Goal: Task Accomplishment & Management: Complete application form

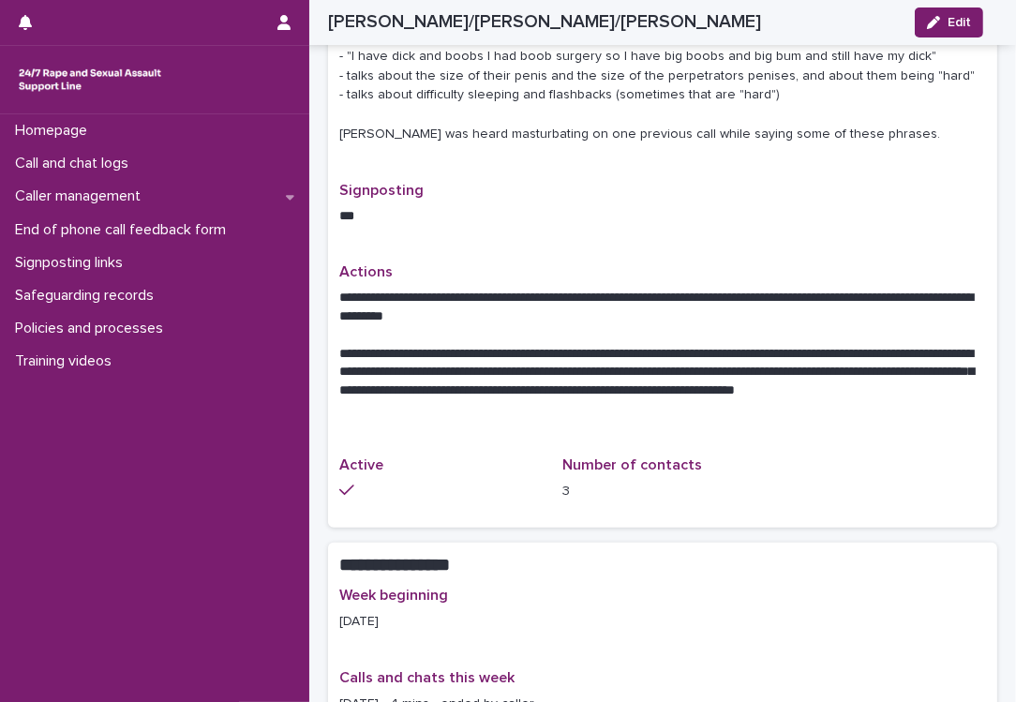
scroll to position [187, 0]
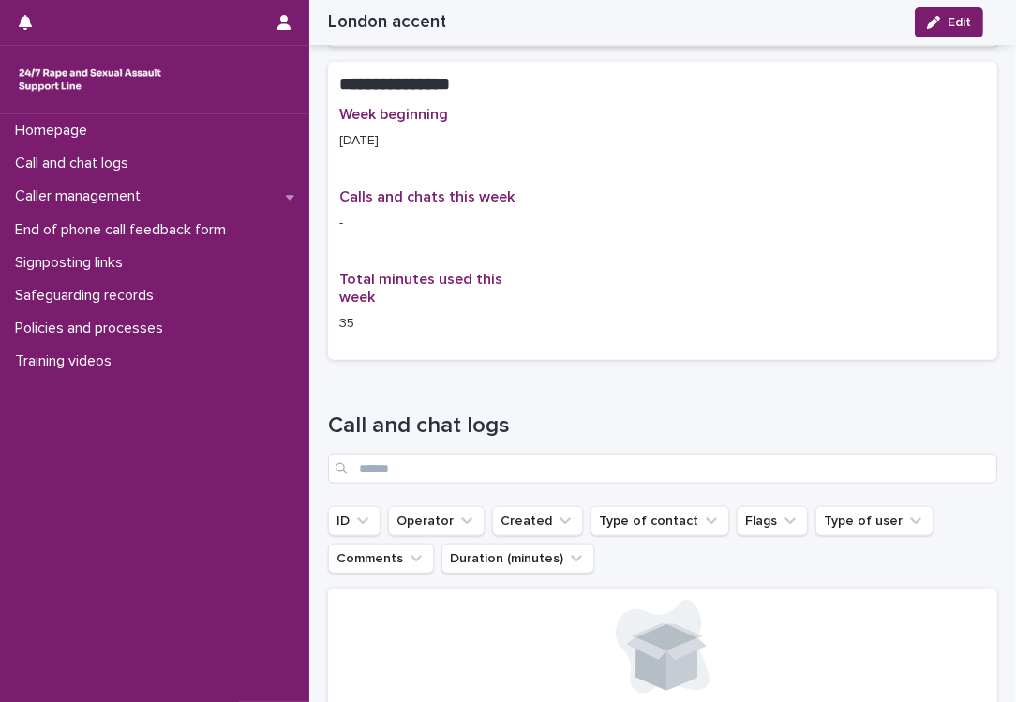
scroll to position [1625, 0]
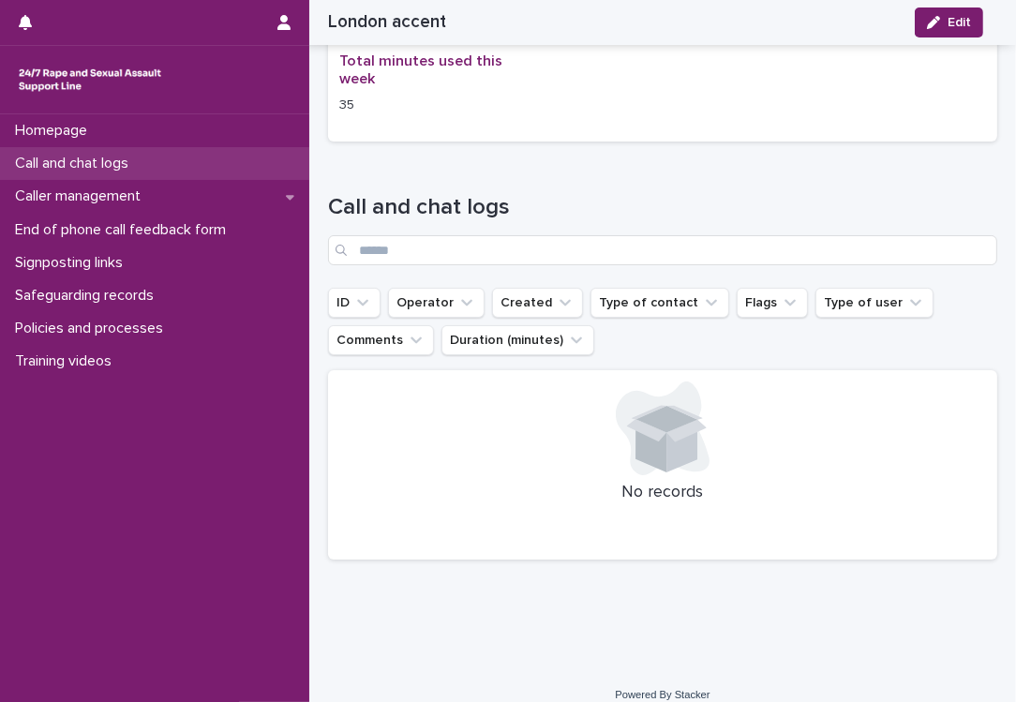
click at [134, 173] on div "Call and chat logs" at bounding box center [154, 163] width 309 height 33
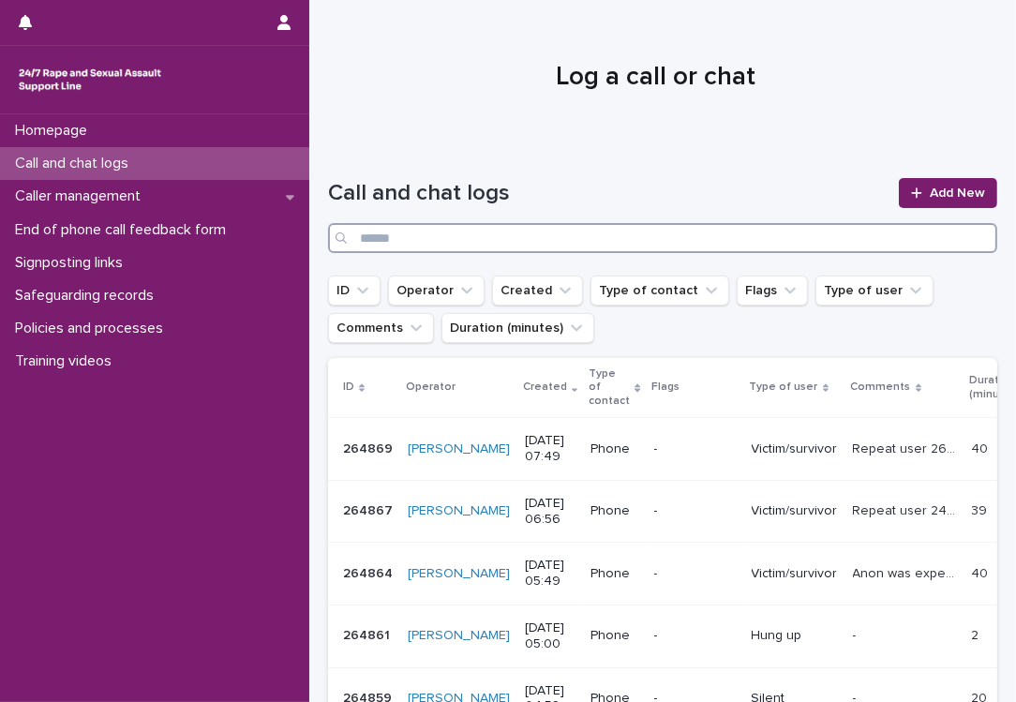
click at [473, 238] on input "Search" at bounding box center [662, 238] width 669 height 30
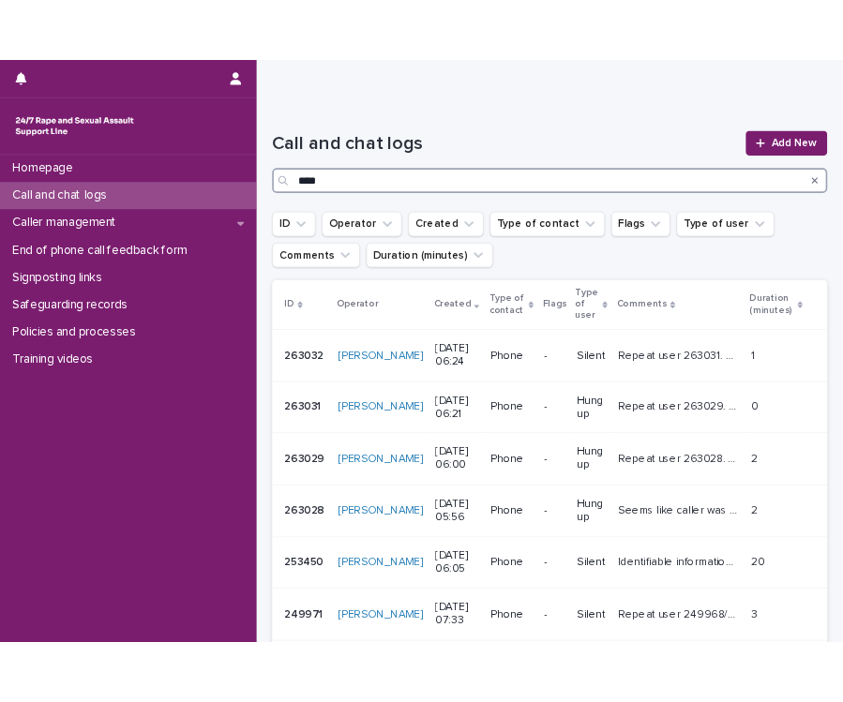
scroll to position [281, 0]
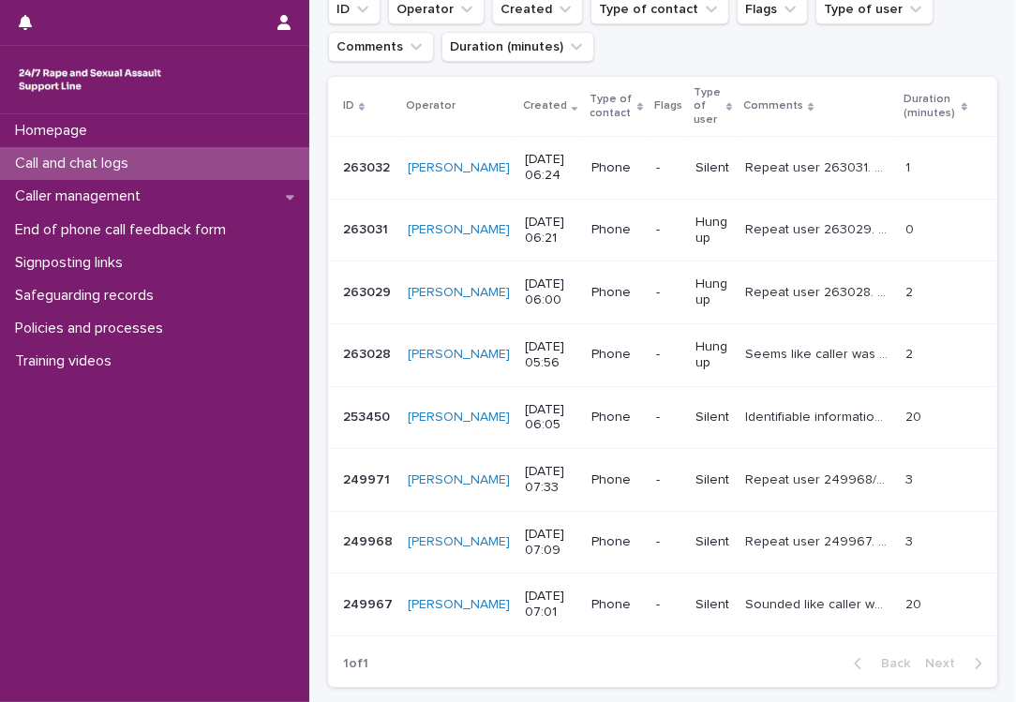
type input "****"
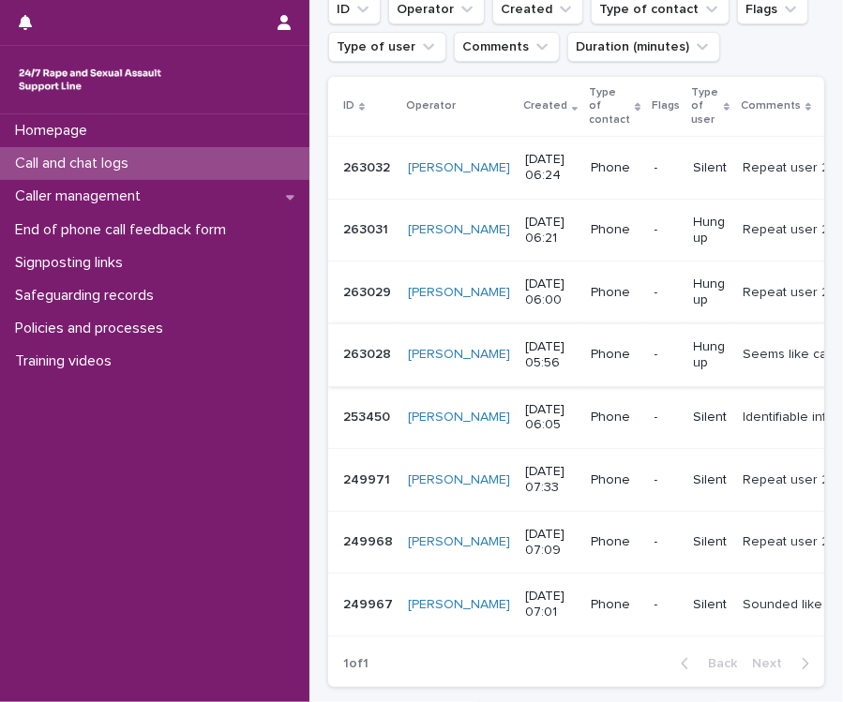
scroll to position [0, 0]
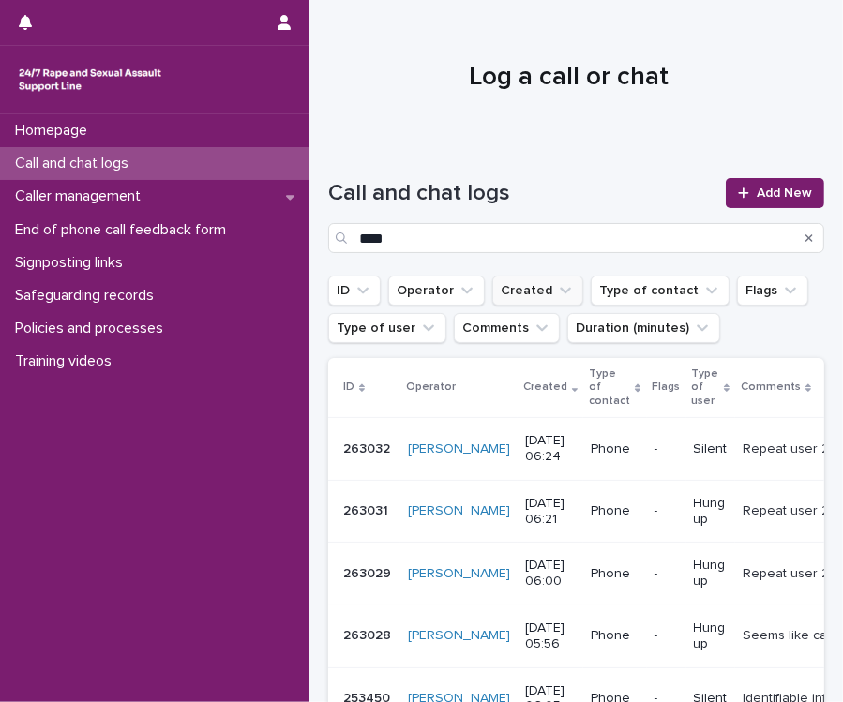
click at [535, 287] on button "Created" at bounding box center [537, 291] width 91 height 30
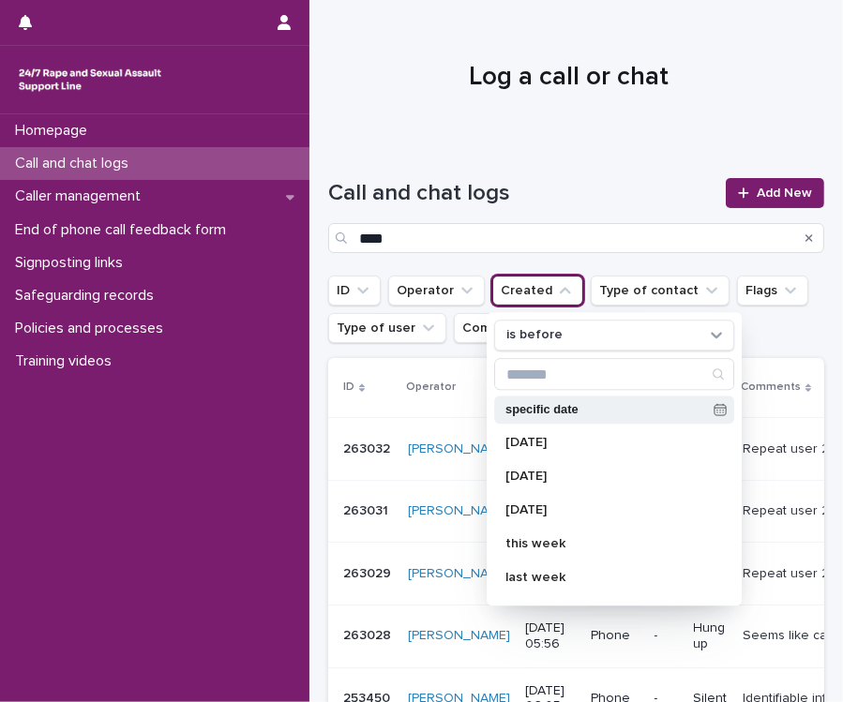
click at [676, 405] on p "specific date" at bounding box center [605, 410] width 201 height 12
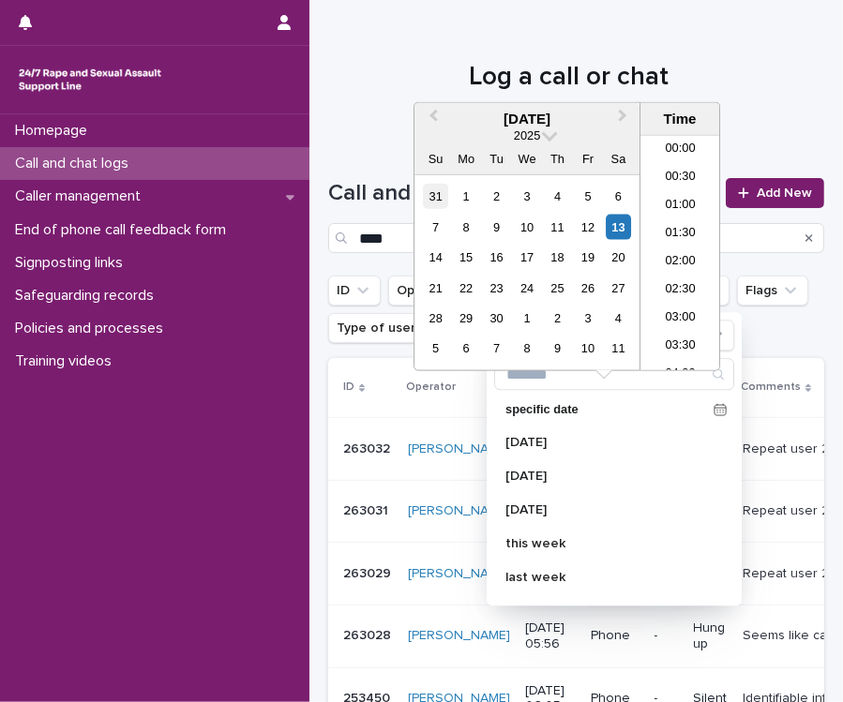
click at [435, 195] on div "31" at bounding box center [435, 196] width 25 height 25
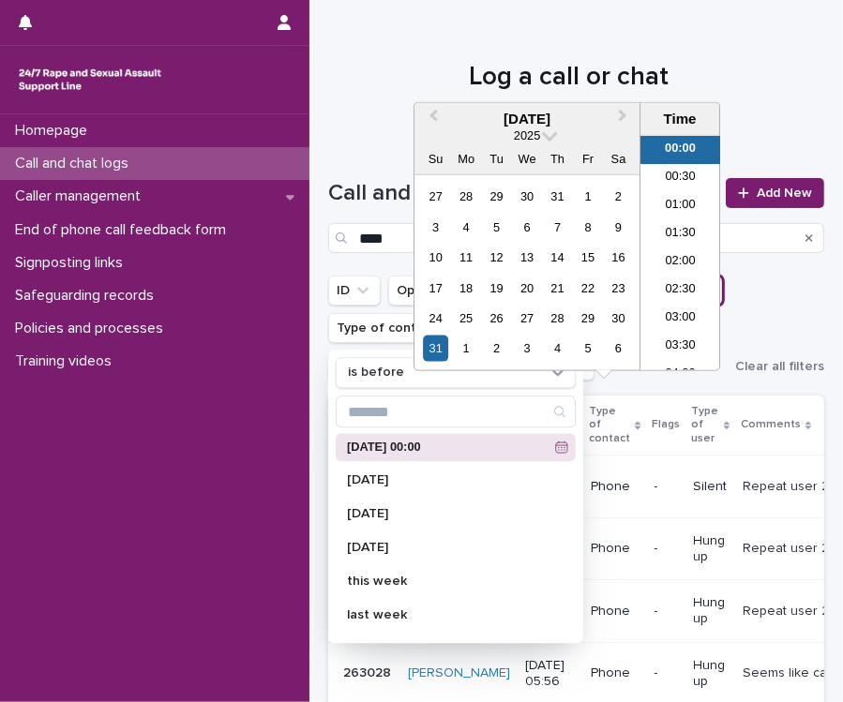
click at [748, 51] on div at bounding box center [568, 69] width 519 height 141
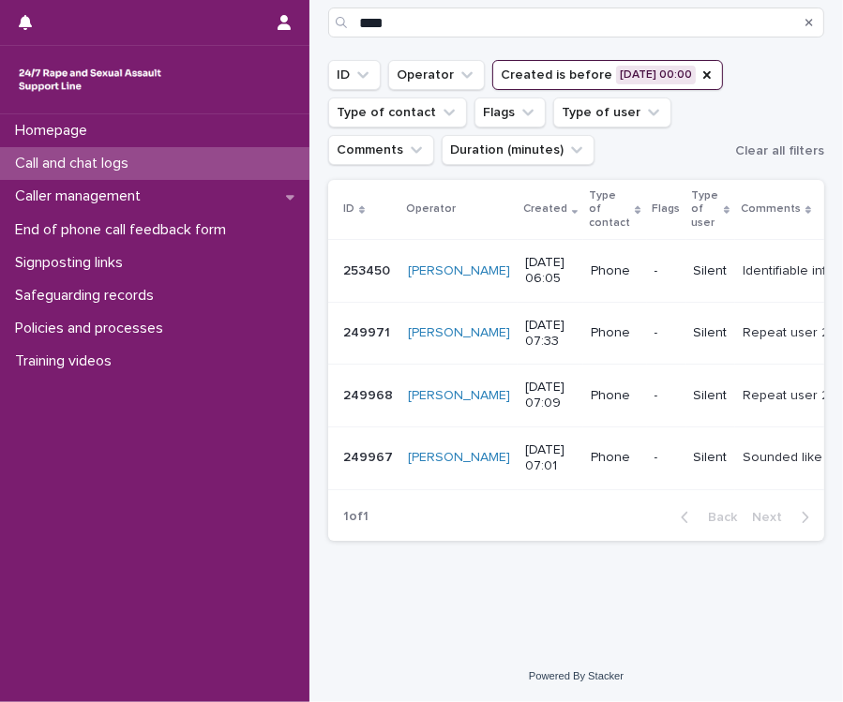
scroll to position [77, 0]
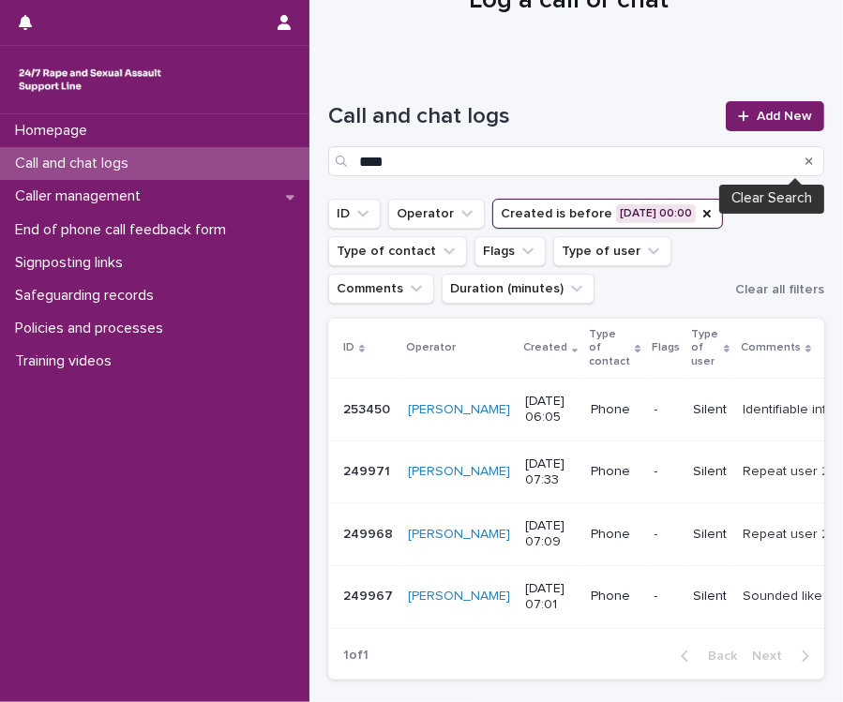
click at [805, 158] on icon "Search" at bounding box center [809, 161] width 8 height 11
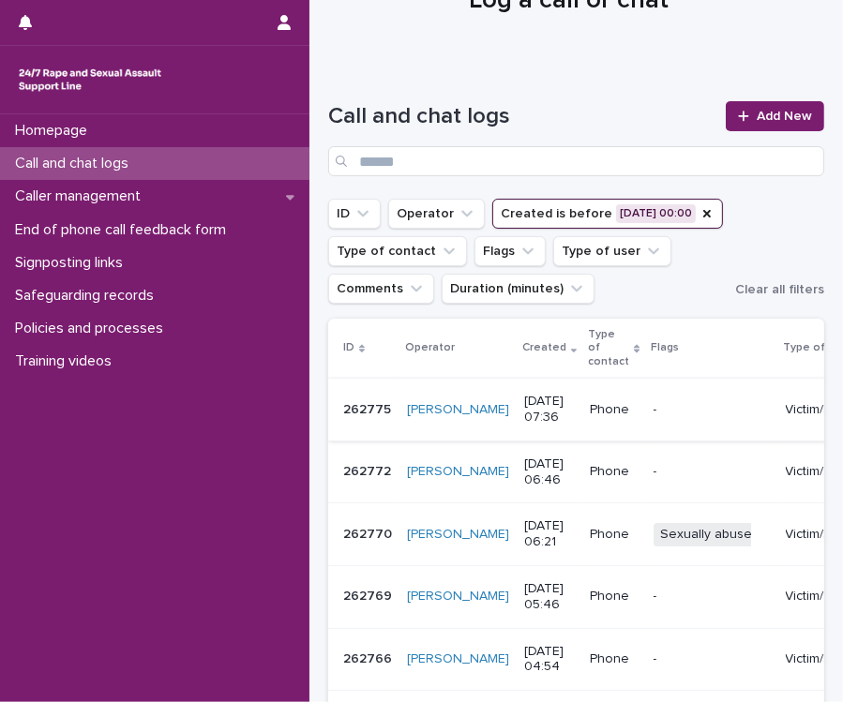
scroll to position [264, 0]
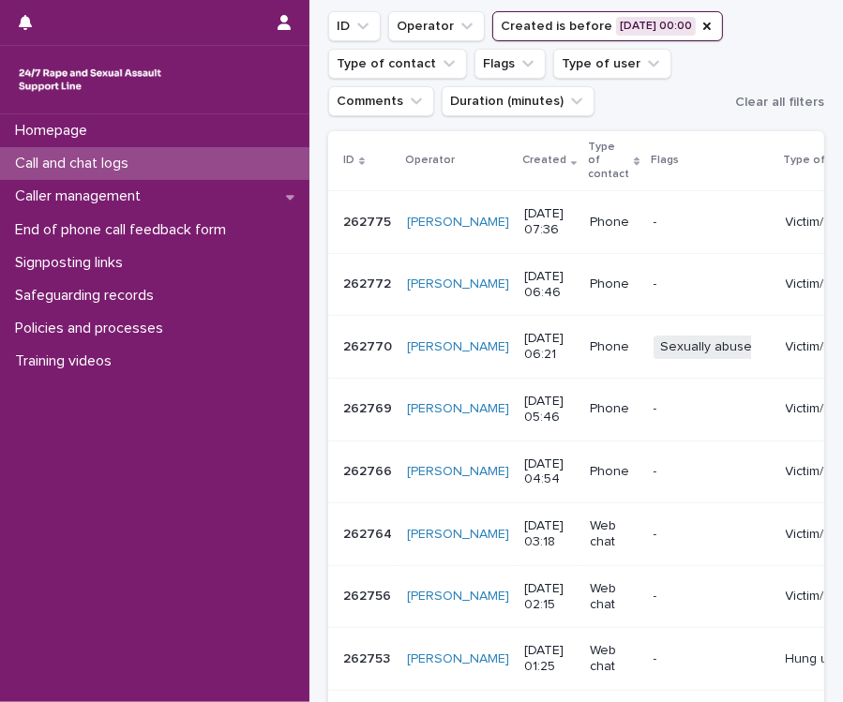
click at [501, 41] on button "Created is before [DATE] 00:00" at bounding box center [607, 26] width 231 height 30
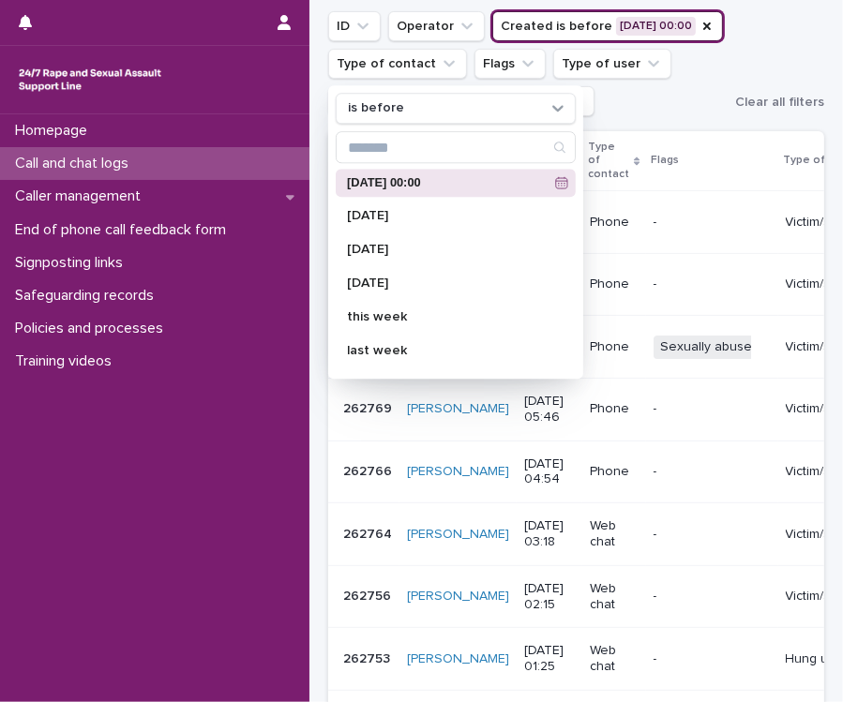
click at [303, 473] on div "Homepage Call and chat logs Caller management End of phone call feedback form S…" at bounding box center [154, 408] width 309 height 588
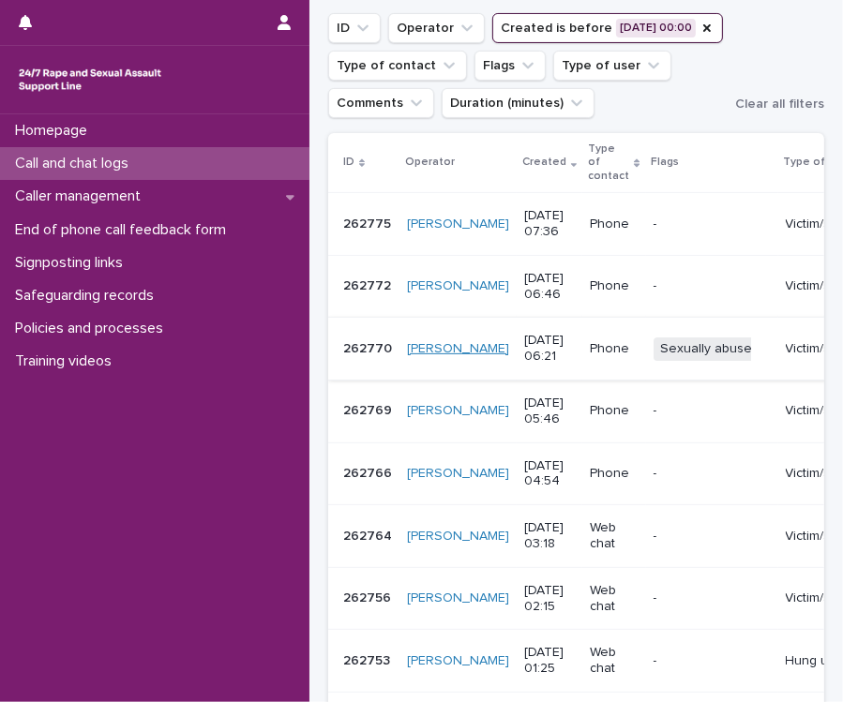
scroll to position [75, 0]
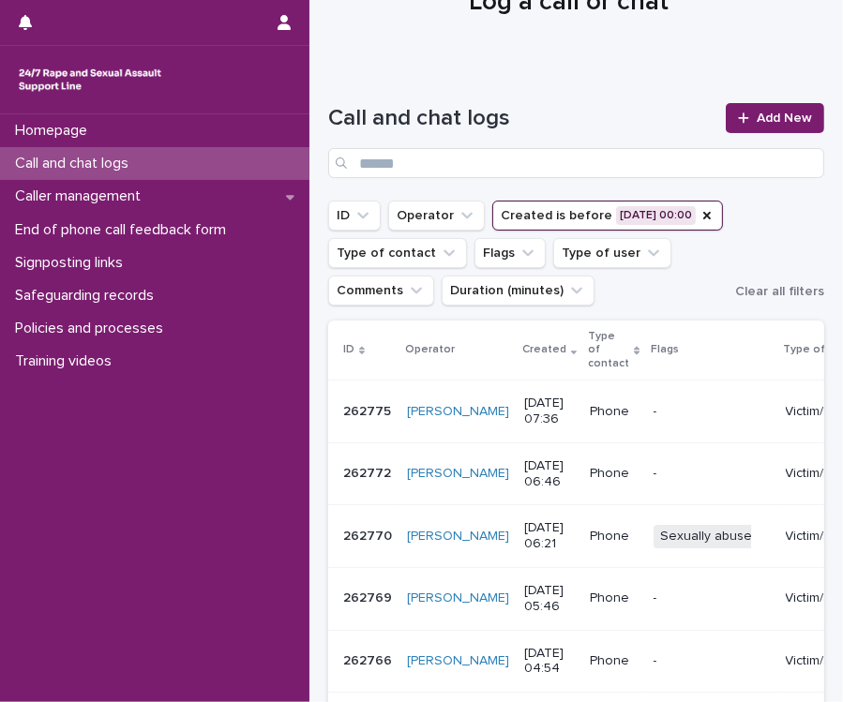
click at [513, 231] on button "Created is before [DATE] 00:00" at bounding box center [607, 216] width 231 height 30
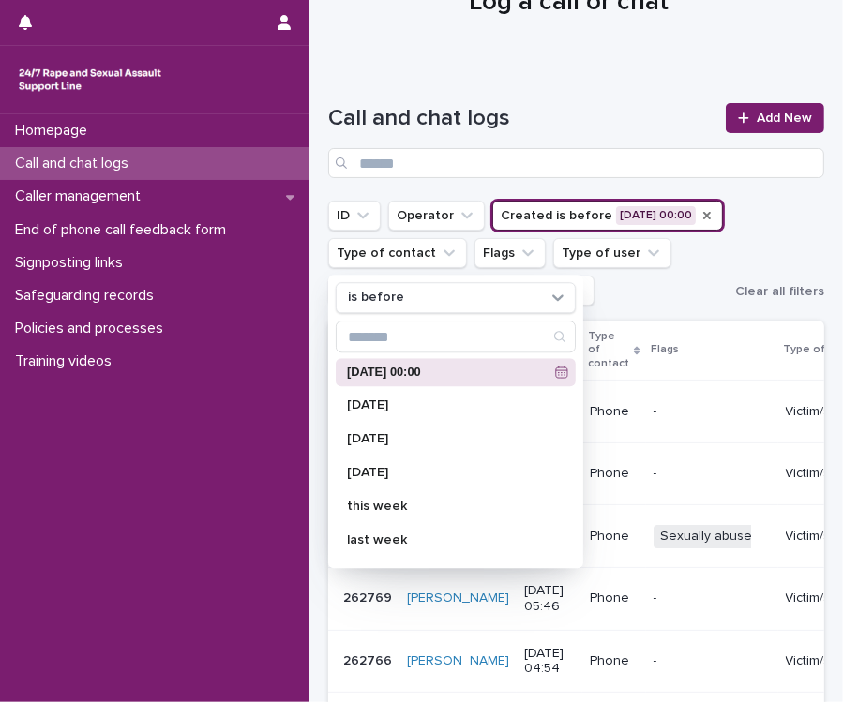
click at [699, 223] on icon "Created" at bounding box center [706, 215] width 15 height 15
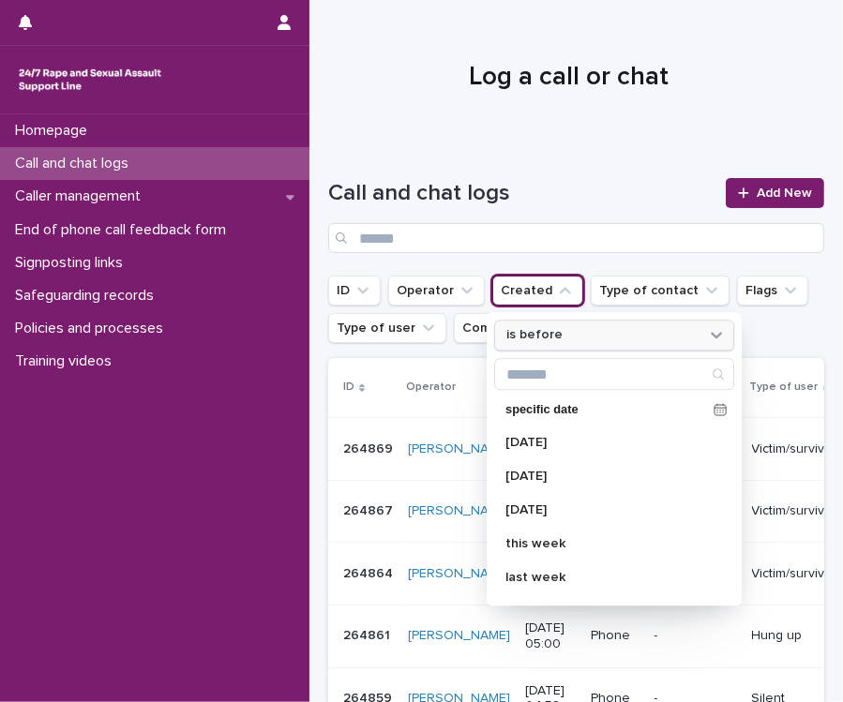
click at [578, 327] on div "is before" at bounding box center [602, 335] width 207 height 22
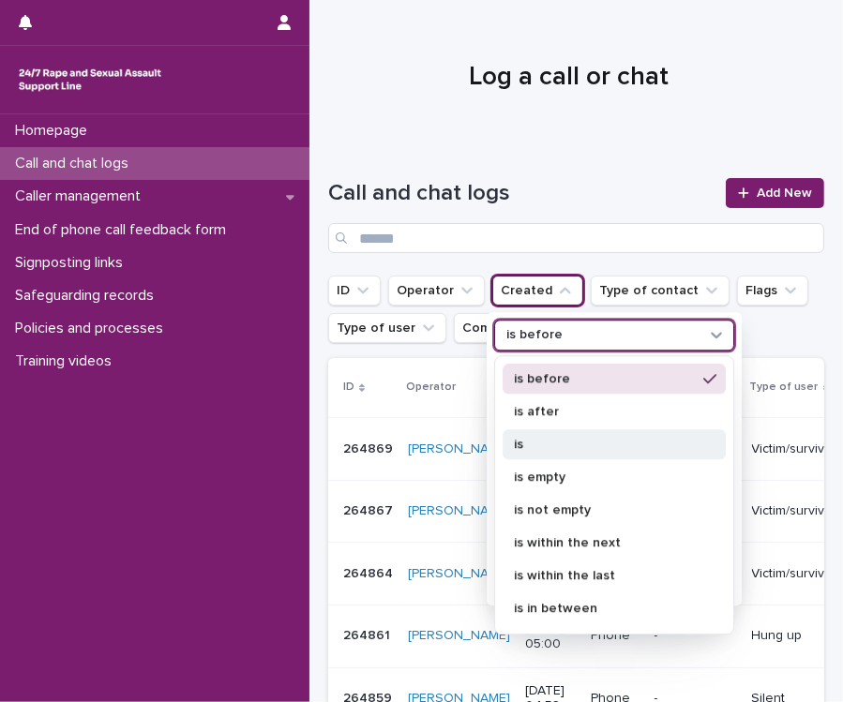
click at [545, 444] on p "is" at bounding box center [605, 444] width 182 height 13
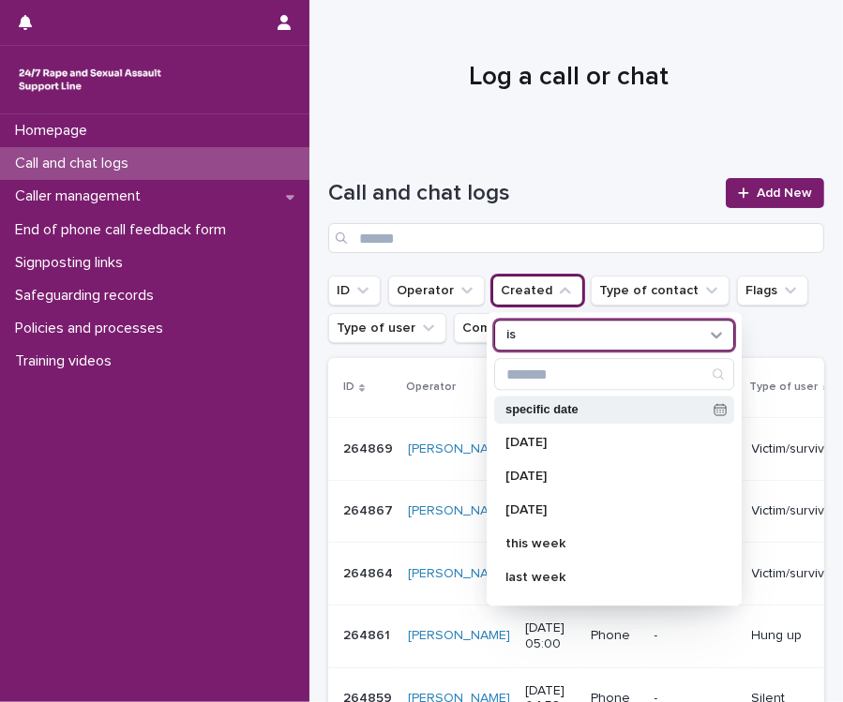
click at [606, 413] on p "specific date" at bounding box center [605, 410] width 201 height 12
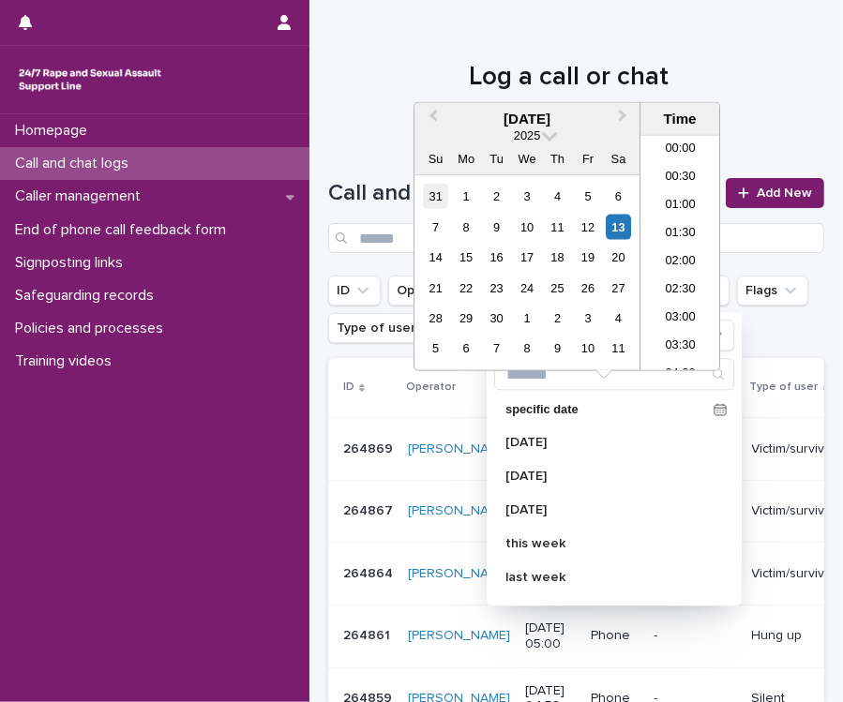
click at [439, 188] on div "31" at bounding box center [435, 196] width 25 height 25
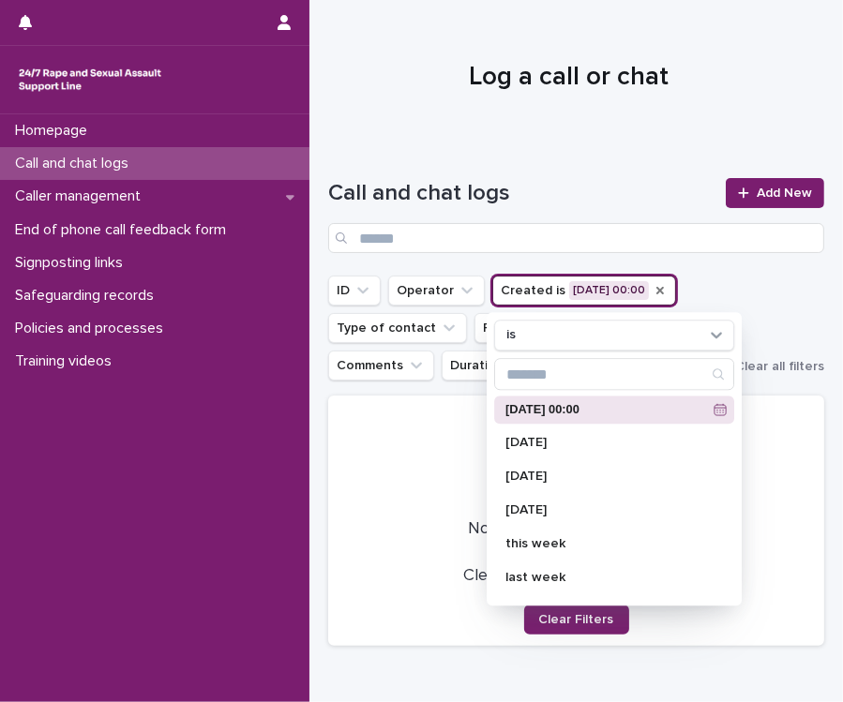
click at [293, 489] on div "Homepage Call and chat logs Caller management End of phone call feedback form S…" at bounding box center [154, 408] width 309 height 588
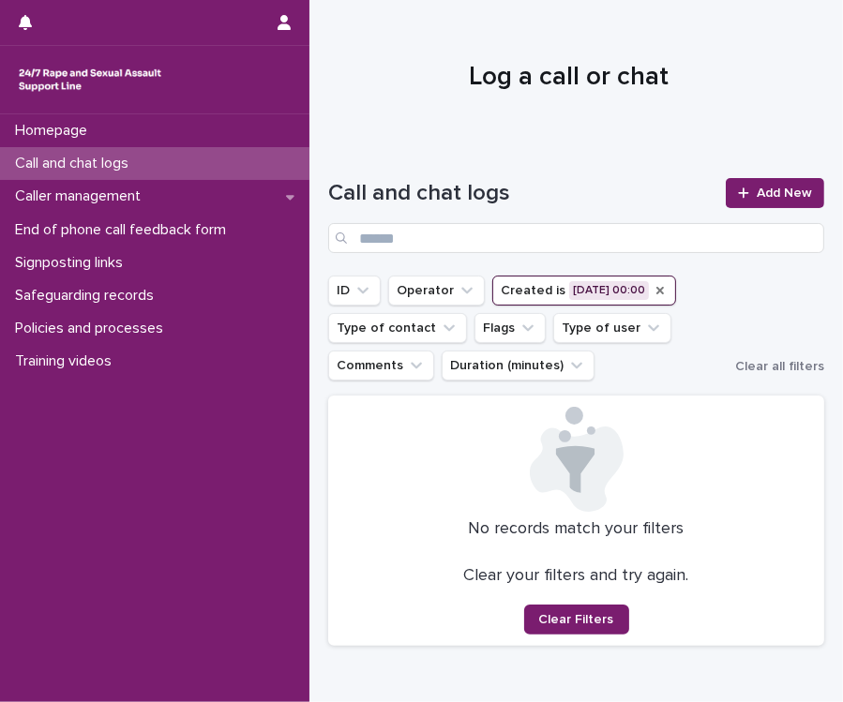
click at [666, 290] on icon "Created" at bounding box center [660, 290] width 15 height 15
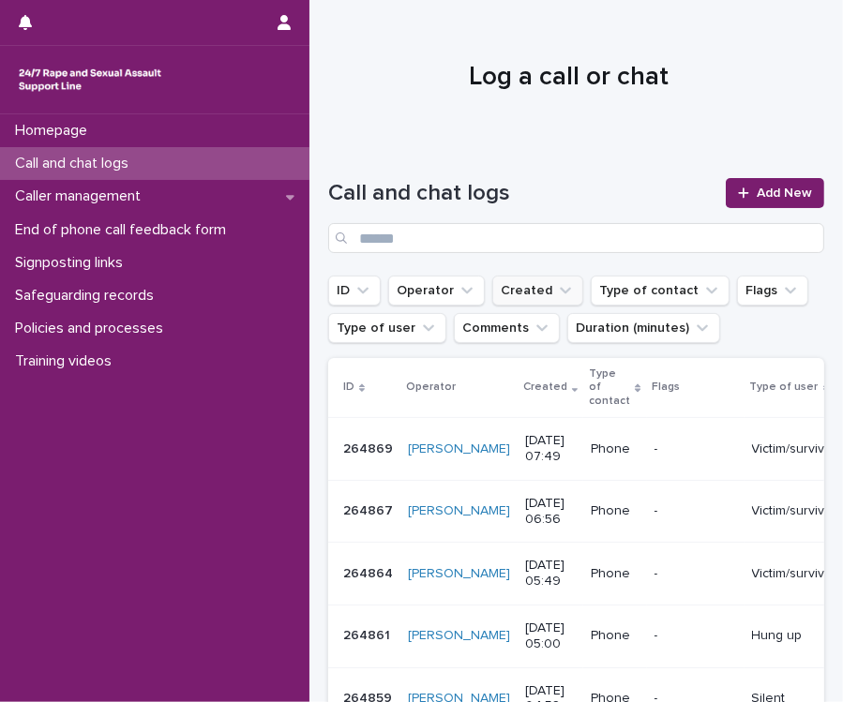
click at [540, 279] on button "Created" at bounding box center [537, 291] width 91 height 30
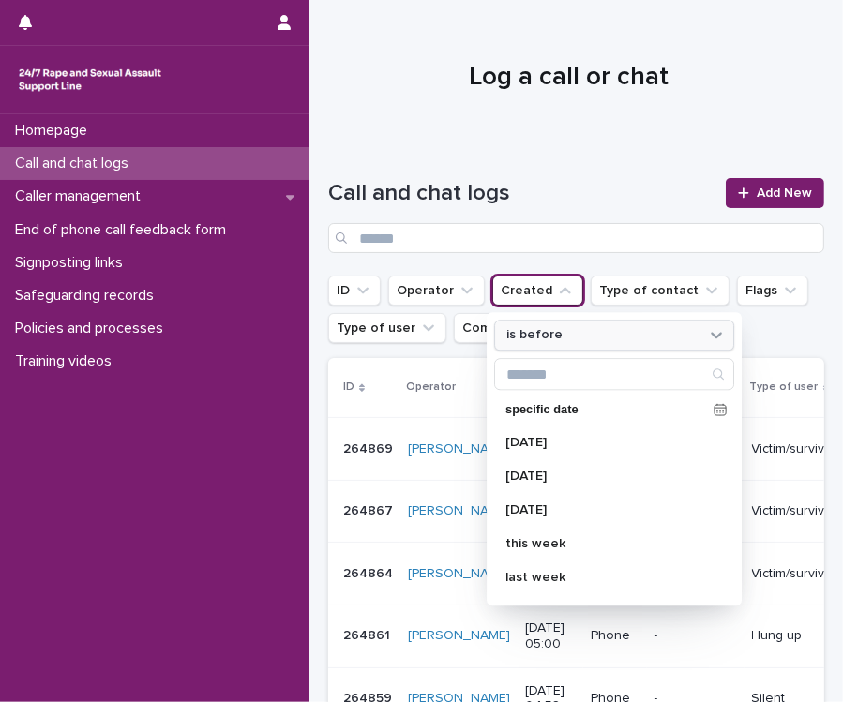
click at [552, 333] on p "is before" at bounding box center [534, 336] width 56 height 16
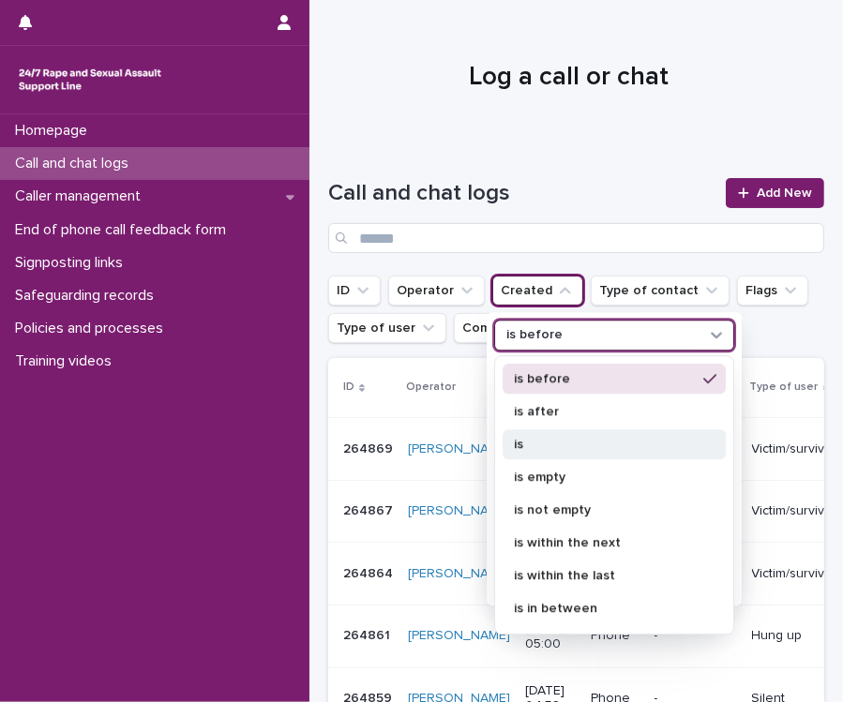
click at [526, 439] on p "is" at bounding box center [605, 444] width 182 height 13
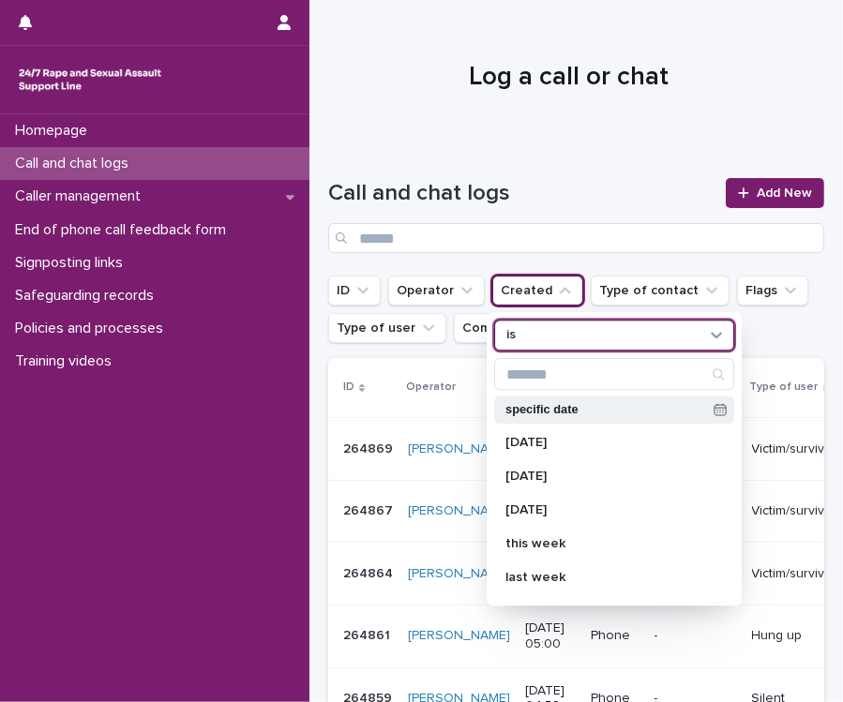
click at [550, 407] on p "specific date" at bounding box center [605, 410] width 201 height 12
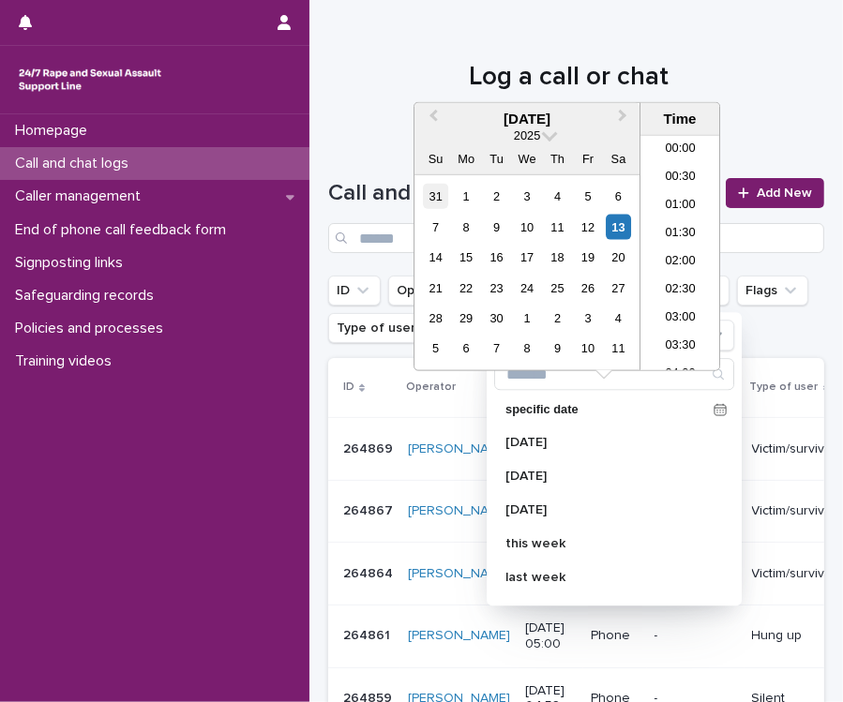
click at [441, 198] on div "31" at bounding box center [435, 196] width 25 height 25
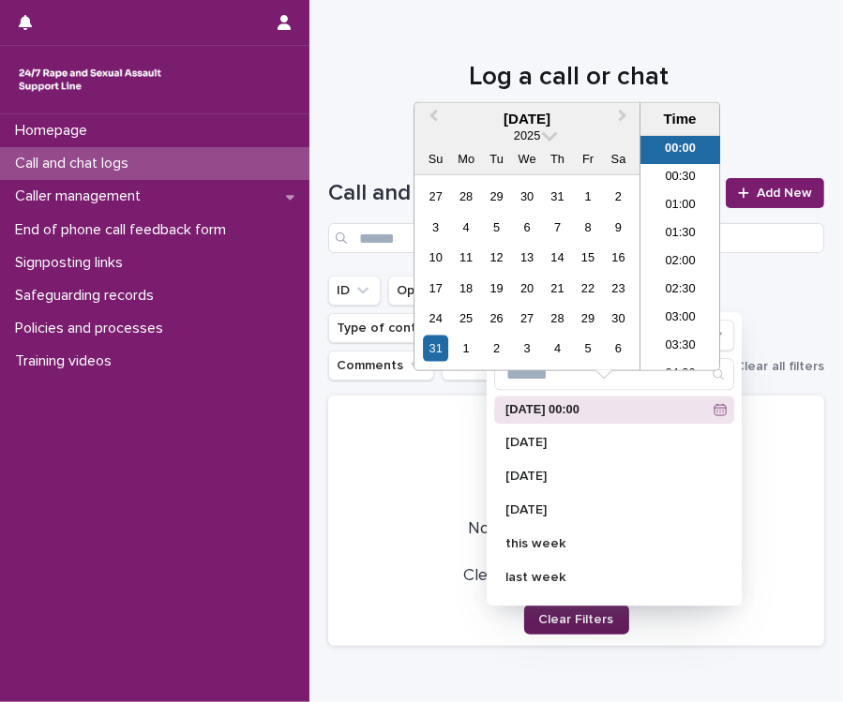
click at [554, 627] on button "Clear Filters" at bounding box center [576, 620] width 105 height 30
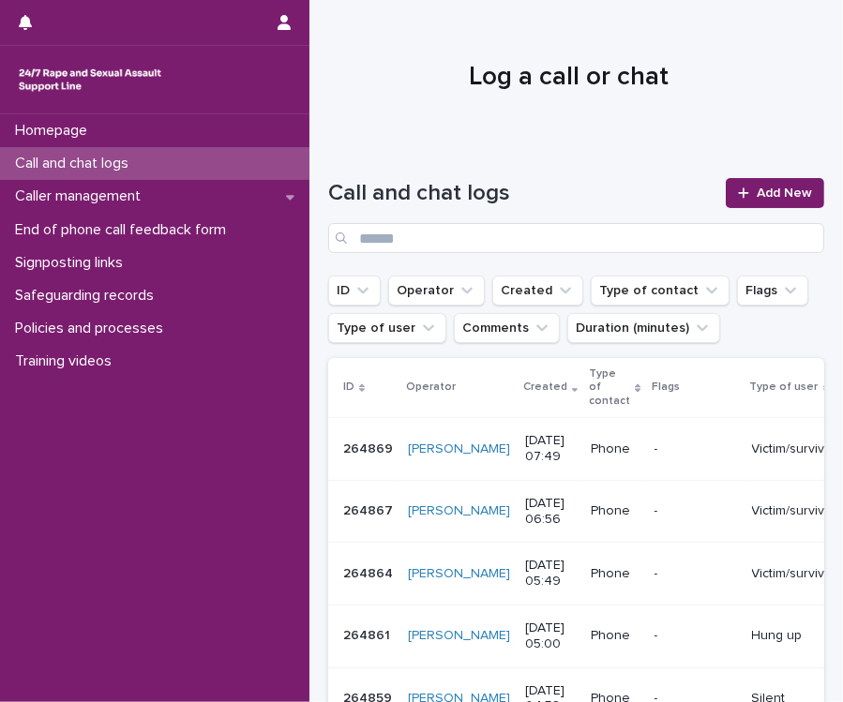
click at [282, 442] on div "Homepage Call and chat logs Caller management End of phone call feedback form S…" at bounding box center [154, 408] width 309 height 588
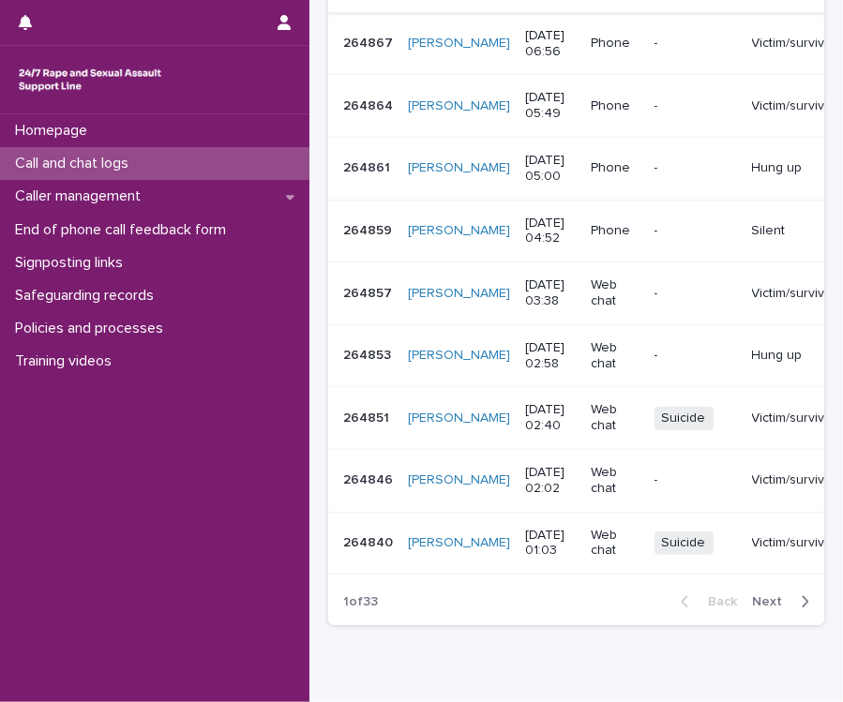
scroll to position [563, 0]
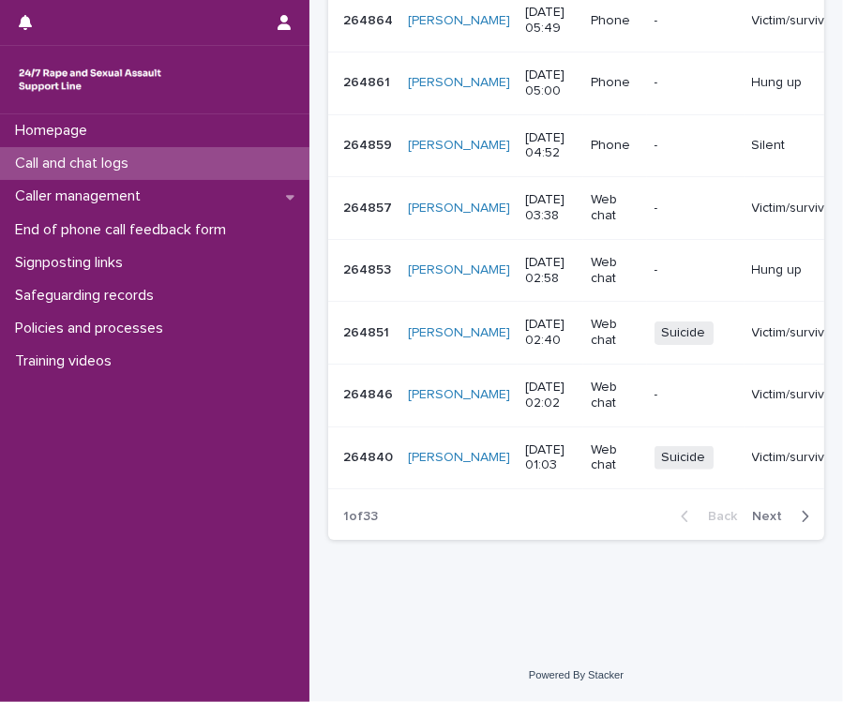
click at [778, 515] on span "Next" at bounding box center [772, 516] width 41 height 13
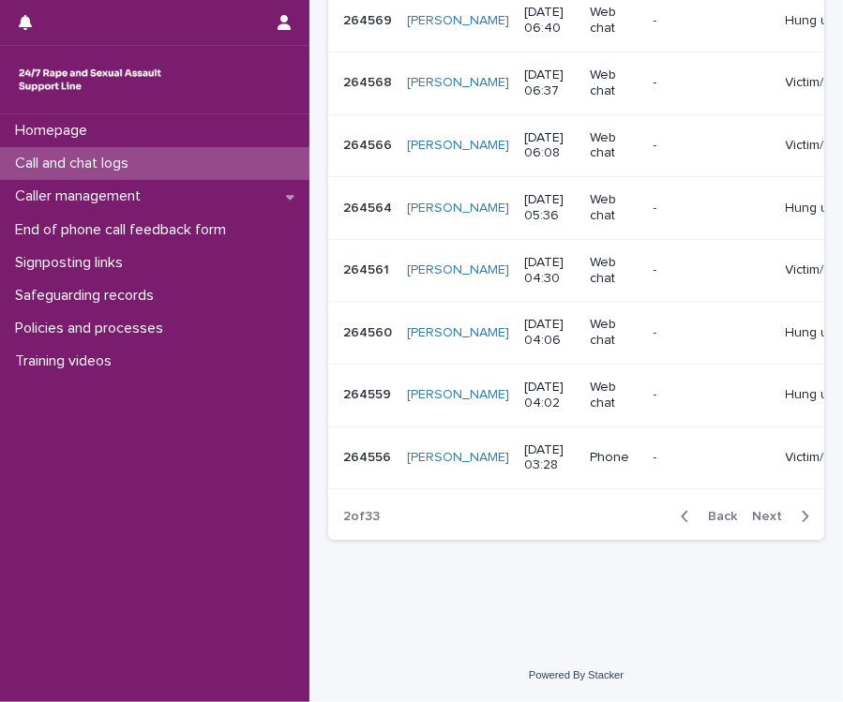
click at [765, 518] on span "Next" at bounding box center [772, 516] width 41 height 13
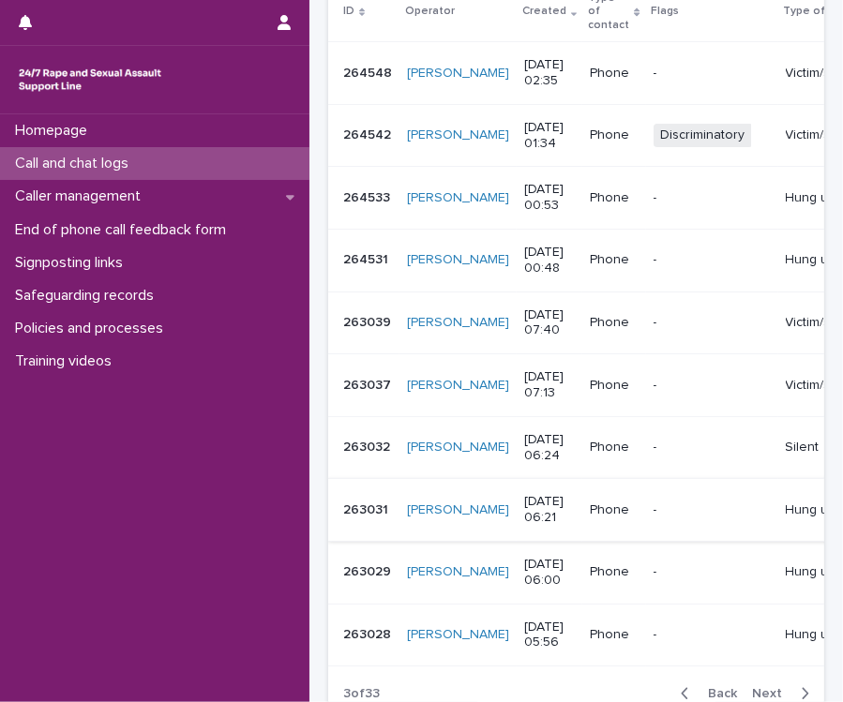
scroll to position [470, 0]
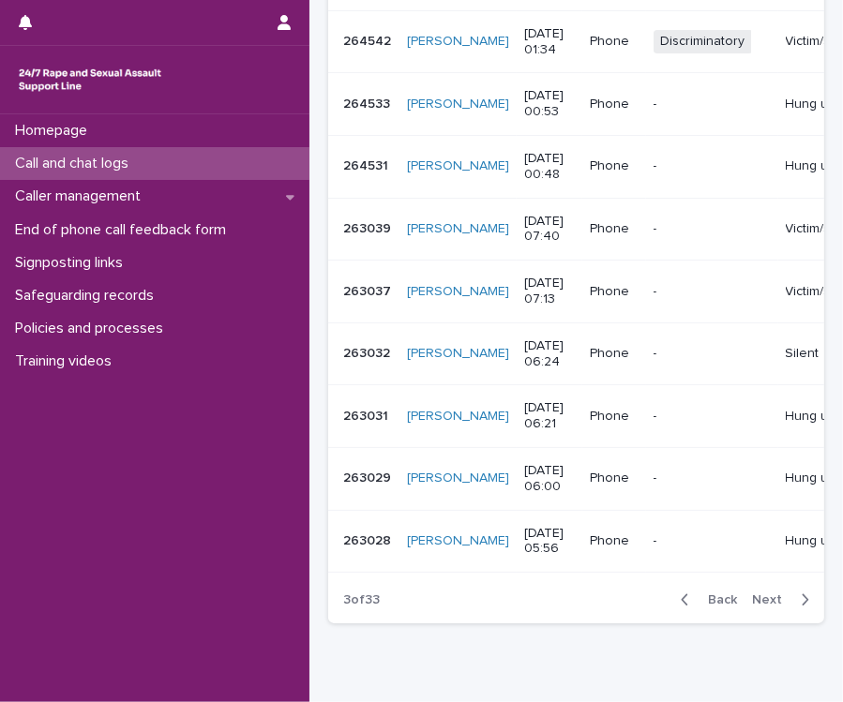
click at [752, 607] on span "Next" at bounding box center [772, 599] width 41 height 13
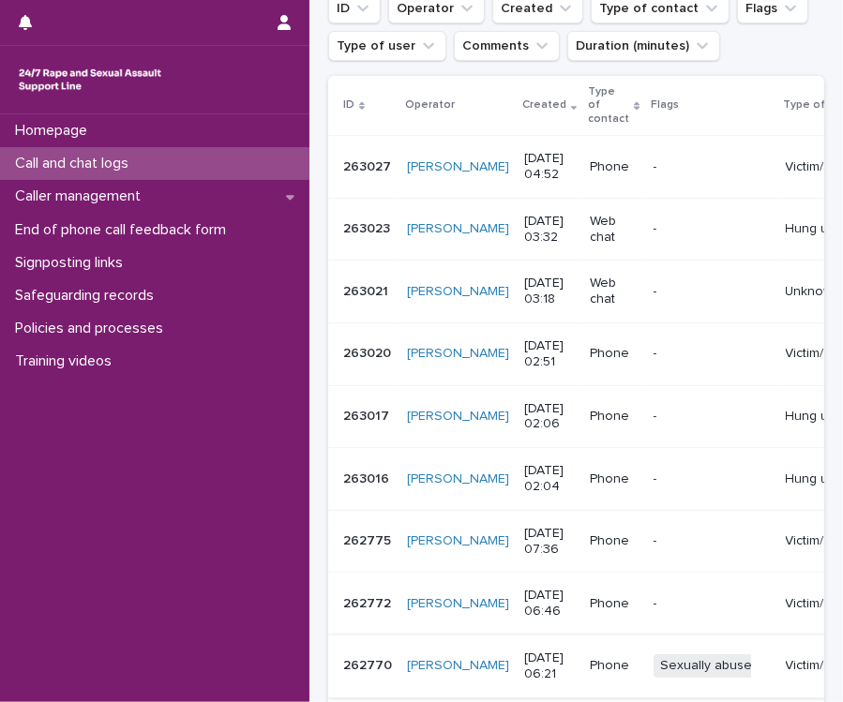
scroll to position [563, 0]
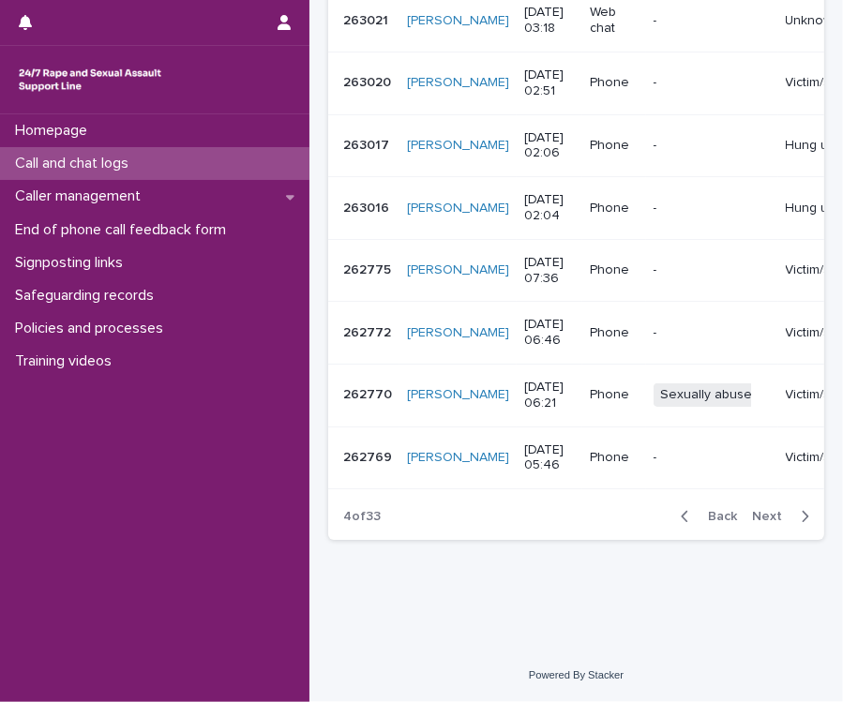
click at [715, 519] on span "Back" at bounding box center [717, 516] width 40 height 13
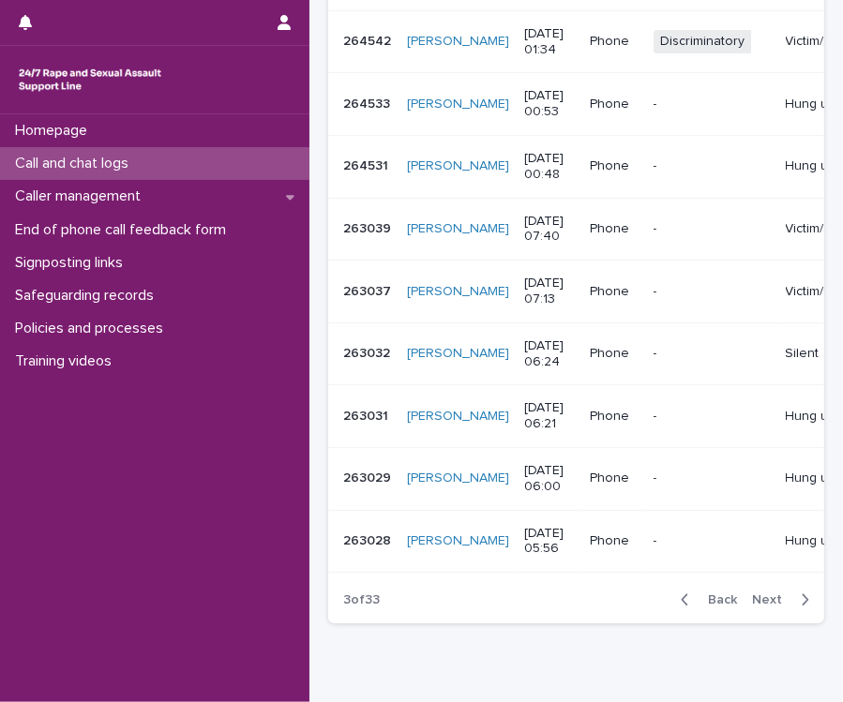
click at [713, 604] on span "Back" at bounding box center [717, 599] width 40 height 13
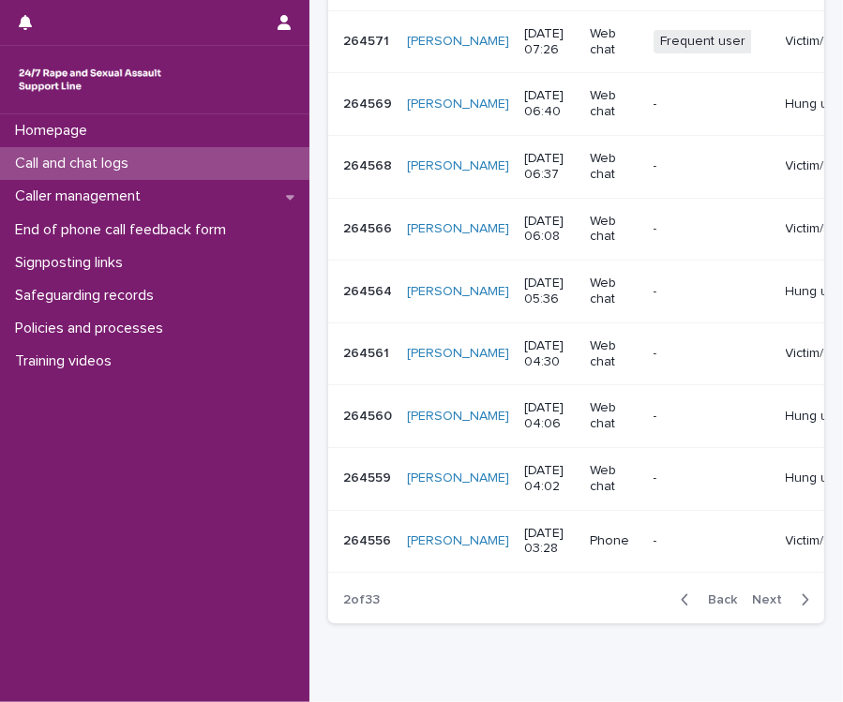
click at [712, 607] on span "Back" at bounding box center [717, 599] width 40 height 13
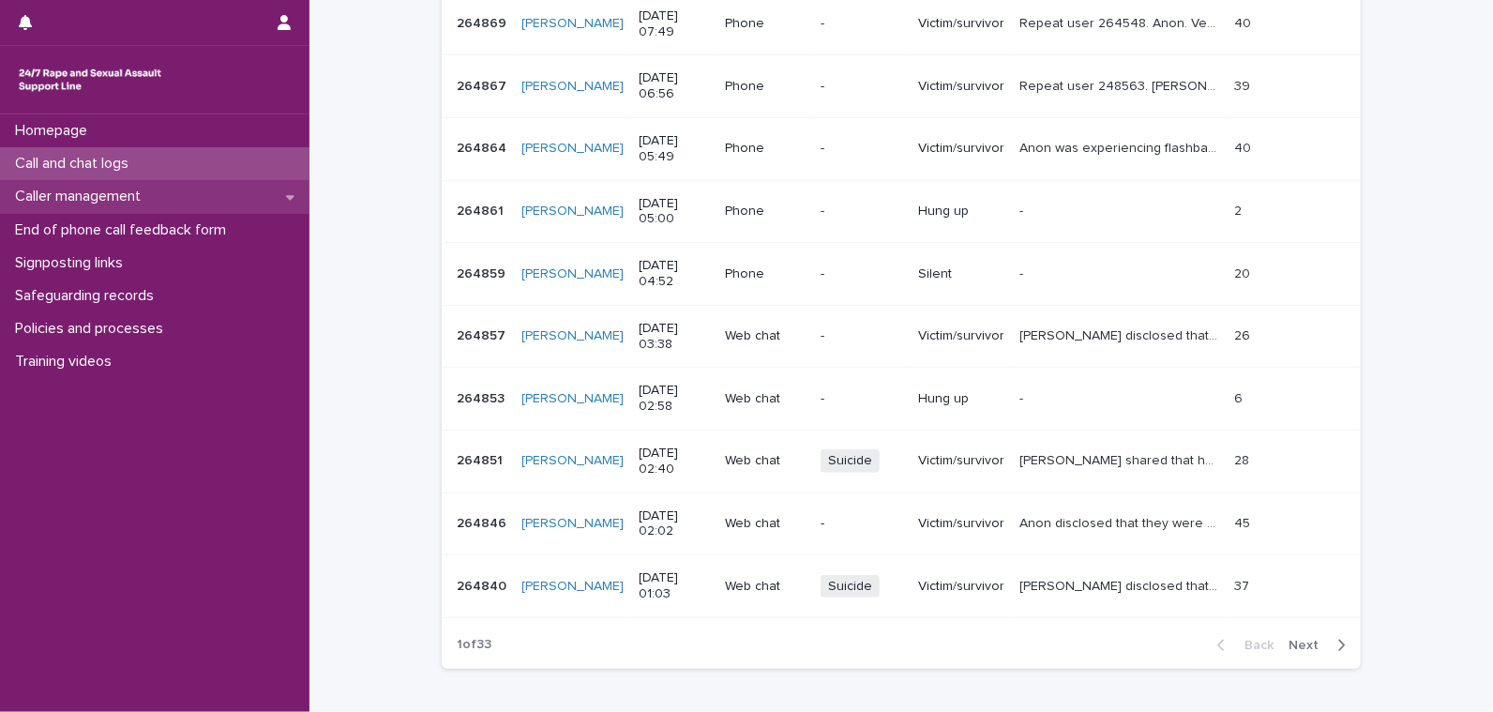
click at [128, 188] on p "Caller management" at bounding box center [82, 197] width 148 height 18
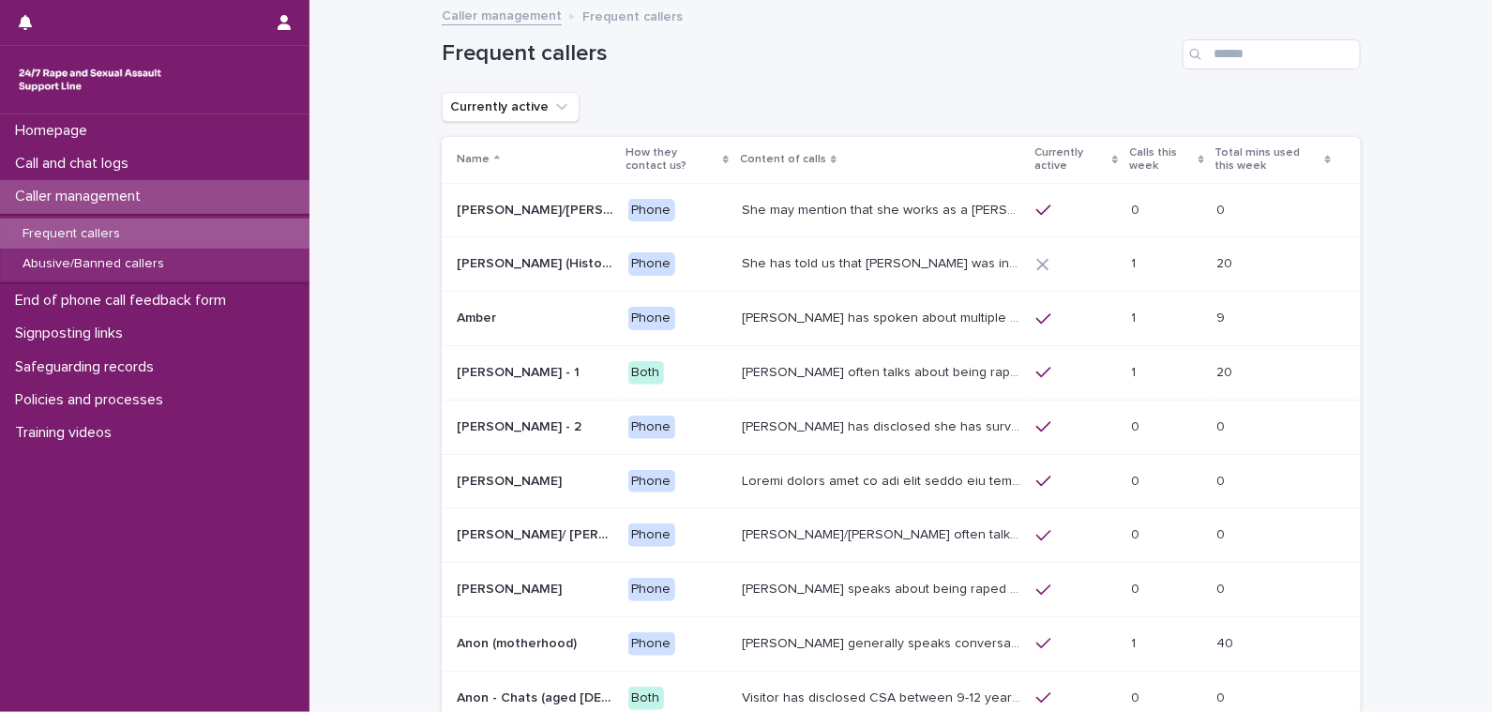
click at [124, 235] on p "Frequent callers" at bounding box center [72, 234] width 128 height 16
click at [1015, 170] on p "Calls this week" at bounding box center [1162, 160] width 64 height 35
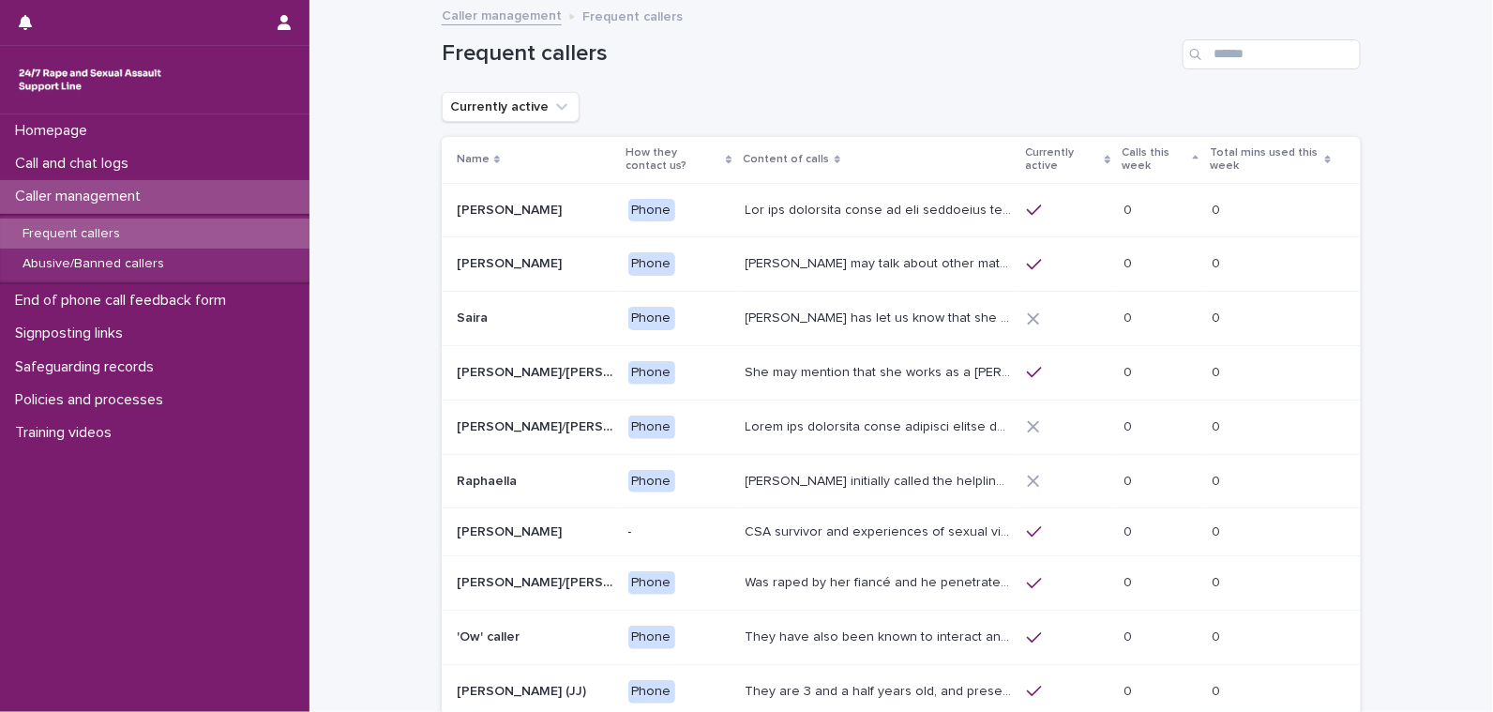
click at [1015, 170] on p "Calls this week" at bounding box center [1155, 160] width 67 height 35
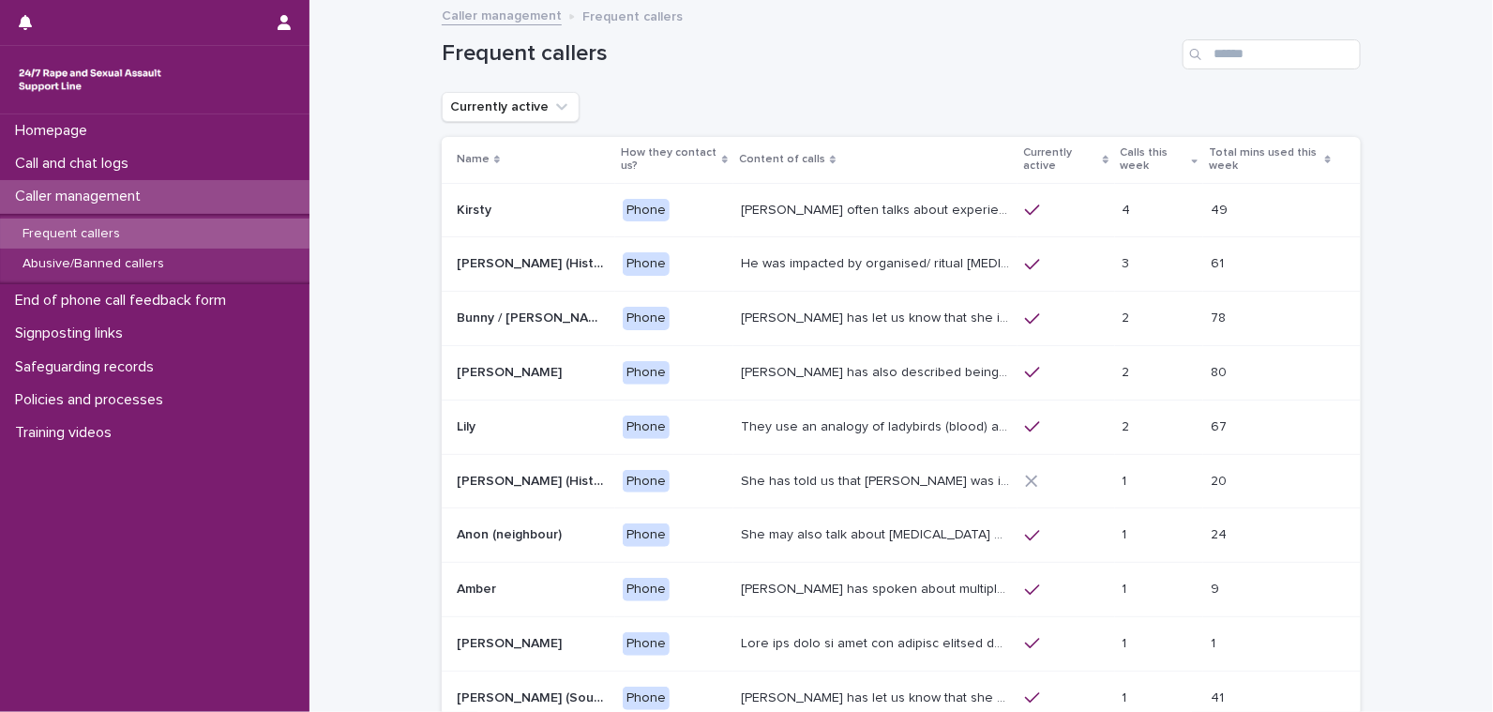
click at [861, 486] on p "She has told us that [PERSON_NAME] was involved with her abuse. Men from [GEOGR…" at bounding box center [877, 480] width 273 height 20
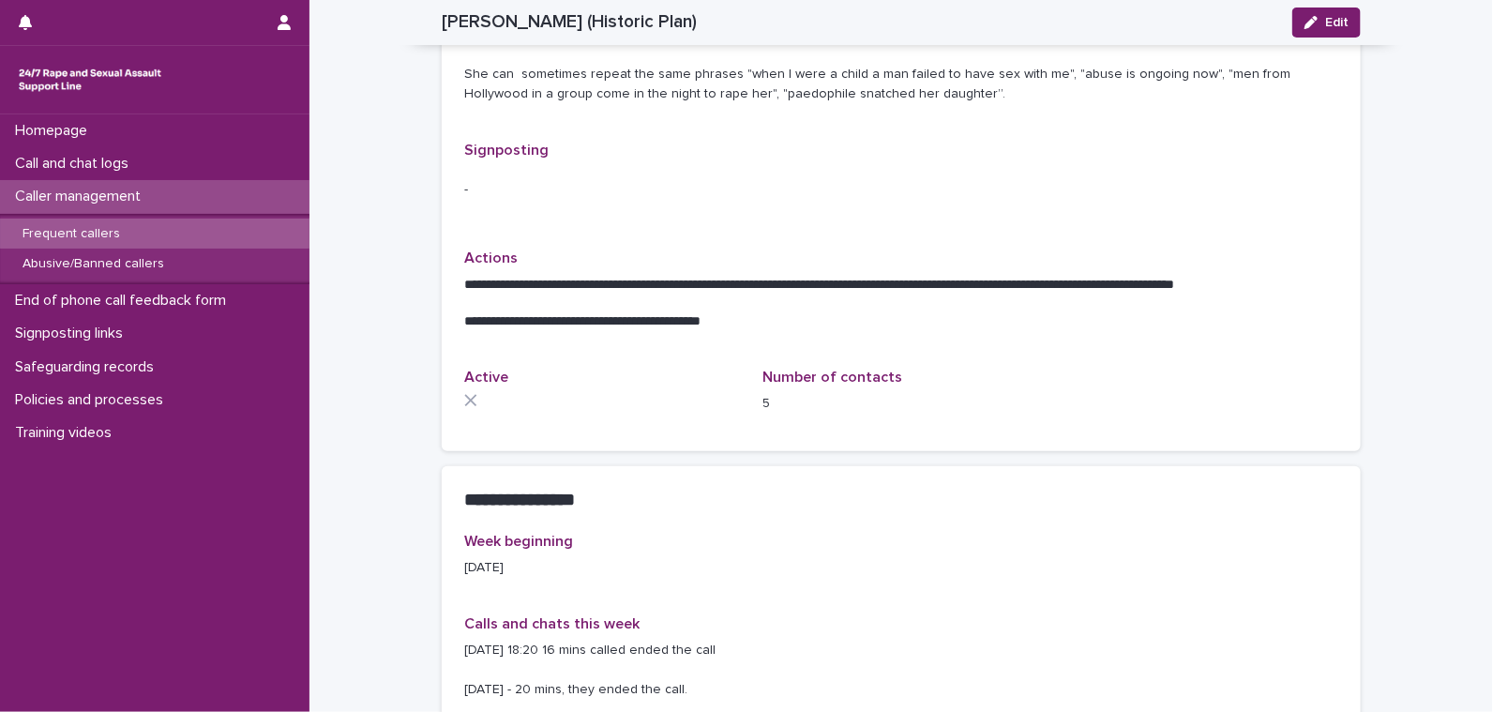
scroll to position [656, 0]
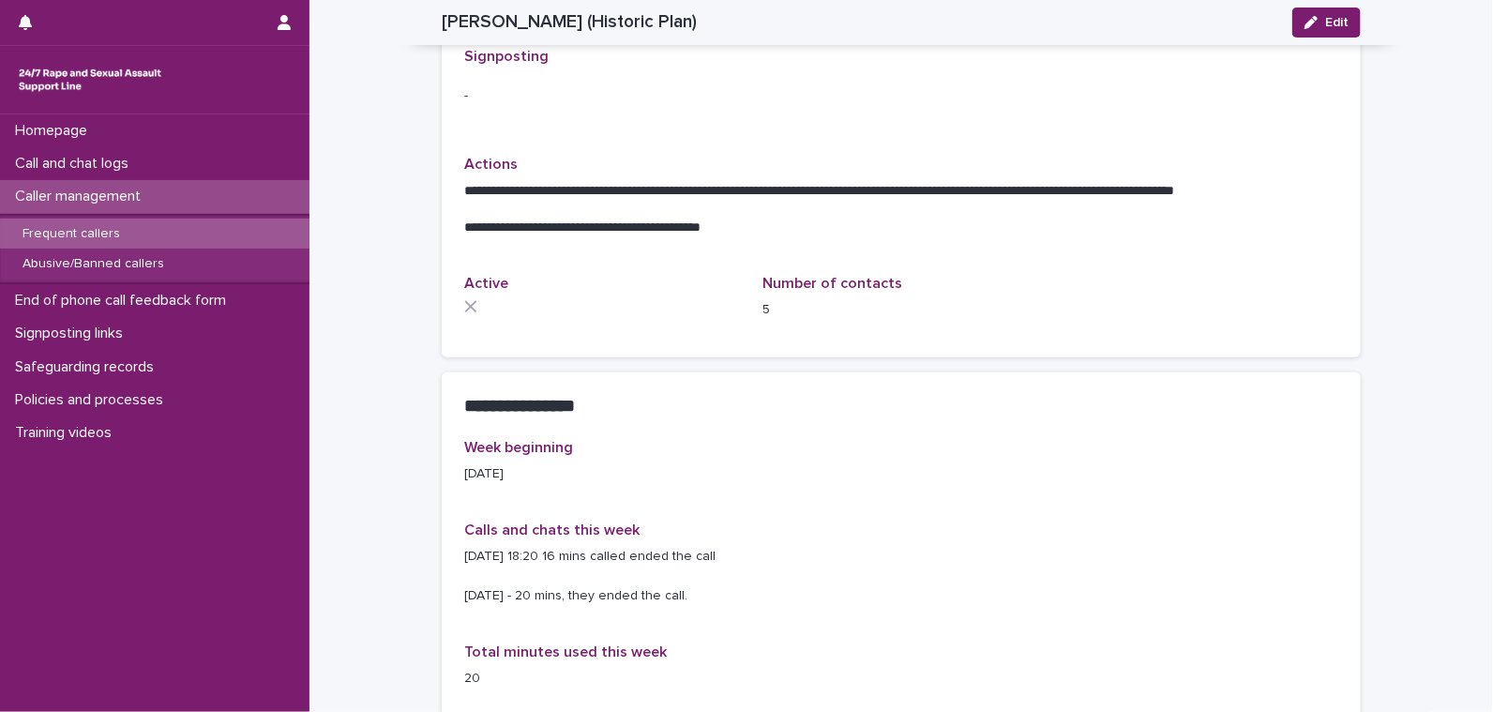
click at [993, 489] on div "Week beginning [DATE] Calls and chats this week [DATE] 18:20 16 mins called end…" at bounding box center [901, 571] width 874 height 264
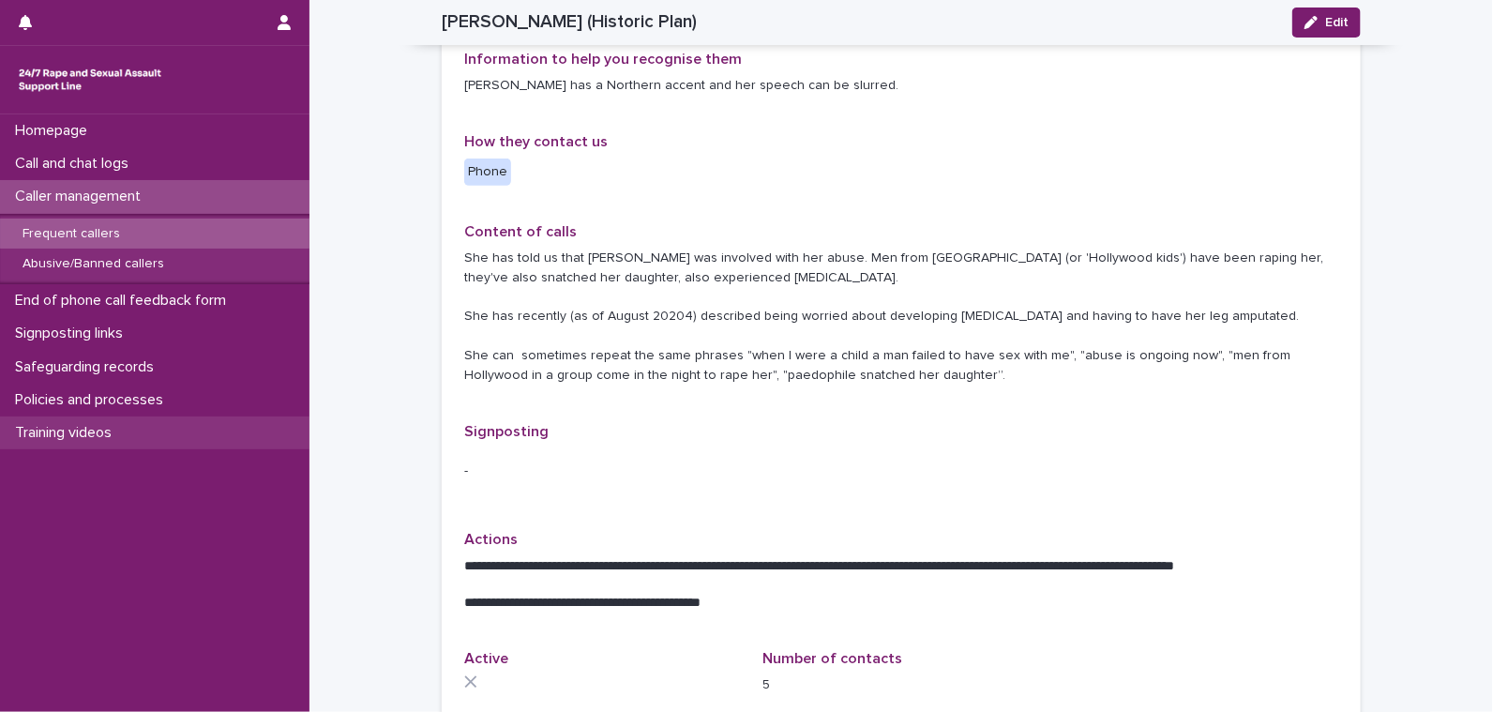
scroll to position [93, 0]
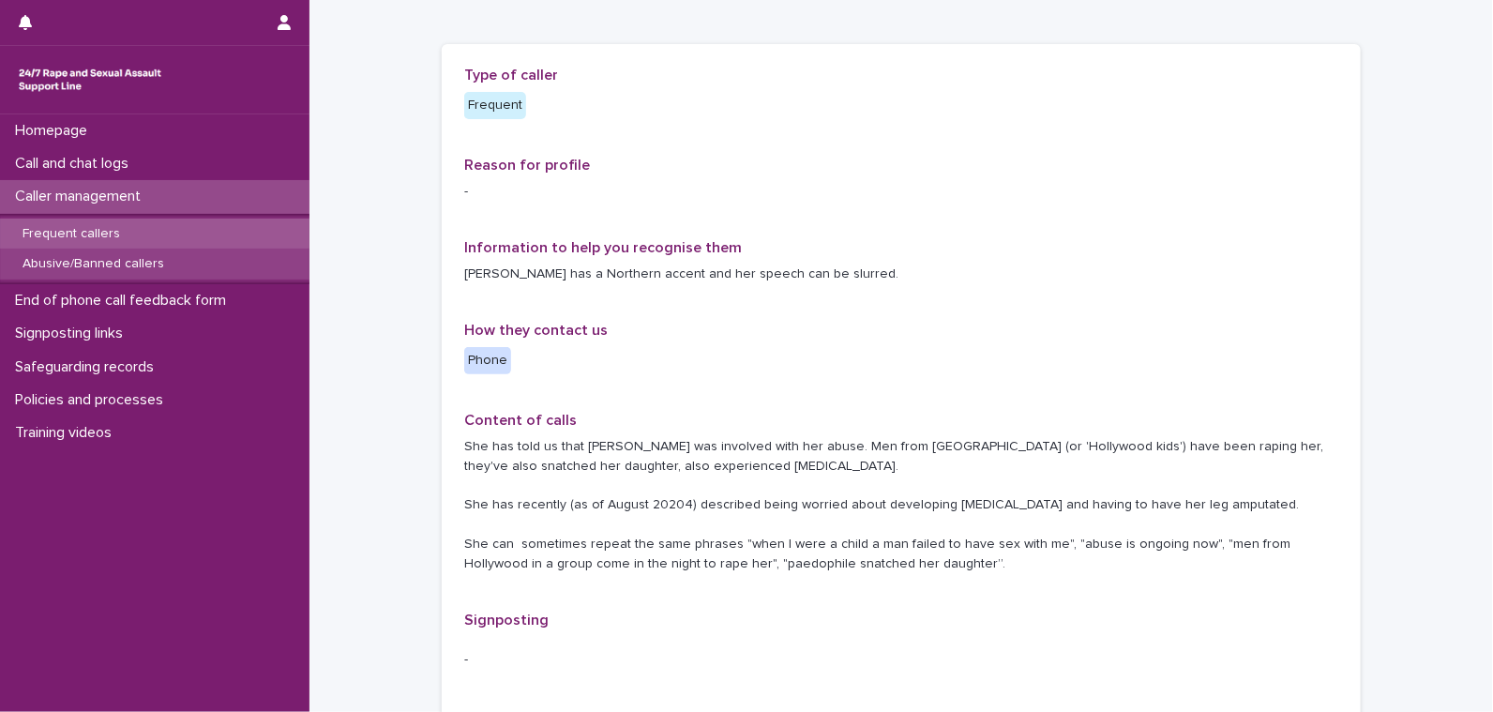
click at [133, 268] on p "Abusive/Banned callers" at bounding box center [94, 264] width 172 height 16
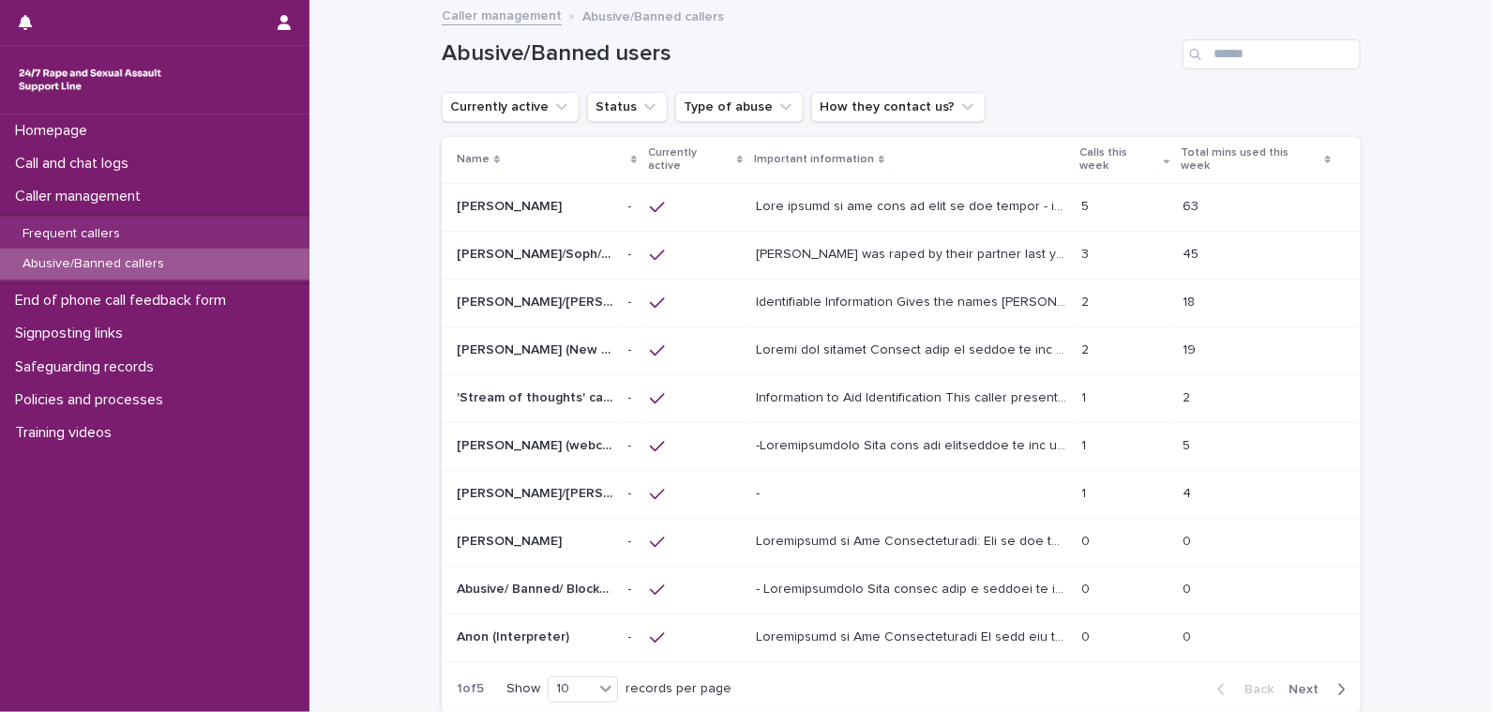
click at [971, 291] on p "Identifiable Information Gives the names [PERSON_NAME], [PERSON_NAME], [PERSON_…" at bounding box center [913, 301] width 315 height 20
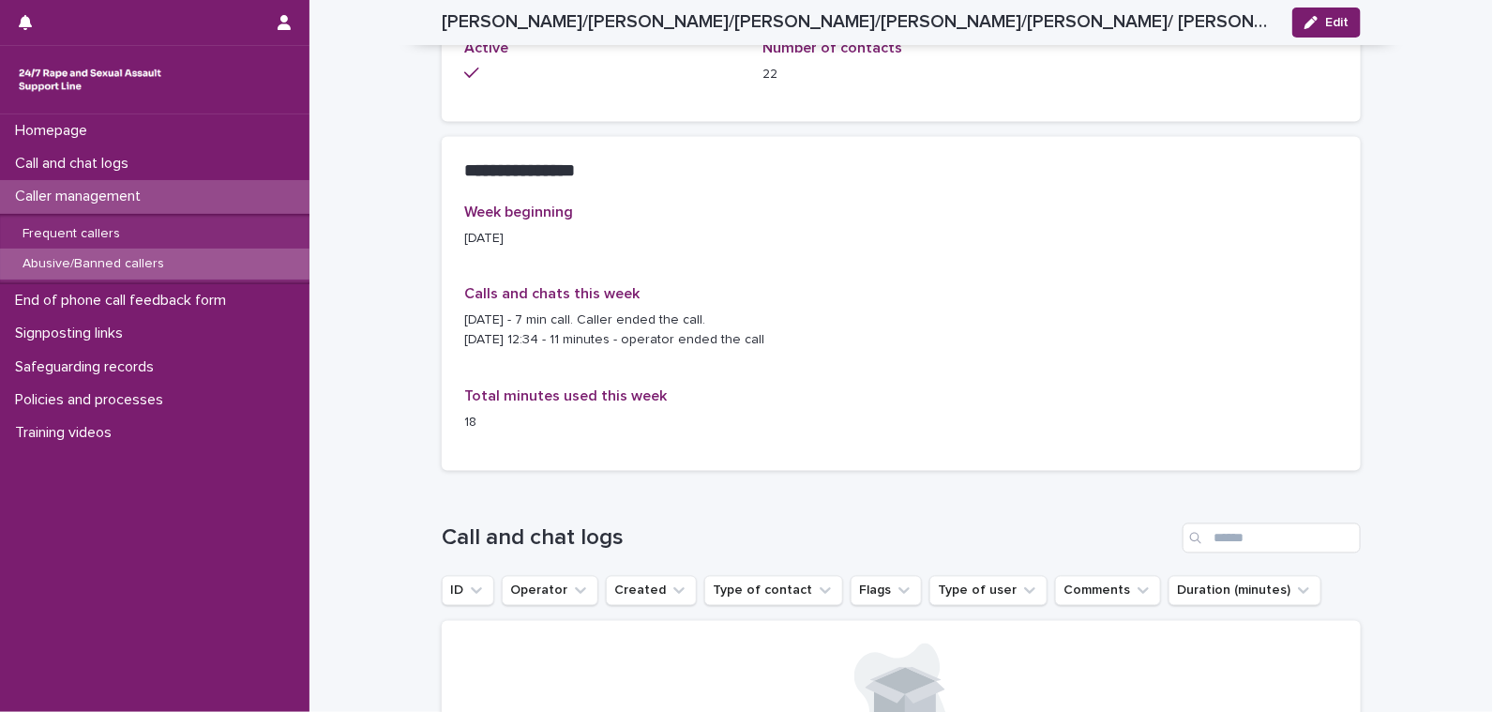
scroll to position [1313, 0]
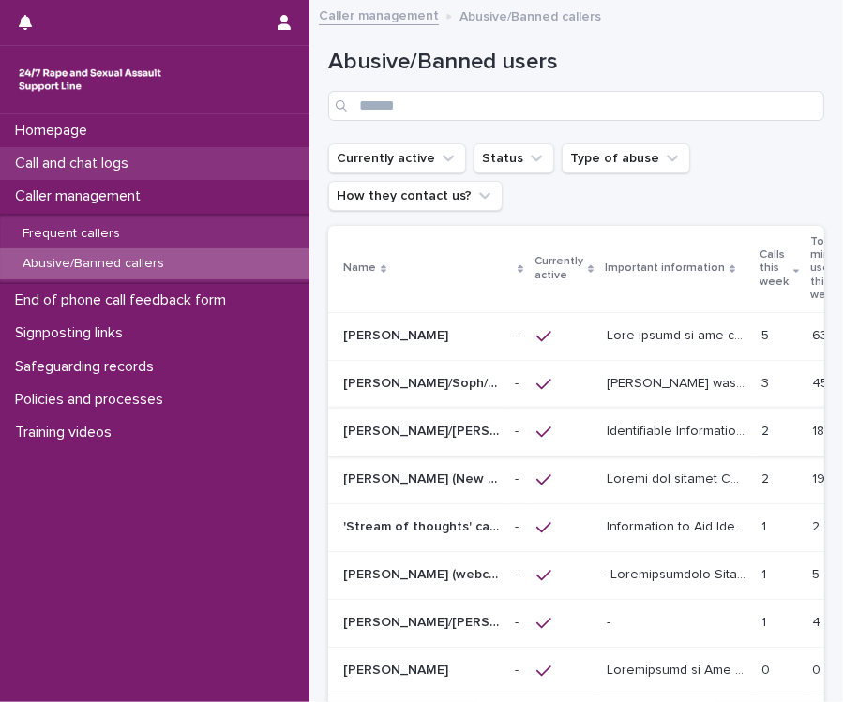
click at [71, 157] on p "Call and chat logs" at bounding box center [76, 164] width 136 height 18
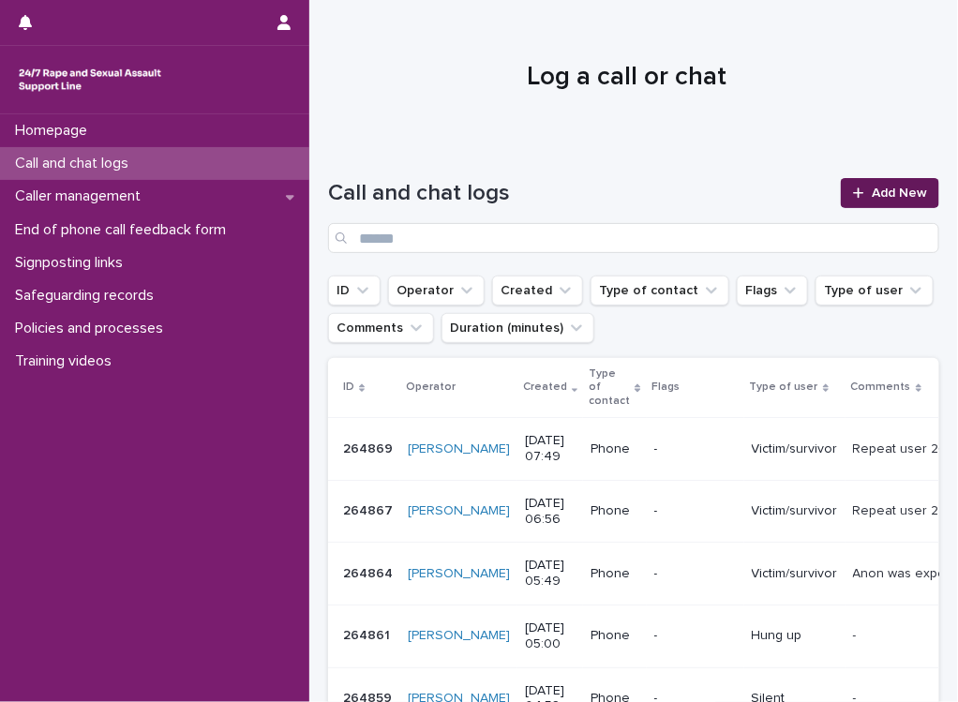
click at [857, 203] on link "Add New" at bounding box center [890, 193] width 98 height 30
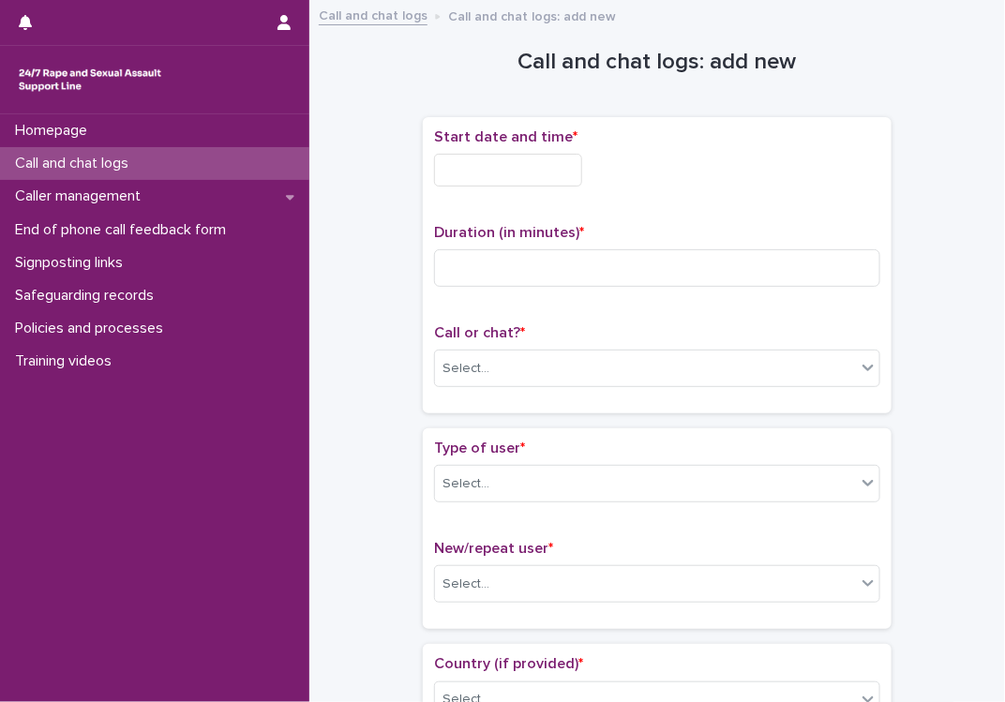
click at [493, 155] on input "text" at bounding box center [508, 170] width 148 height 33
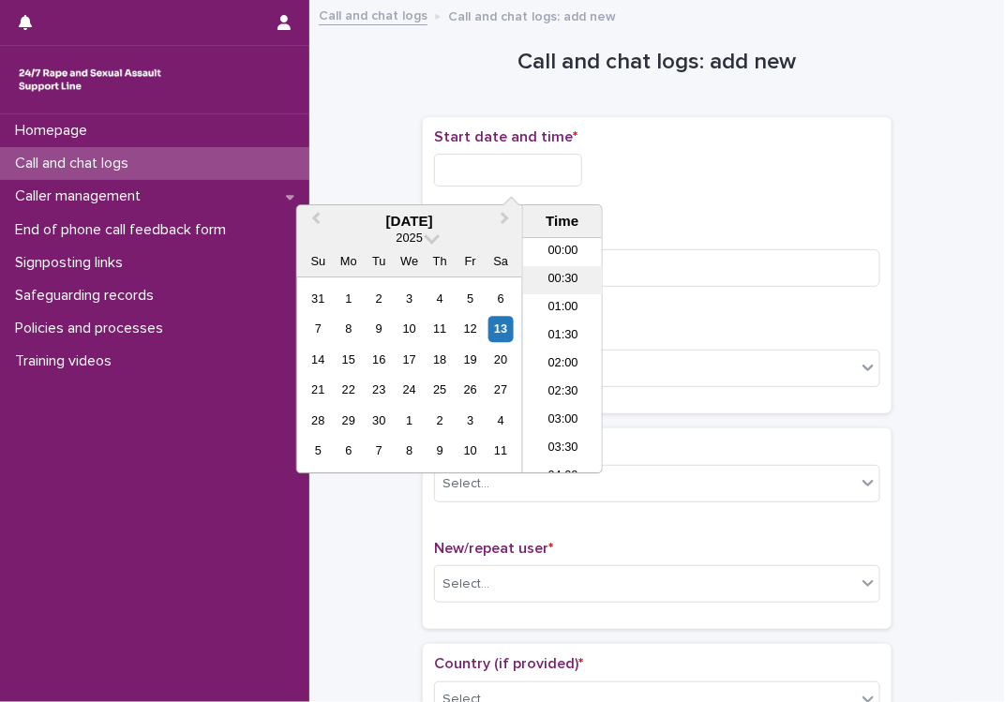
click at [559, 279] on li "00:30" at bounding box center [563, 280] width 80 height 28
drag, startPoint x: 517, startPoint y: 173, endPoint x: 582, endPoint y: 179, distance: 66.0
click at [582, 179] on input "**********" at bounding box center [508, 170] width 148 height 33
type input "**********"
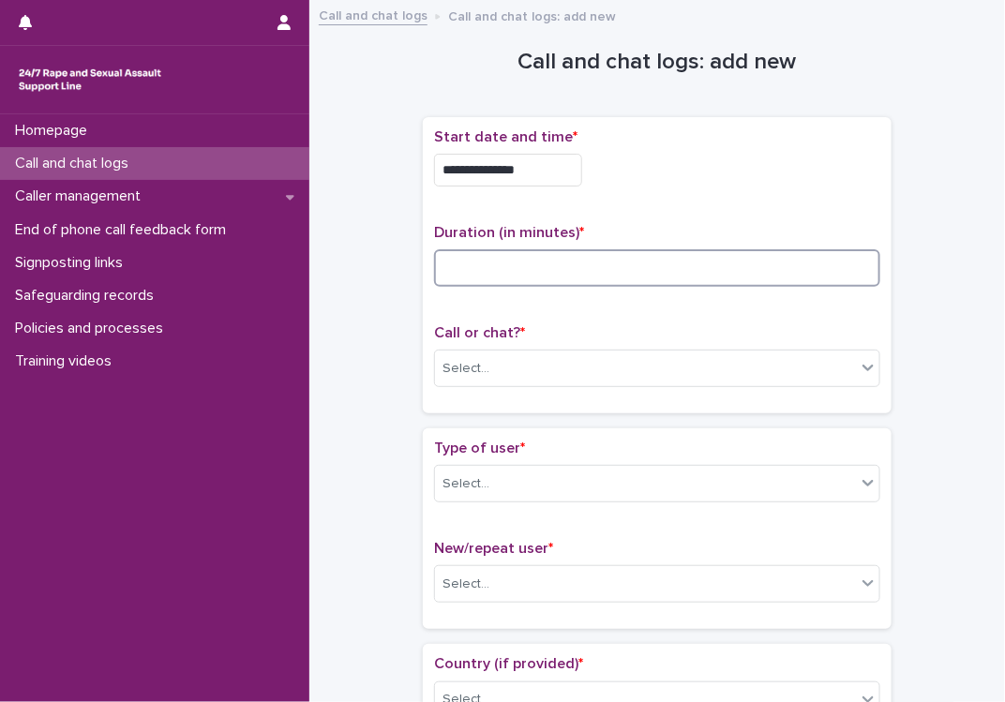
click at [691, 281] on input at bounding box center [657, 268] width 446 height 38
type input "**"
click at [648, 351] on div "Select..." at bounding box center [657, 369] width 446 height 38
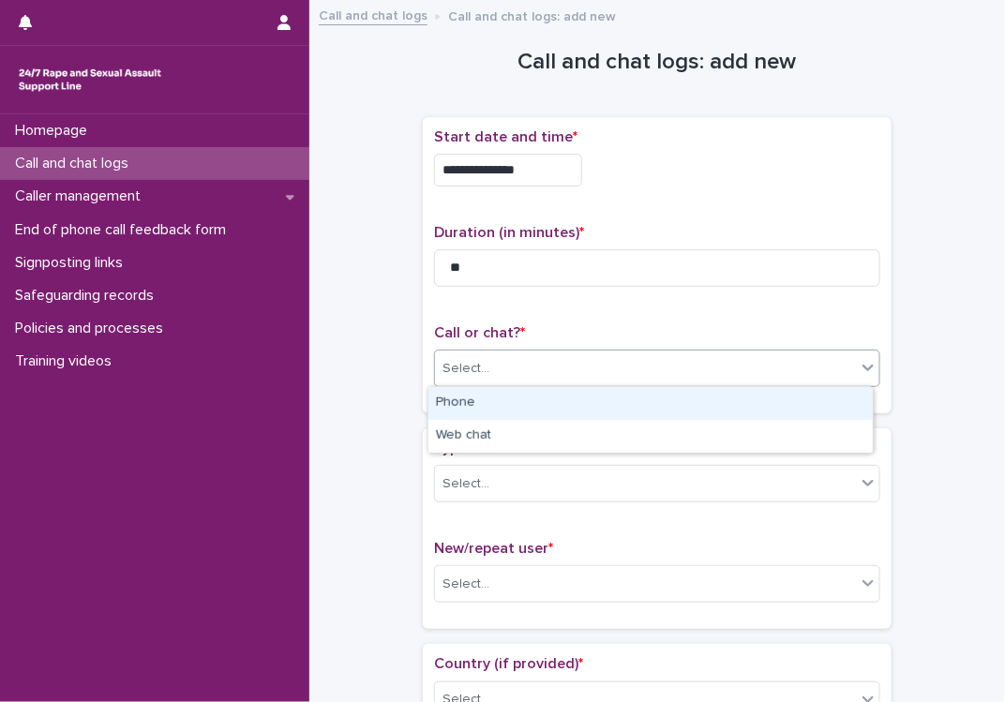
click at [466, 397] on div "Phone" at bounding box center [650, 403] width 444 height 33
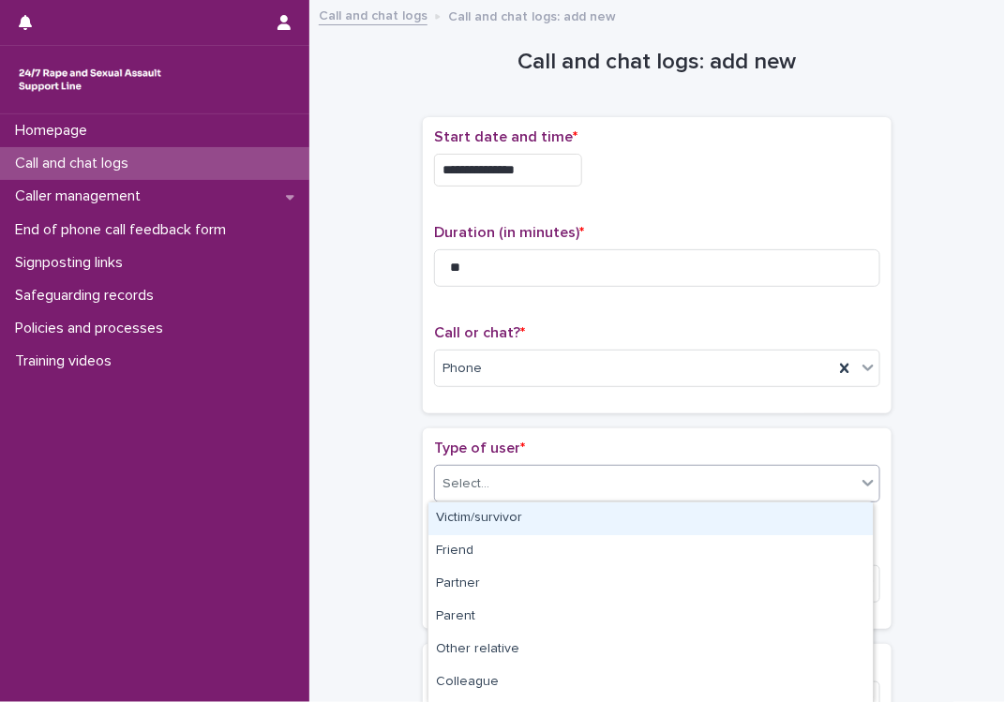
click at [508, 494] on div "Select..." at bounding box center [645, 484] width 421 height 31
click at [504, 519] on div "Victim/survivor" at bounding box center [650, 519] width 444 height 33
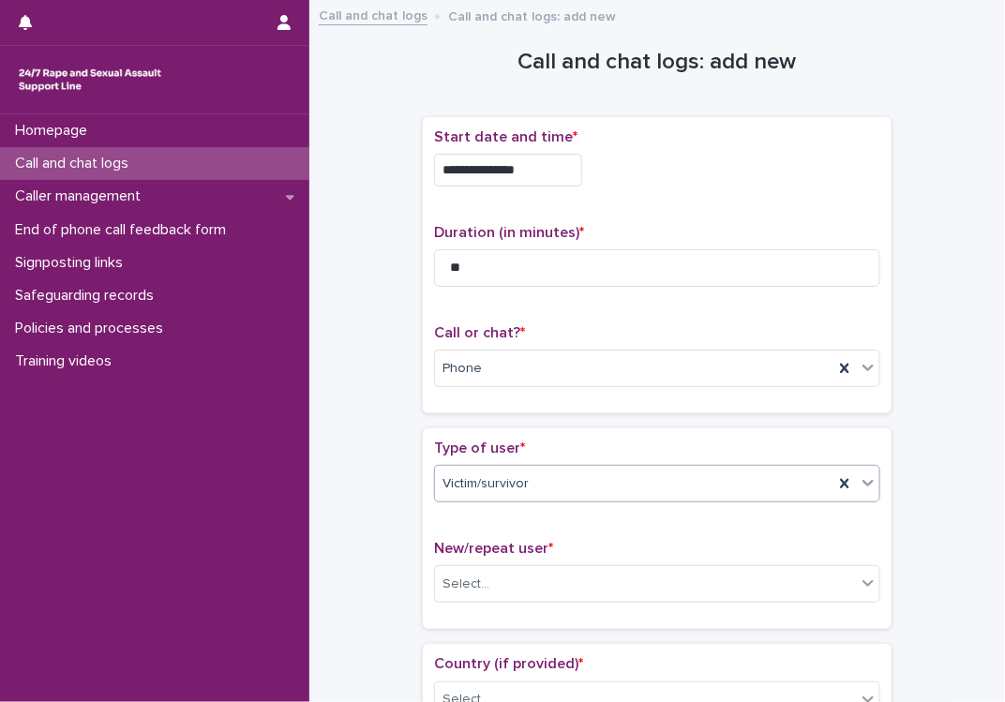
click at [506, 446] on span "Type of user *" at bounding box center [479, 448] width 91 height 15
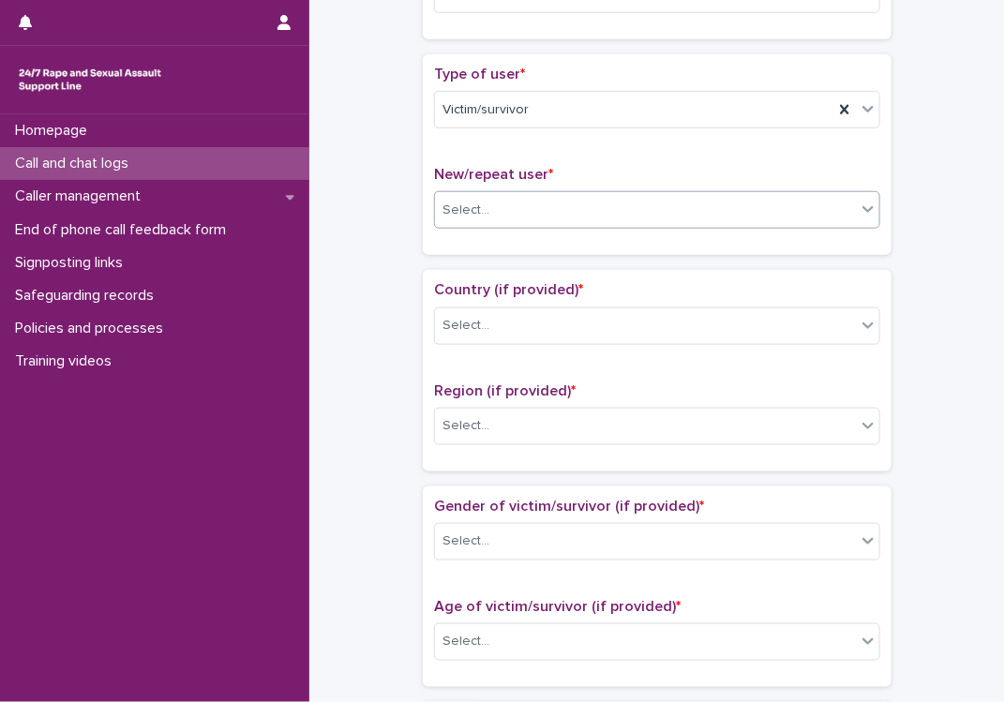
click at [501, 212] on div "Select..." at bounding box center [645, 210] width 421 height 31
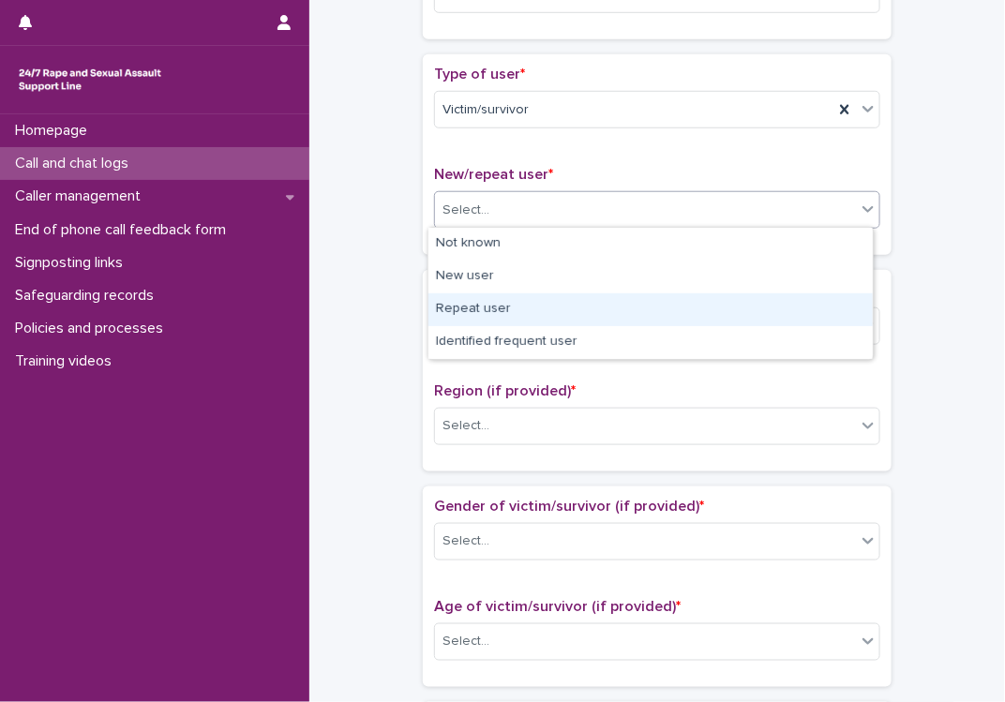
click at [479, 302] on div "Repeat user" at bounding box center [650, 309] width 444 height 33
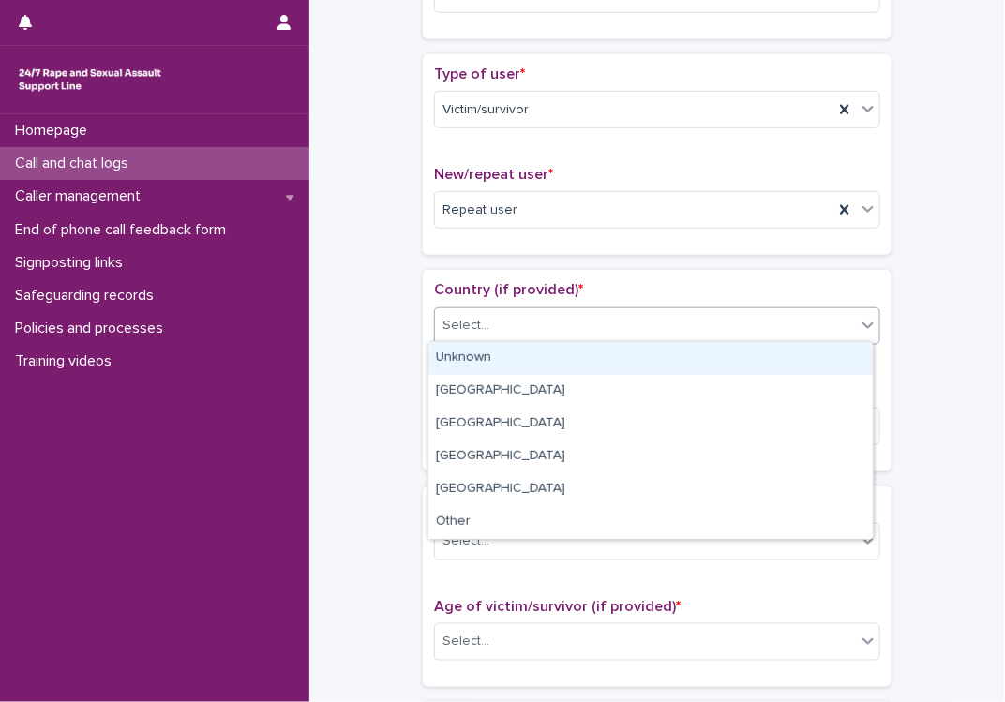
click at [488, 323] on div "Select..." at bounding box center [645, 325] width 421 height 31
click at [501, 360] on div "Unknown" at bounding box center [650, 358] width 444 height 33
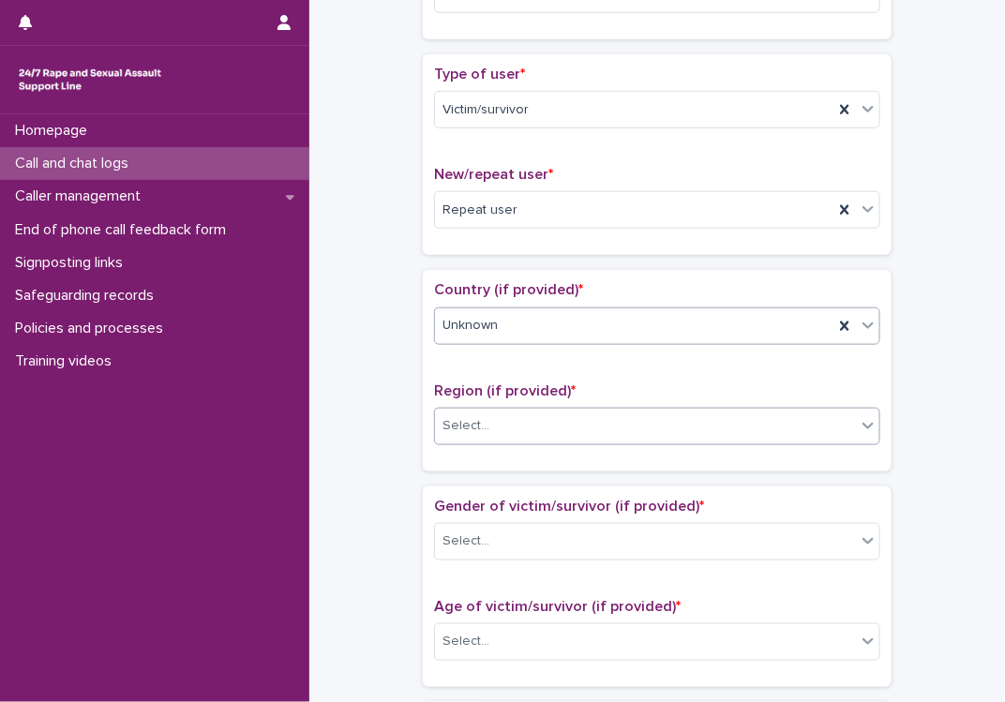
click at [505, 426] on div "Select..." at bounding box center [645, 426] width 421 height 31
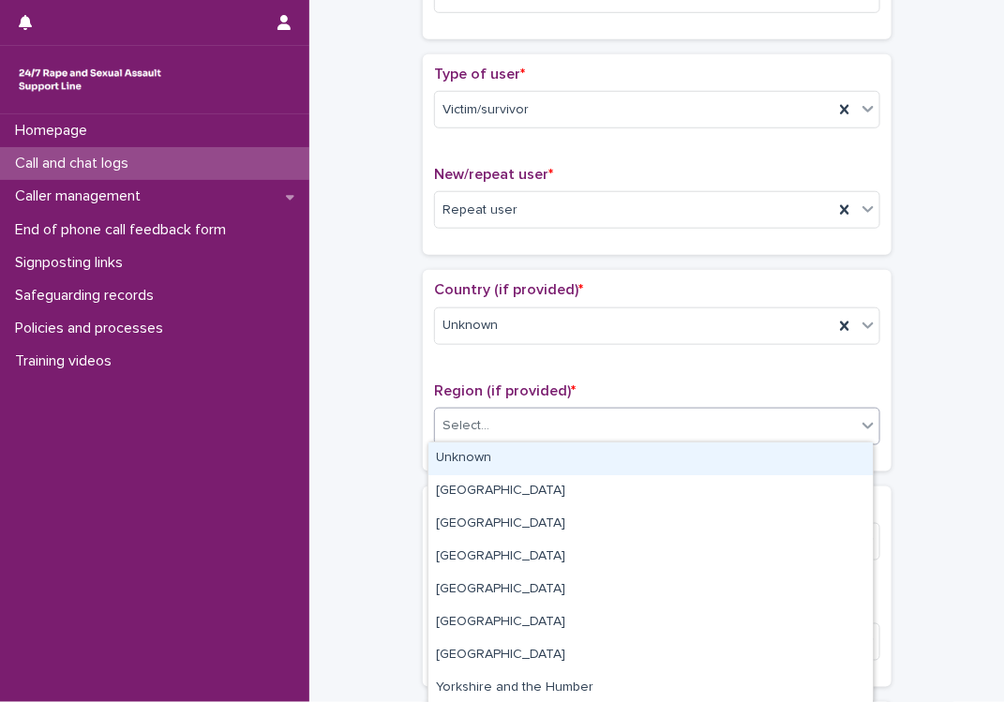
click at [482, 455] on div "Unknown" at bounding box center [650, 459] width 444 height 33
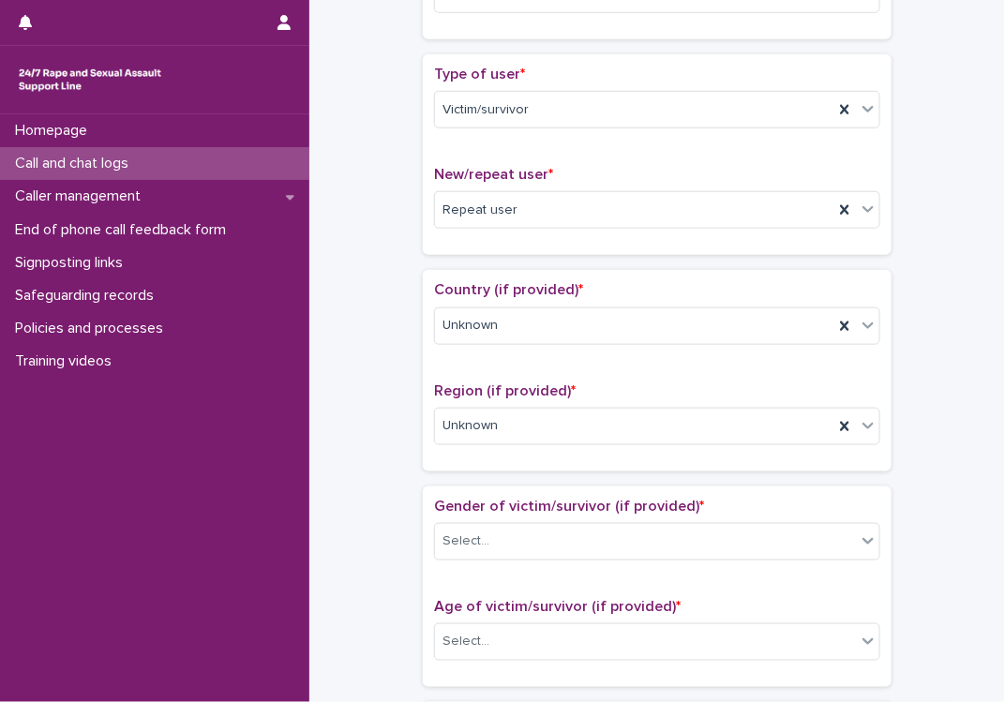
click at [502, 388] on span "Region (if provided) *" at bounding box center [505, 390] width 142 height 15
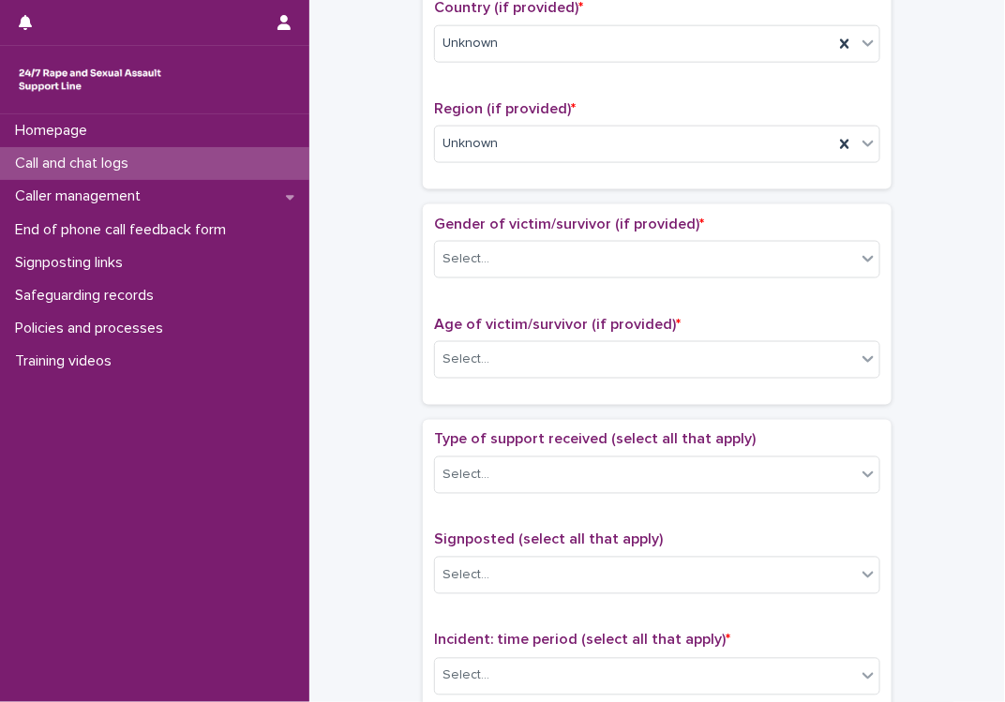
scroll to position [749, 0]
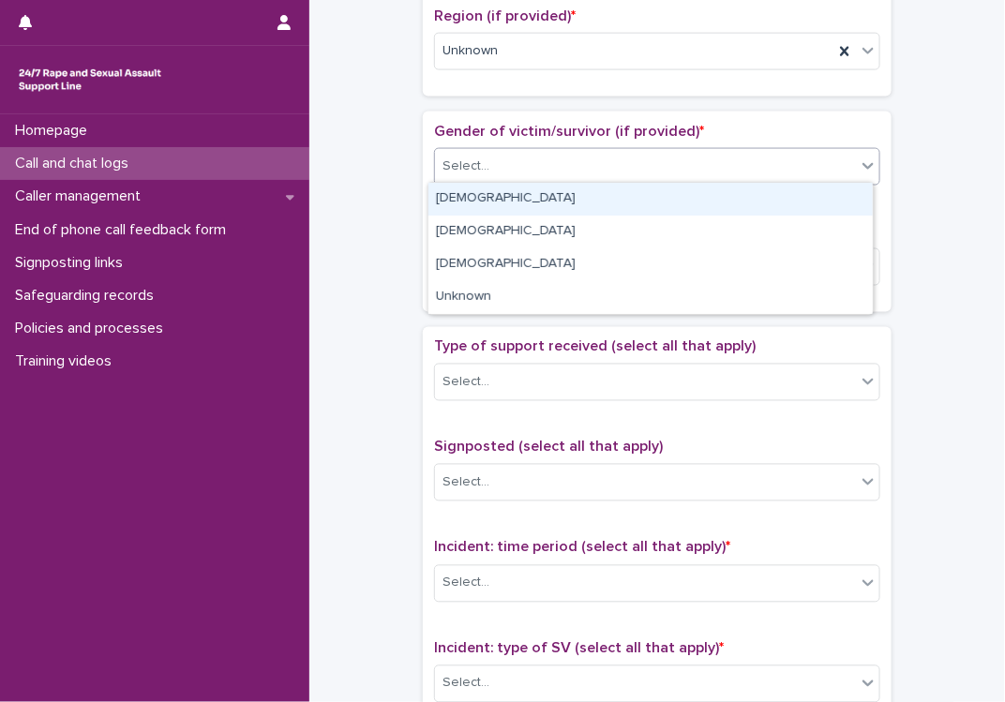
click at [507, 171] on div "Select..." at bounding box center [645, 166] width 421 height 31
click at [498, 199] on div "[DEMOGRAPHIC_DATA]" at bounding box center [650, 199] width 444 height 33
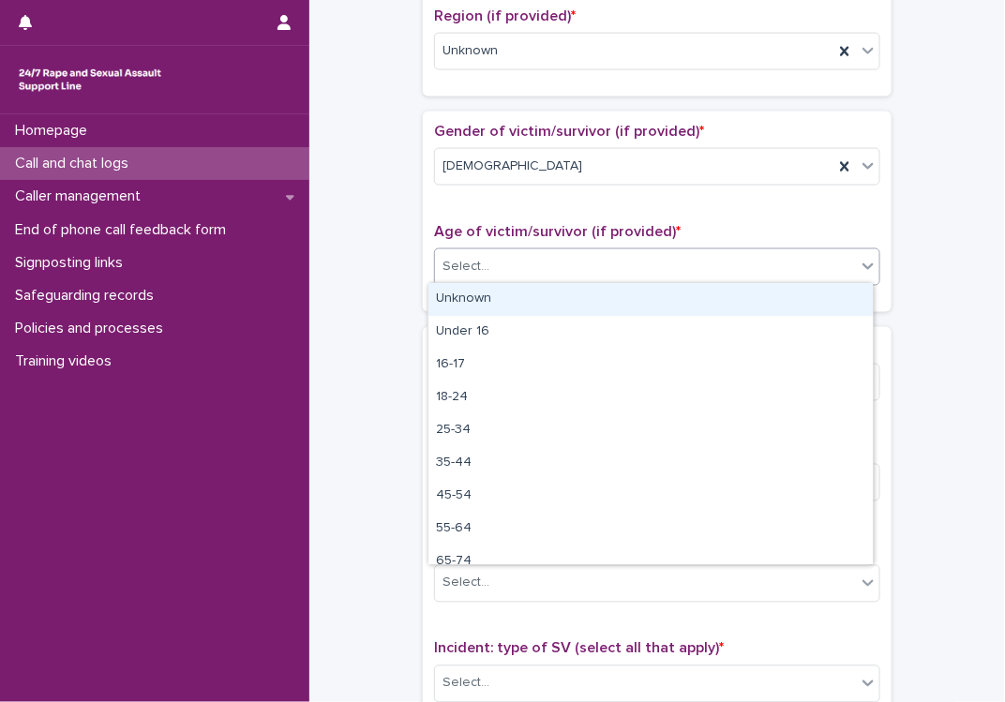
click at [521, 272] on div "Select..." at bounding box center [645, 267] width 421 height 31
click at [507, 290] on div "Unknown" at bounding box center [650, 299] width 444 height 33
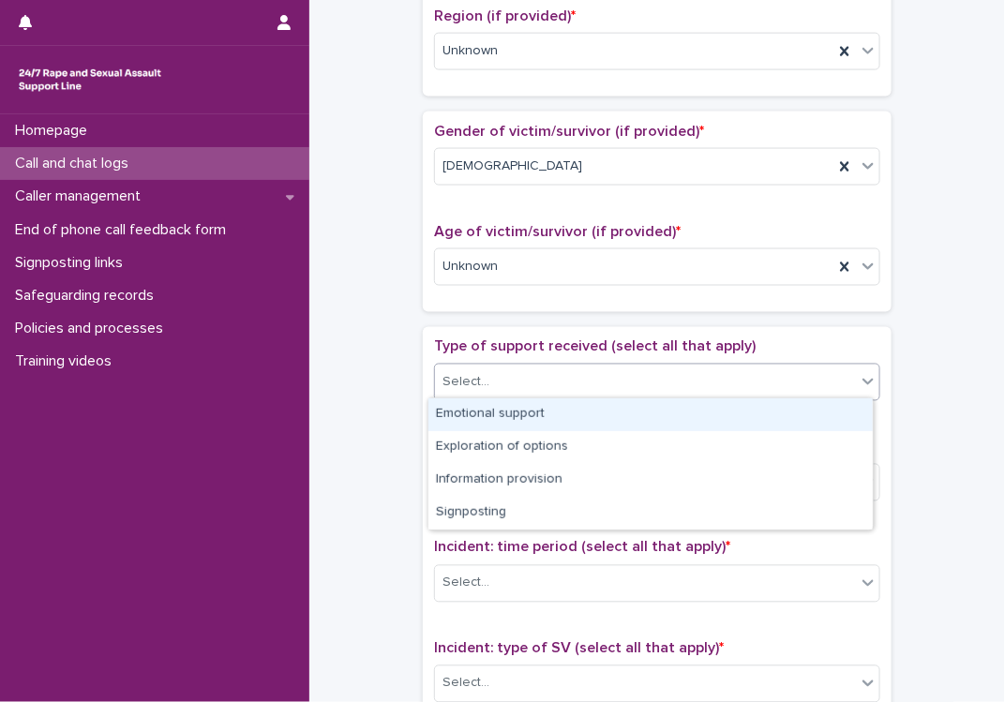
click at [517, 390] on div "Select..." at bounding box center [645, 383] width 421 height 31
click at [506, 417] on div "Emotional support" at bounding box center [650, 414] width 444 height 33
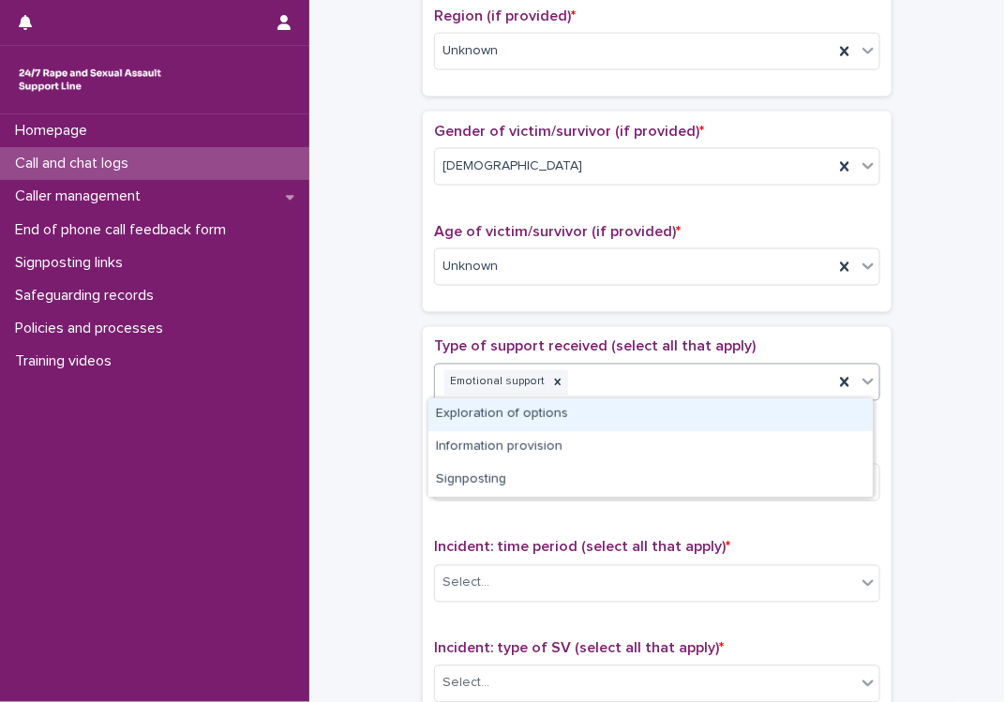
click at [582, 379] on div "Emotional support" at bounding box center [634, 383] width 398 height 33
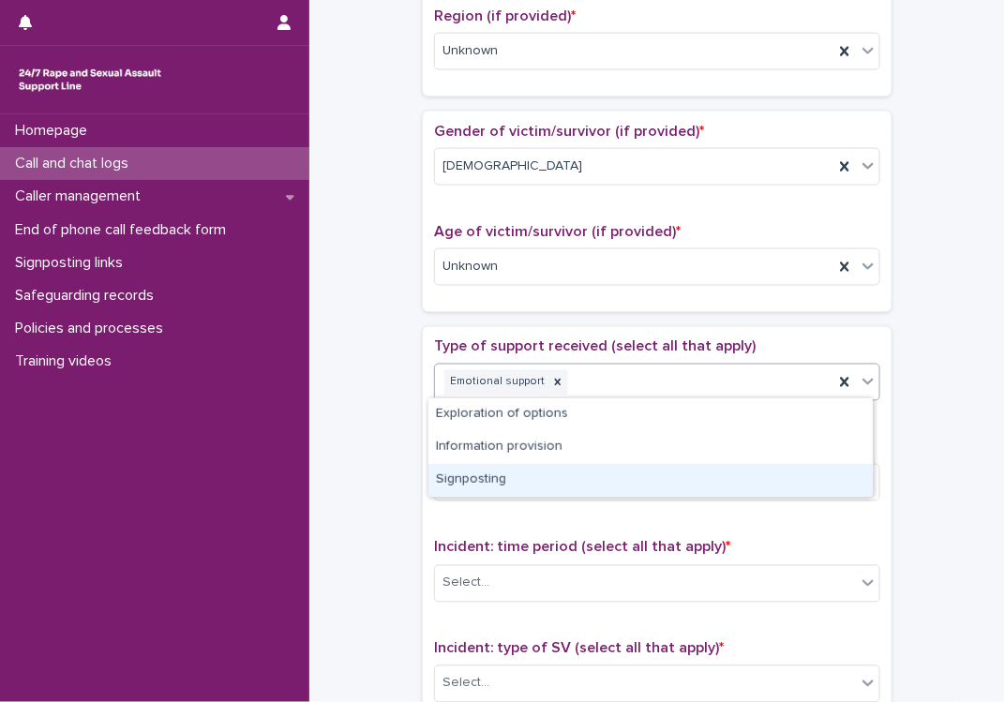
click at [506, 487] on div "Signposting" at bounding box center [650, 480] width 444 height 33
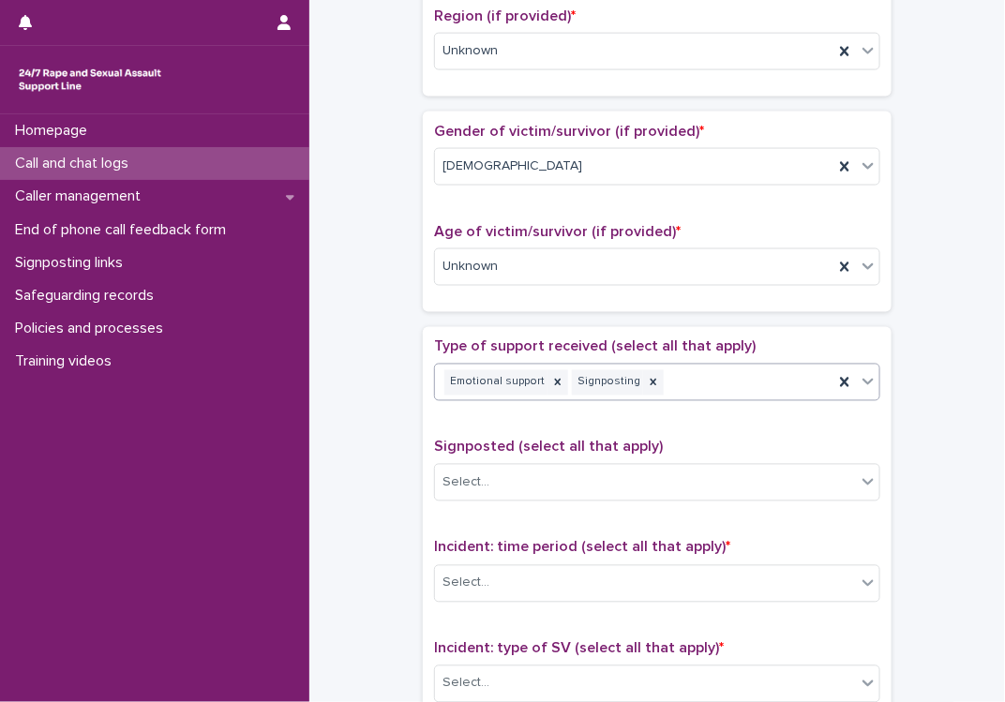
click at [608, 346] on span "Type of support received (select all that apply)" at bounding box center [595, 346] width 322 height 15
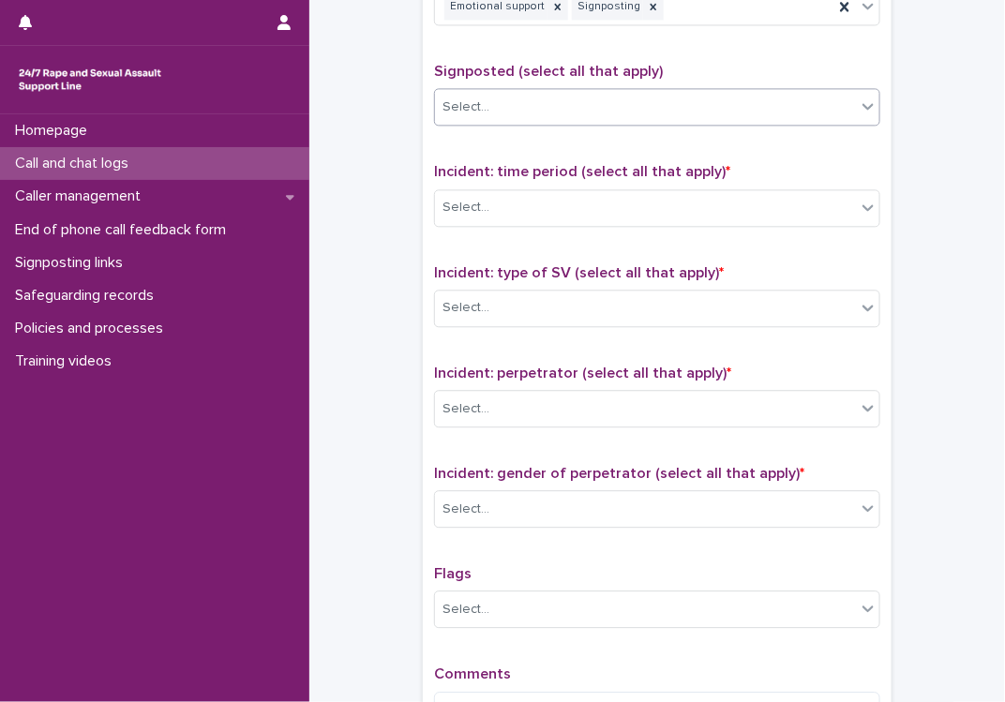
click at [612, 109] on div "Select..." at bounding box center [645, 107] width 421 height 31
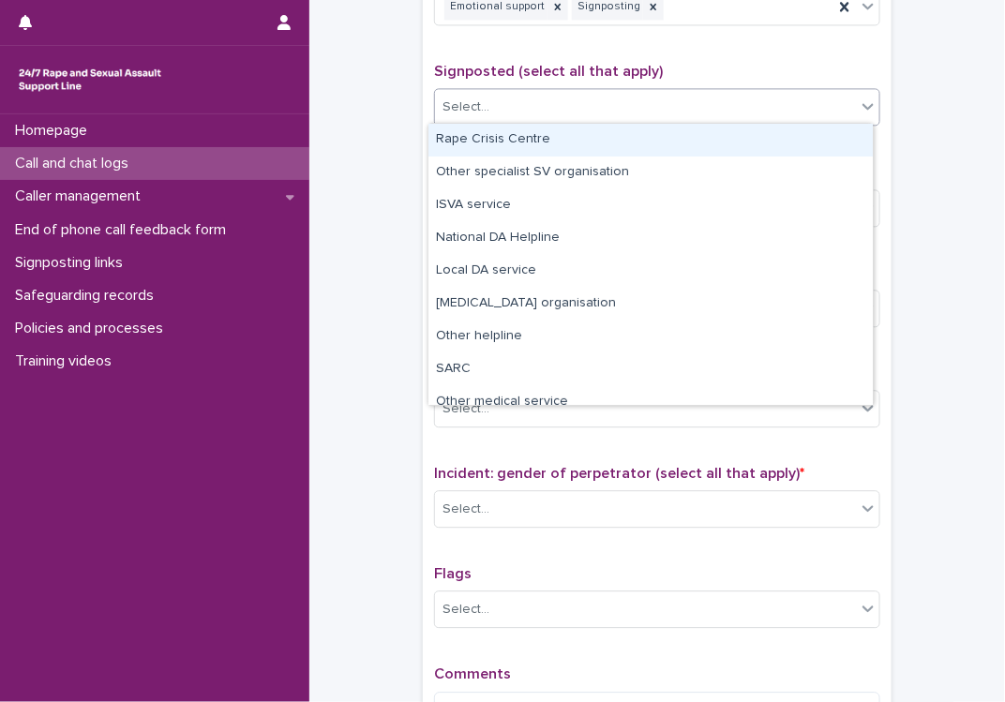
click at [544, 141] on div "Rape Crisis Centre" at bounding box center [650, 140] width 444 height 33
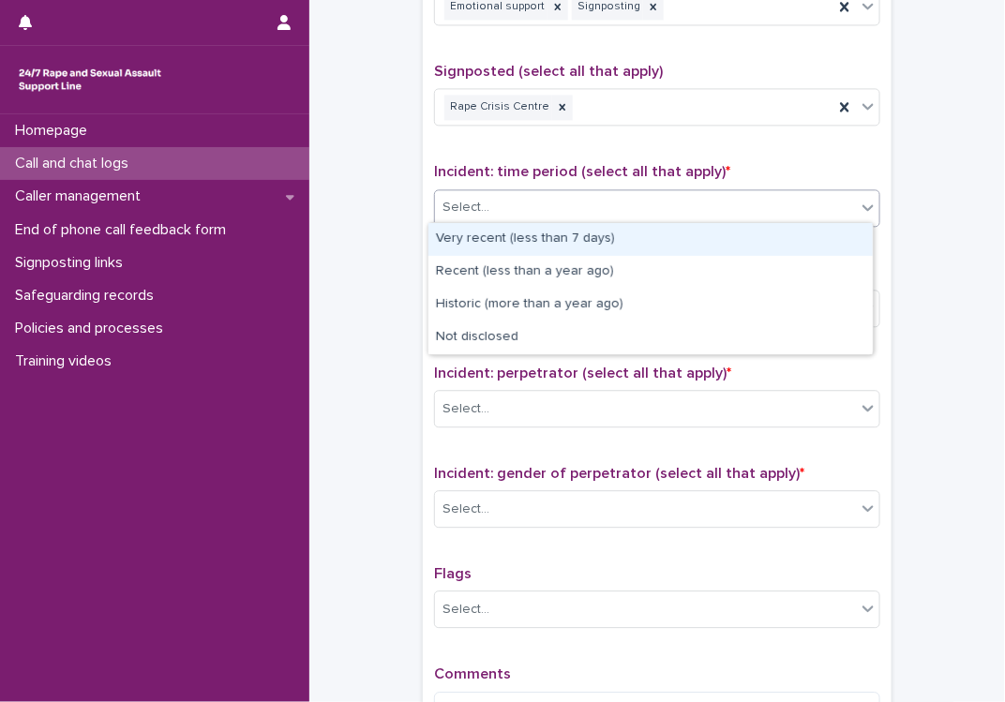
click at [567, 207] on div "Select..." at bounding box center [645, 207] width 421 height 31
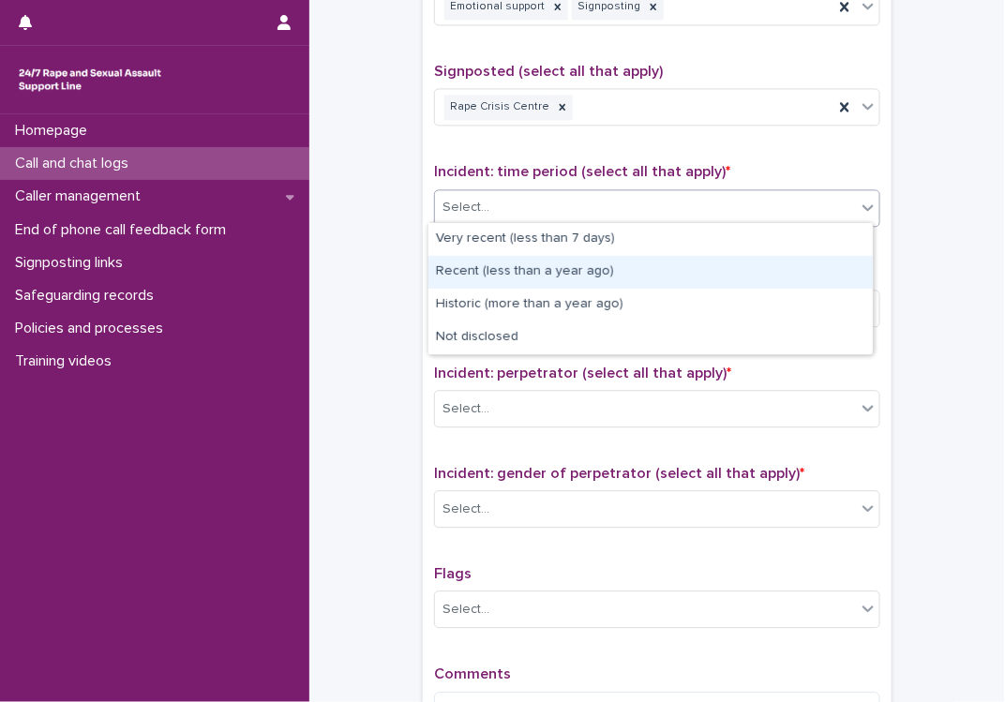
click at [547, 271] on div "Recent (less than a year ago)" at bounding box center [650, 272] width 444 height 33
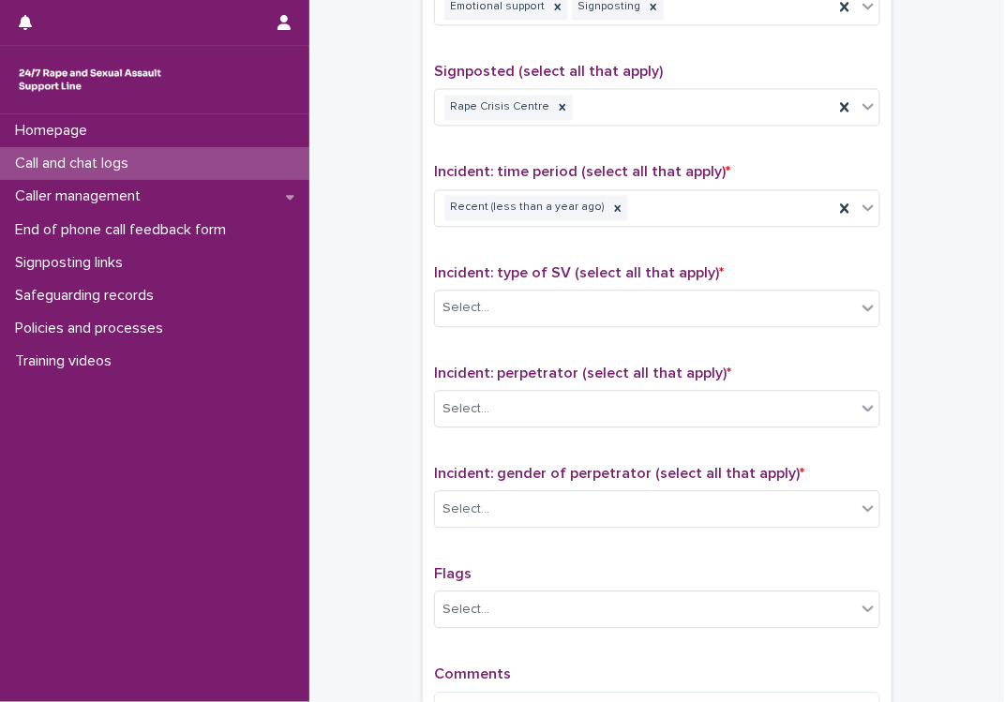
click at [589, 267] on span "Incident: type of SV (select all that apply) *" at bounding box center [579, 272] width 290 height 15
click at [597, 305] on div "Select..." at bounding box center [645, 308] width 421 height 31
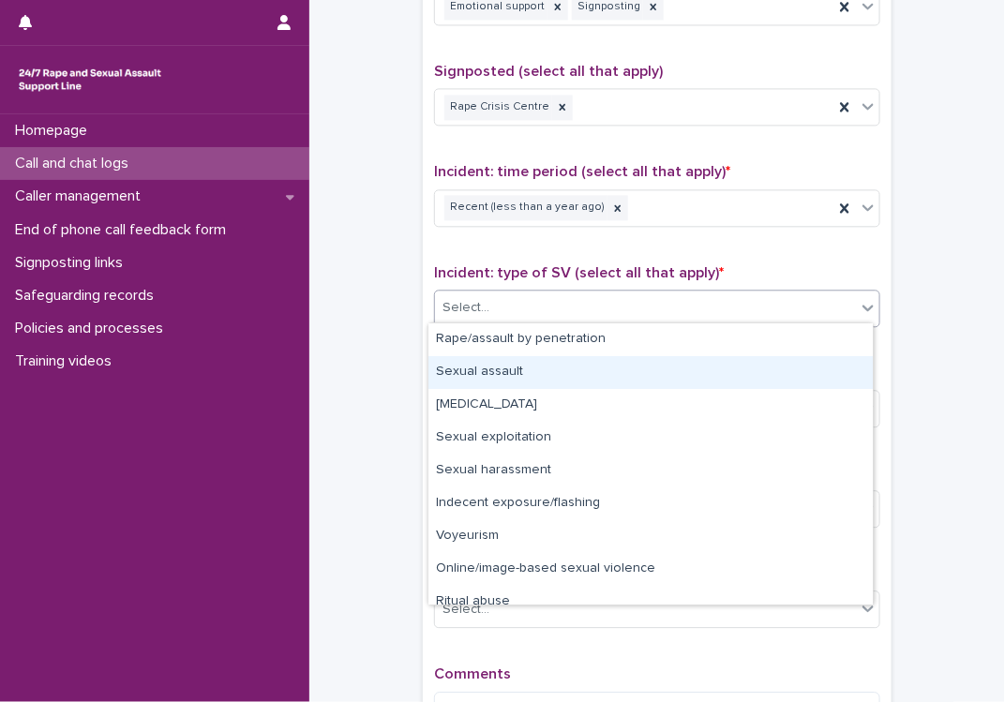
click at [514, 377] on div "Sexual assault" at bounding box center [650, 372] width 444 height 33
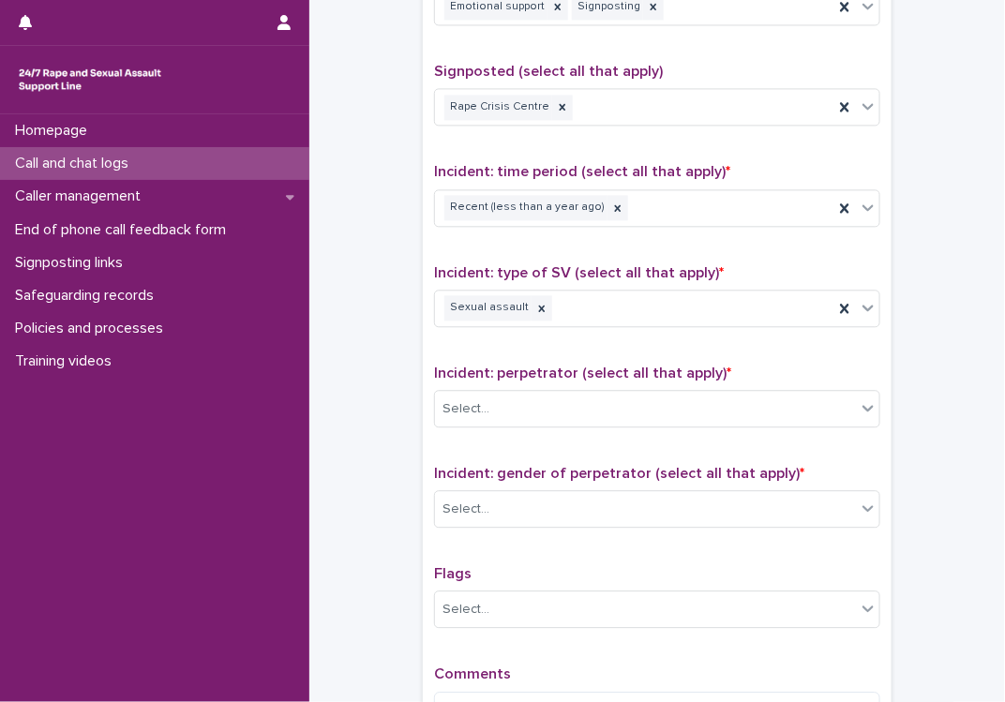
click at [545, 370] on span "Incident: perpetrator (select all that apply) *" at bounding box center [582, 373] width 297 height 15
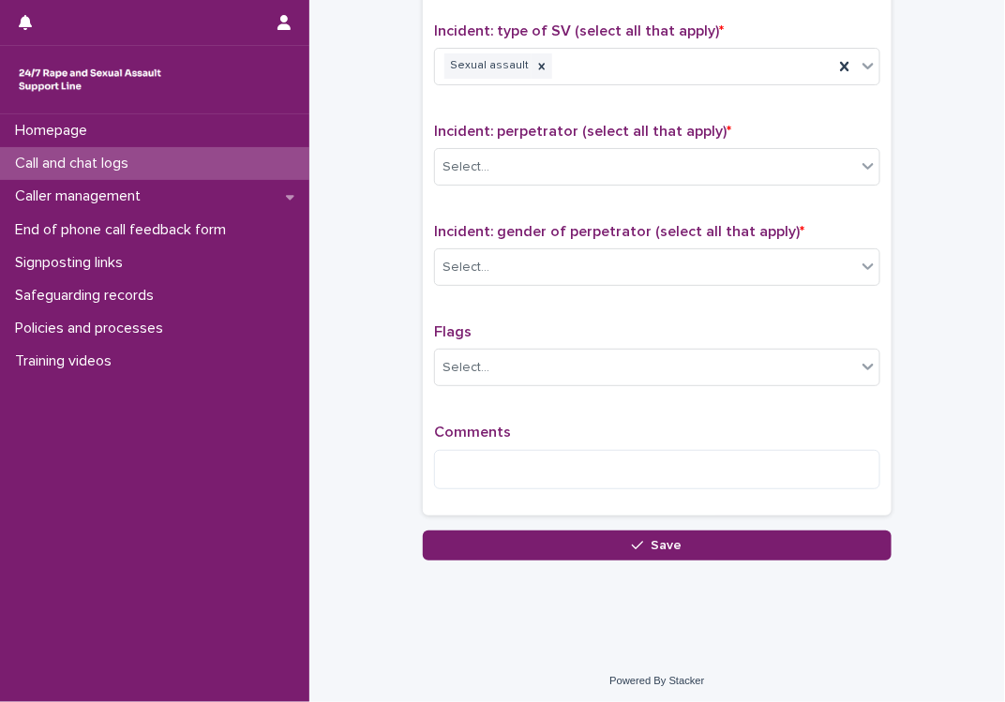
click at [554, 183] on div "Incident: perpetrator (select all that apply) * Select..." at bounding box center [657, 162] width 446 height 78
click at [548, 170] on div "Select..." at bounding box center [645, 167] width 421 height 31
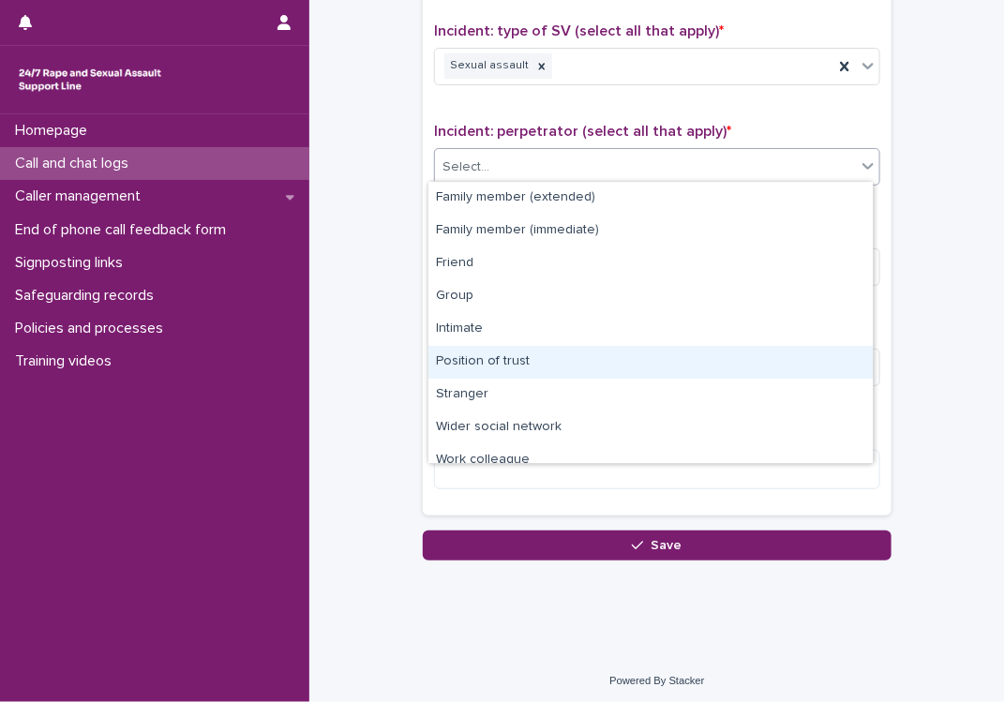
scroll to position [80, 0]
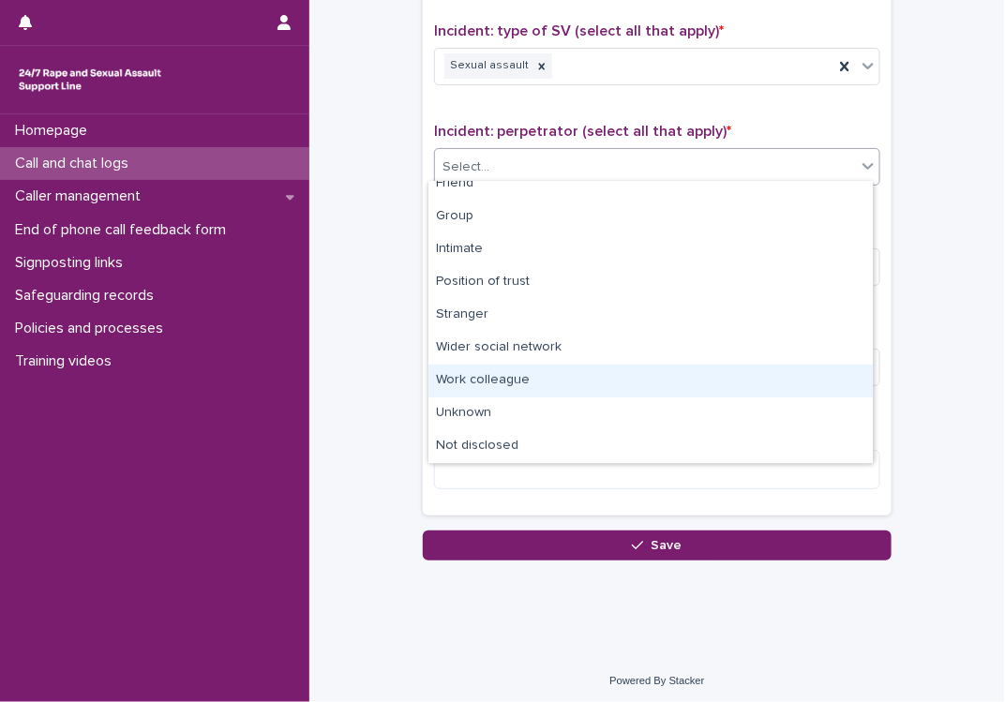
click at [511, 378] on div "Work colleague" at bounding box center [650, 381] width 444 height 33
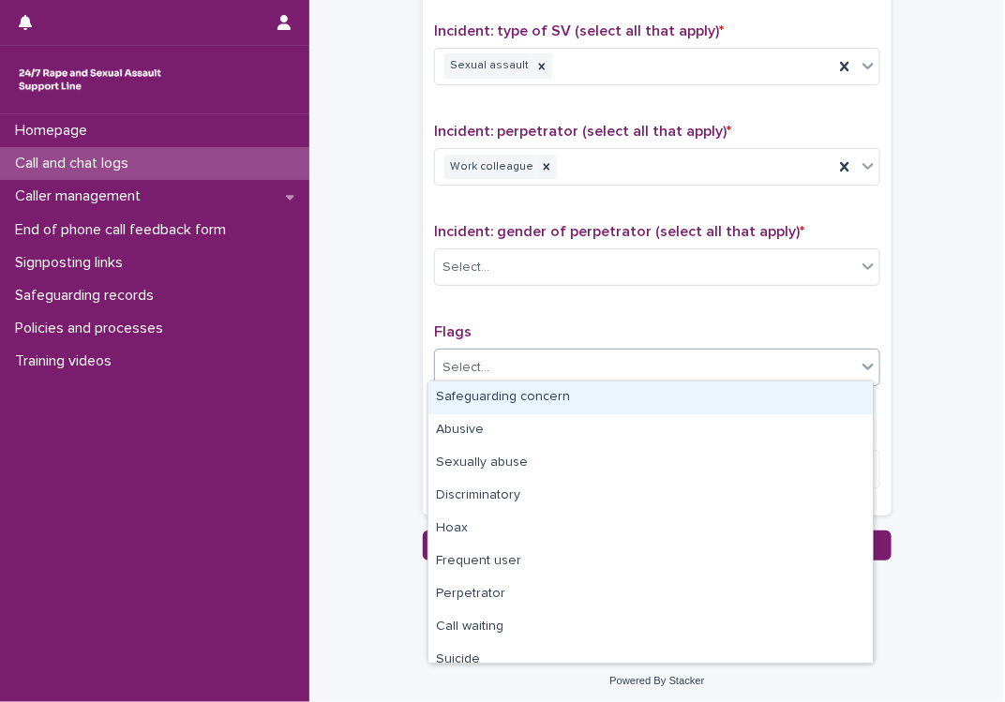
click at [531, 364] on div "Select..." at bounding box center [645, 368] width 421 height 31
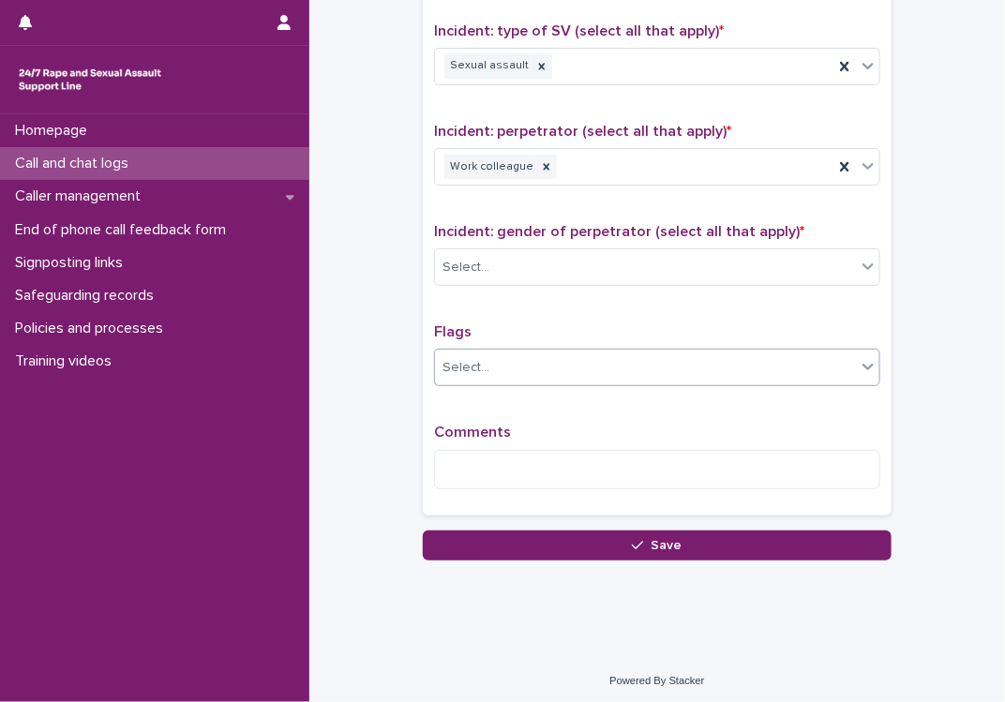
click at [531, 364] on div "Select..." at bounding box center [645, 368] width 421 height 31
click at [533, 252] on div "Select..." at bounding box center [645, 267] width 421 height 31
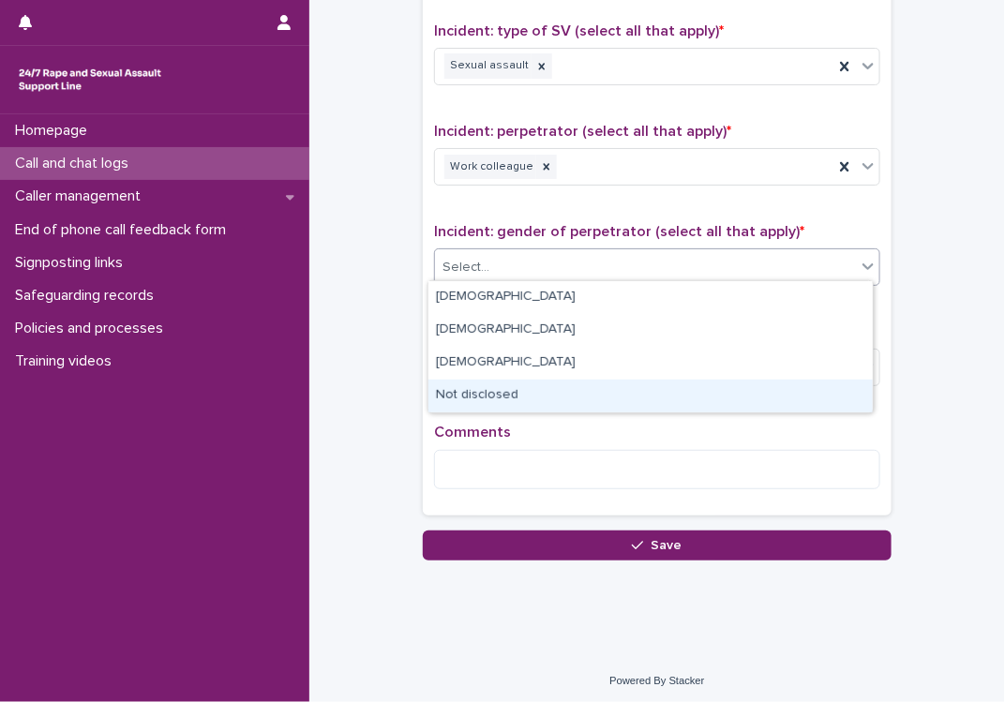
click at [477, 393] on div "Not disclosed" at bounding box center [650, 396] width 444 height 33
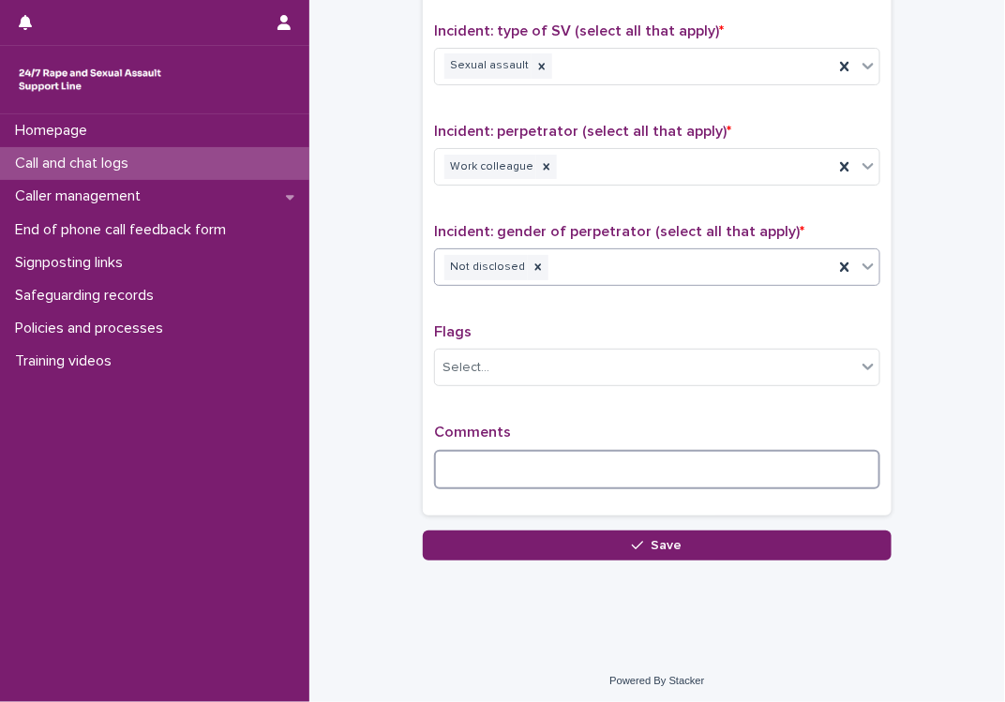
click at [493, 463] on textarea at bounding box center [657, 470] width 446 height 40
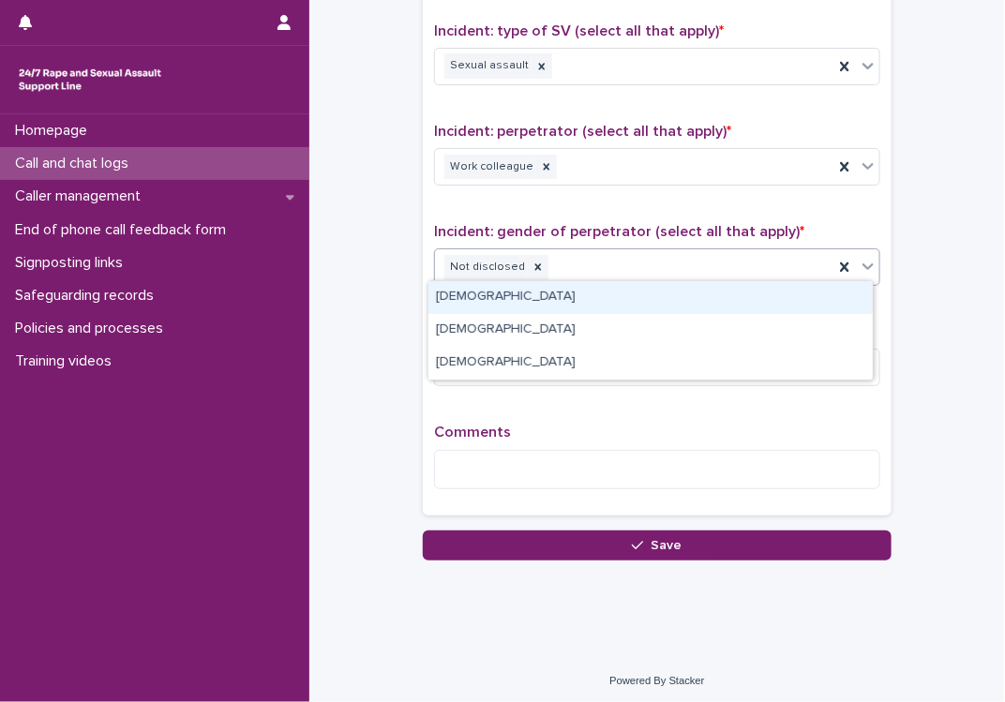
click at [523, 277] on div "Not disclosed" at bounding box center [634, 267] width 398 height 33
click at [493, 291] on div "[DEMOGRAPHIC_DATA]" at bounding box center [650, 297] width 444 height 33
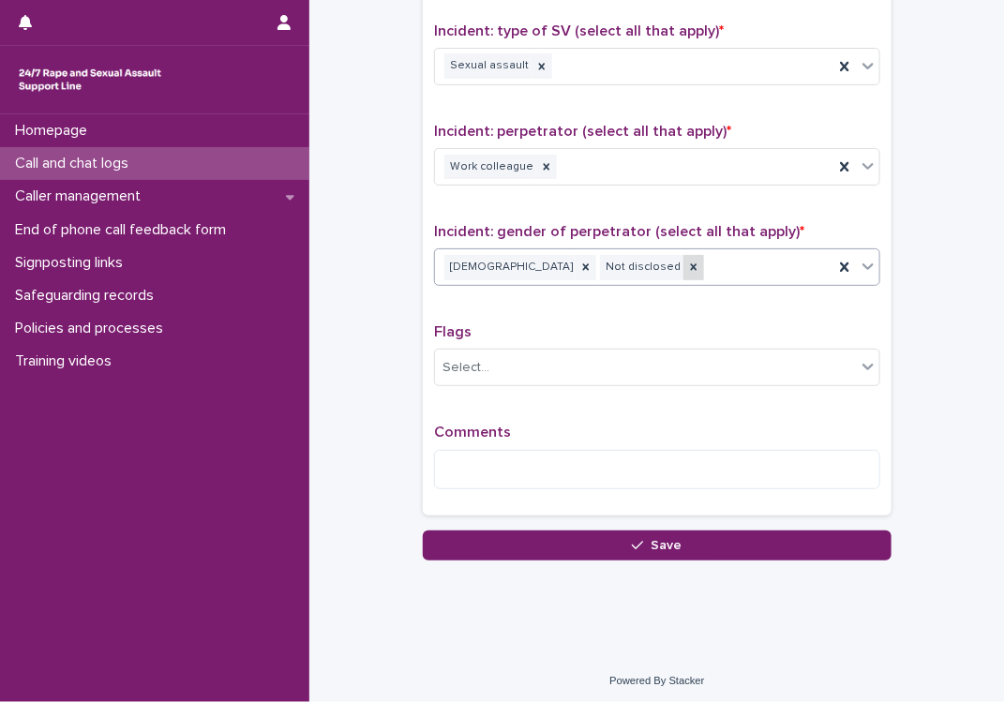
click at [691, 264] on icon at bounding box center [694, 267] width 7 height 7
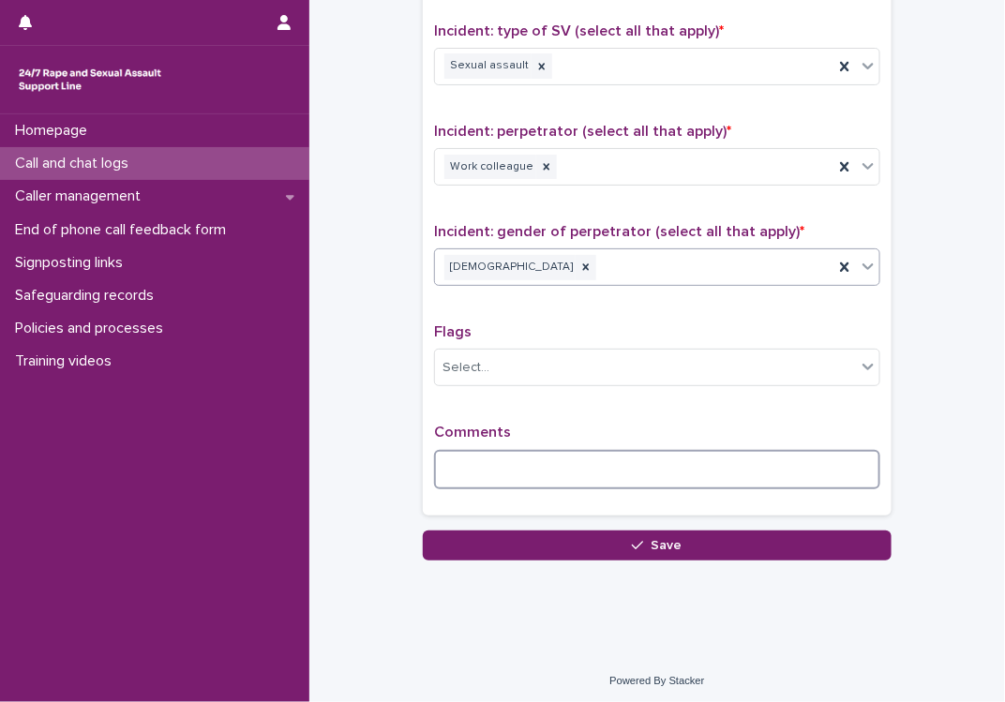
click at [556, 462] on textarea at bounding box center [657, 470] width 446 height 40
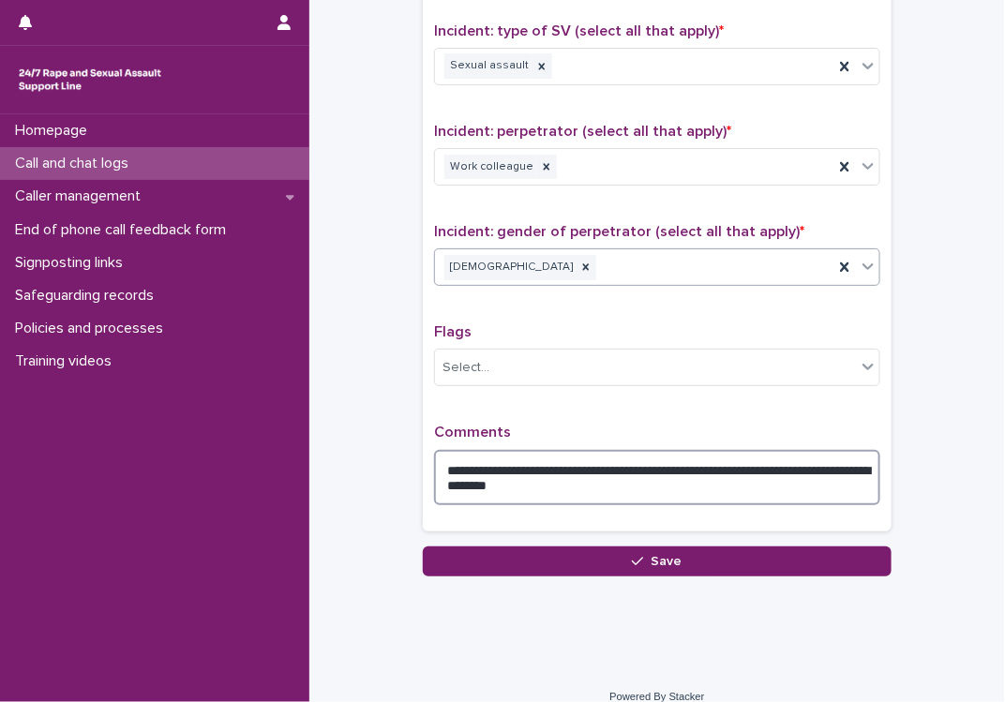
click at [838, 462] on textarea "**********" at bounding box center [657, 478] width 446 height 56
click at [862, 491] on textarea "**********" at bounding box center [657, 478] width 446 height 56
click at [868, 480] on textarea "**********" at bounding box center [657, 478] width 446 height 56
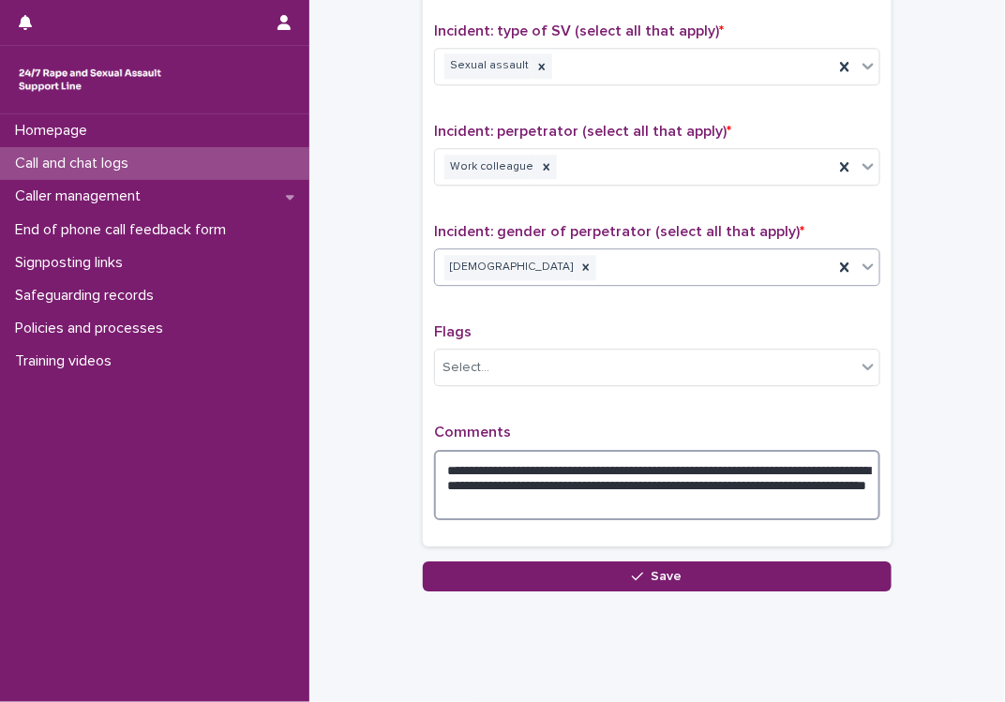
click at [713, 485] on textarea "**********" at bounding box center [657, 485] width 446 height 71
click at [713, 496] on textarea "**********" at bounding box center [657, 485] width 446 height 71
click at [717, 491] on textarea "**********" at bounding box center [657, 485] width 446 height 71
click at [697, 495] on textarea "**********" at bounding box center [657, 485] width 446 height 71
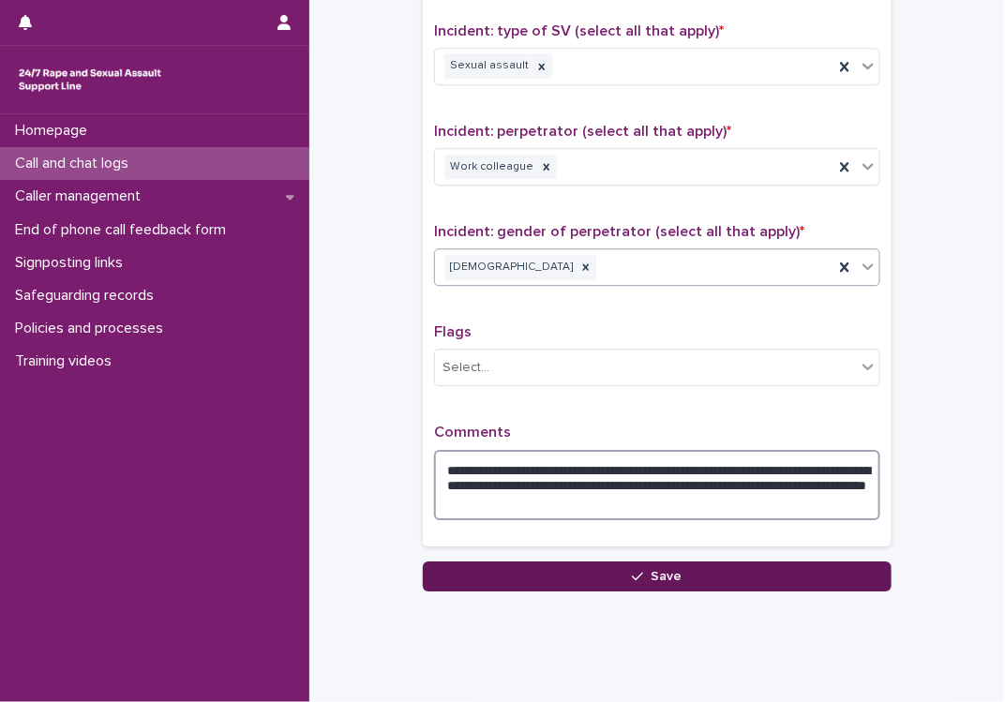
type textarea "**********"
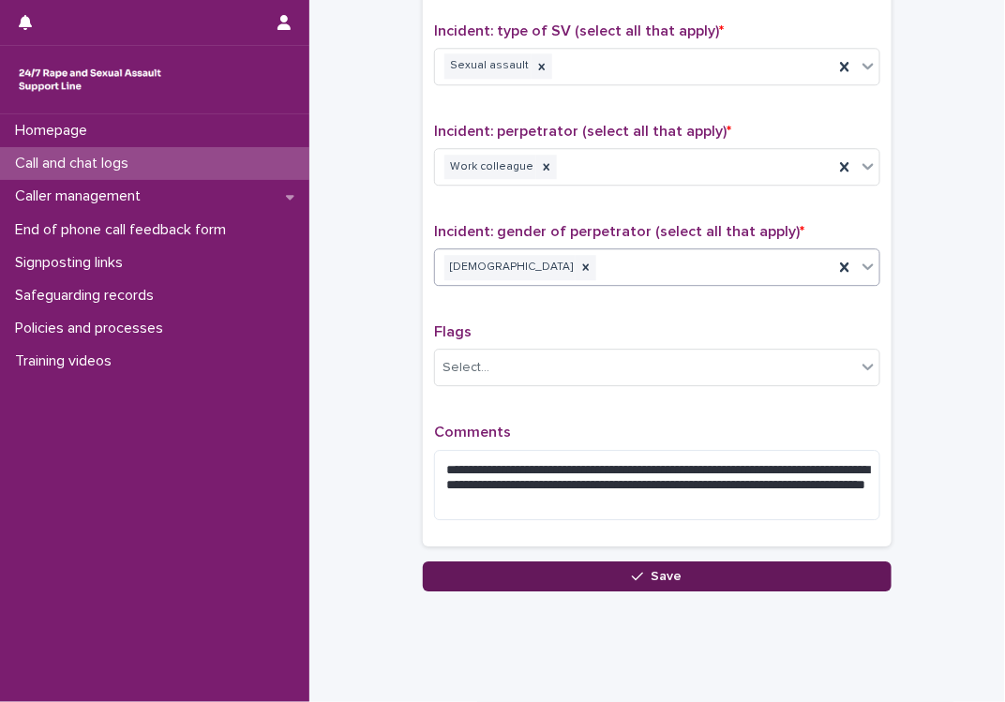
click at [663, 580] on button "Save" at bounding box center [657, 577] width 469 height 30
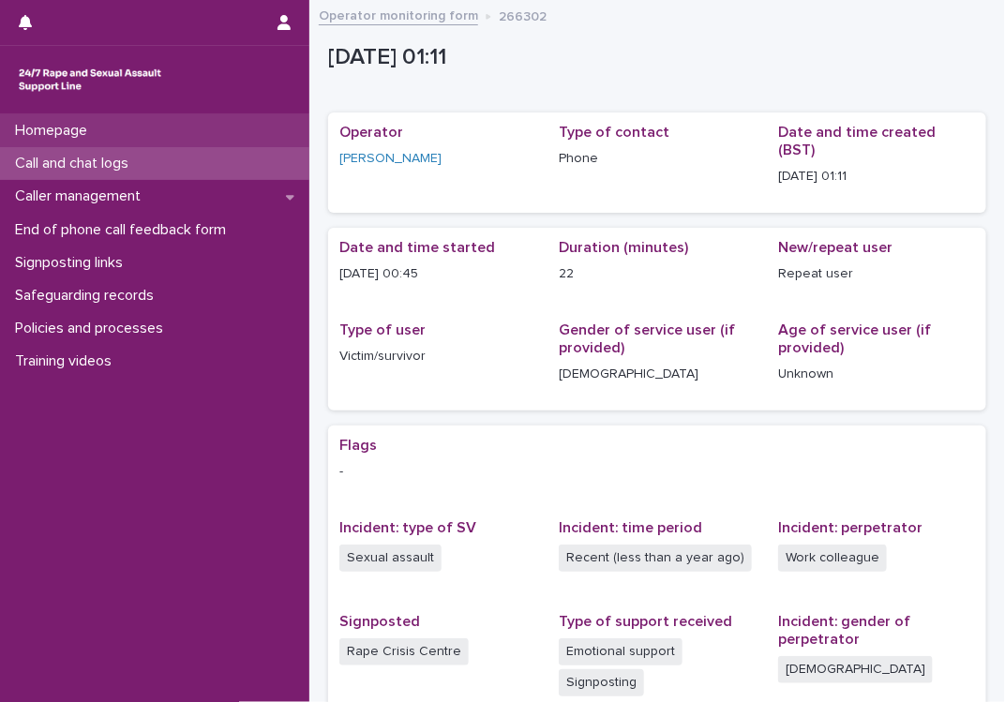
click at [86, 125] on p "Homepage" at bounding box center [55, 131] width 95 height 18
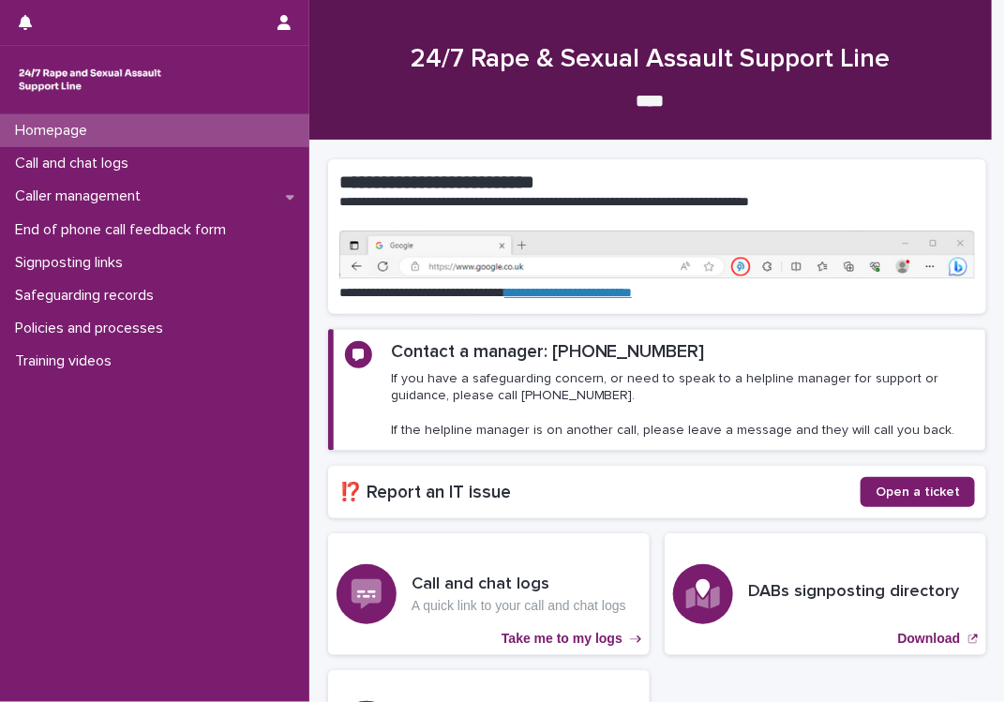
scroll to position [248, 0]
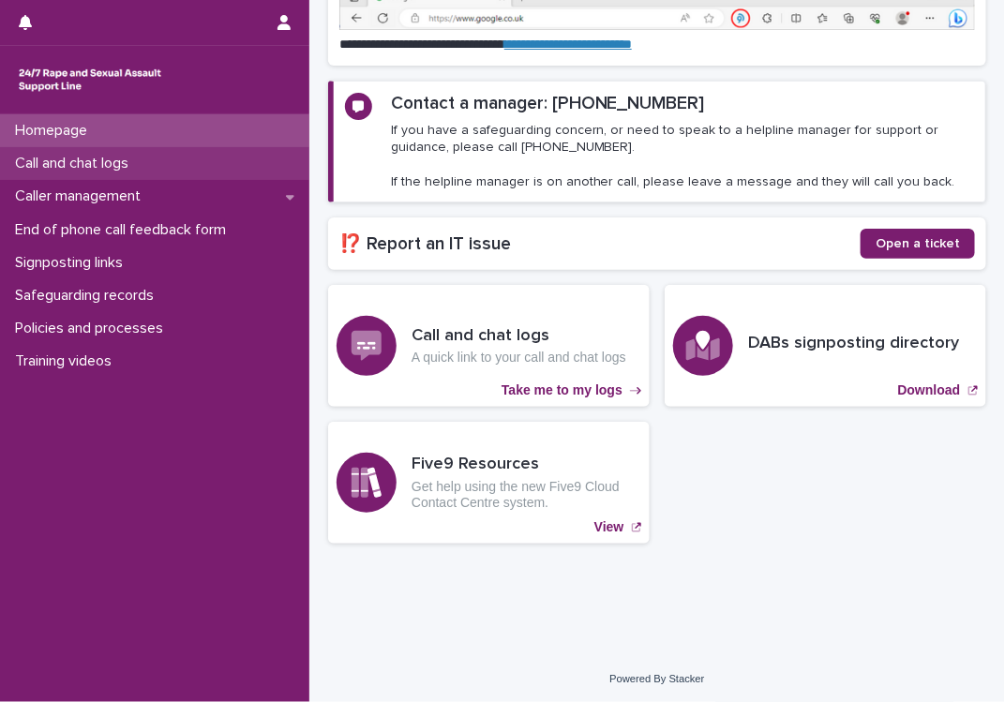
click at [143, 172] on p "Call and chat logs" at bounding box center [76, 164] width 136 height 18
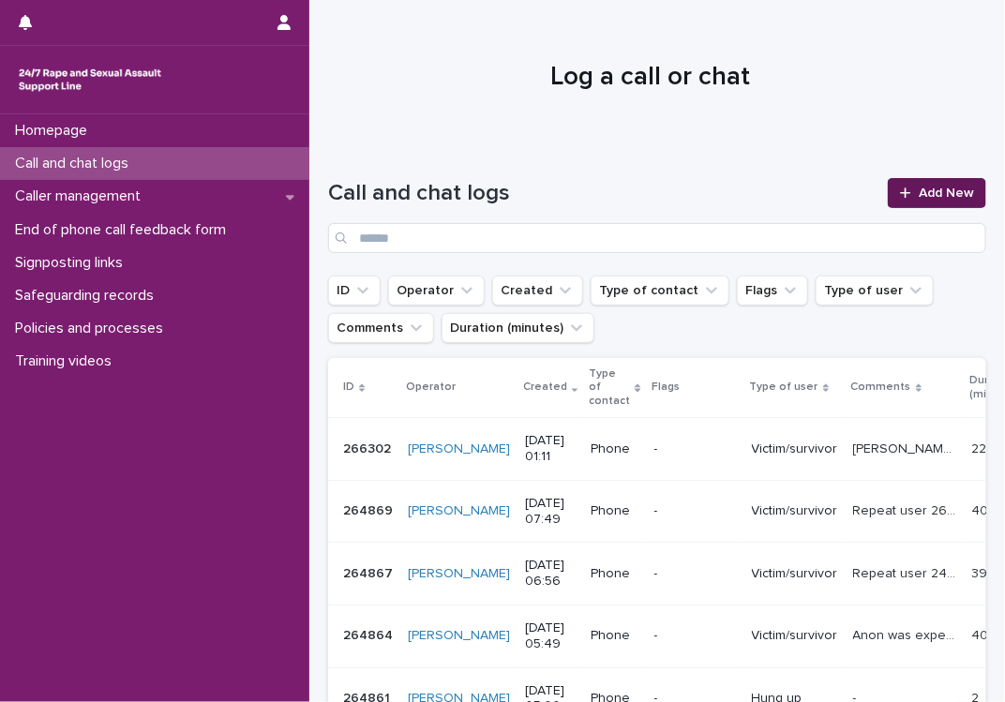
click at [952, 188] on span "Add New" at bounding box center [946, 193] width 55 height 13
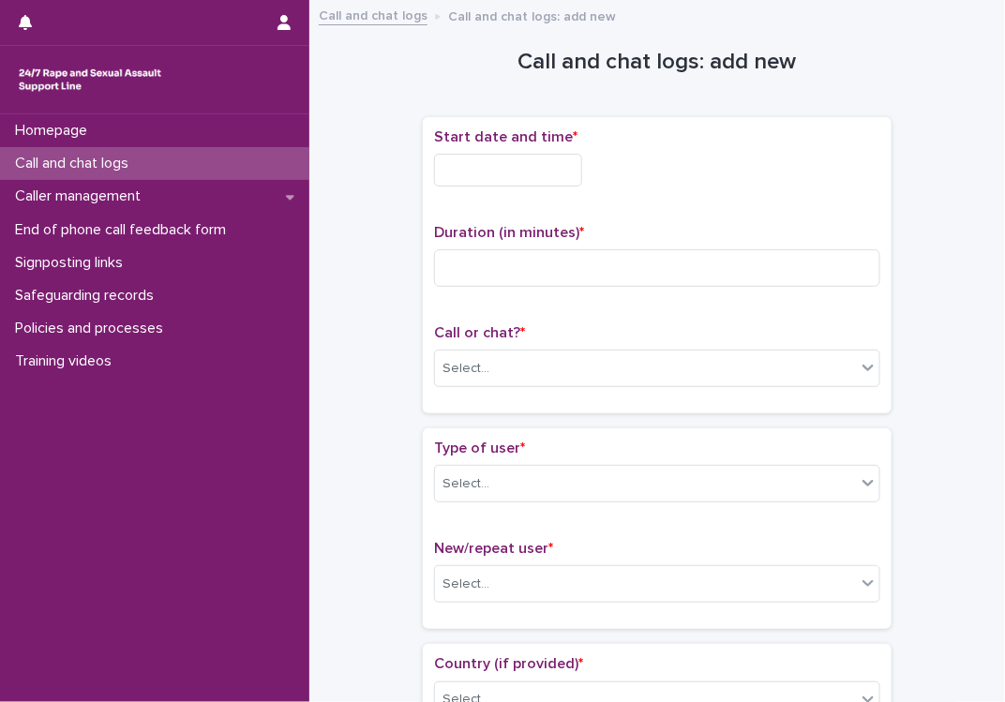
click at [486, 173] on input "text" at bounding box center [508, 170] width 148 height 33
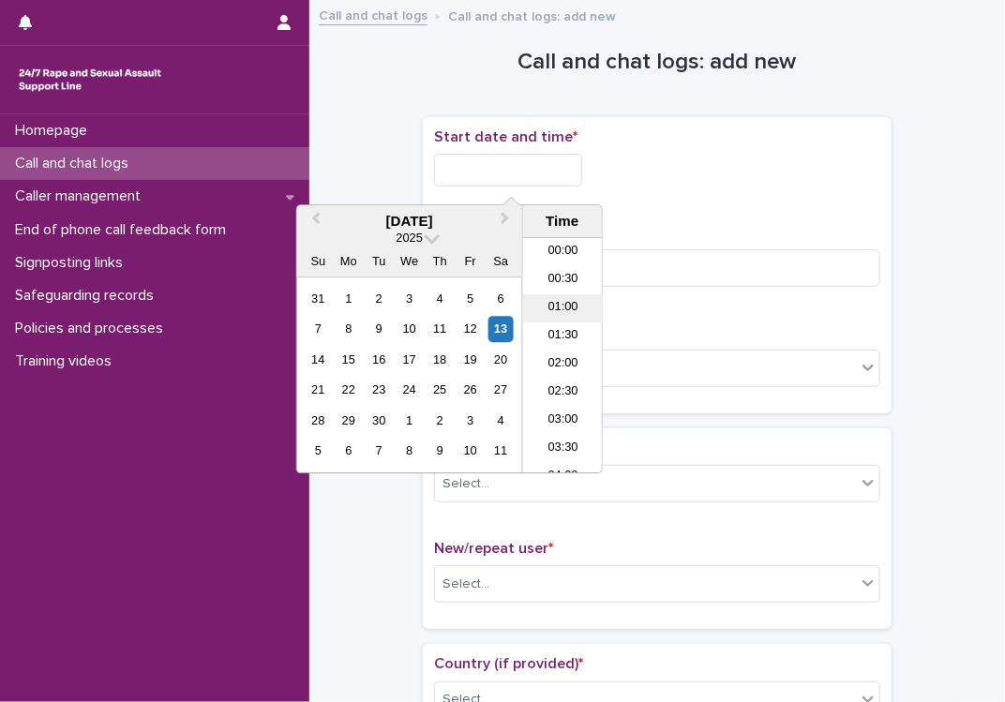
click at [554, 311] on li "01:00" at bounding box center [563, 308] width 80 height 28
drag, startPoint x: 519, startPoint y: 168, endPoint x: 578, endPoint y: 175, distance: 58.6
click at [578, 175] on input "**********" at bounding box center [508, 170] width 148 height 33
type input "**********"
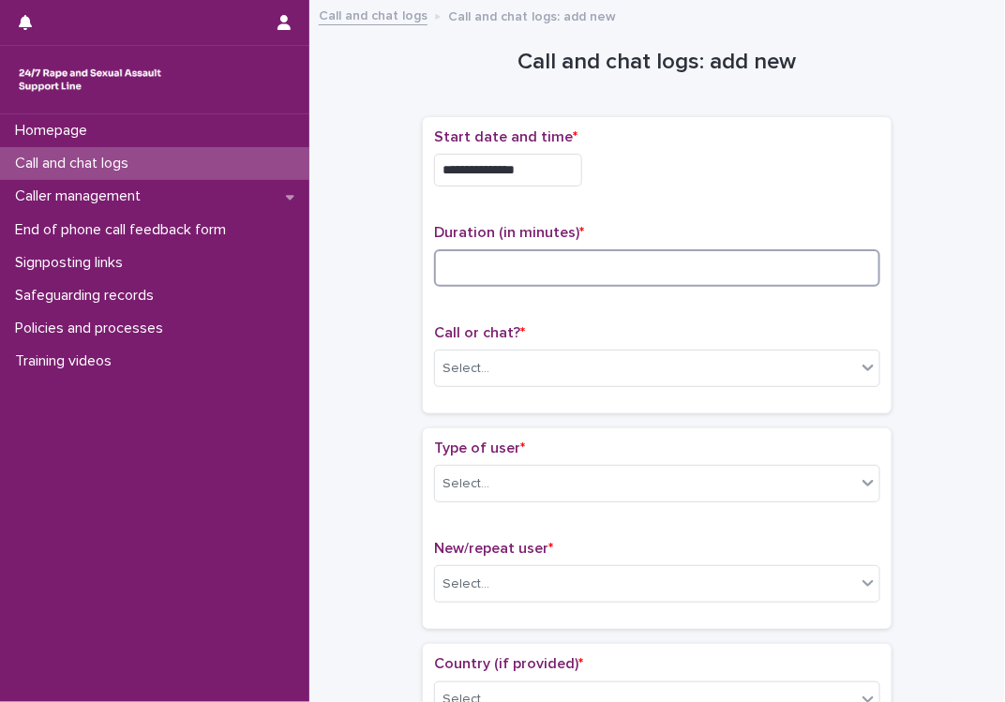
click at [653, 281] on input at bounding box center [657, 268] width 446 height 38
click at [657, 266] on input at bounding box center [657, 268] width 446 height 38
type input "**"
click at [605, 368] on div "Select..." at bounding box center [645, 368] width 421 height 31
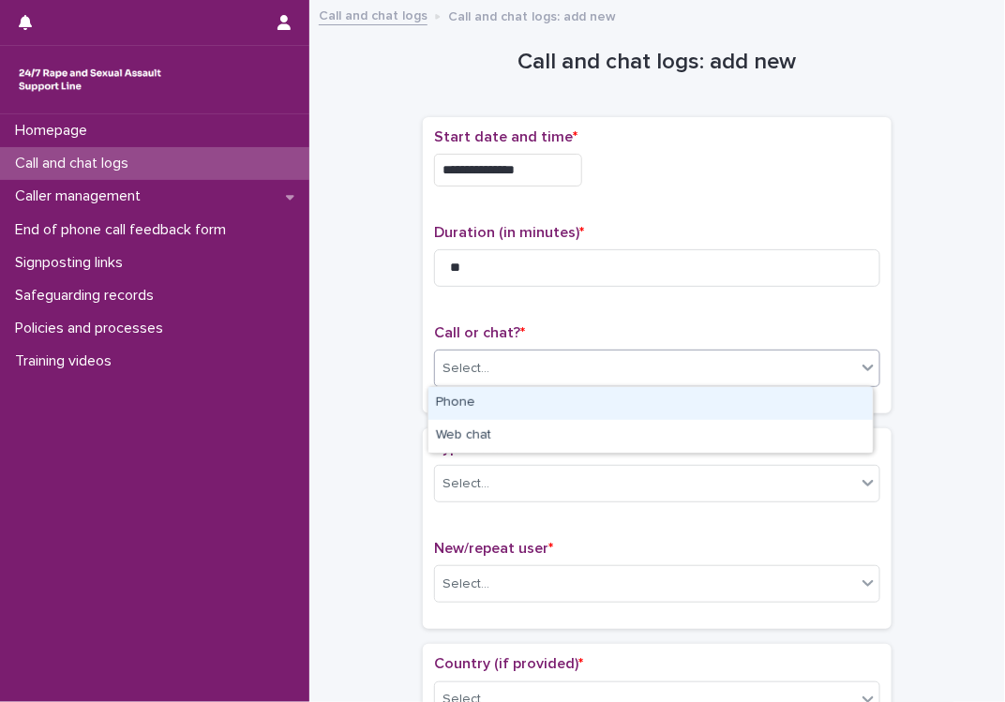
click at [503, 400] on div "Phone" at bounding box center [650, 403] width 444 height 33
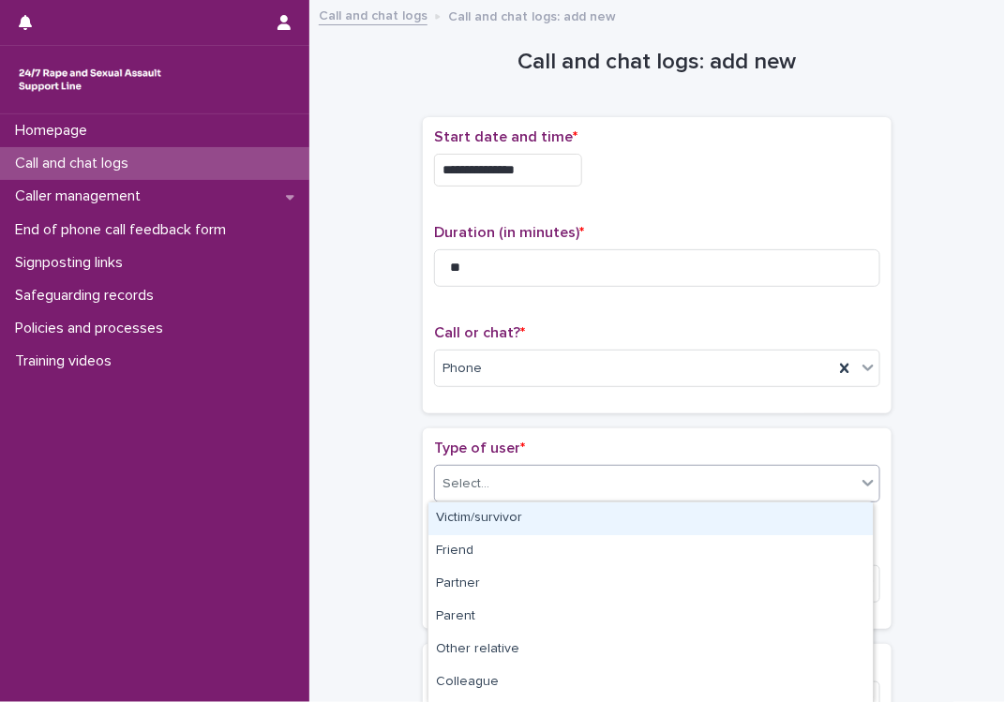
click at [502, 482] on div "Select..." at bounding box center [645, 484] width 421 height 31
click at [498, 524] on div "Victim/survivor" at bounding box center [650, 519] width 444 height 33
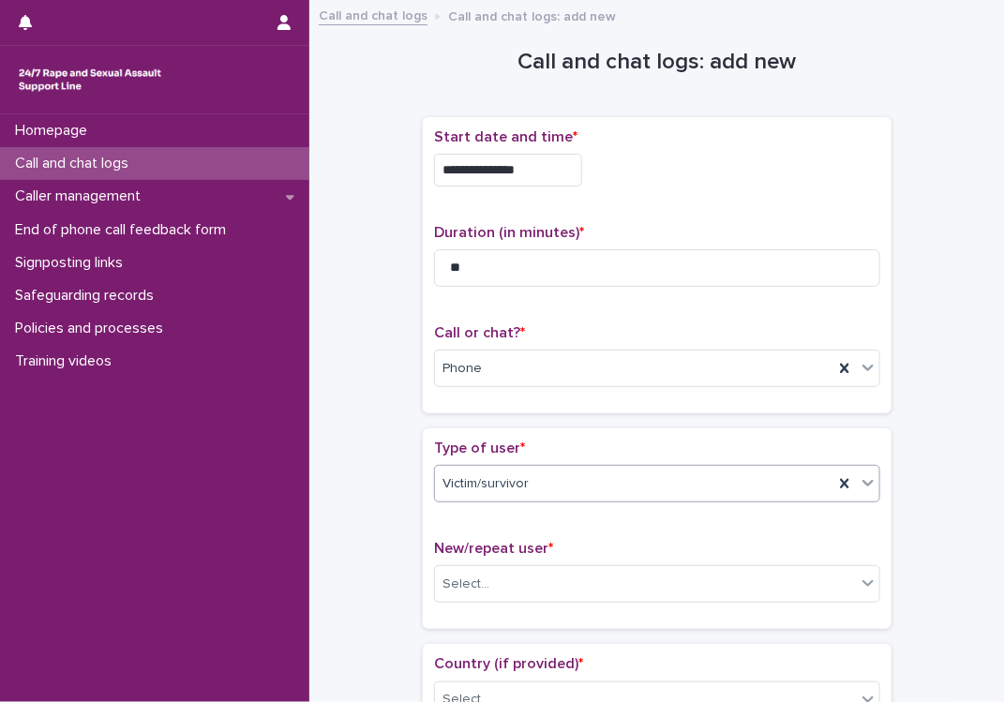
click at [527, 440] on p "Type of user *" at bounding box center [657, 449] width 446 height 18
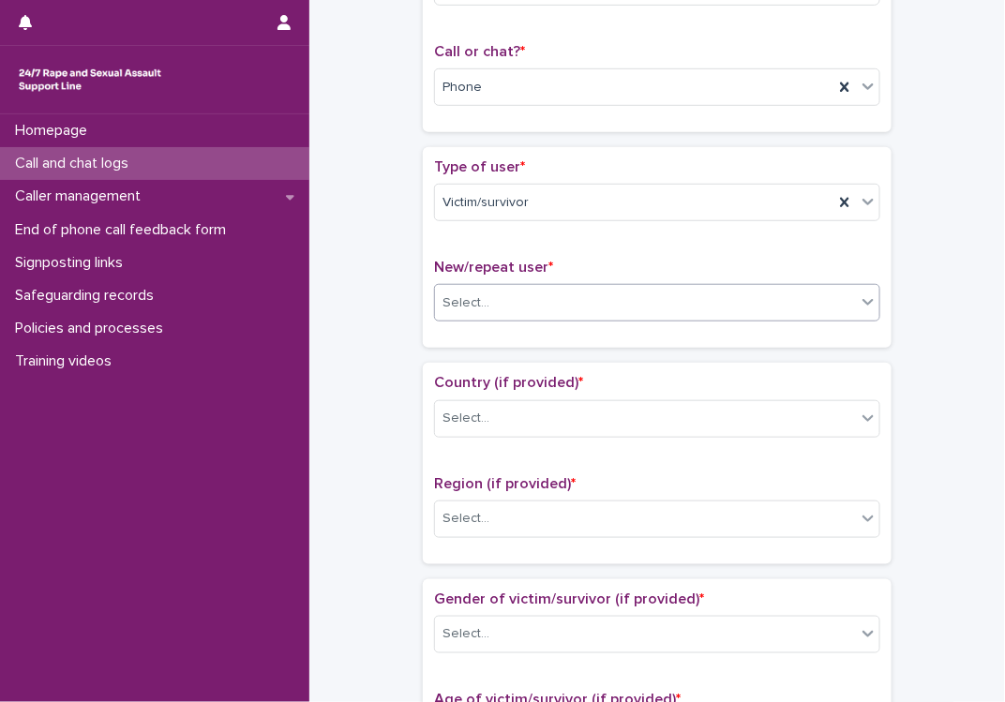
click at [554, 288] on div "Select..." at bounding box center [645, 303] width 421 height 31
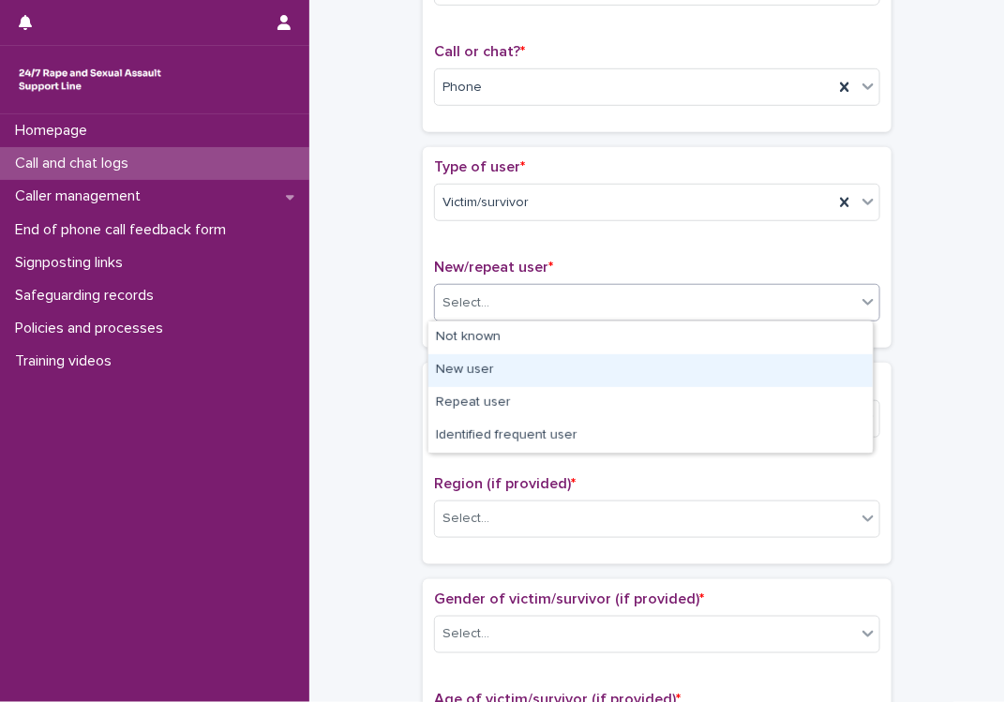
click at [506, 374] on div "New user" at bounding box center [650, 370] width 444 height 33
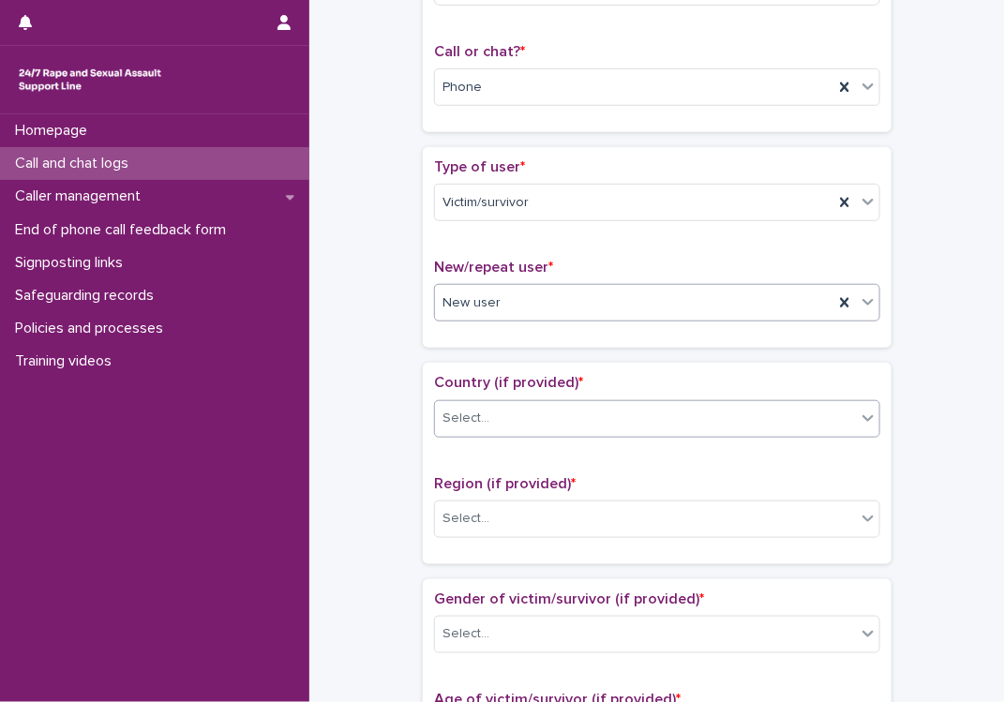
click at [518, 419] on div "Select..." at bounding box center [645, 418] width 421 height 31
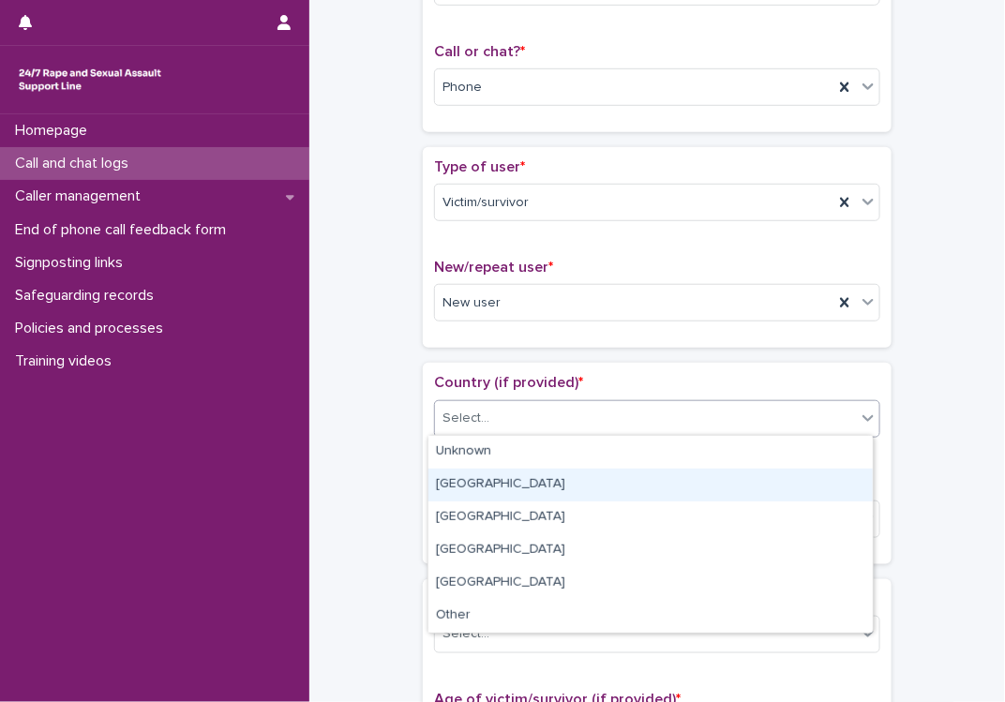
click at [488, 485] on div "[GEOGRAPHIC_DATA]" at bounding box center [650, 485] width 444 height 33
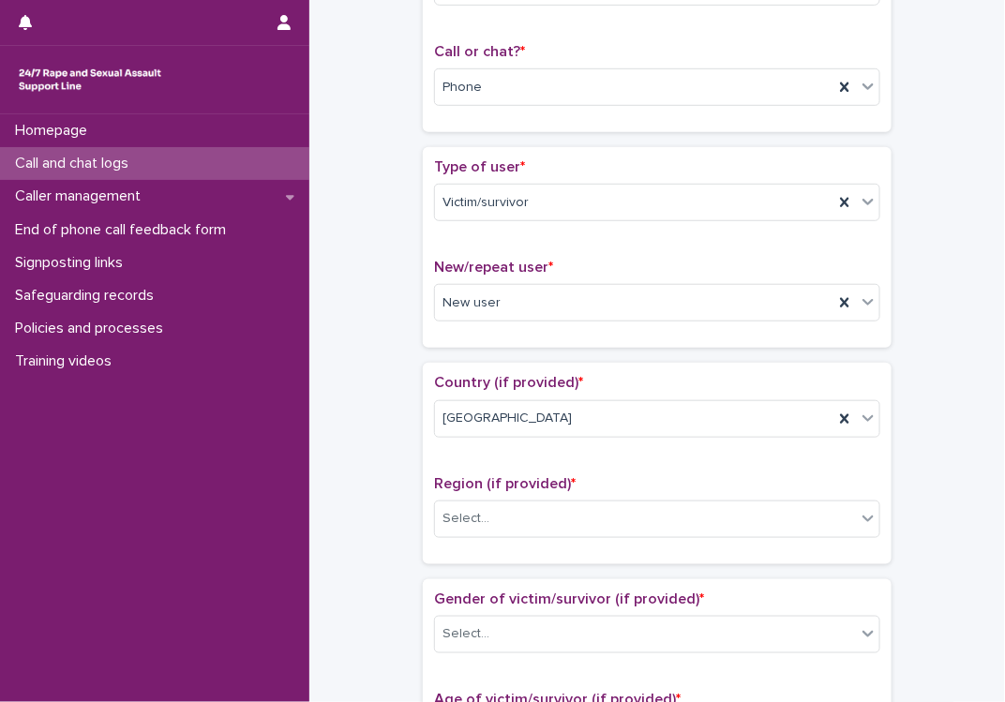
click at [517, 377] on span "Country (if provided) *" at bounding box center [508, 382] width 149 height 15
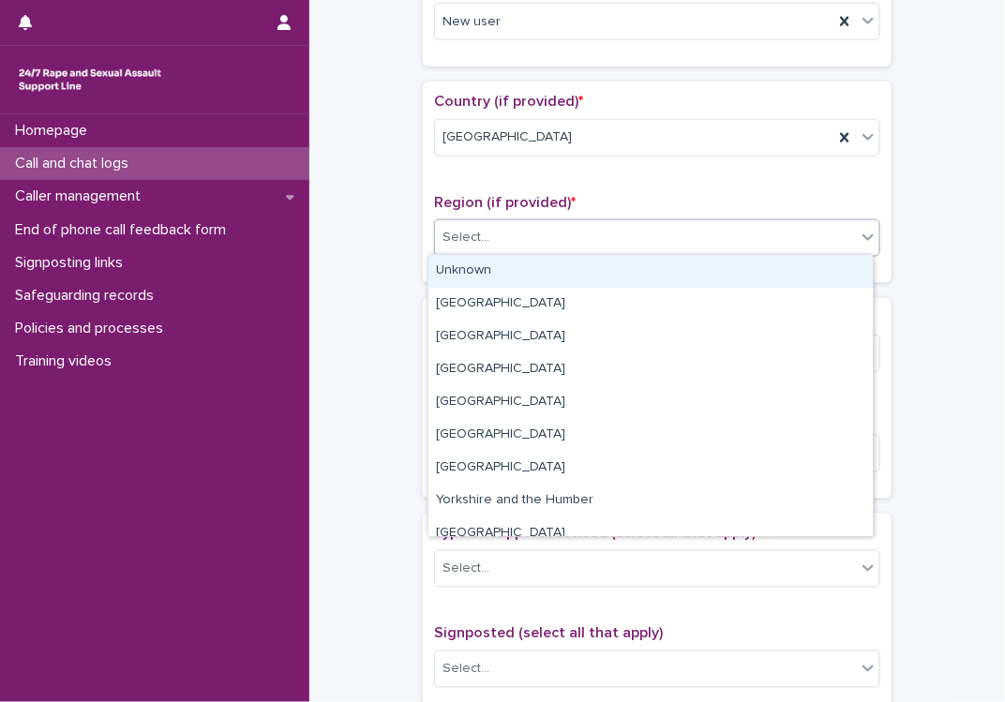
click at [498, 239] on div "Select..." at bounding box center [645, 237] width 421 height 31
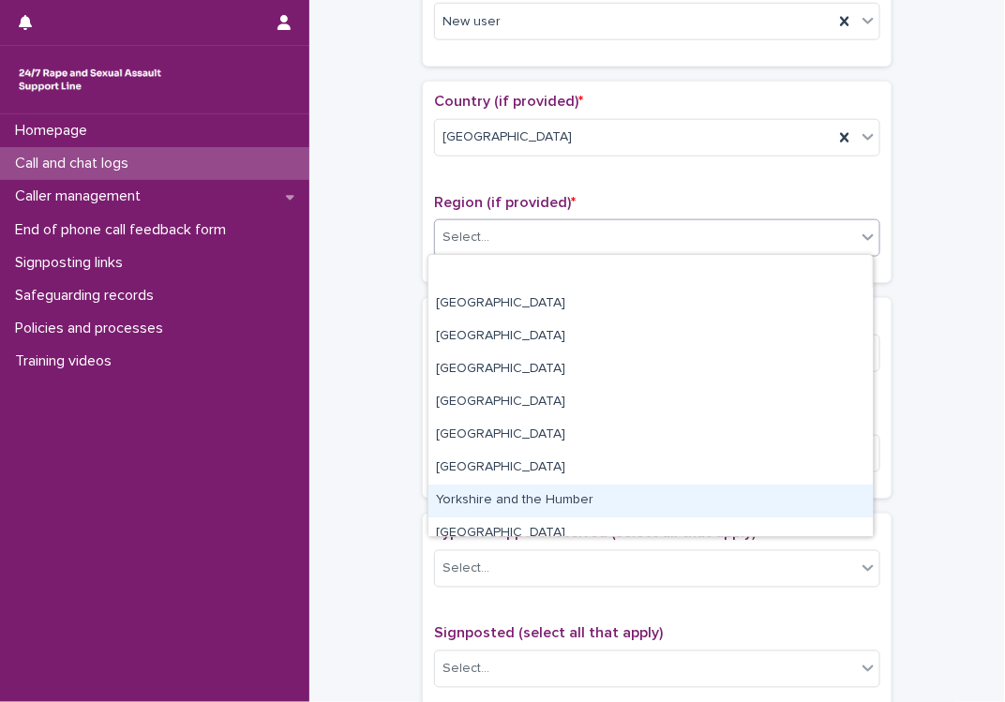
scroll to position [80, 0]
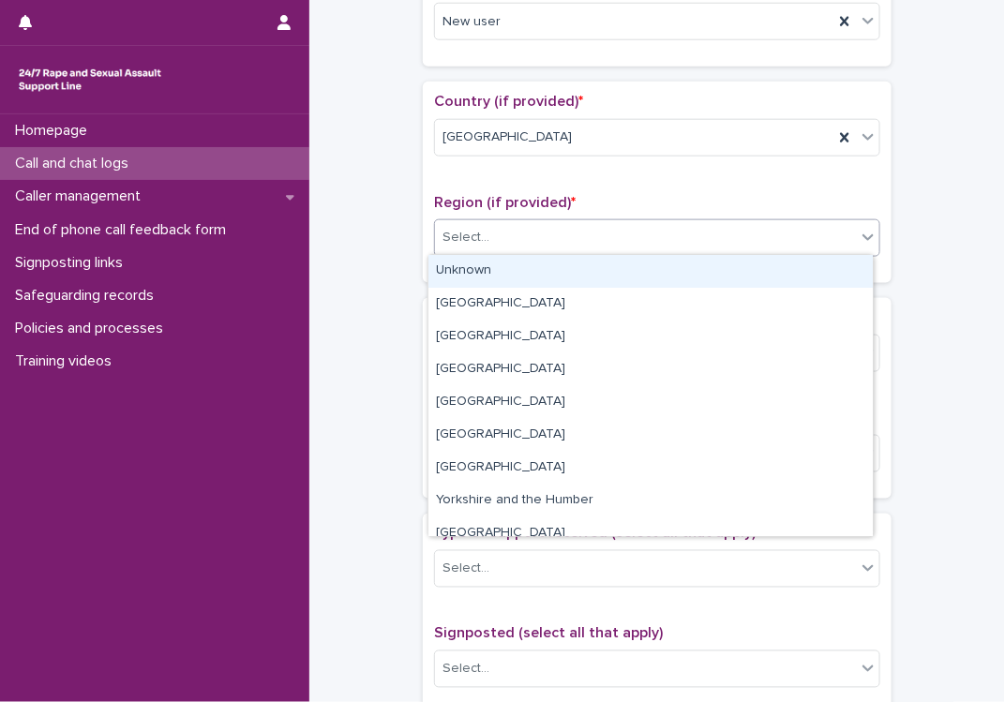
click at [498, 233] on div "Select..." at bounding box center [645, 237] width 421 height 31
type input "***"
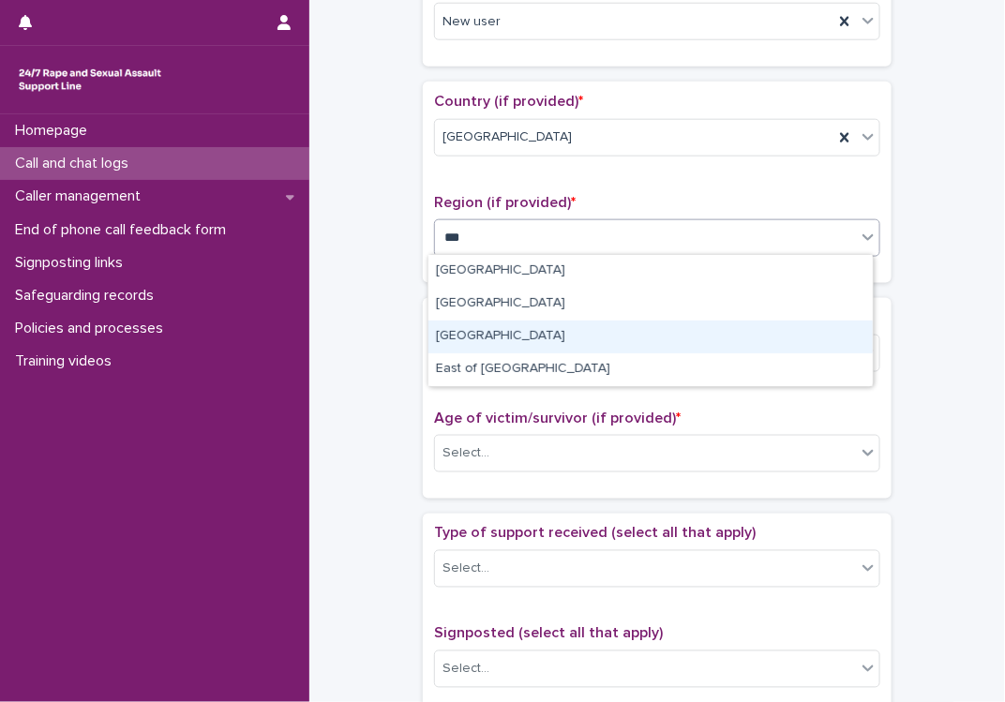
click at [483, 342] on div "[GEOGRAPHIC_DATA]" at bounding box center [650, 337] width 444 height 33
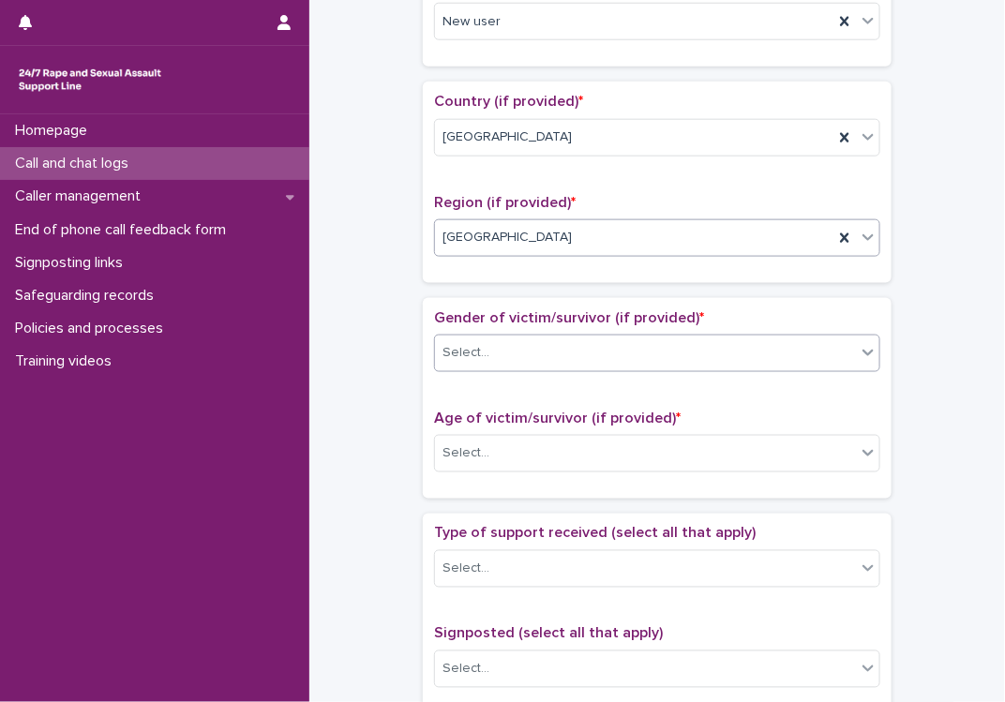
click at [492, 343] on div "Select..." at bounding box center [645, 353] width 421 height 31
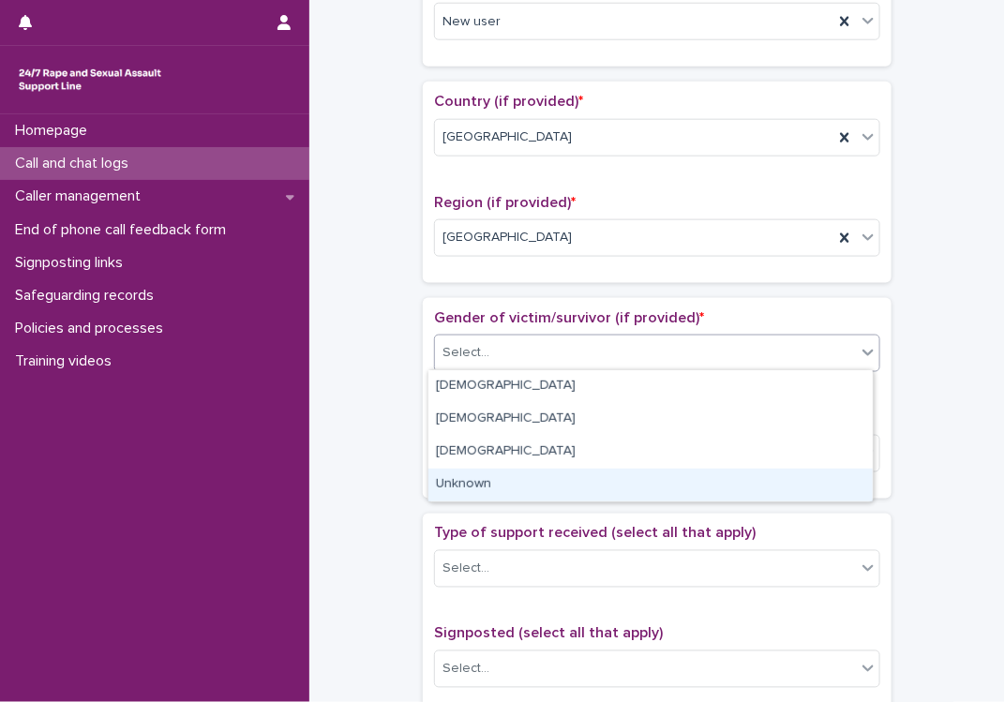
click at [479, 487] on div "Unknown" at bounding box center [650, 485] width 444 height 33
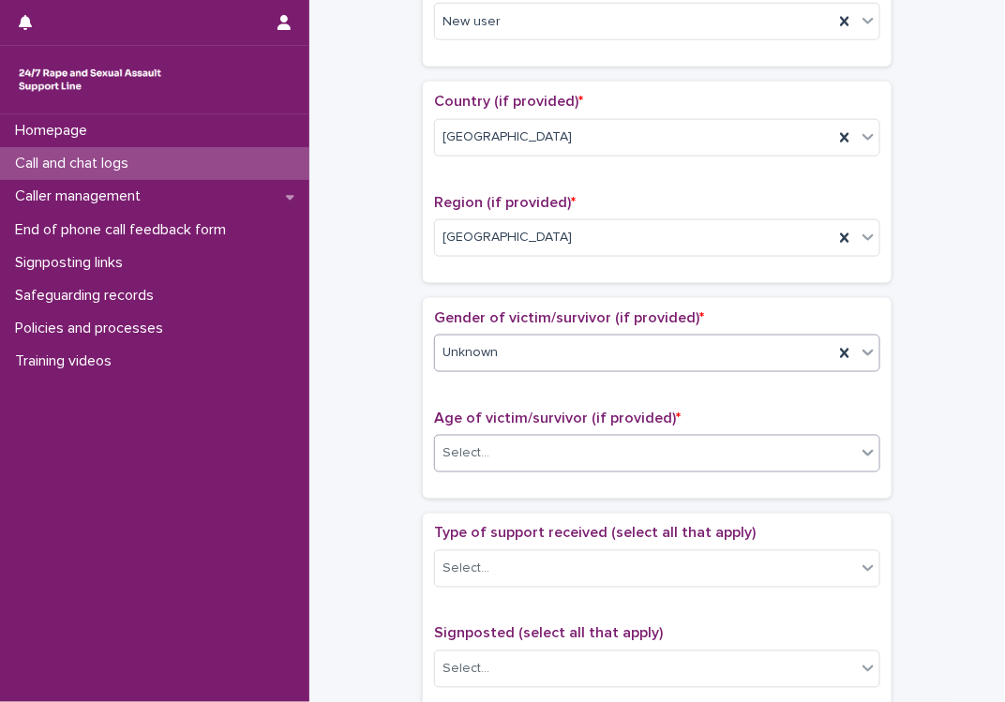
click at [504, 454] on div "Select..." at bounding box center [645, 454] width 421 height 31
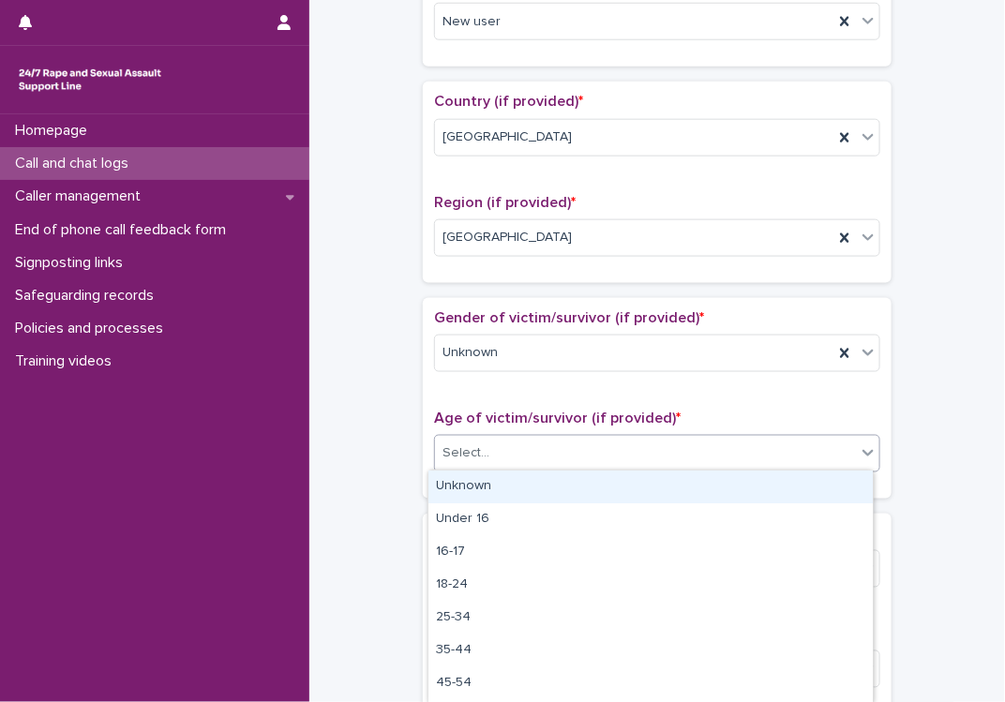
click at [497, 483] on div "Unknown" at bounding box center [650, 487] width 444 height 33
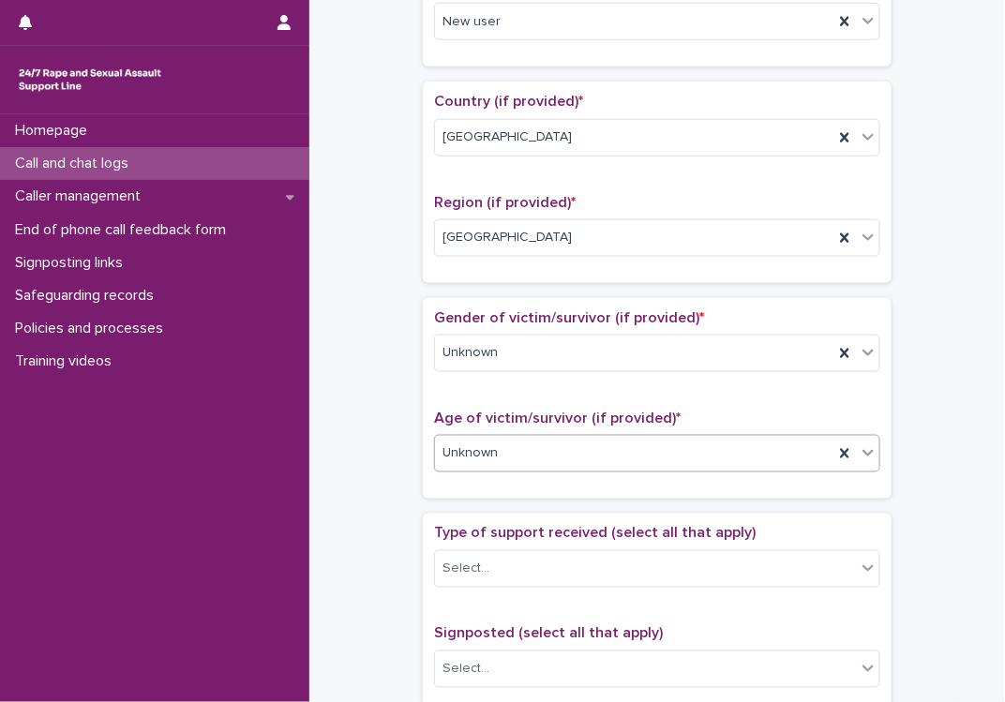
click at [529, 383] on div "Gender of victim/survivor (if provided) * Unknown" at bounding box center [657, 348] width 446 height 78
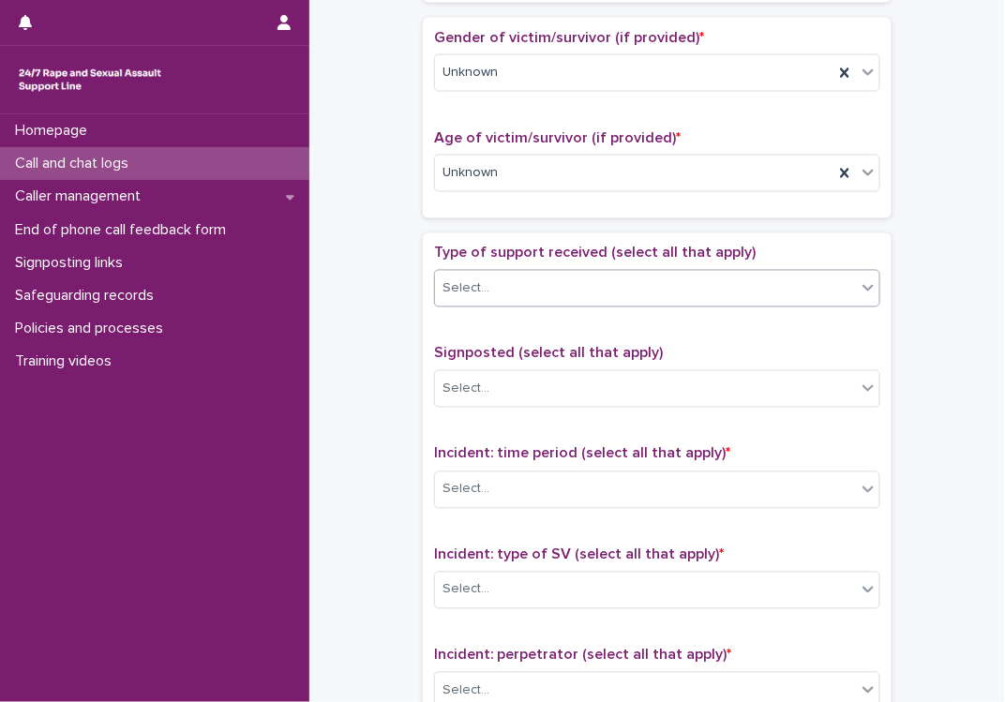
click at [529, 280] on div "Select..." at bounding box center [645, 289] width 421 height 31
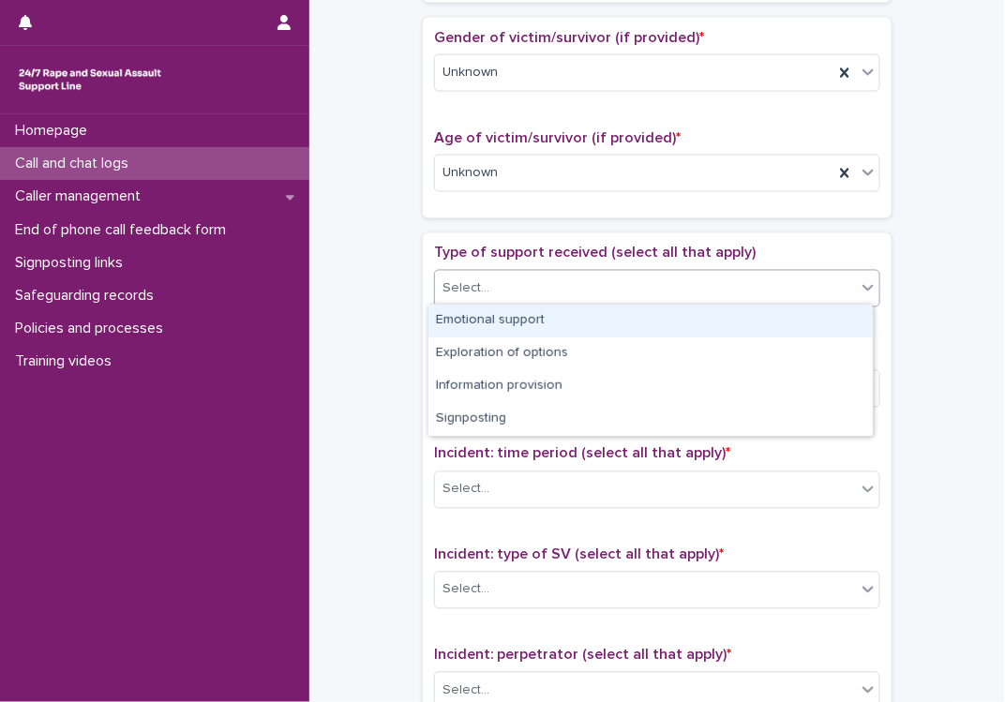
click at [484, 316] on div "Emotional support" at bounding box center [650, 321] width 444 height 33
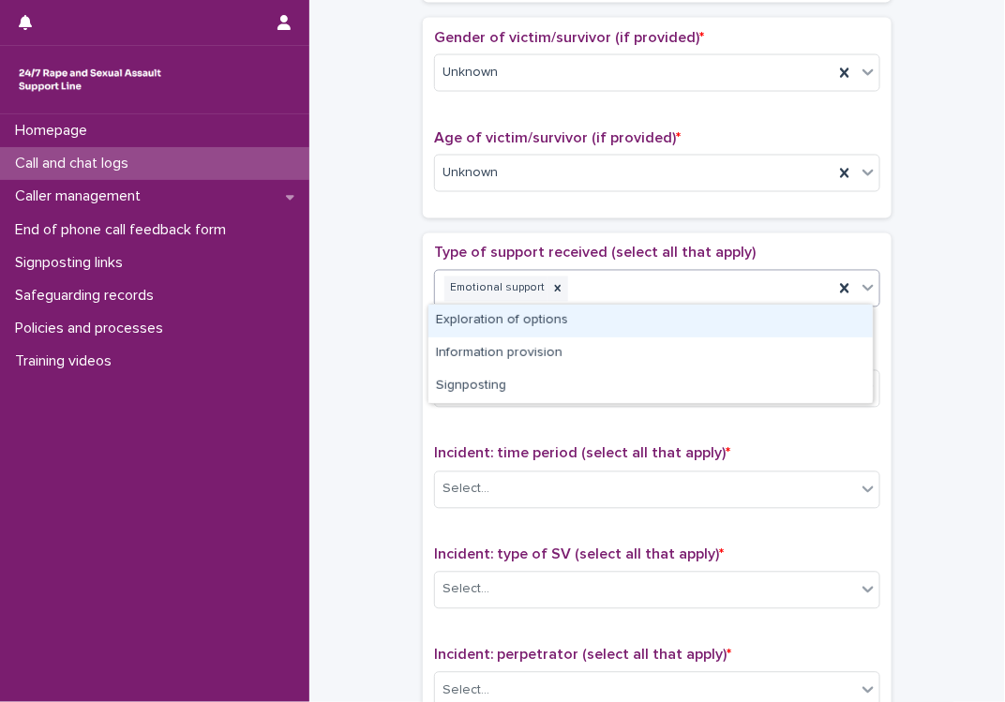
click at [587, 287] on div "Emotional support" at bounding box center [634, 289] width 398 height 33
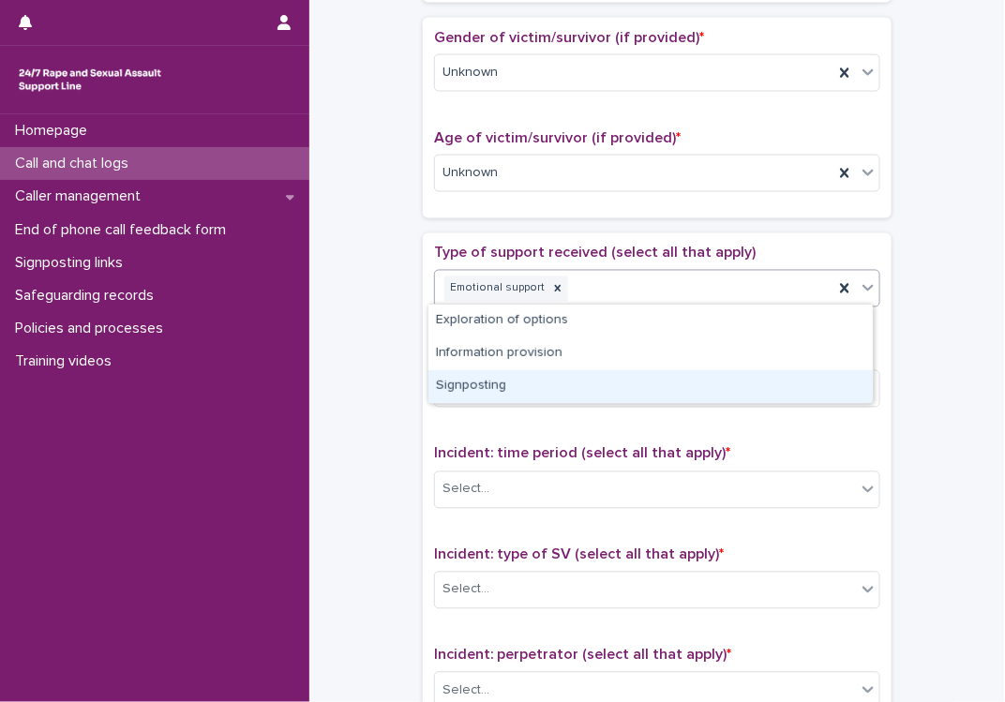
click at [517, 384] on div "Signposting" at bounding box center [650, 386] width 444 height 33
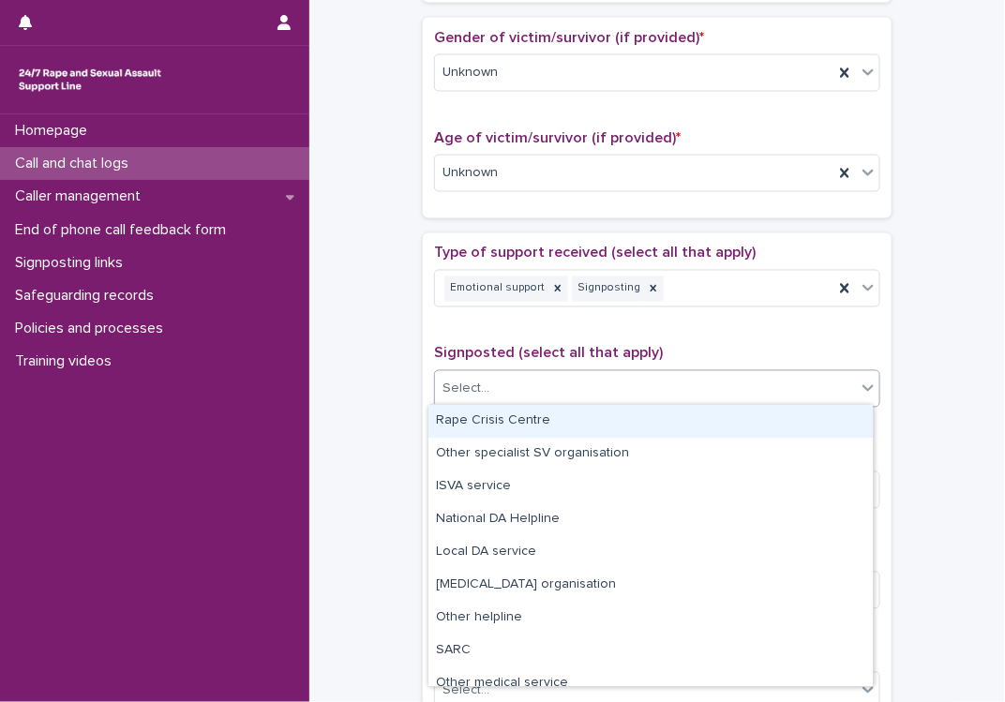
click at [509, 387] on div "Select..." at bounding box center [645, 389] width 421 height 31
click at [510, 426] on div "Rape Crisis Centre" at bounding box center [650, 421] width 444 height 33
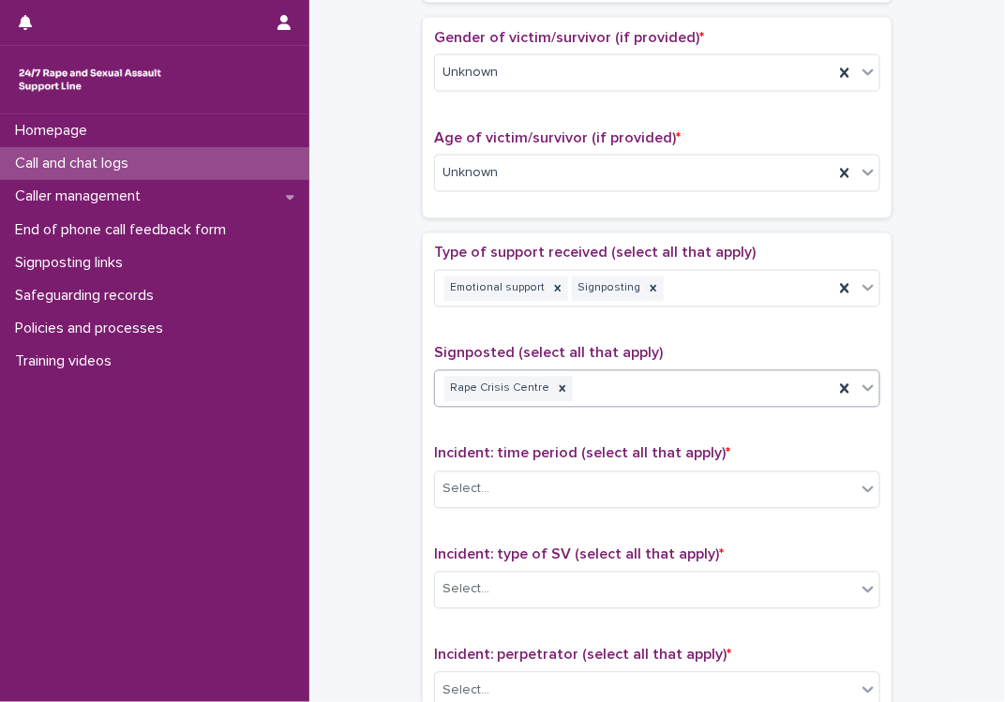
click at [520, 449] on span "Incident: time period (select all that apply) *" at bounding box center [582, 453] width 296 height 15
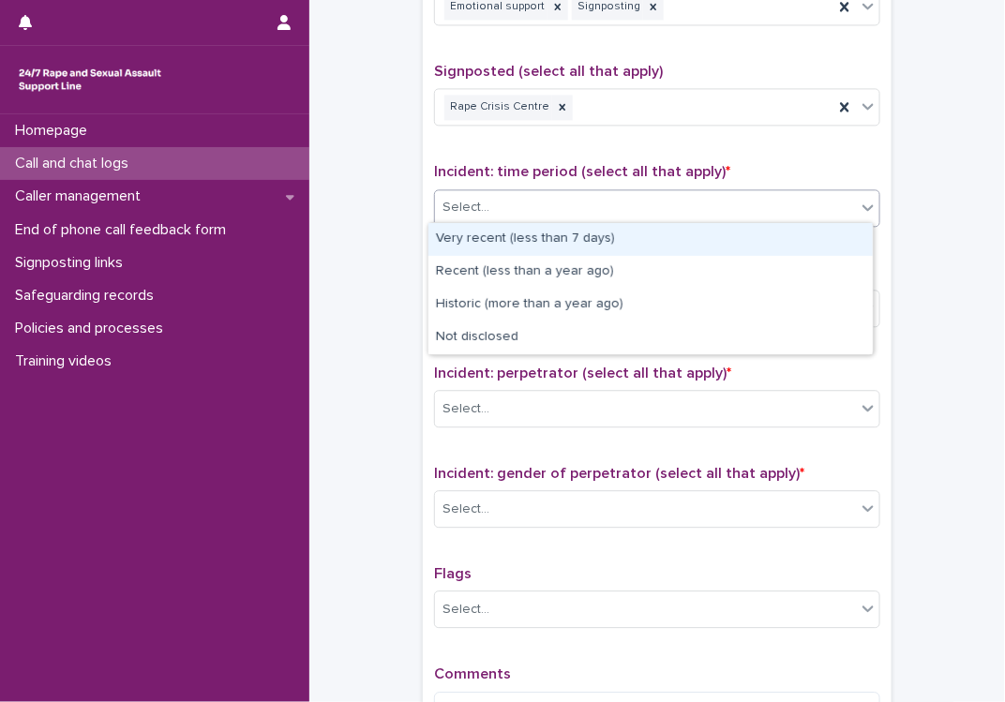
click at [537, 221] on div "Select..." at bounding box center [657, 208] width 446 height 38
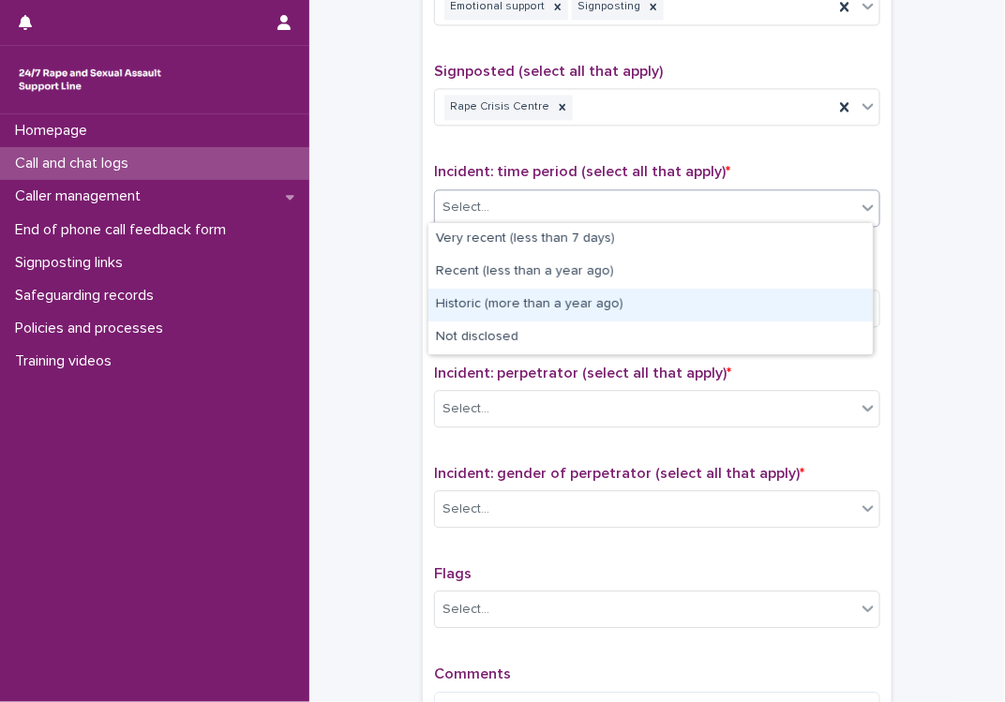
click at [482, 304] on div "Historic (more than a year ago)" at bounding box center [650, 305] width 444 height 33
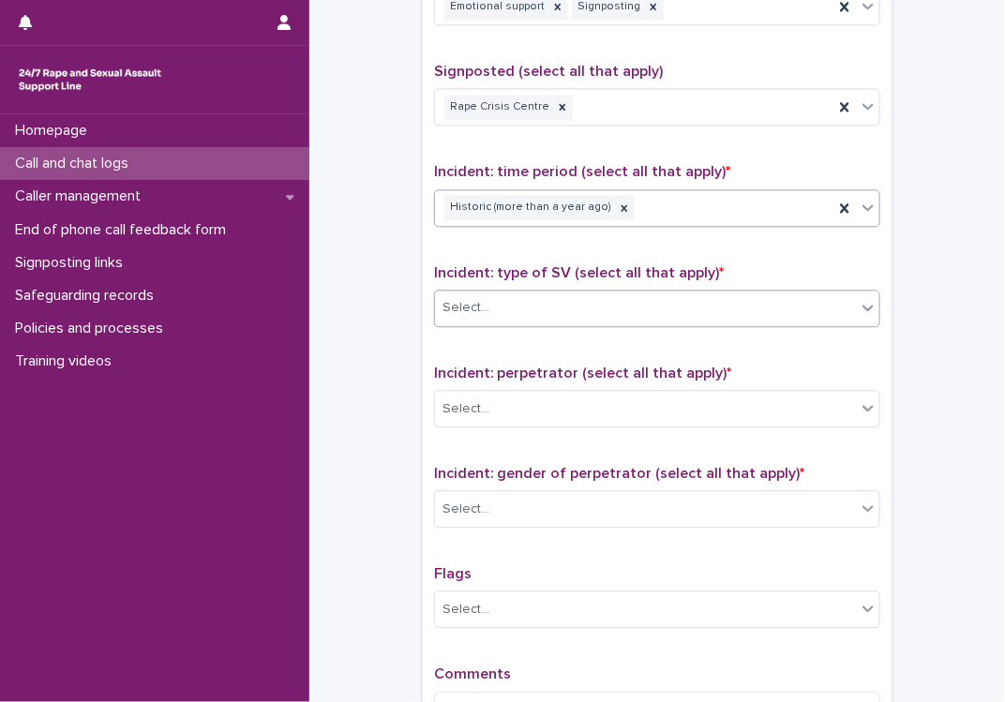
click at [535, 304] on div "Select..." at bounding box center [645, 308] width 421 height 31
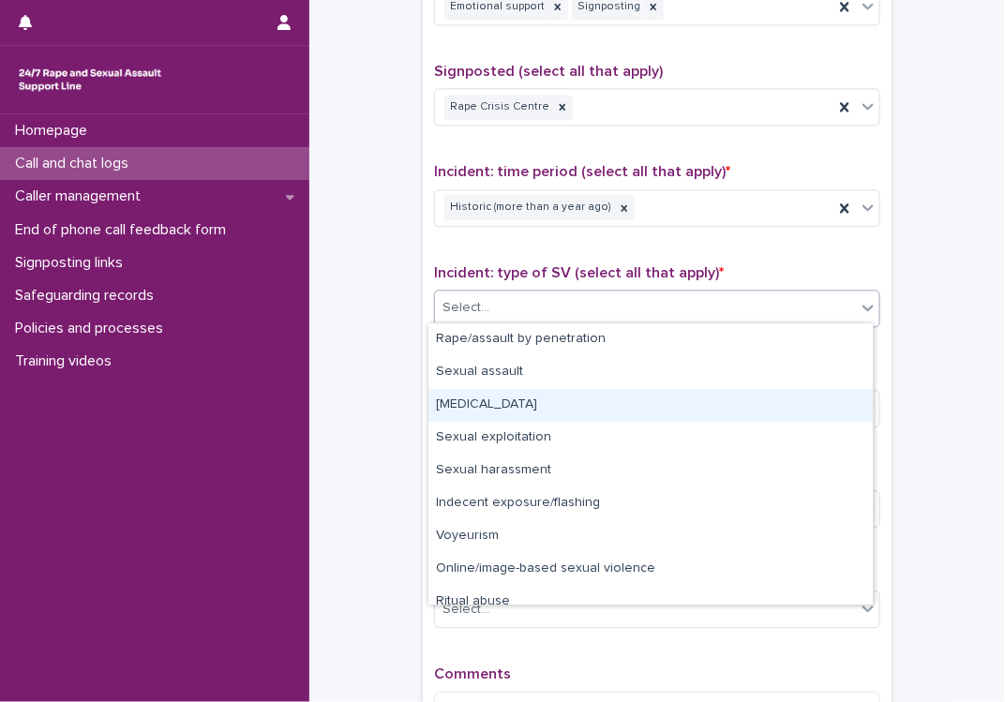
click at [527, 409] on div "[MEDICAL_DATA]" at bounding box center [650, 405] width 444 height 33
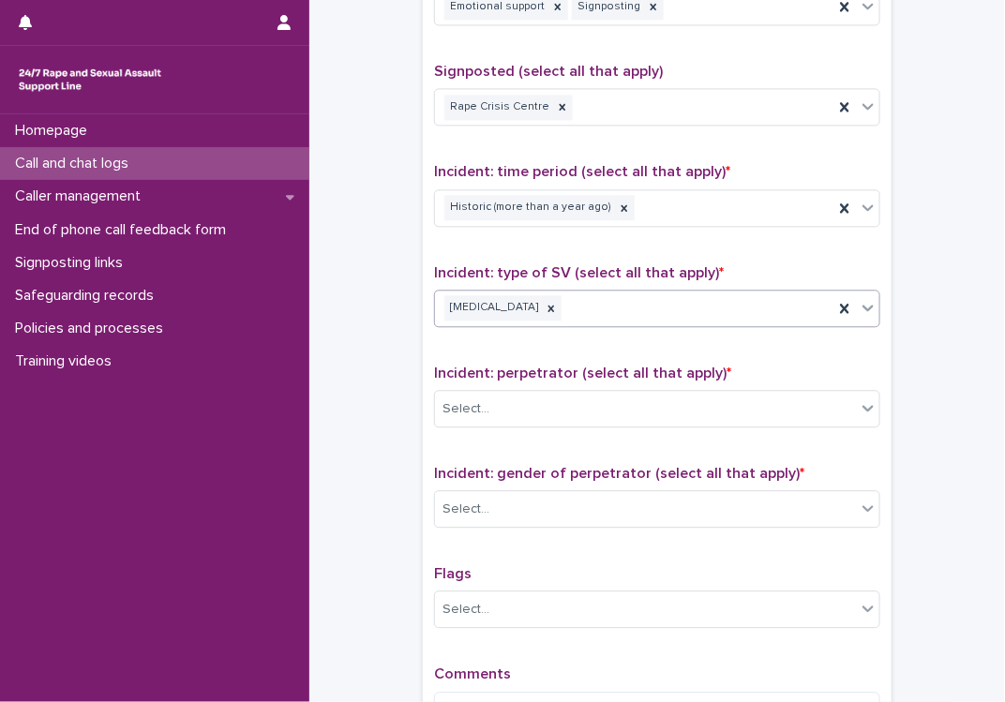
click at [656, 306] on div "[MEDICAL_DATA]" at bounding box center [634, 308] width 398 height 33
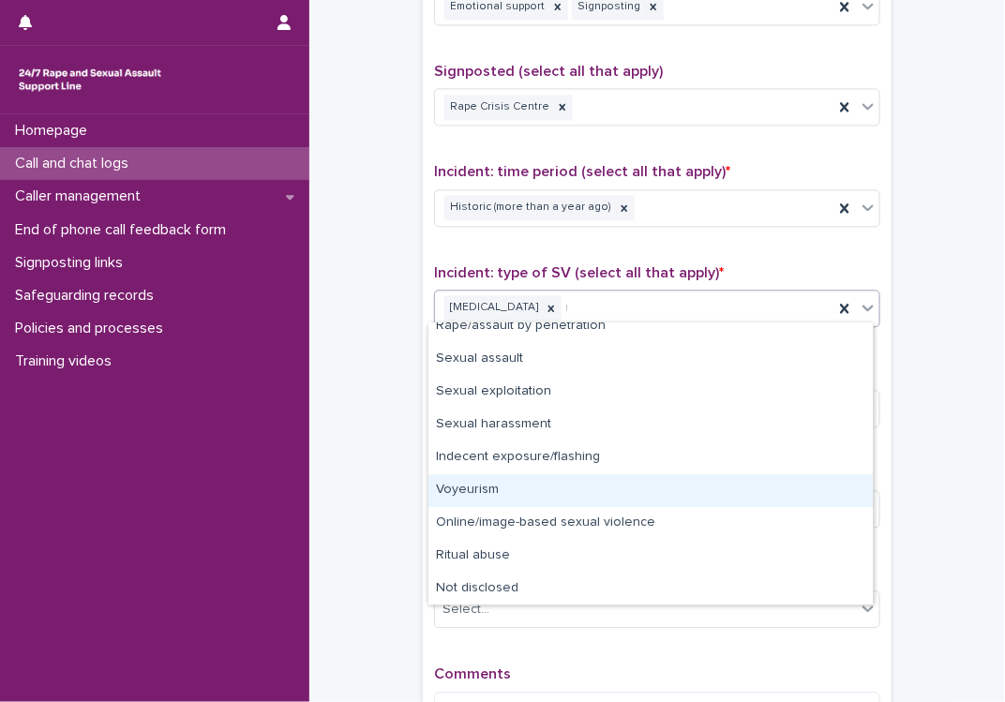
scroll to position [0, 0]
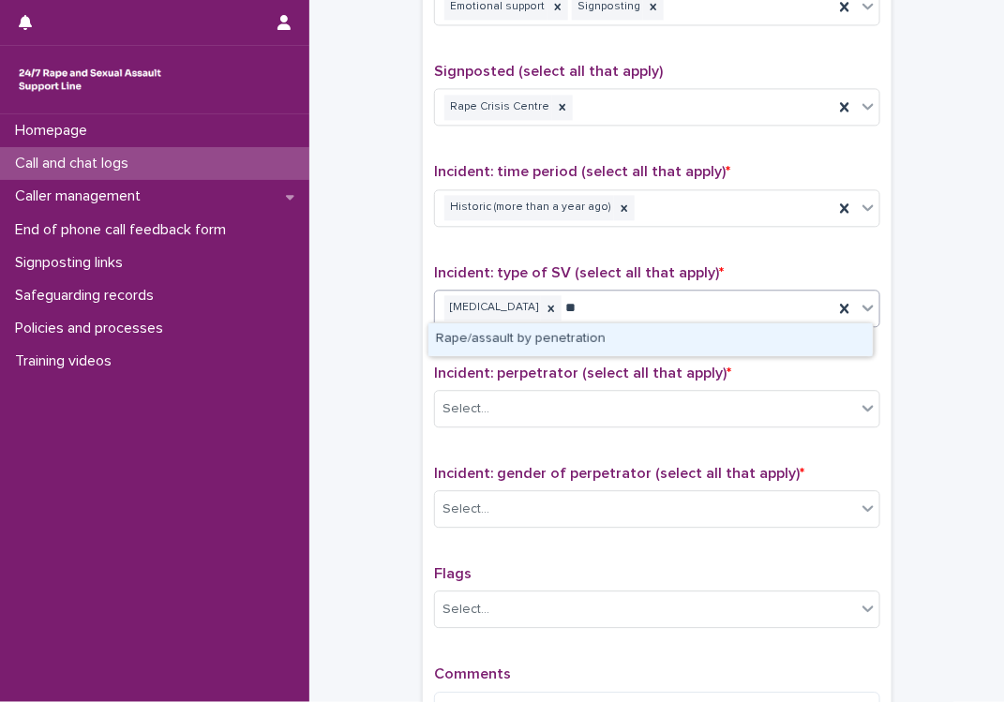
type input "*"
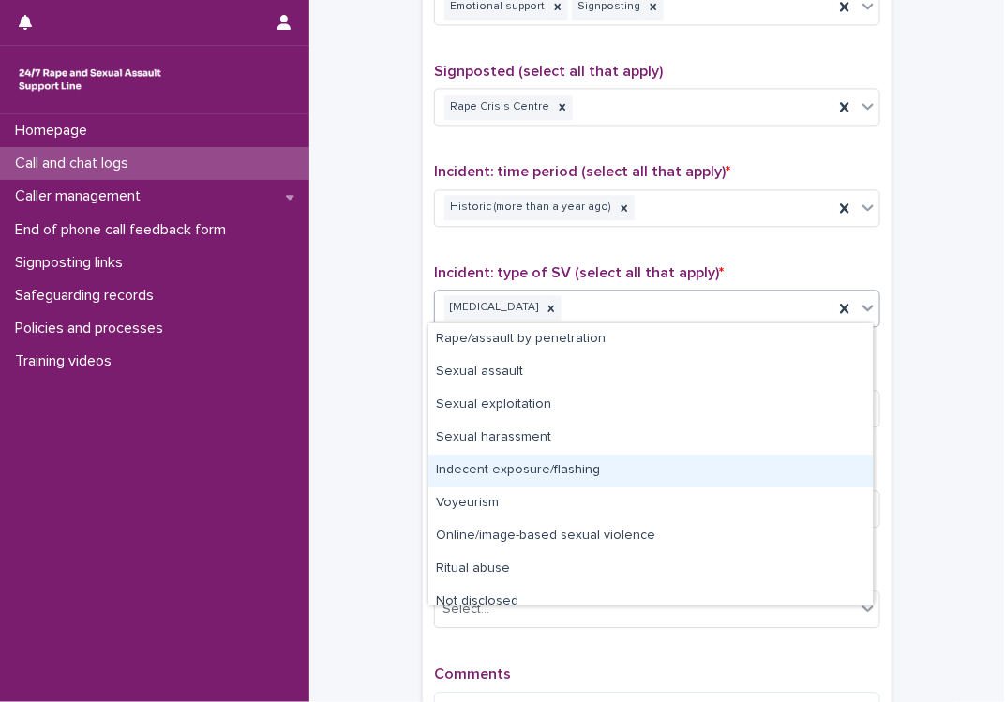
scroll to position [13, 0]
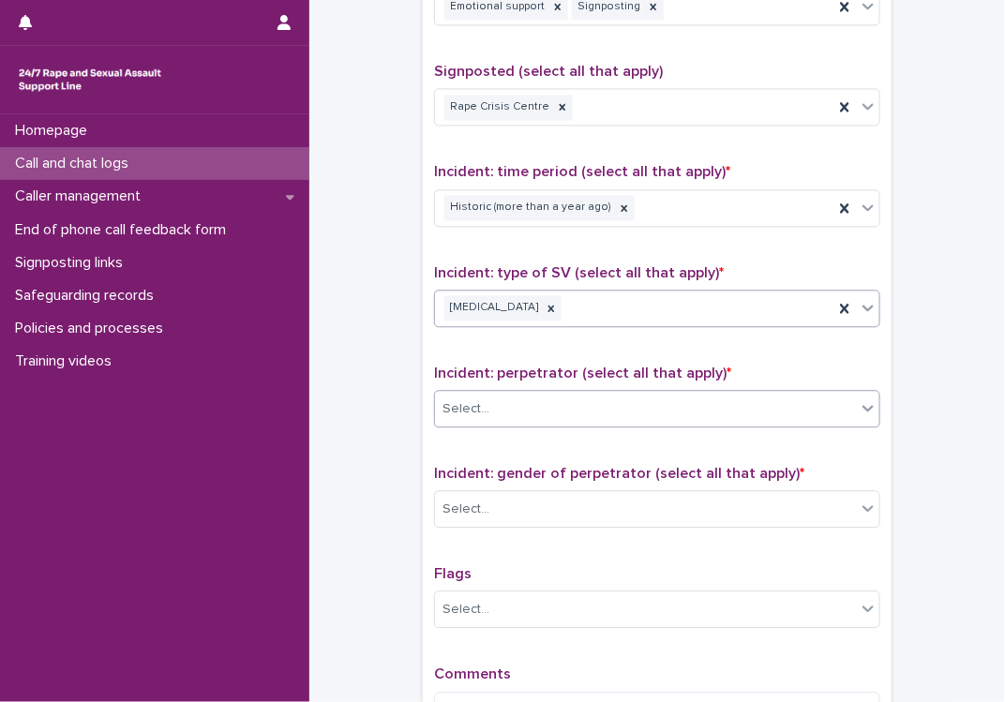
click at [666, 415] on div "Select..." at bounding box center [645, 409] width 421 height 31
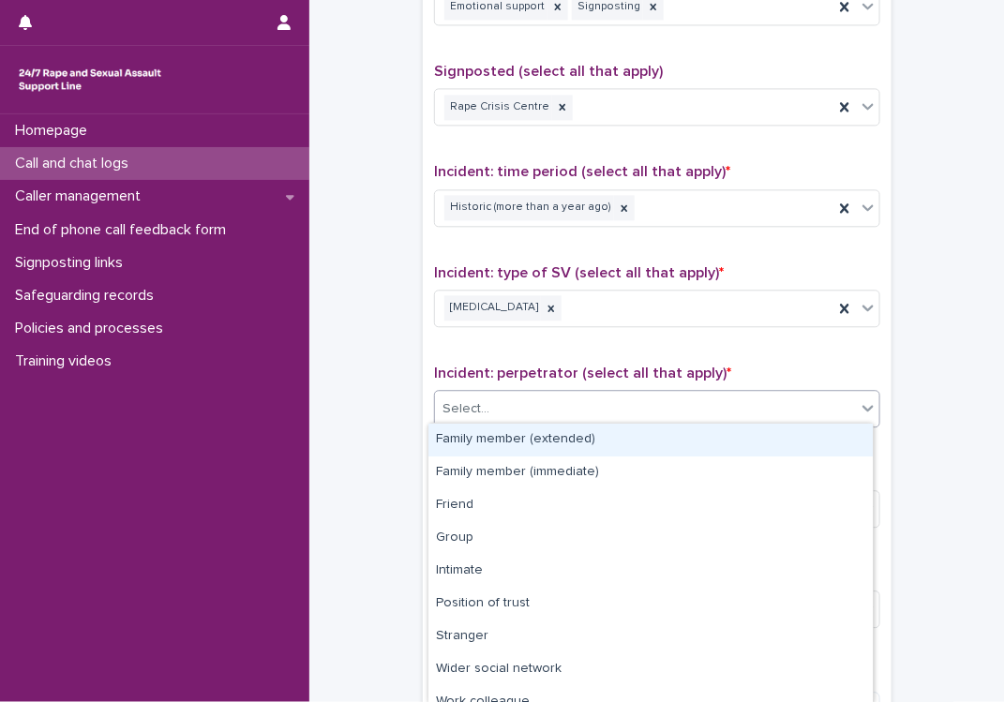
click at [666, 415] on div "Select..." at bounding box center [645, 409] width 421 height 31
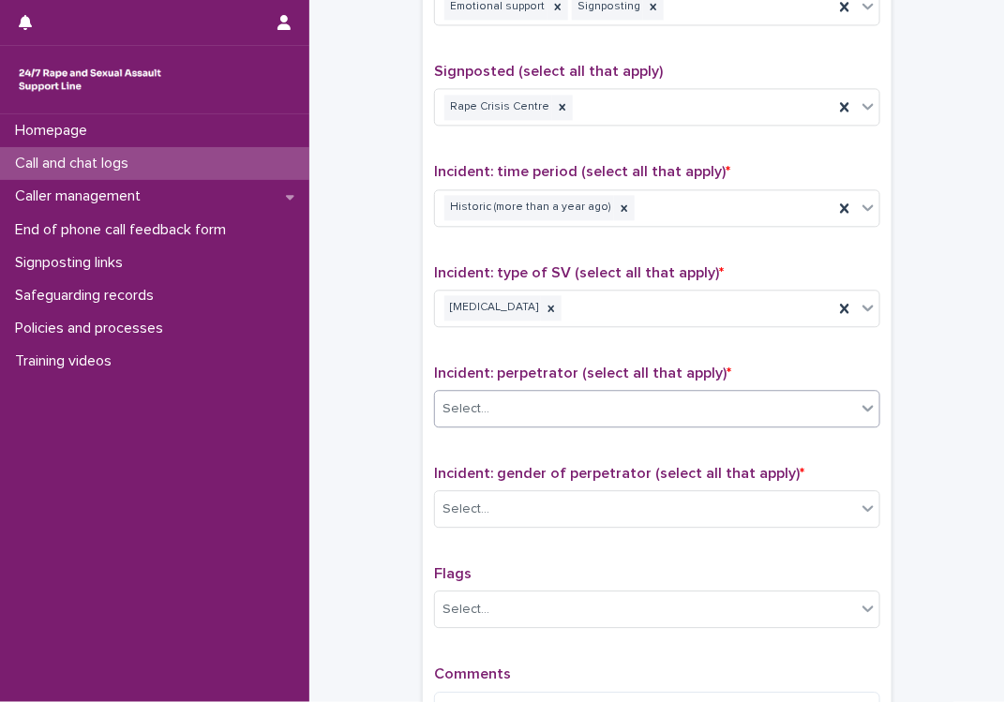
click at [545, 405] on div "Select..." at bounding box center [645, 409] width 421 height 31
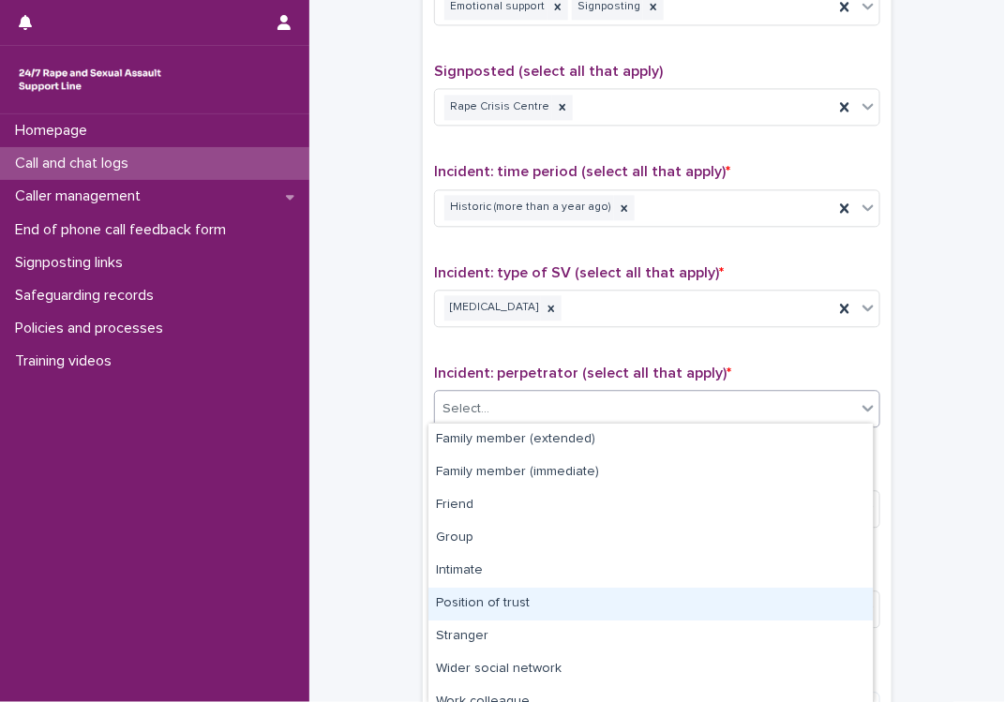
scroll to position [81, 0]
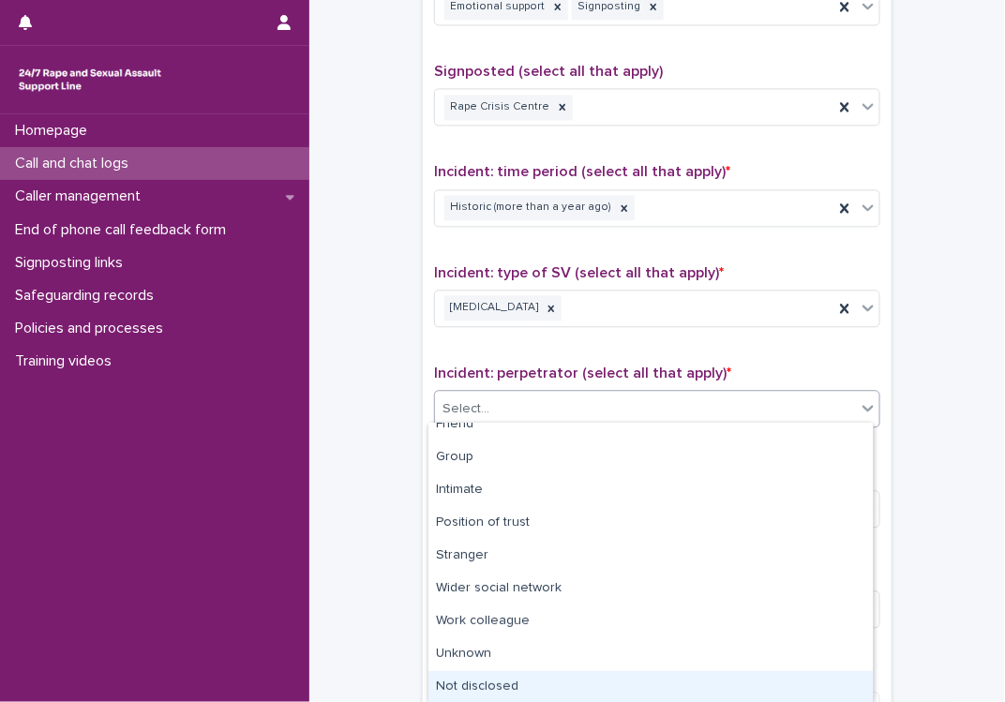
click at [503, 686] on div "Not disclosed" at bounding box center [650, 687] width 444 height 33
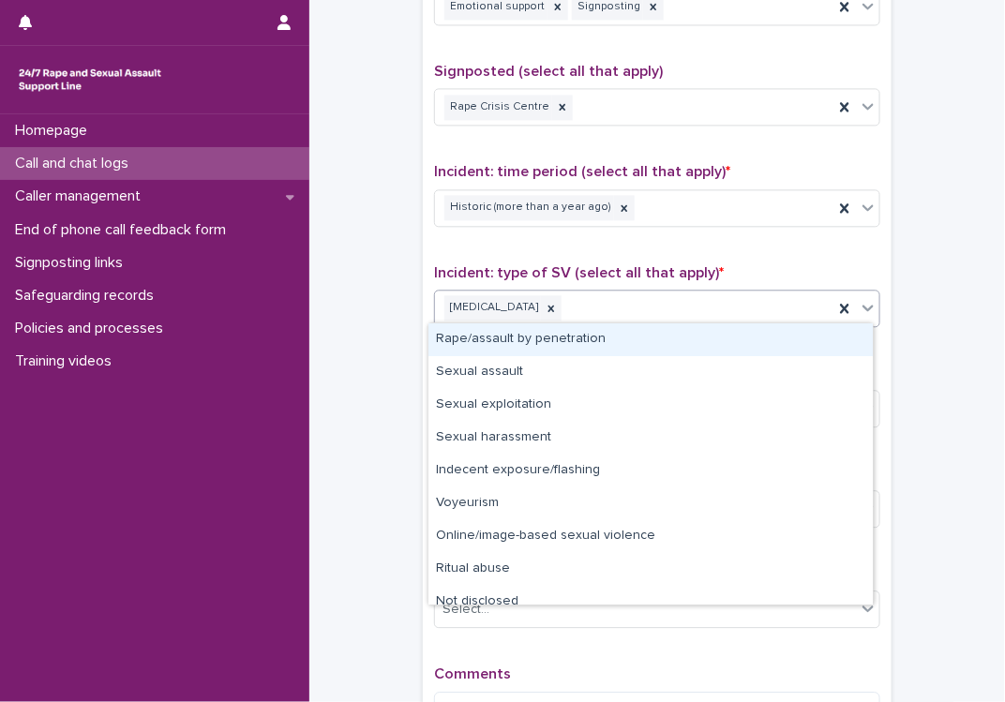
click at [593, 303] on div "[MEDICAL_DATA]" at bounding box center [634, 308] width 398 height 33
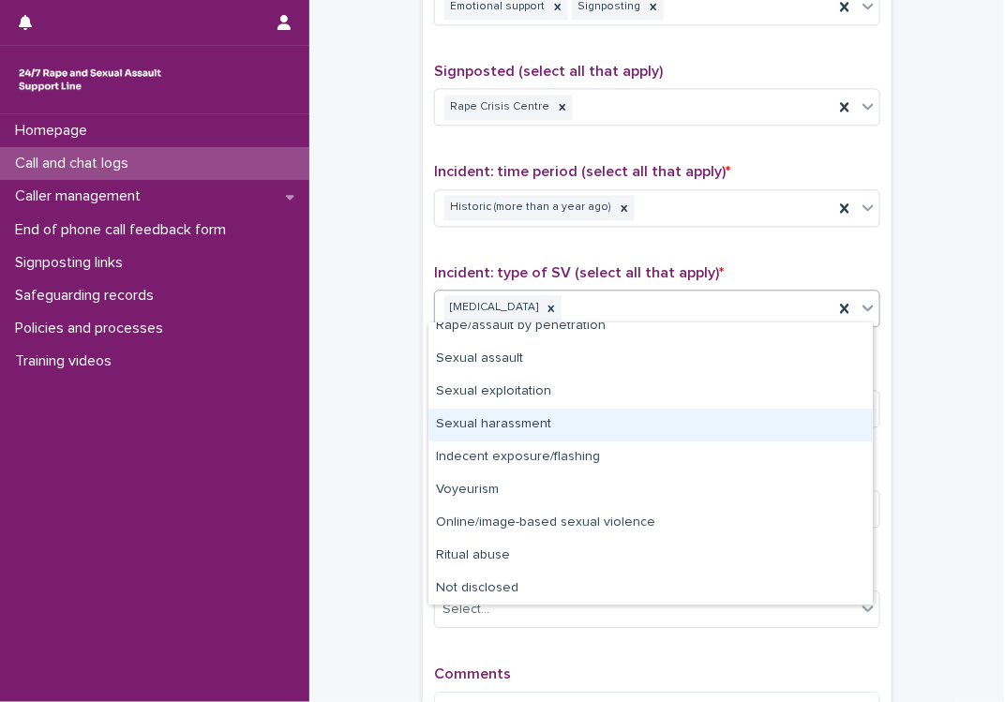
scroll to position [0, 0]
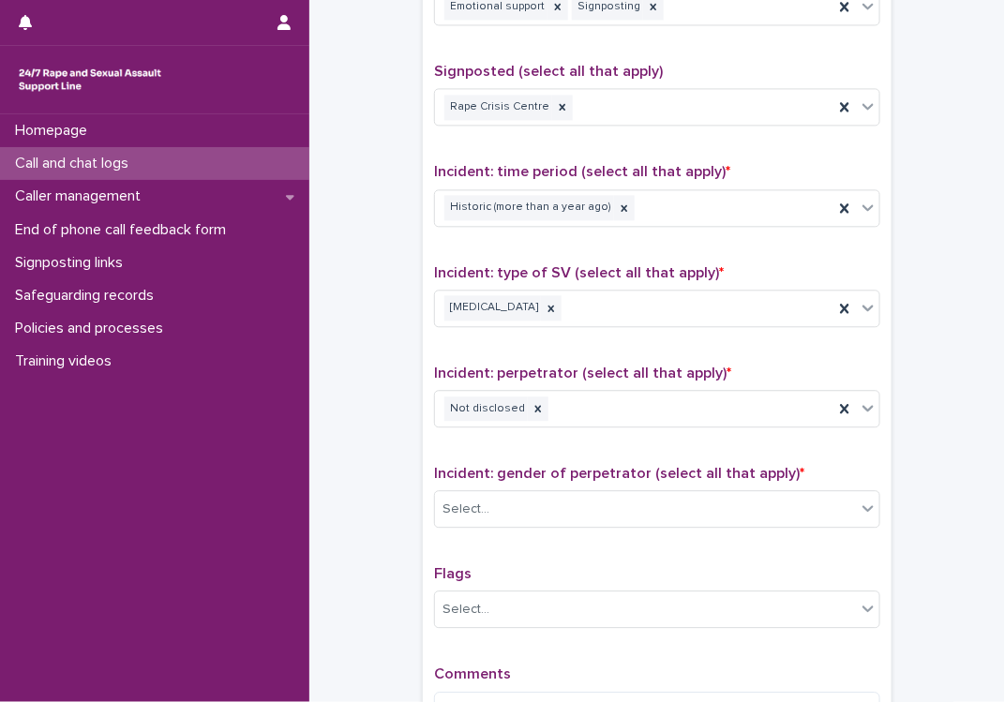
drag, startPoint x: 685, startPoint y: 1, endPoint x: 459, endPoint y: 508, distance: 555.3
click at [459, 508] on div "Select..." at bounding box center [466, 510] width 47 height 20
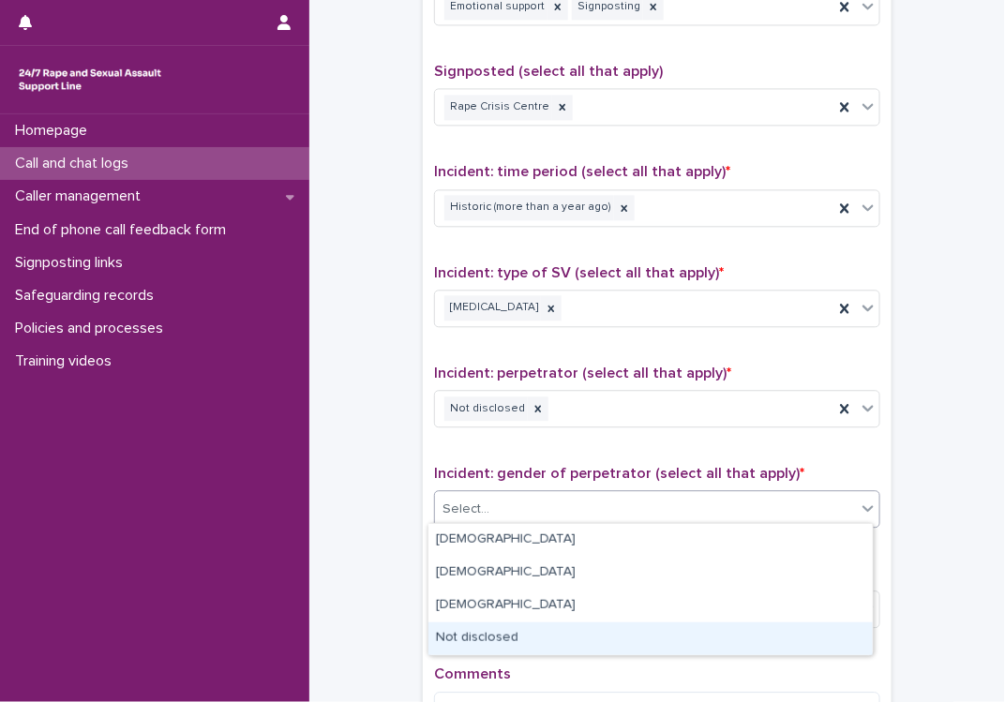
click at [467, 640] on div "Not disclosed" at bounding box center [650, 639] width 444 height 33
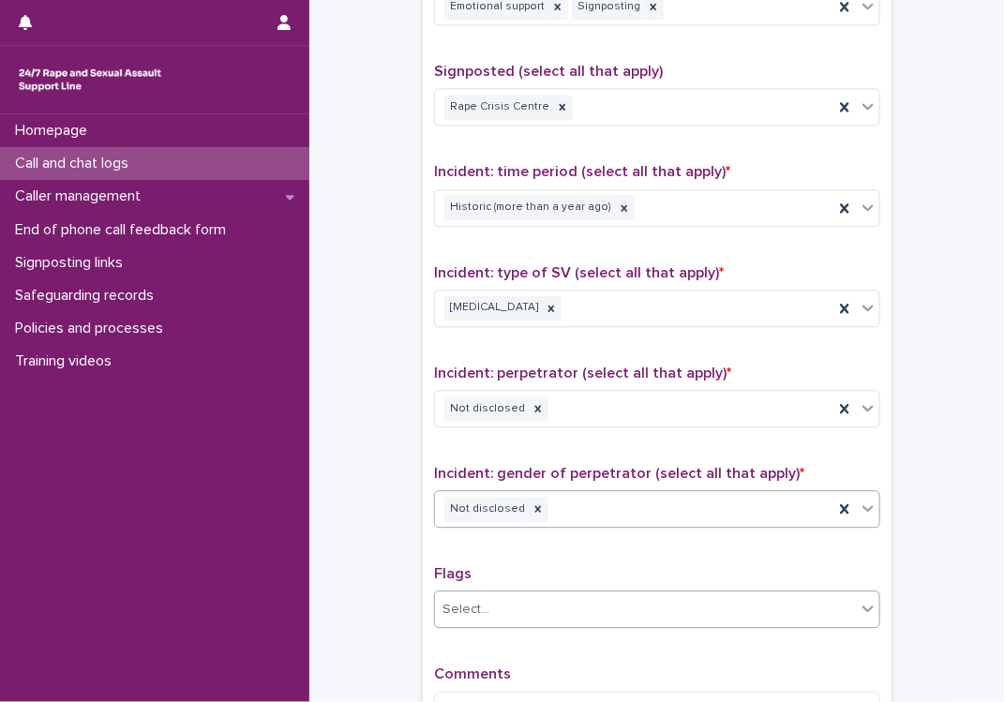
click at [476, 600] on div "Select..." at bounding box center [466, 610] width 47 height 20
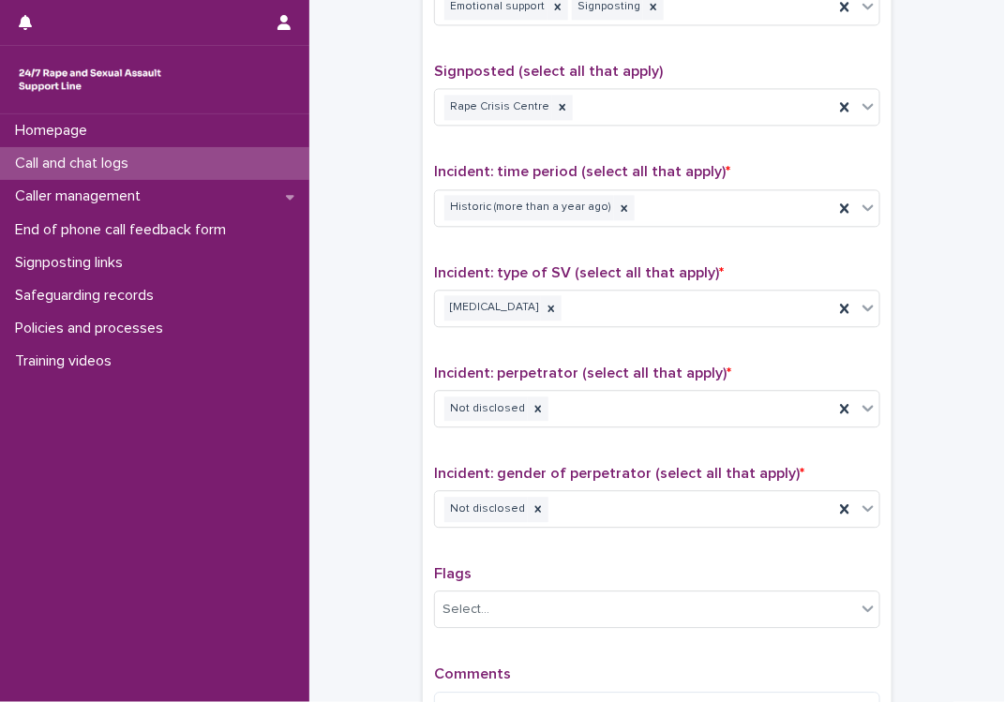
scroll to position [1367, 0]
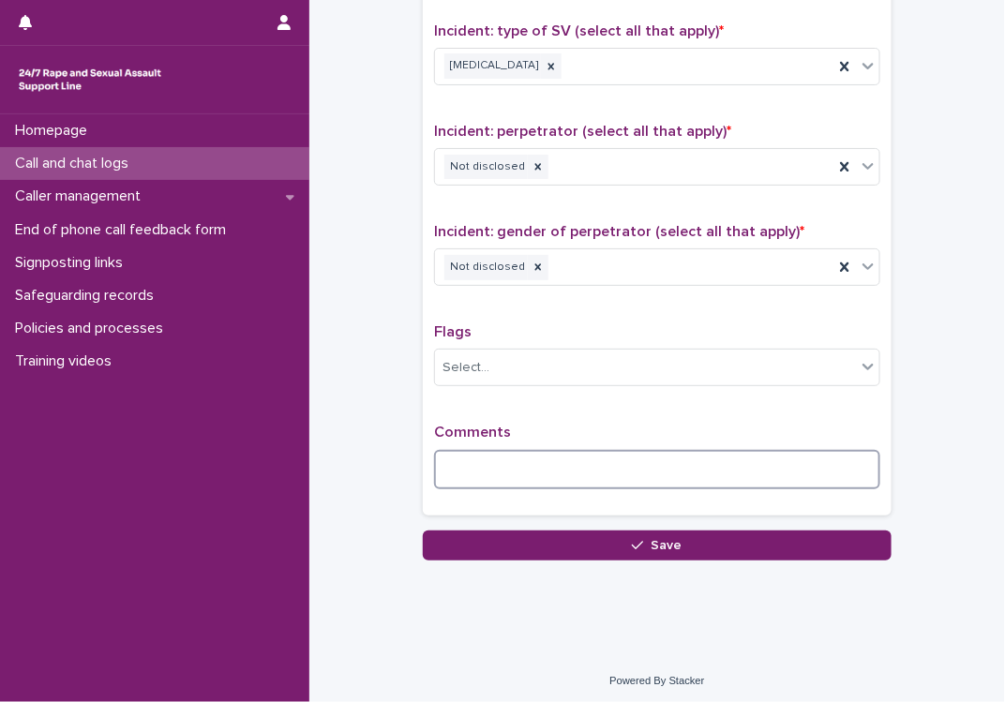
click at [506, 477] on textarea at bounding box center [657, 470] width 446 height 40
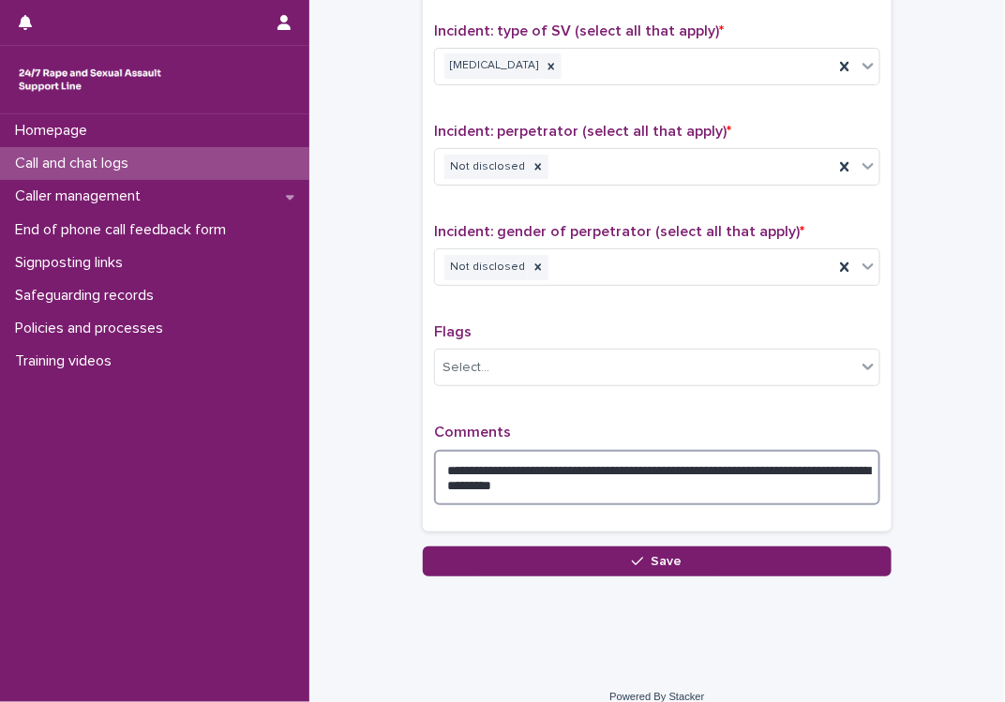
click at [475, 481] on textarea "**********" at bounding box center [657, 478] width 446 height 56
click at [667, 491] on textarea "**********" at bounding box center [657, 478] width 446 height 56
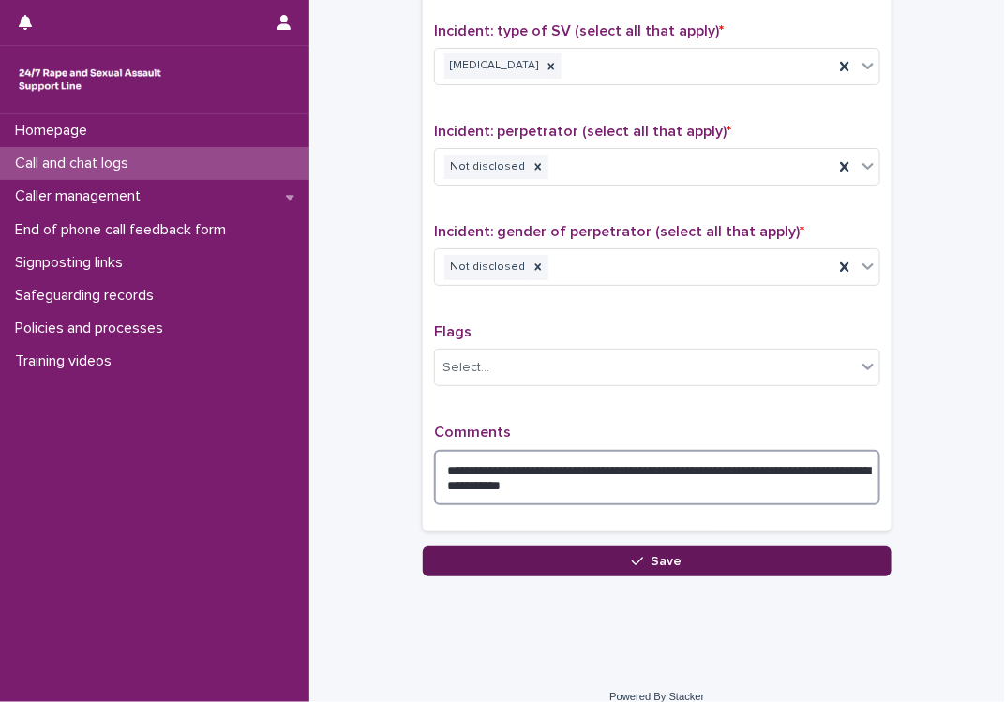
type textarea "**********"
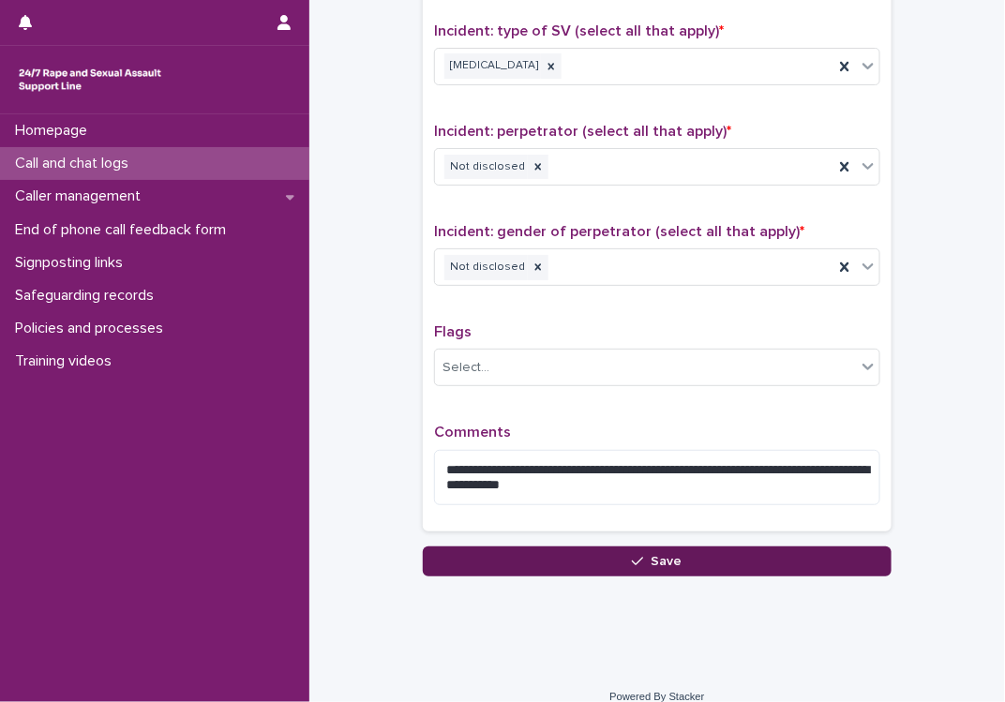
click at [638, 547] on button "Save" at bounding box center [657, 562] width 469 height 30
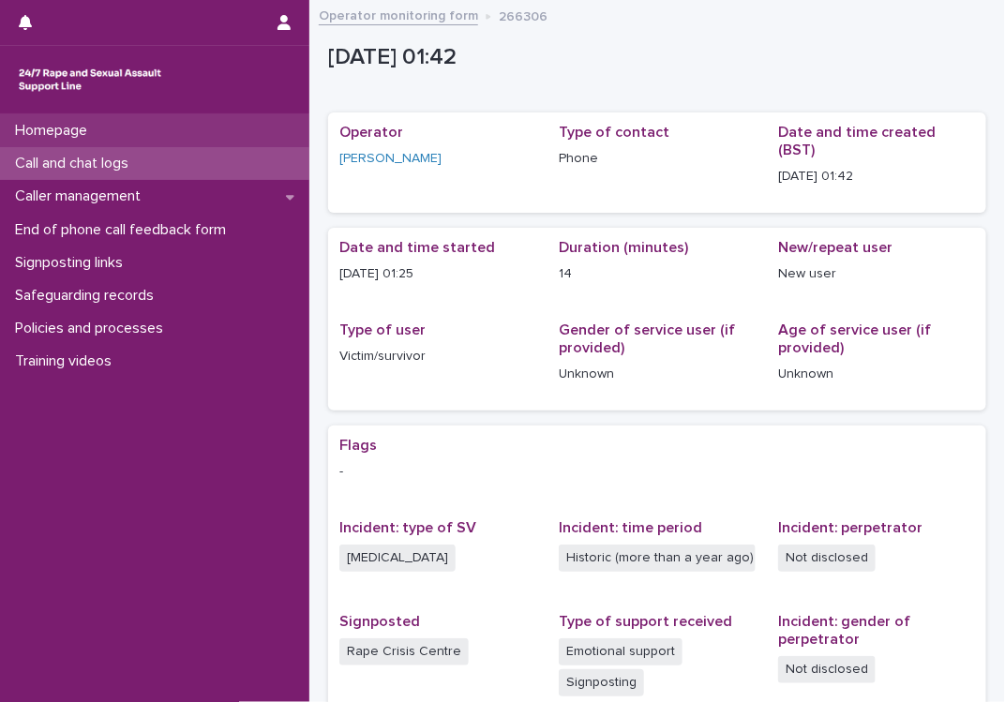
click at [91, 133] on p "Homepage" at bounding box center [55, 131] width 95 height 18
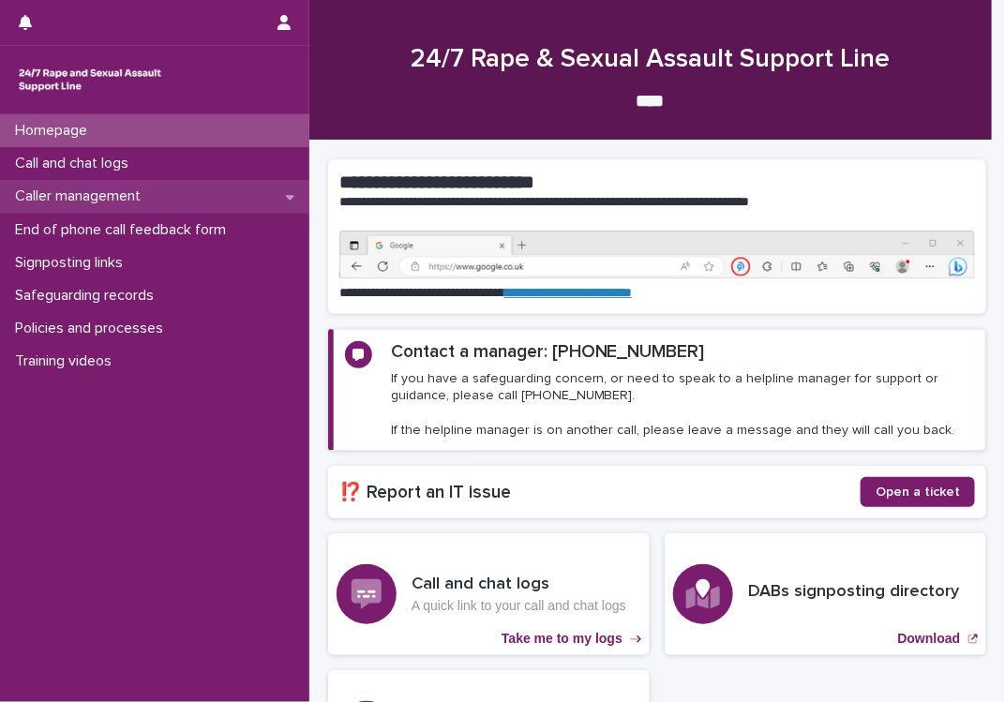
click at [174, 193] on div "Caller management" at bounding box center [154, 196] width 309 height 33
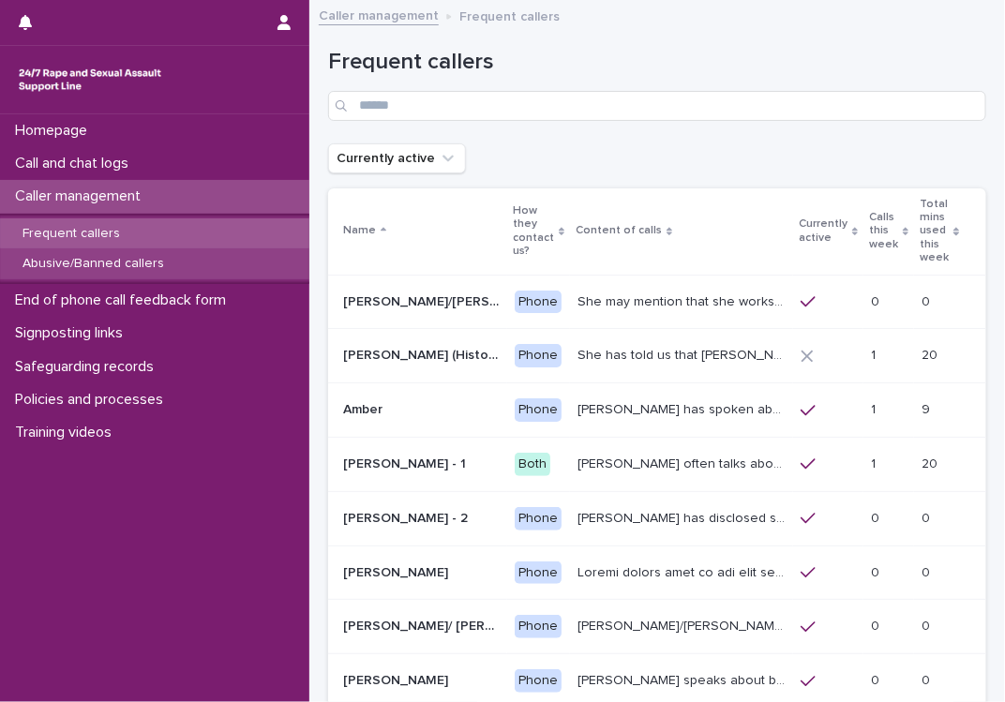
click at [92, 257] on p "Abusive/Banned callers" at bounding box center [94, 264] width 172 height 16
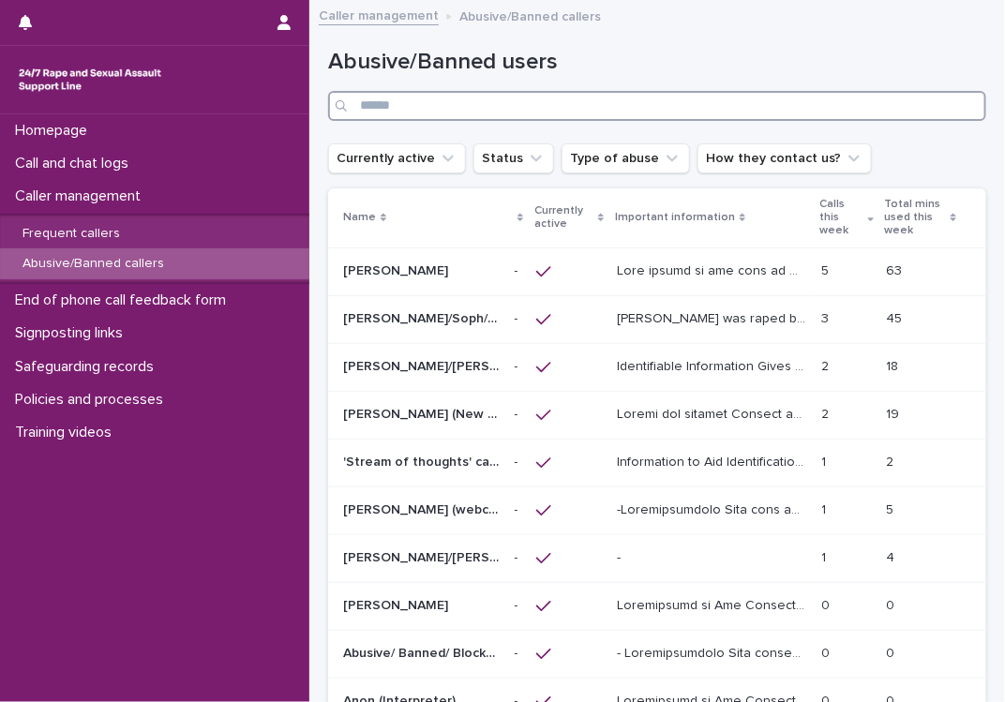
click at [442, 112] on input "Search" at bounding box center [657, 106] width 658 height 30
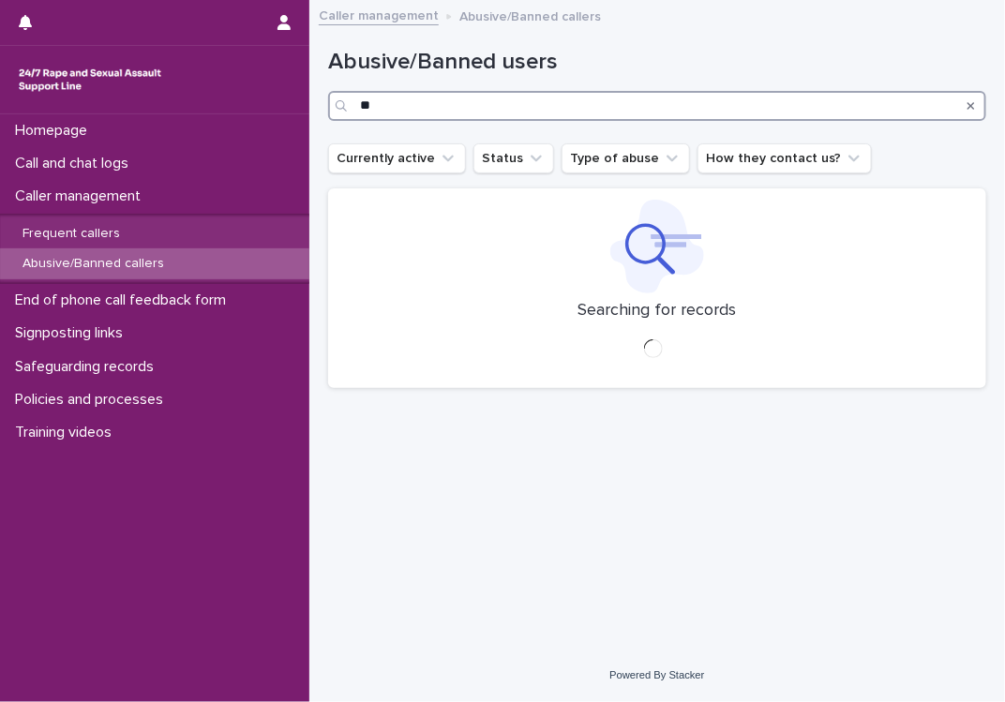
type input "*"
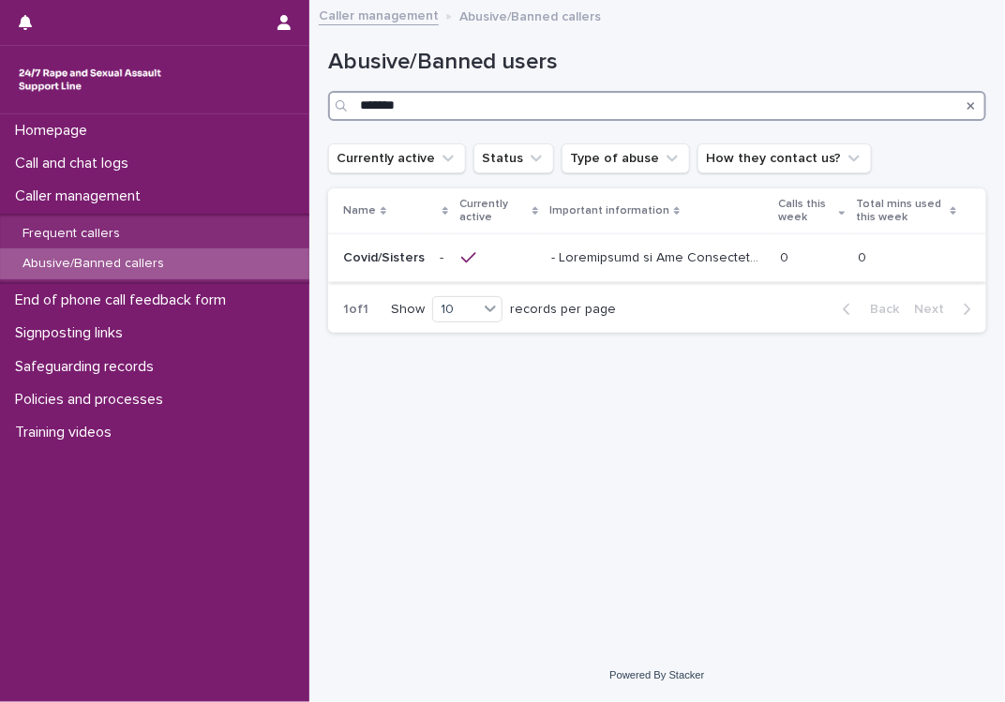
type input "*******"
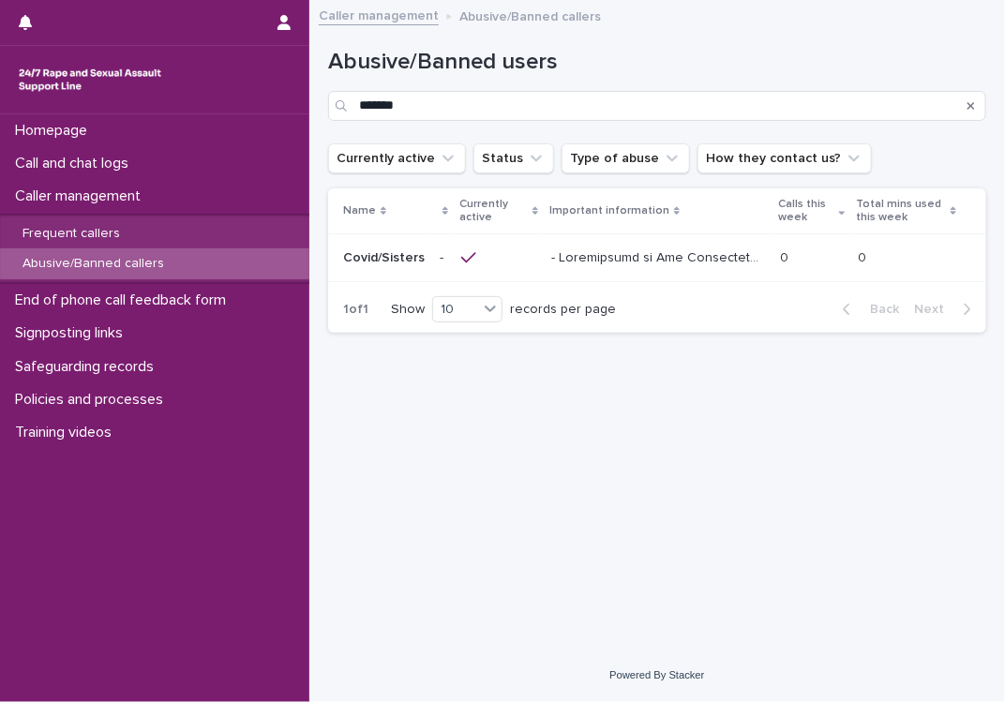
click at [708, 252] on p at bounding box center [660, 257] width 218 height 20
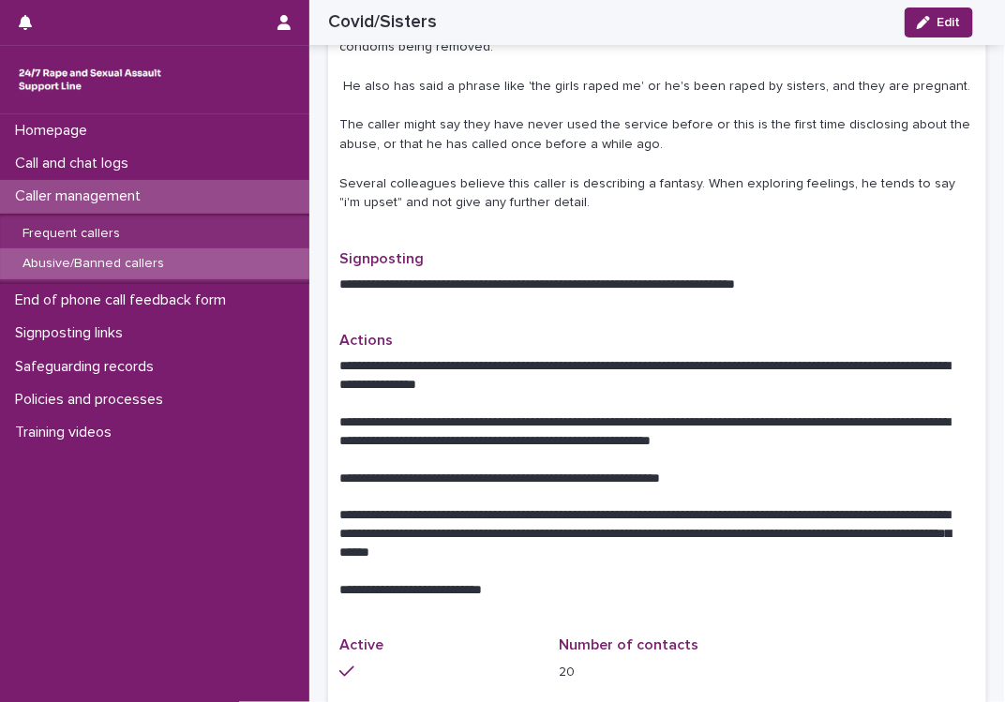
scroll to position [937, 0]
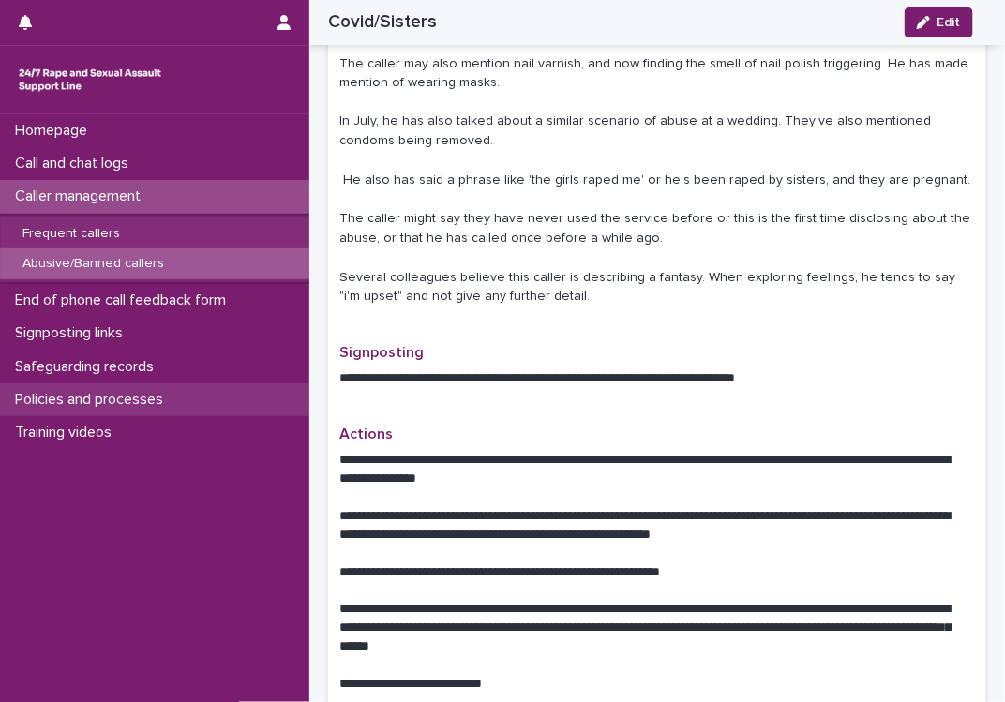
click at [118, 396] on p "Policies and processes" at bounding box center [93, 400] width 171 height 18
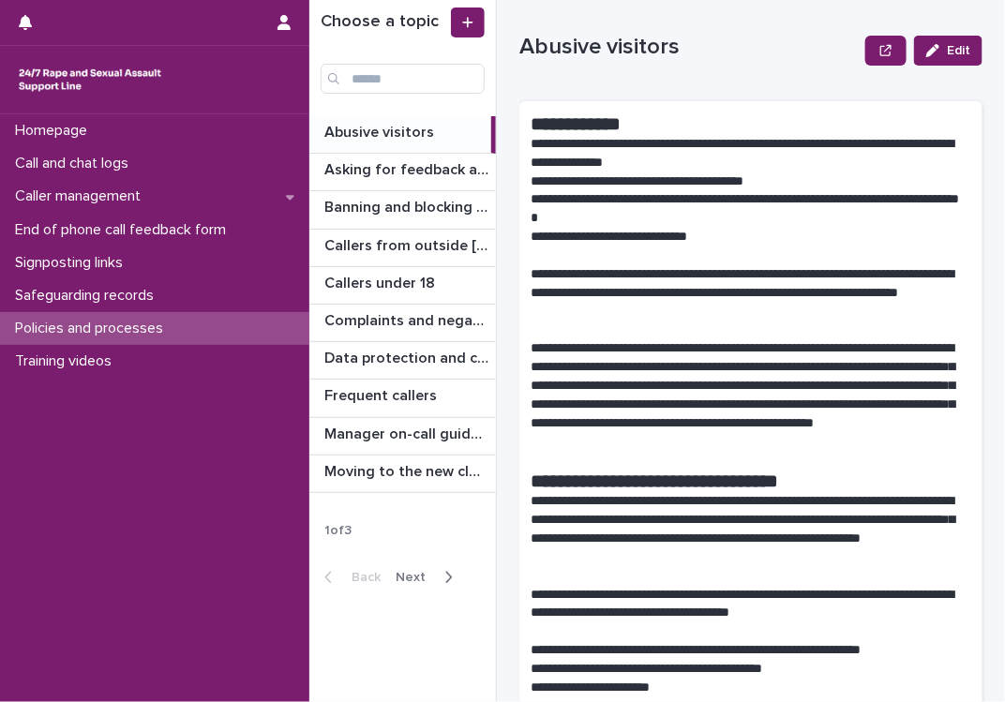
click at [420, 573] on span "Next" at bounding box center [416, 577] width 41 height 13
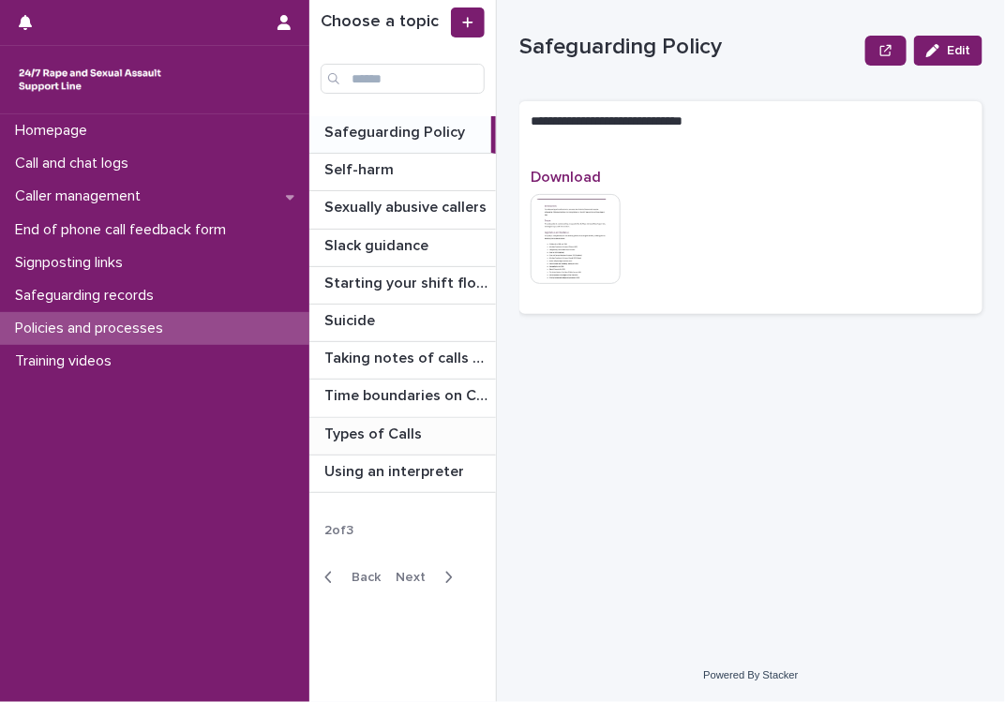
click at [429, 439] on p at bounding box center [406, 435] width 164 height 18
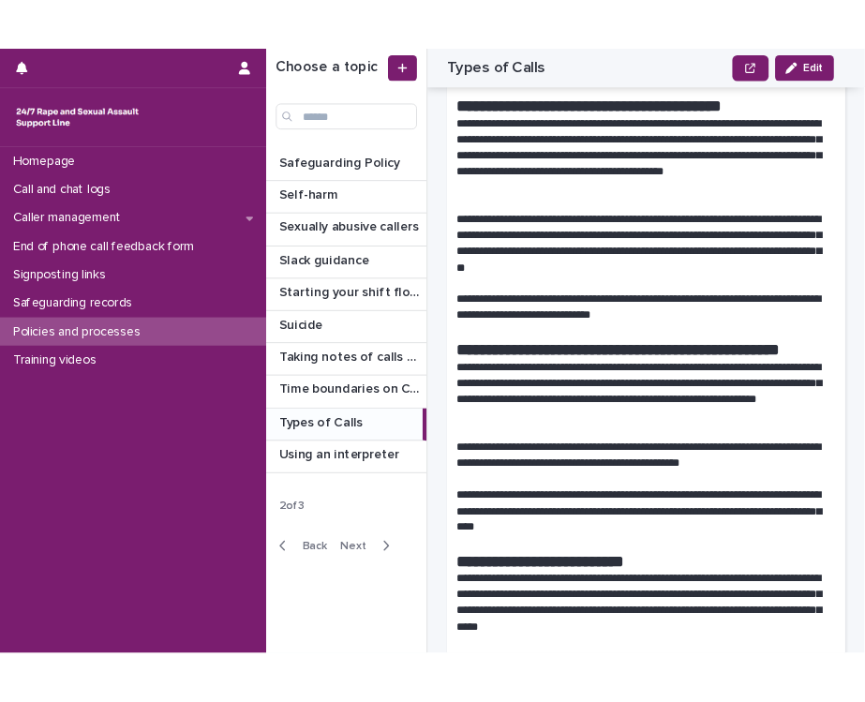
scroll to position [2344, 0]
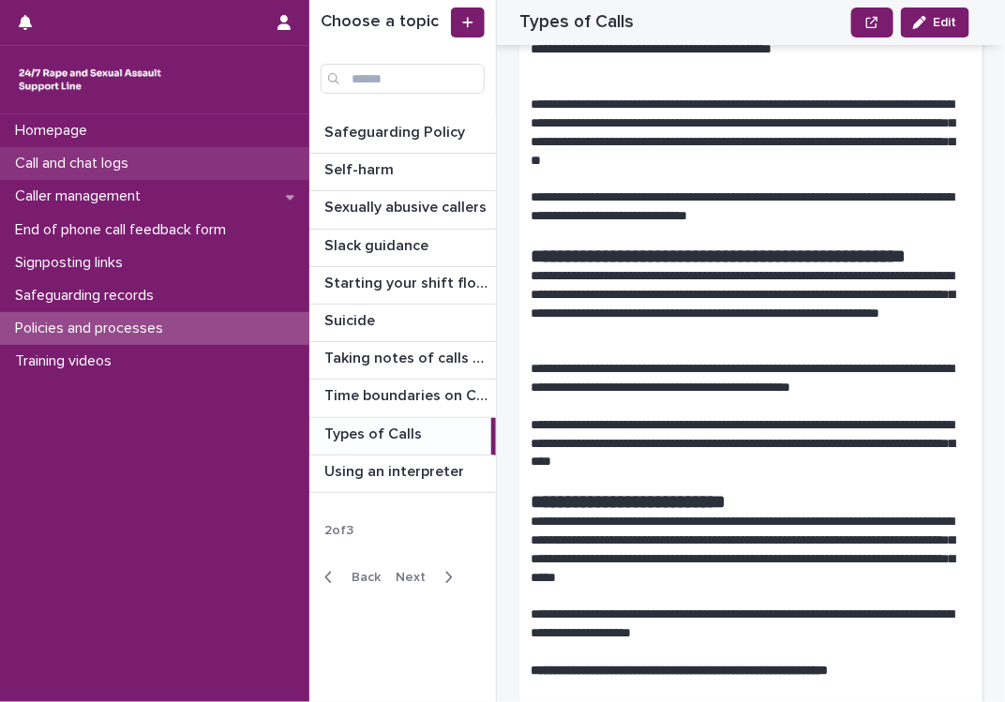
click at [137, 166] on p "Call and chat logs" at bounding box center [76, 164] width 136 height 18
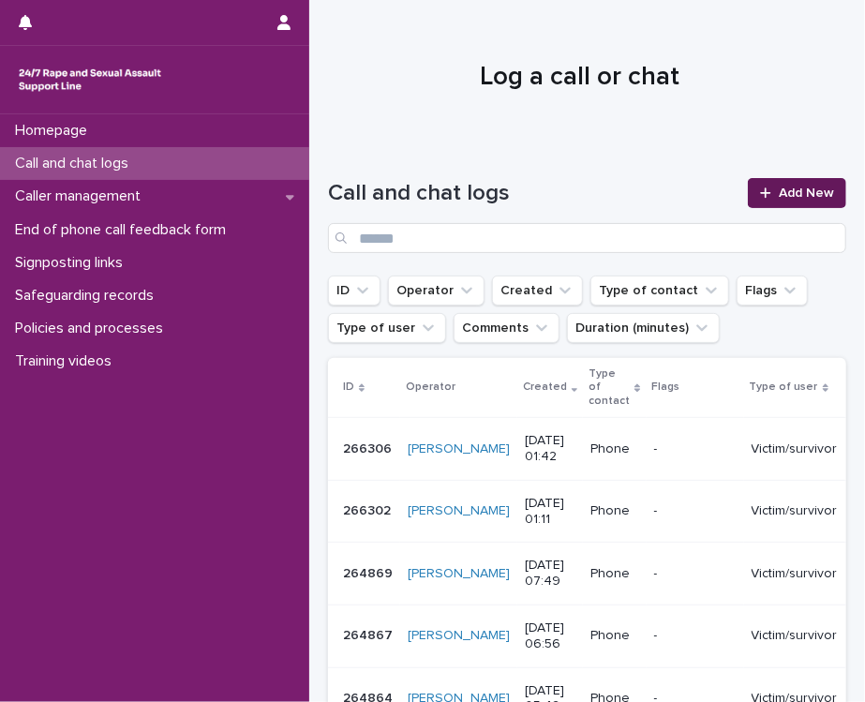
click at [796, 194] on span "Add New" at bounding box center [806, 193] width 55 height 13
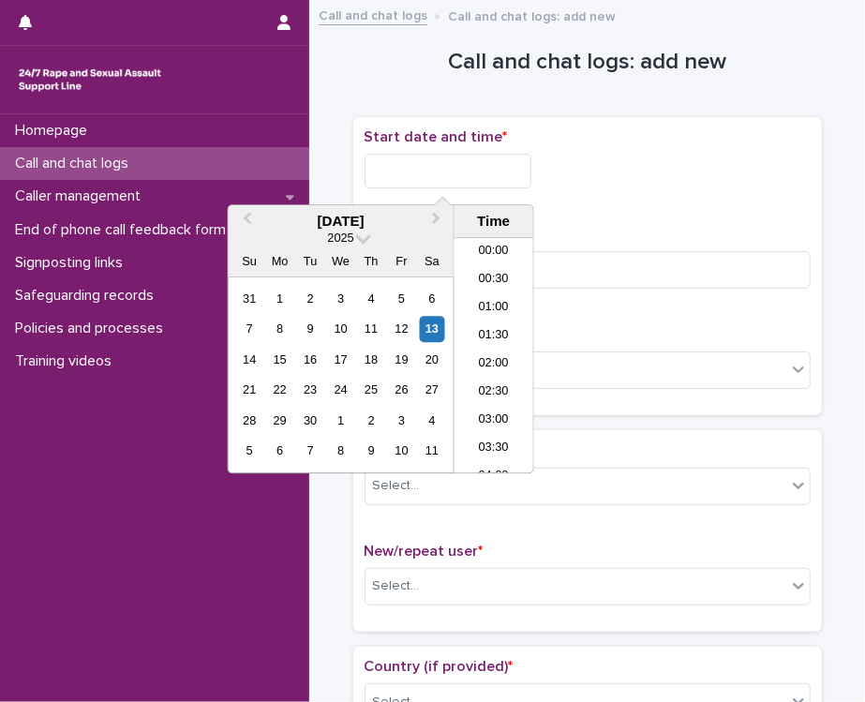
click at [428, 173] on input "text" at bounding box center [448, 171] width 167 height 35
click at [481, 269] on li "01:00" at bounding box center [495, 271] width 80 height 28
drag, startPoint x: 447, startPoint y: 173, endPoint x: 492, endPoint y: 172, distance: 45.0
click at [492, 172] on input "**********" at bounding box center [448, 171] width 167 height 35
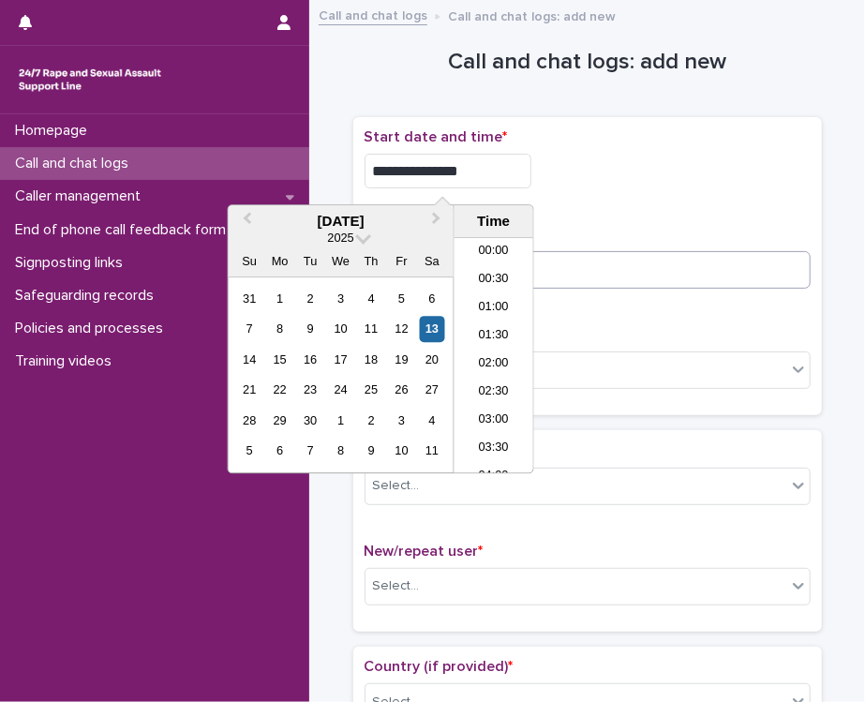
type input "**********"
click at [629, 262] on input at bounding box center [588, 270] width 446 height 38
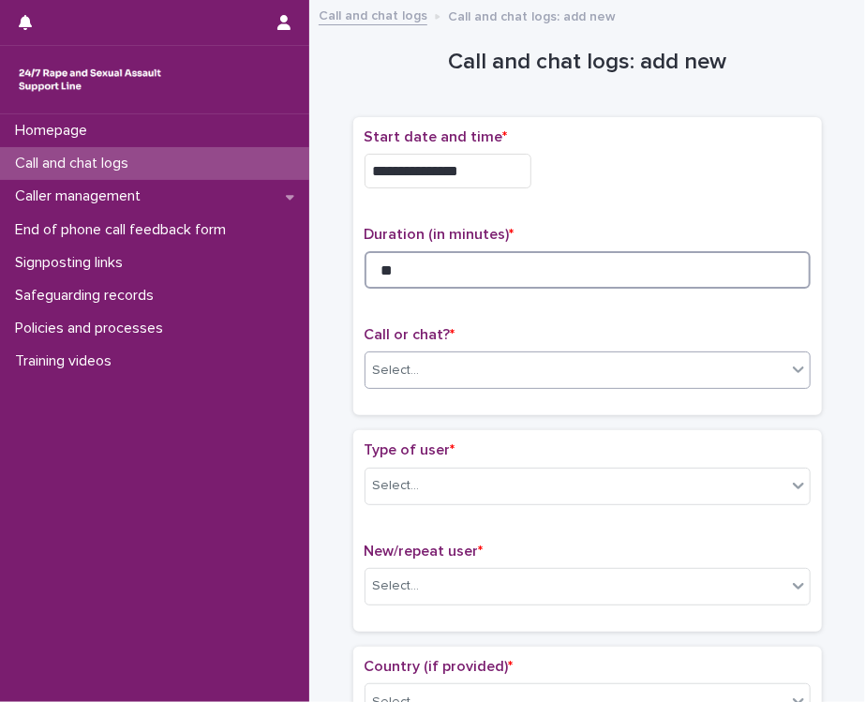
type input "**"
click at [509, 376] on div "Select..." at bounding box center [576, 370] width 421 height 31
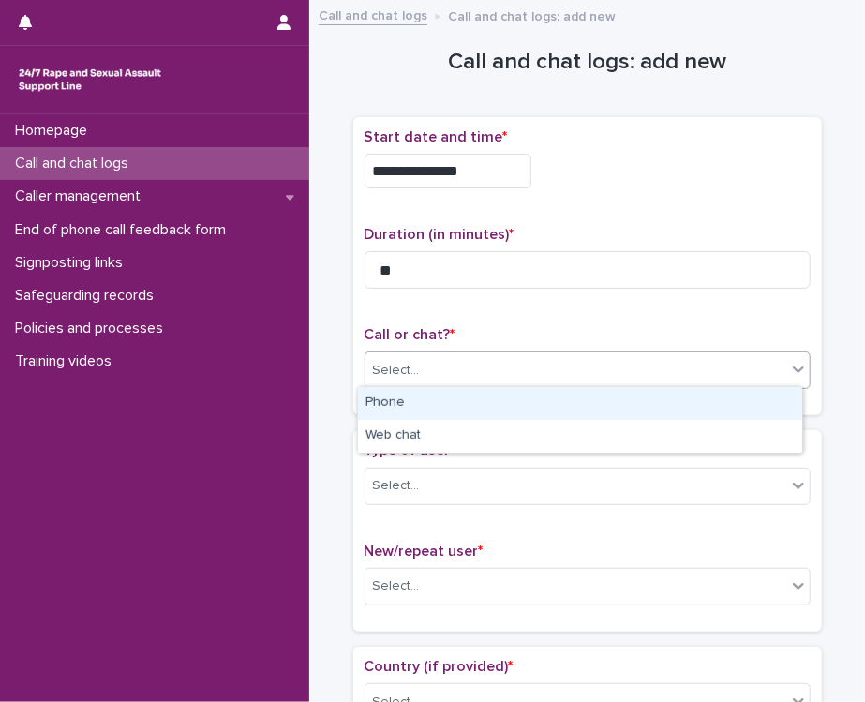
click at [410, 398] on div "Phone" at bounding box center [580, 403] width 444 height 33
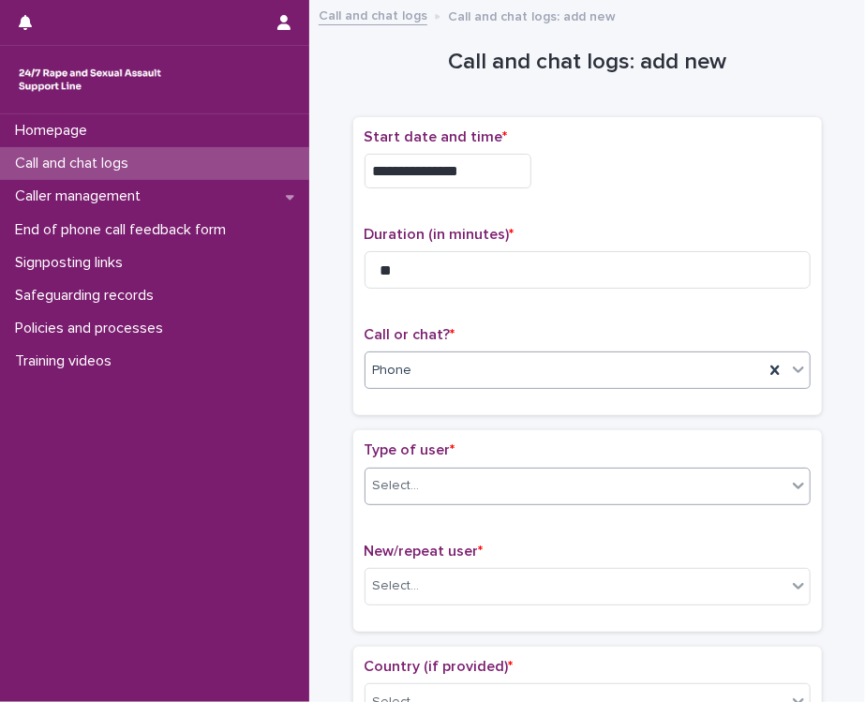
click at [401, 487] on div "Select..." at bounding box center [396, 486] width 47 height 20
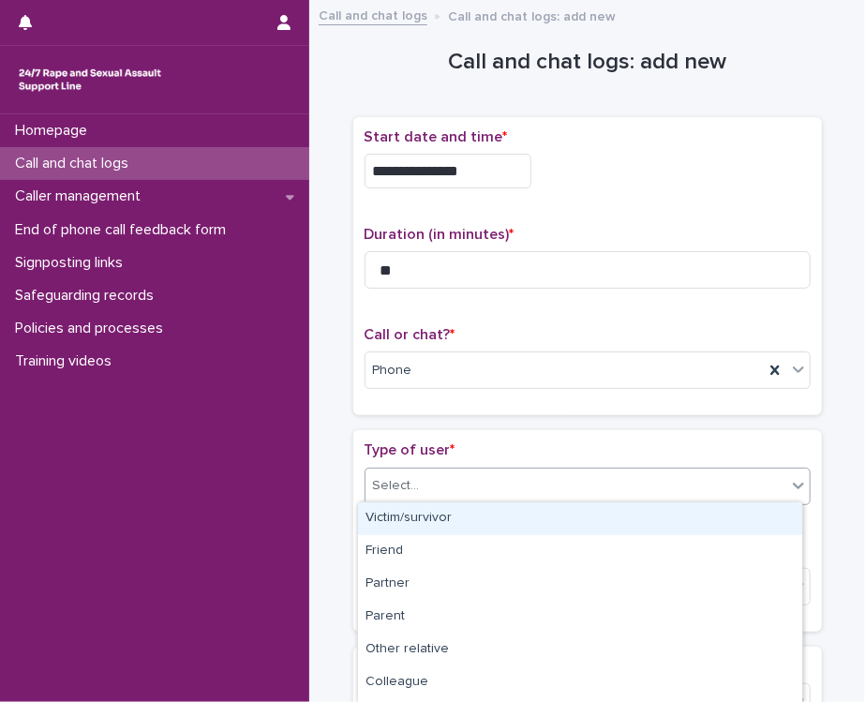
click at [403, 519] on div "Victim/survivor" at bounding box center [580, 519] width 444 height 33
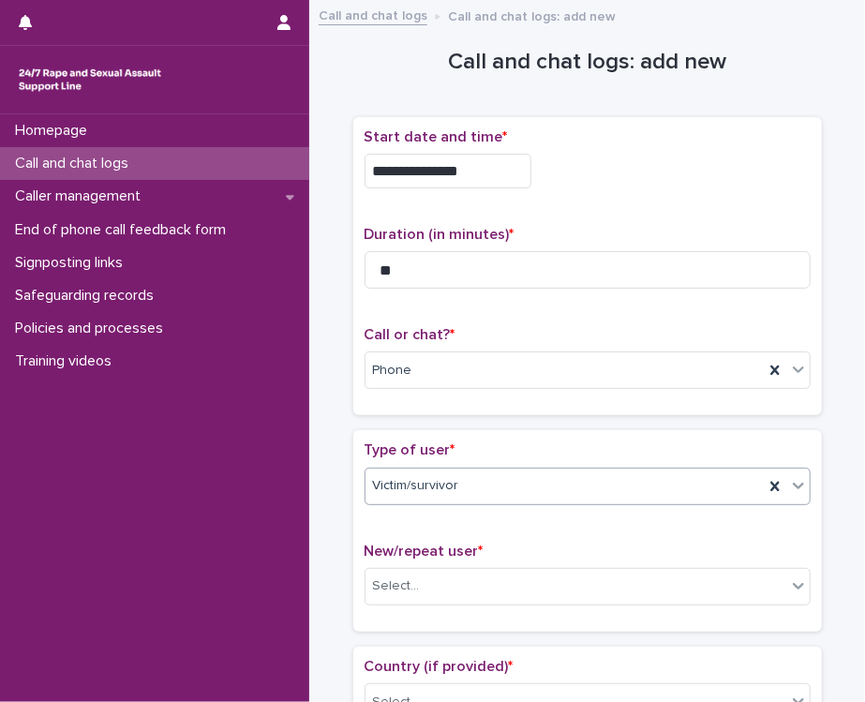
click at [451, 430] on div "Type of user * option Victim/survivor, selected. 0 results available. Select is…" at bounding box center [587, 530] width 469 height 201
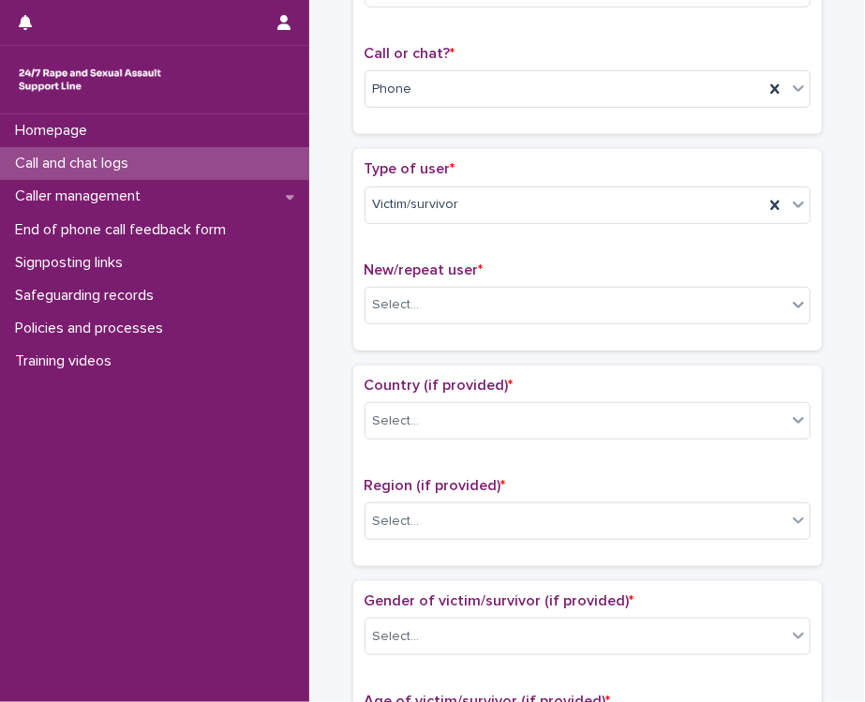
scroll to position [374, 0]
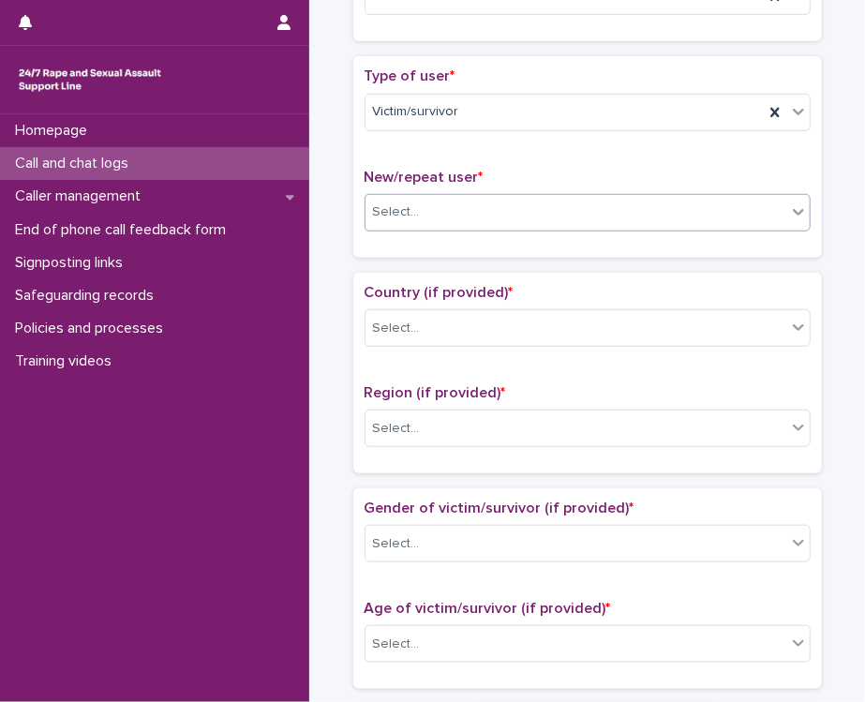
click at [437, 215] on div "Select..." at bounding box center [576, 212] width 421 height 31
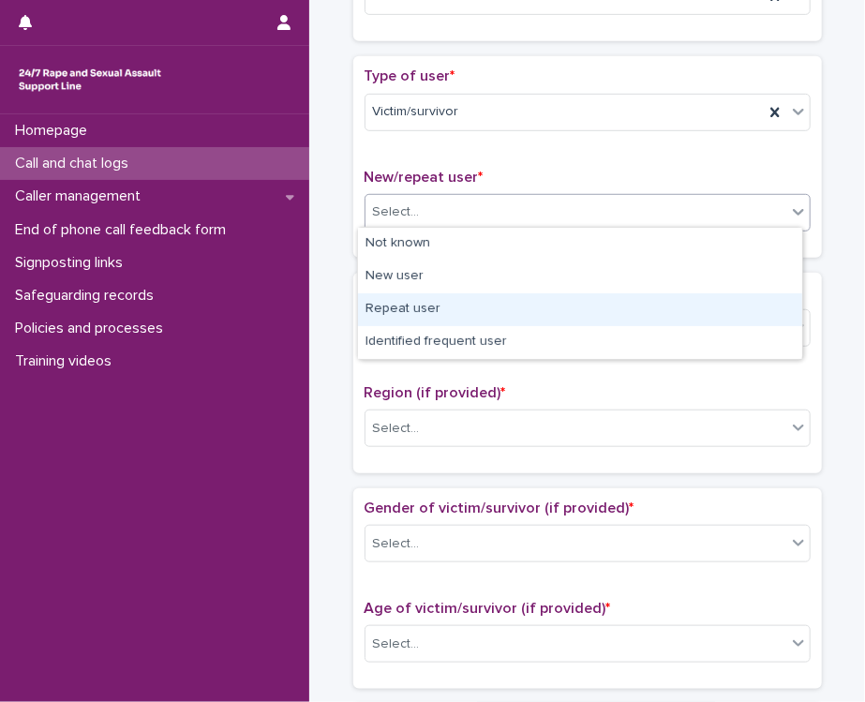
click at [409, 307] on div "Repeat user" at bounding box center [580, 309] width 444 height 33
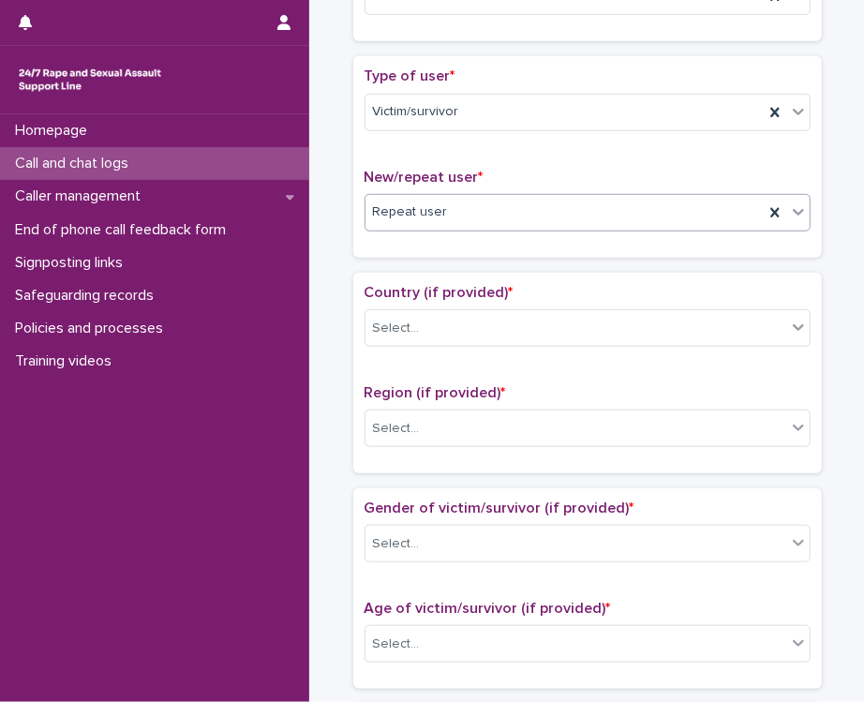
click at [448, 285] on span "Country (if provided) *" at bounding box center [439, 292] width 149 height 15
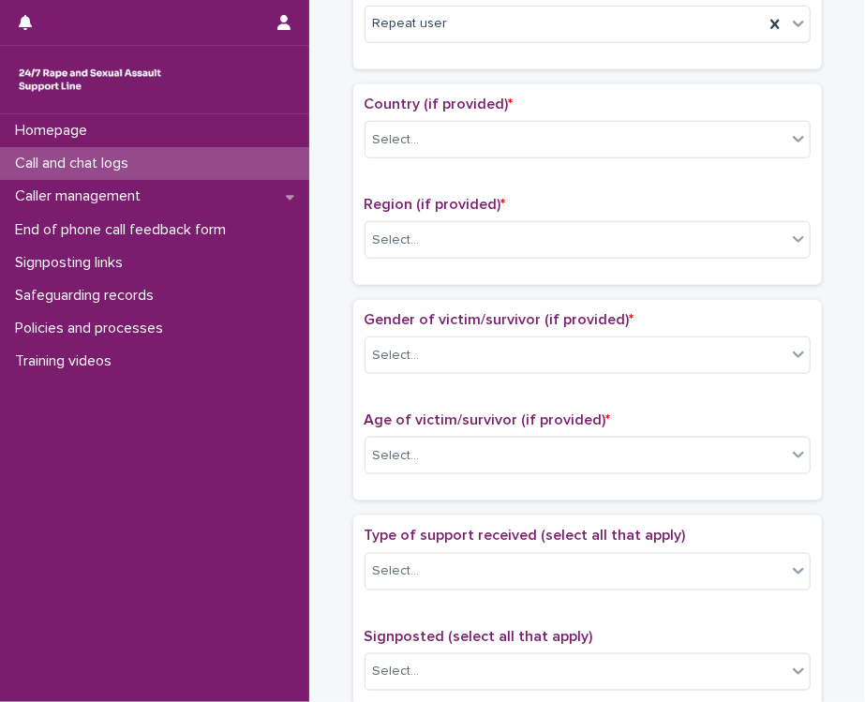
scroll to position [656, 0]
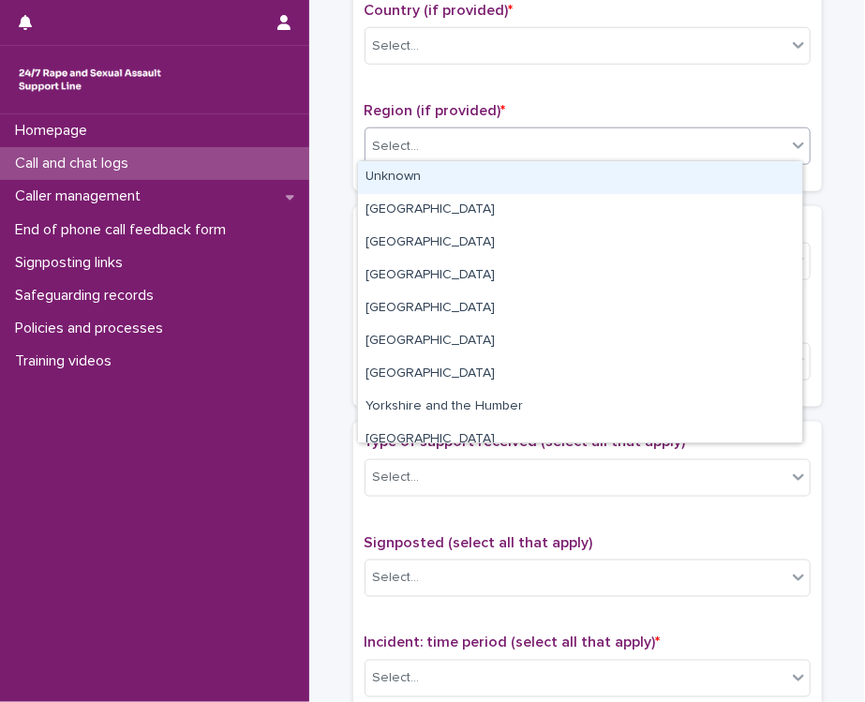
click at [423, 147] on div "Select..." at bounding box center [576, 146] width 421 height 31
click at [420, 184] on div "Unknown" at bounding box center [580, 177] width 444 height 33
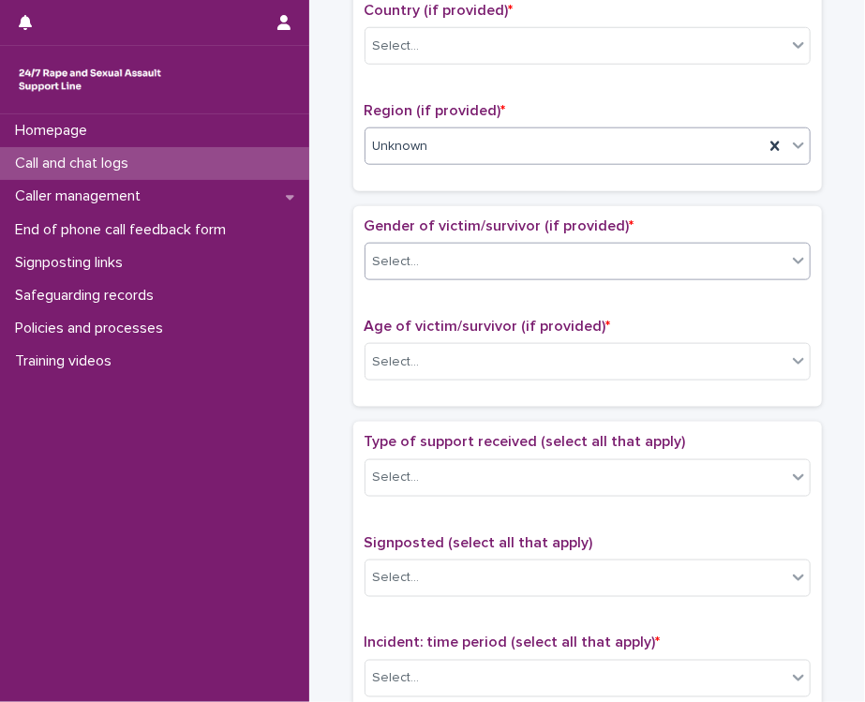
click at [422, 267] on div at bounding box center [423, 261] width 2 height 23
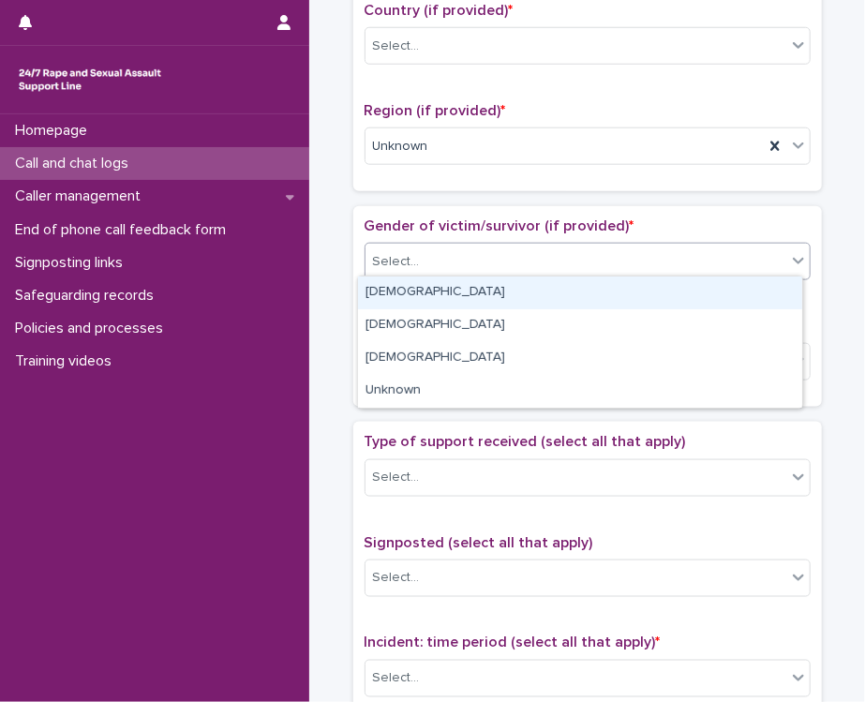
click at [398, 297] on div "[DEMOGRAPHIC_DATA]" at bounding box center [580, 293] width 444 height 33
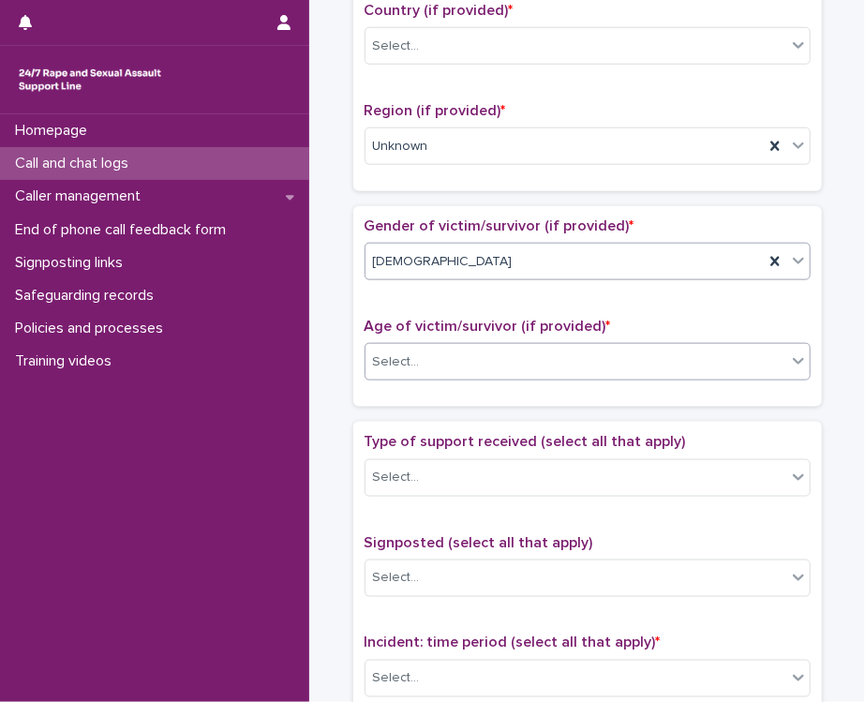
click at [406, 357] on div "Select..." at bounding box center [396, 363] width 47 height 20
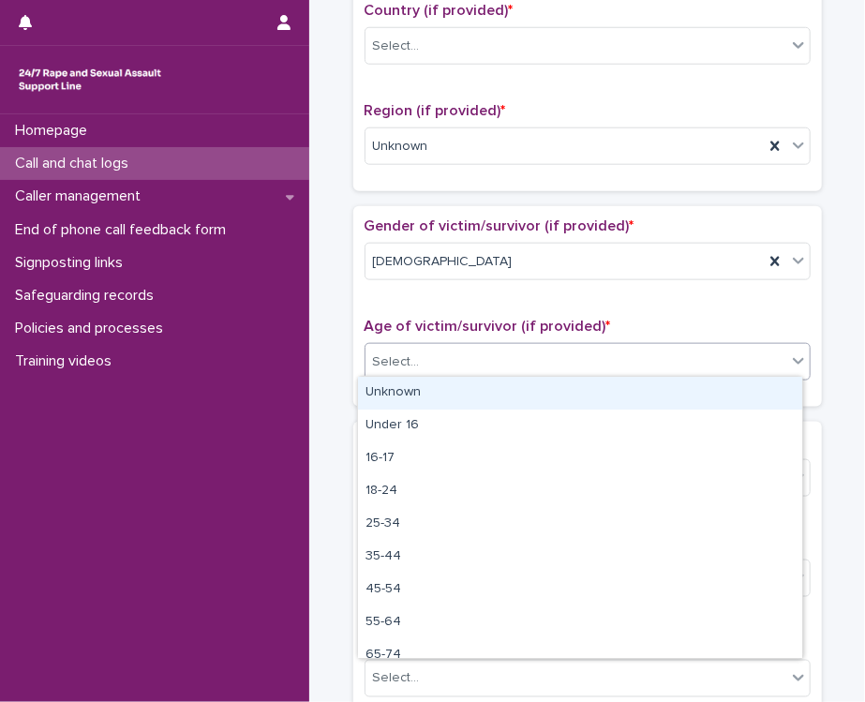
click at [407, 390] on div "Unknown" at bounding box center [580, 393] width 444 height 33
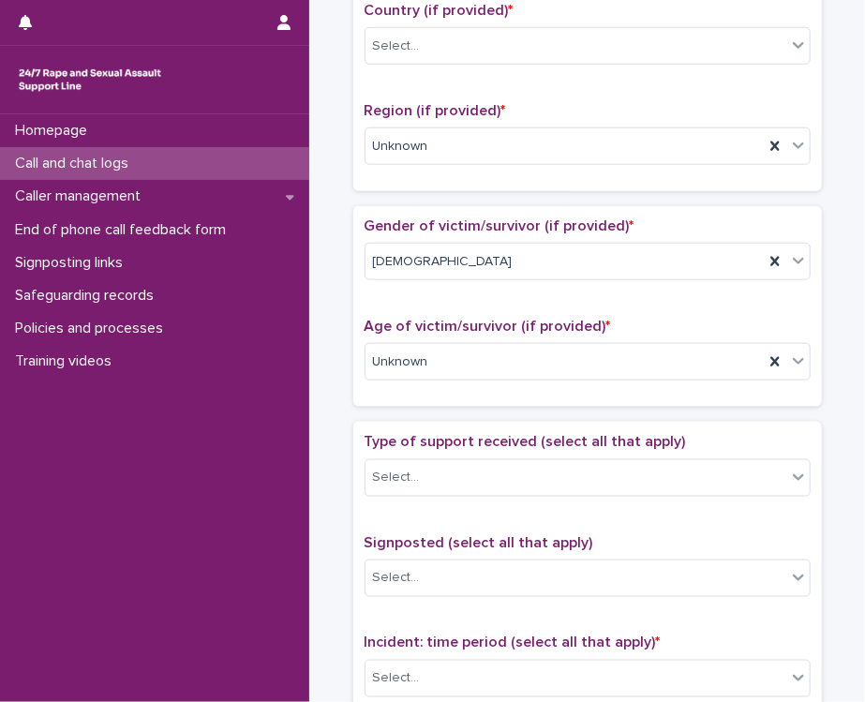
click at [414, 404] on div "Loading... Saving… Gender of victim/survivor (if provided) * [DEMOGRAPHIC_DATA]…" at bounding box center [587, 314] width 469 height 216
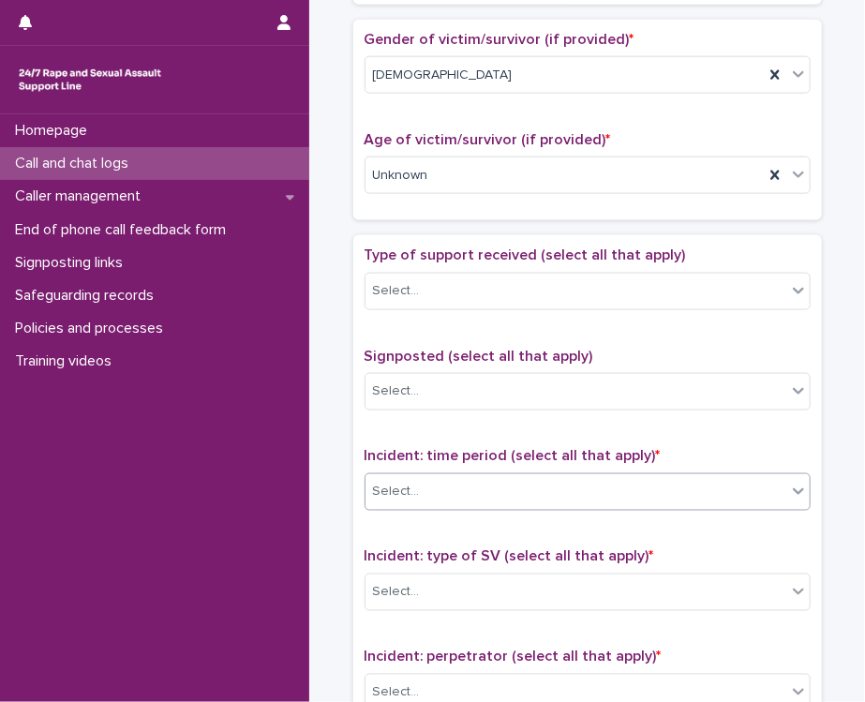
scroll to position [937, 0]
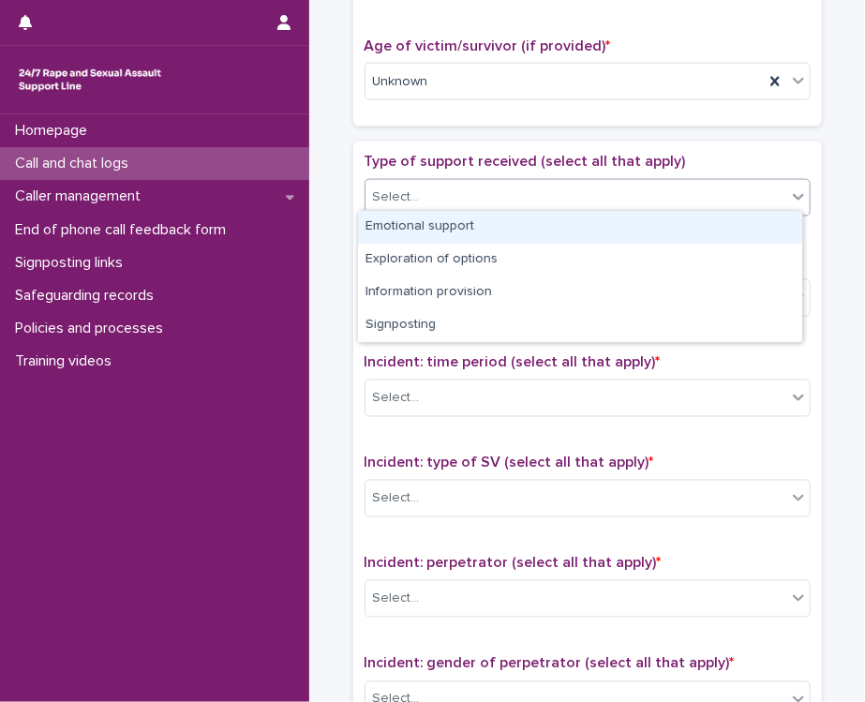
click at [443, 191] on div "Select..." at bounding box center [576, 197] width 421 height 31
click at [434, 230] on div "Emotional support" at bounding box center [580, 227] width 444 height 33
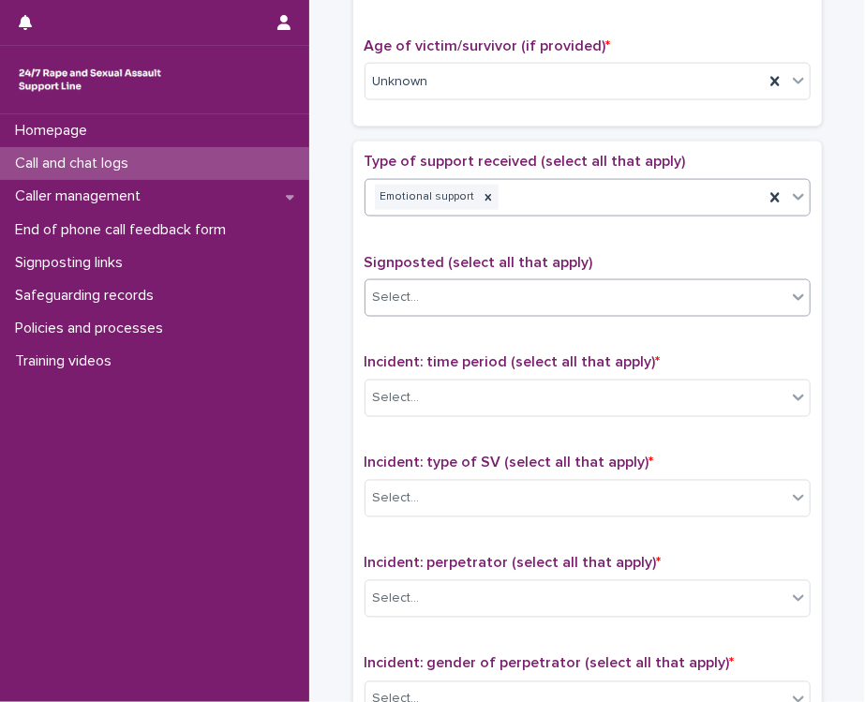
click at [455, 293] on div "Select..." at bounding box center [576, 297] width 421 height 31
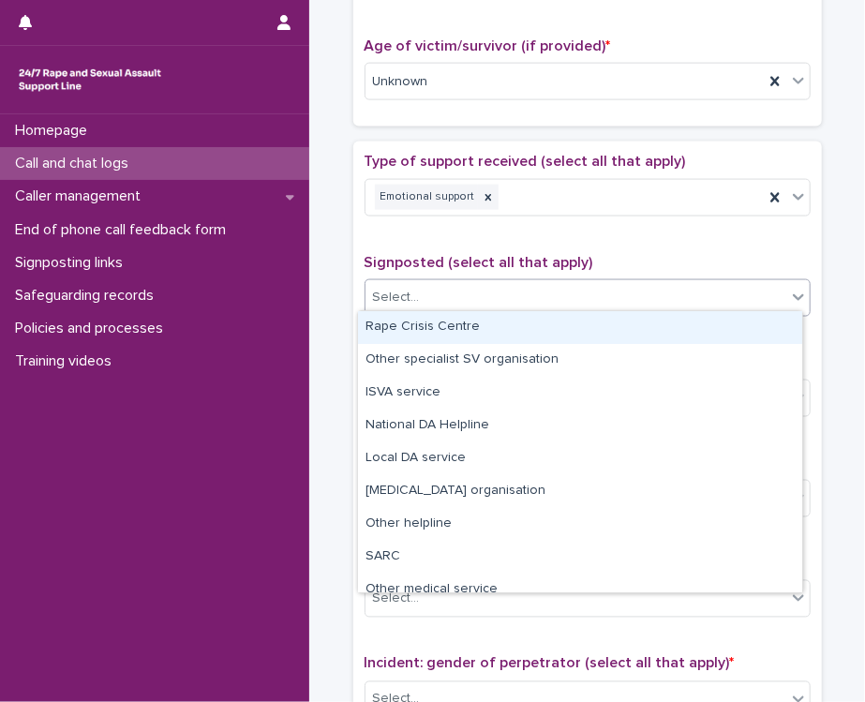
click at [448, 258] on span "Signposted (select all that apply)" at bounding box center [479, 262] width 229 height 15
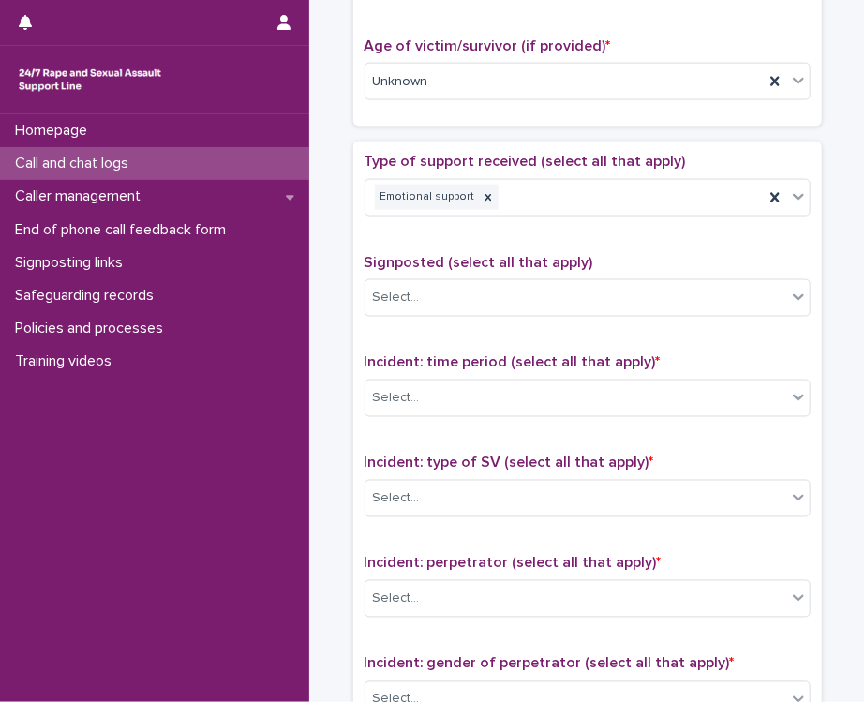
scroll to position [1219, 0]
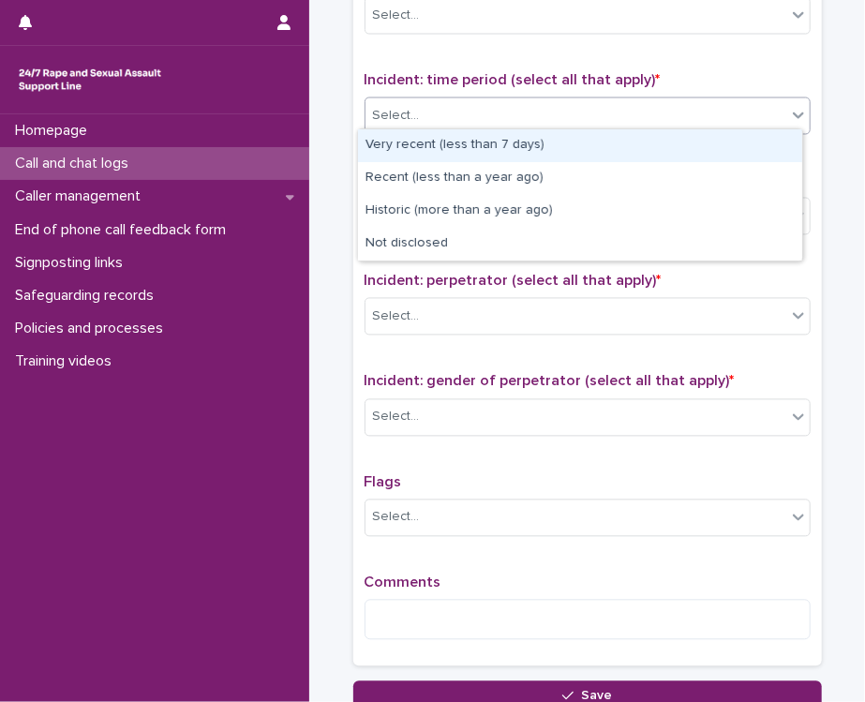
click at [440, 126] on div "Select..." at bounding box center [588, 117] width 446 height 38
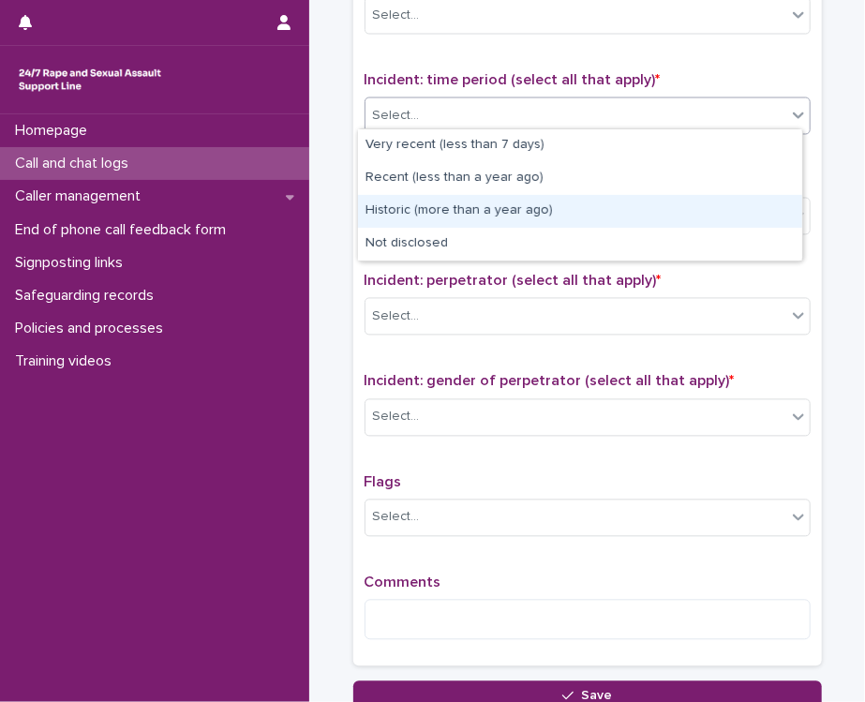
drag, startPoint x: 447, startPoint y: 152, endPoint x: 448, endPoint y: 205, distance: 53.4
click at [448, 205] on div "Historic (more than a year ago)" at bounding box center [580, 211] width 444 height 33
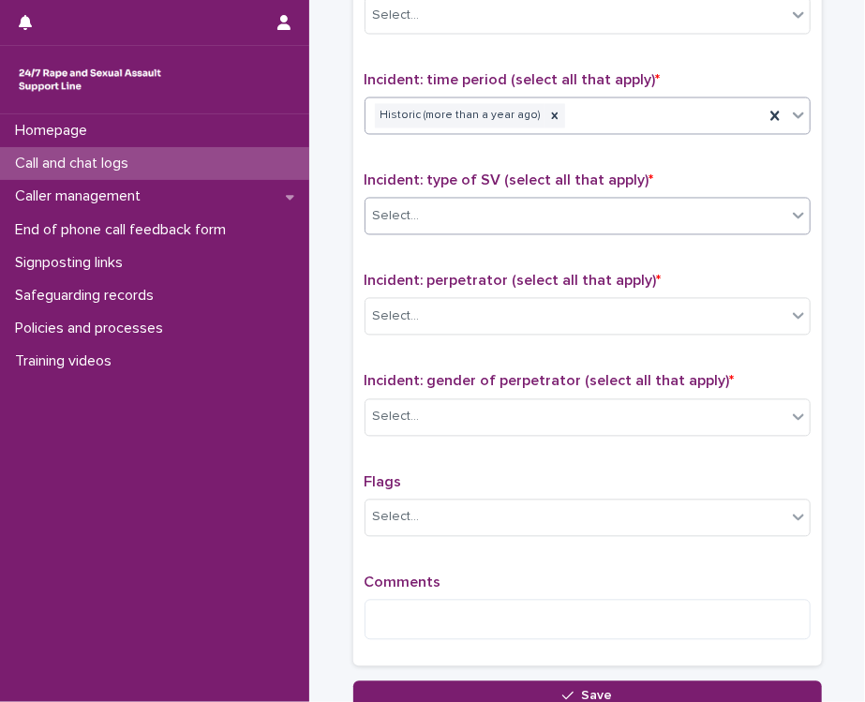
click at [466, 219] on div "Select..." at bounding box center [576, 217] width 421 height 31
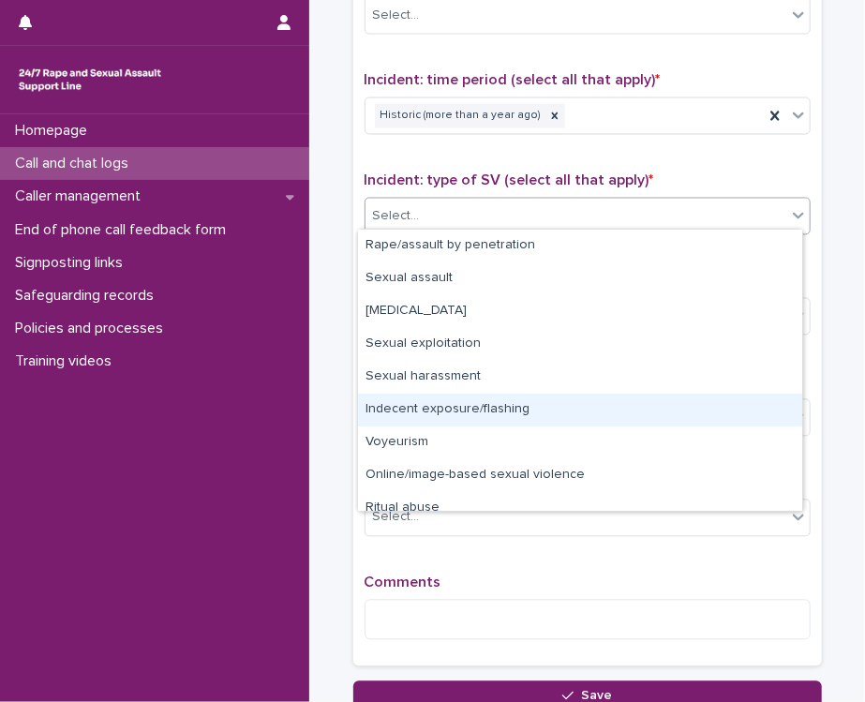
scroll to position [46, 0]
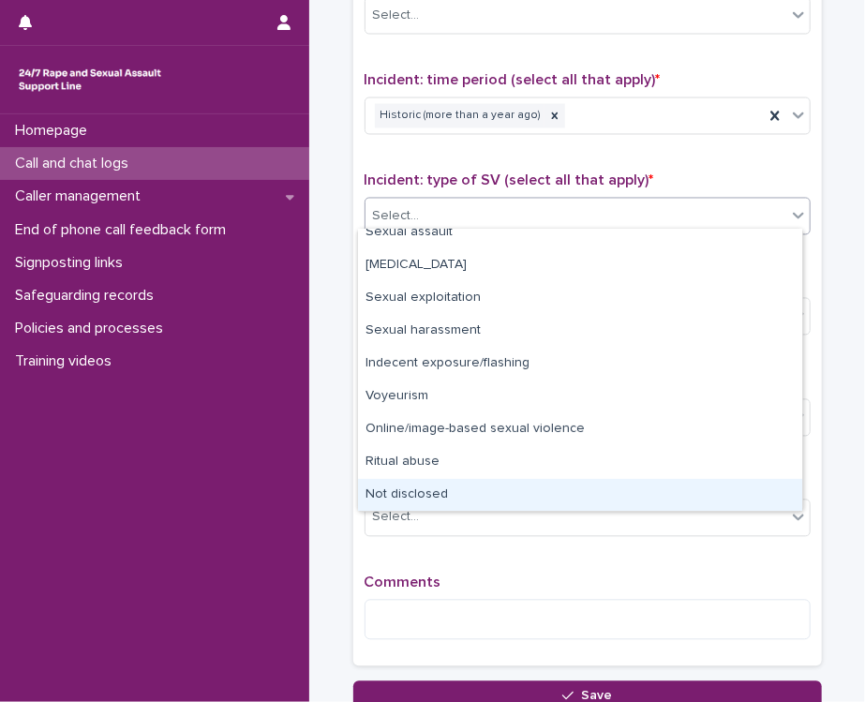
click at [428, 491] on div "Not disclosed" at bounding box center [580, 495] width 444 height 33
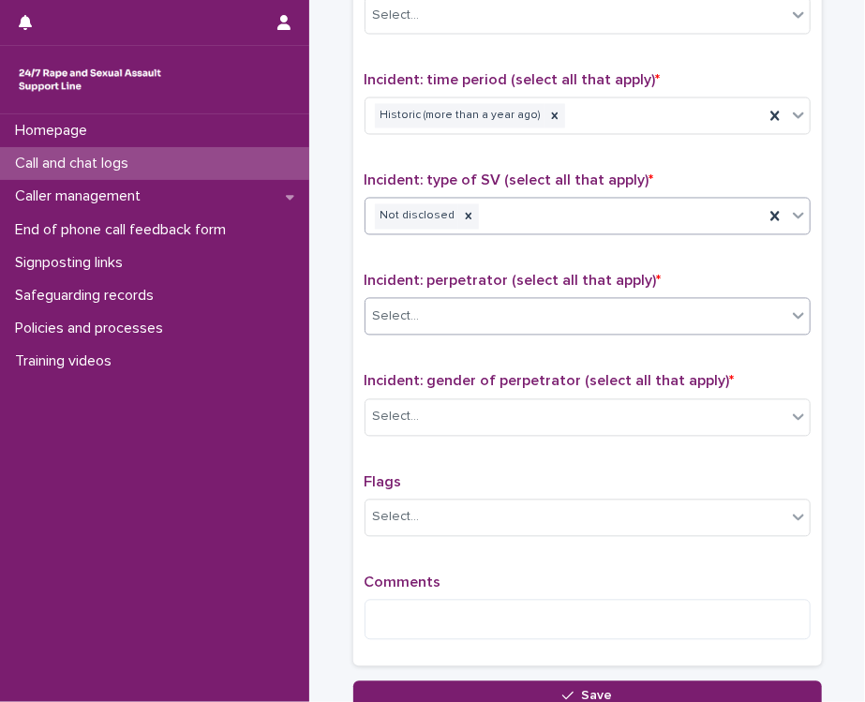
click at [457, 318] on div "Select..." at bounding box center [576, 317] width 421 height 31
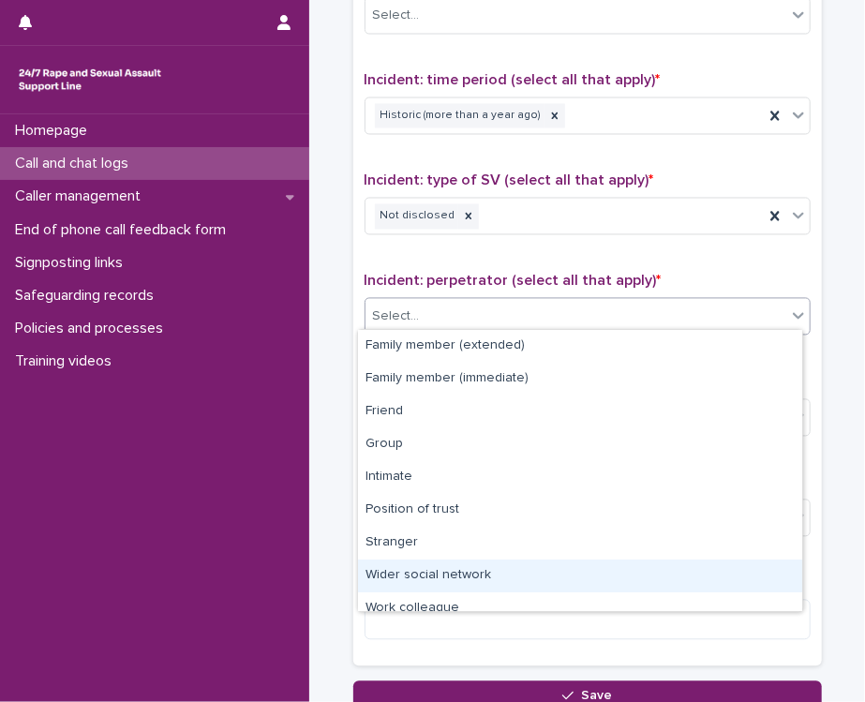
scroll to position [80, 0]
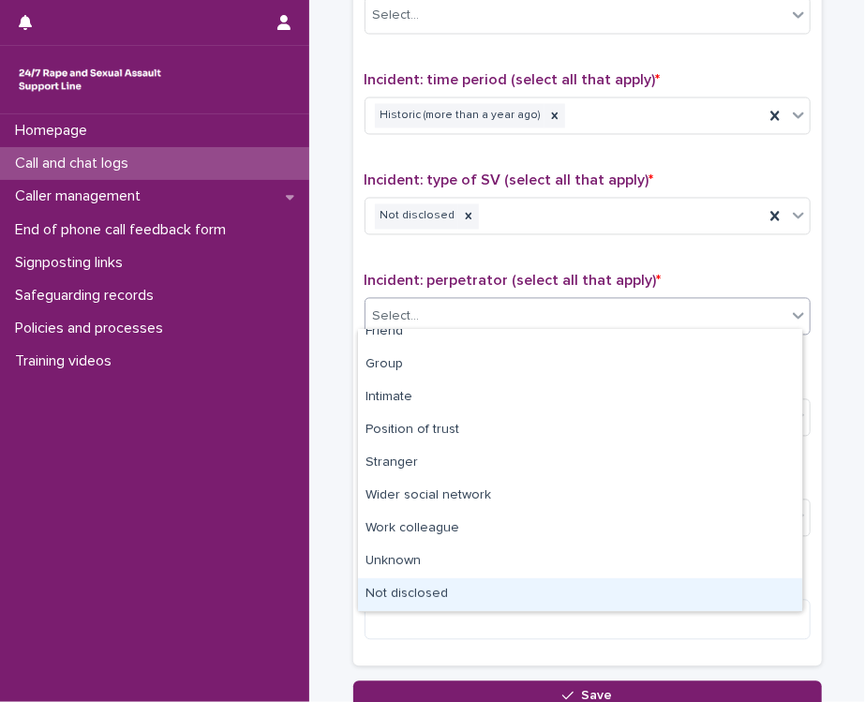
click at [438, 591] on div "Not disclosed" at bounding box center [580, 594] width 444 height 33
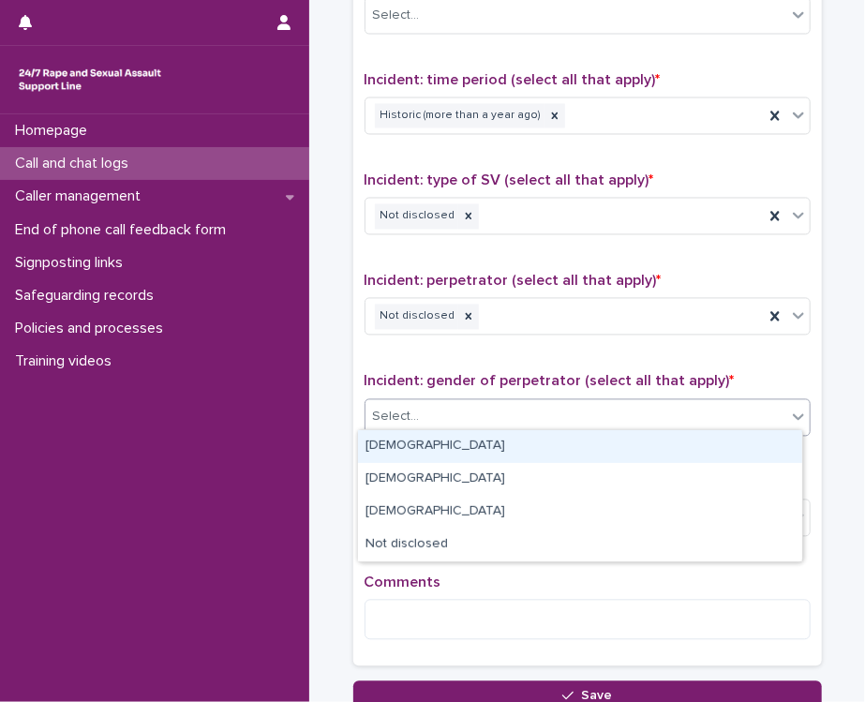
click at [451, 418] on div "Select..." at bounding box center [576, 417] width 421 height 31
click at [462, 310] on icon at bounding box center [468, 316] width 13 height 13
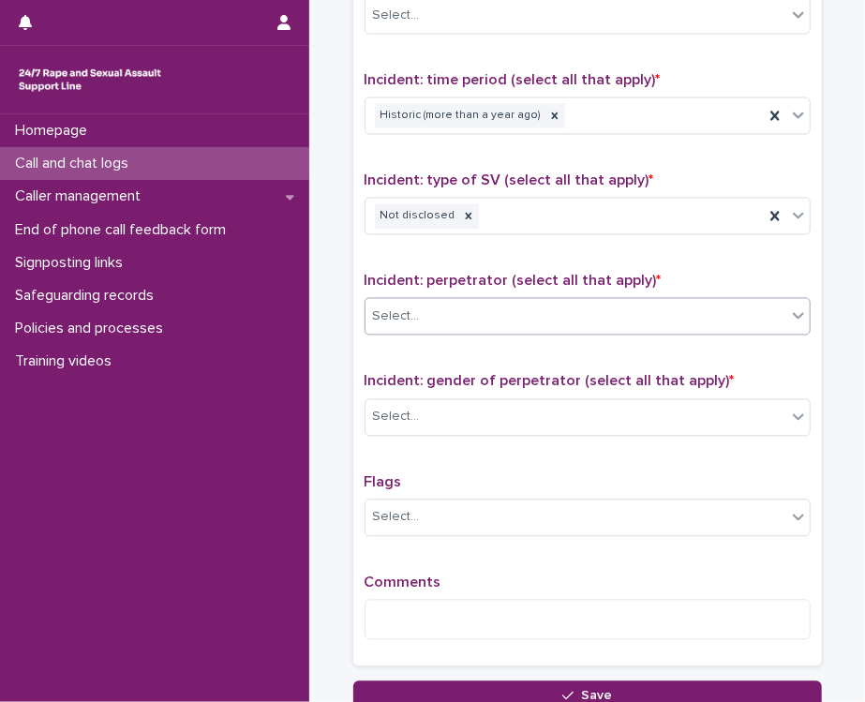
click at [456, 308] on div "Select..." at bounding box center [576, 317] width 421 height 31
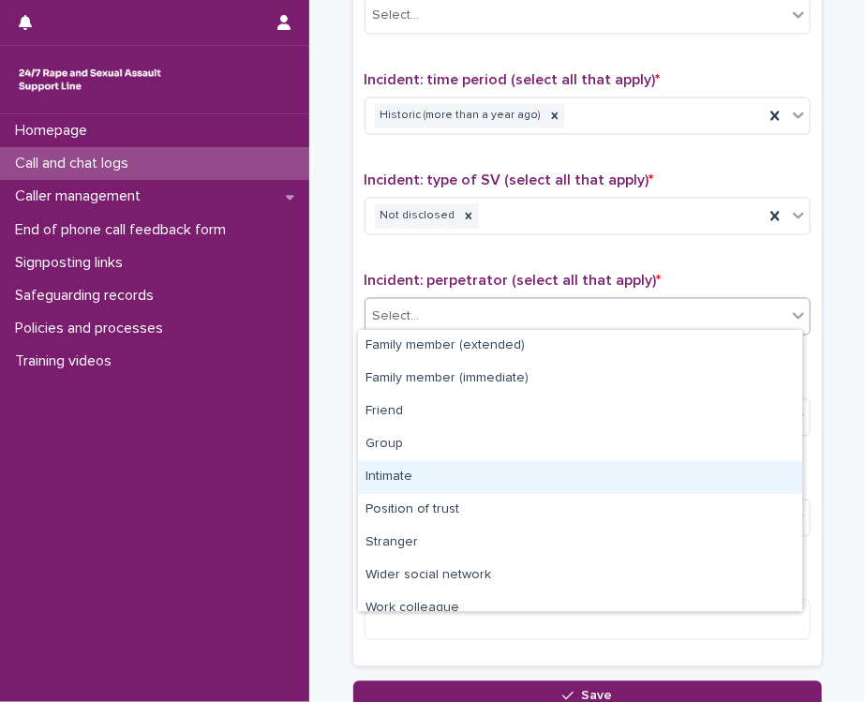
click at [408, 478] on div "Intimate" at bounding box center [580, 477] width 444 height 33
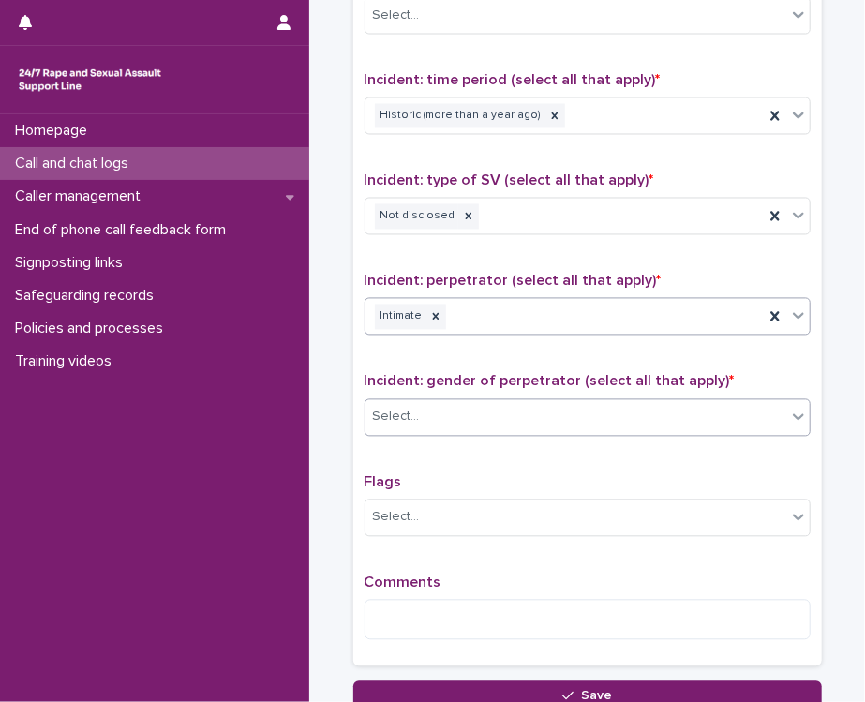
click at [432, 413] on div "Select..." at bounding box center [576, 417] width 421 height 31
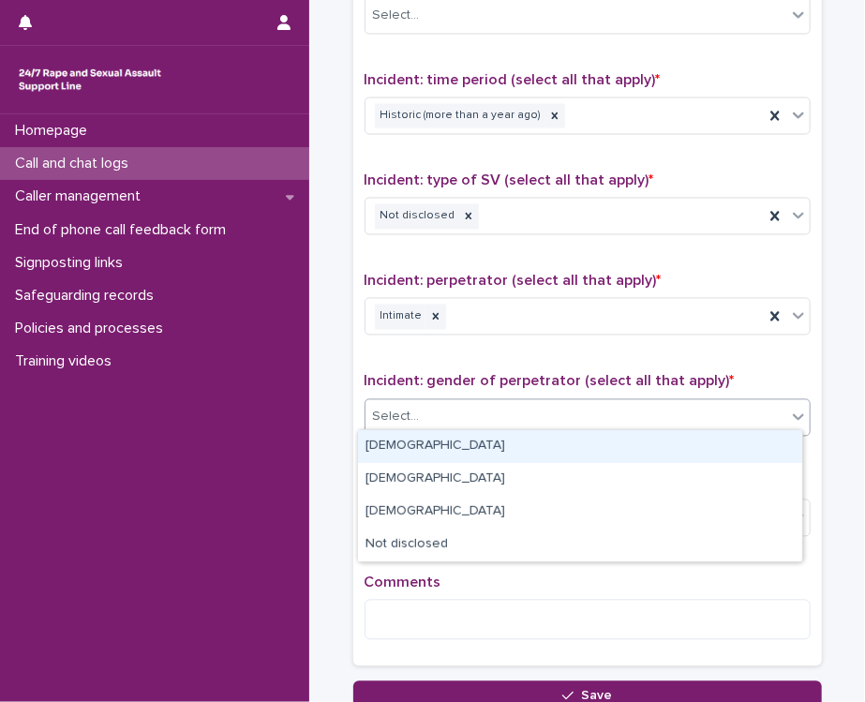
click at [408, 438] on div "[DEMOGRAPHIC_DATA]" at bounding box center [580, 446] width 444 height 33
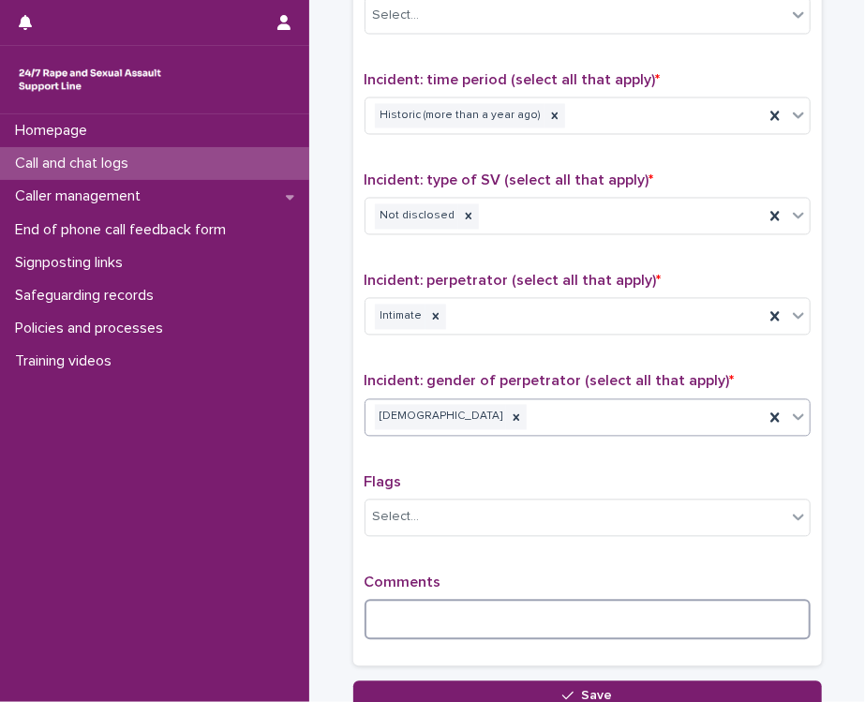
click at [430, 600] on textarea at bounding box center [588, 620] width 446 height 40
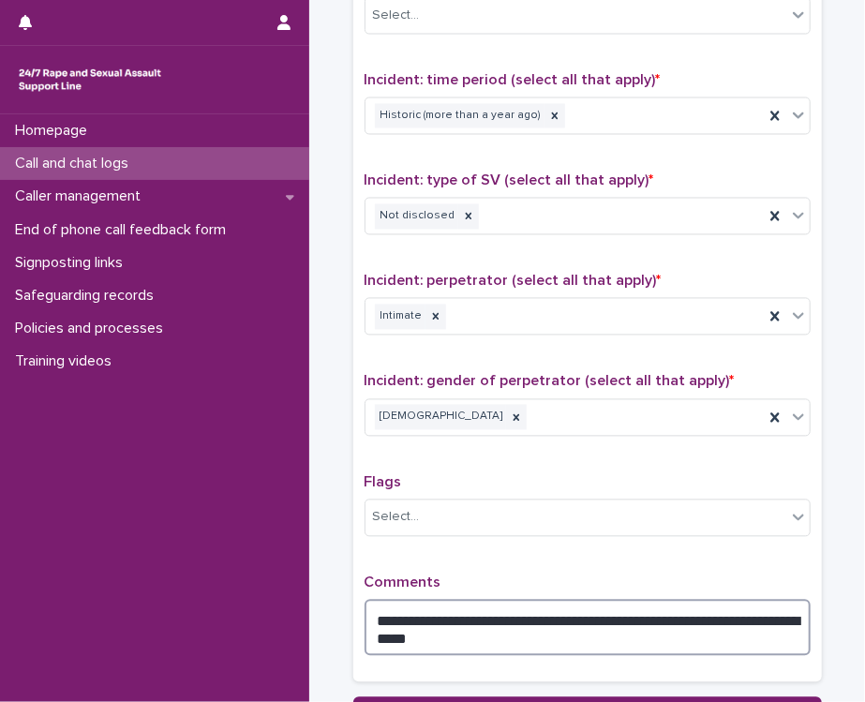
drag, startPoint x: 411, startPoint y: 618, endPoint x: 484, endPoint y: 621, distance: 73.2
click at [484, 621] on textarea "**********" at bounding box center [588, 628] width 446 height 56
drag, startPoint x: 669, startPoint y: 608, endPoint x: 691, endPoint y: 640, distance: 38.5
click at [691, 640] on textarea "**********" at bounding box center [588, 628] width 446 height 56
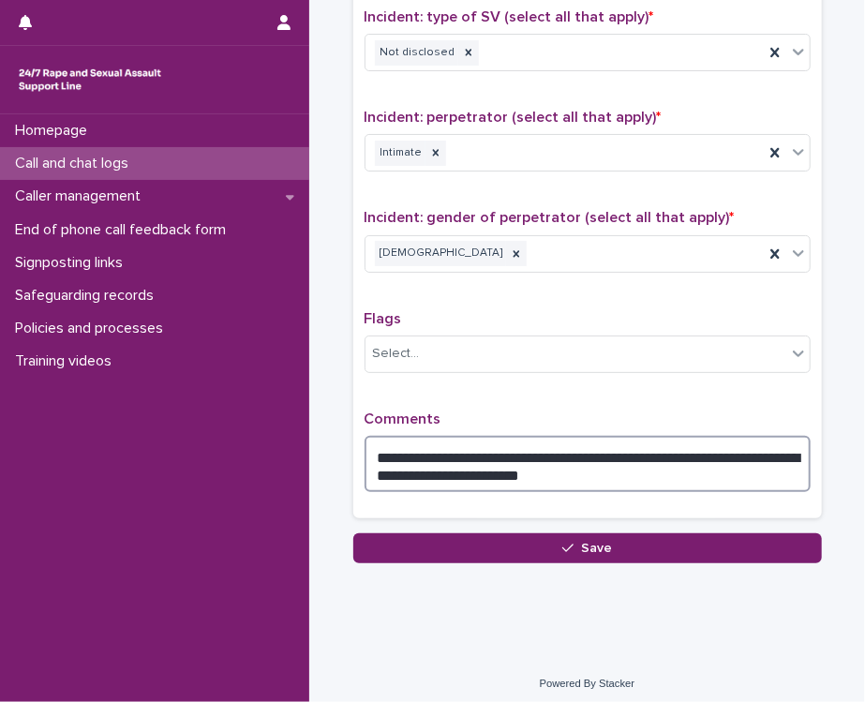
click at [614, 477] on textarea "**********" at bounding box center [588, 464] width 446 height 56
type textarea "**********"
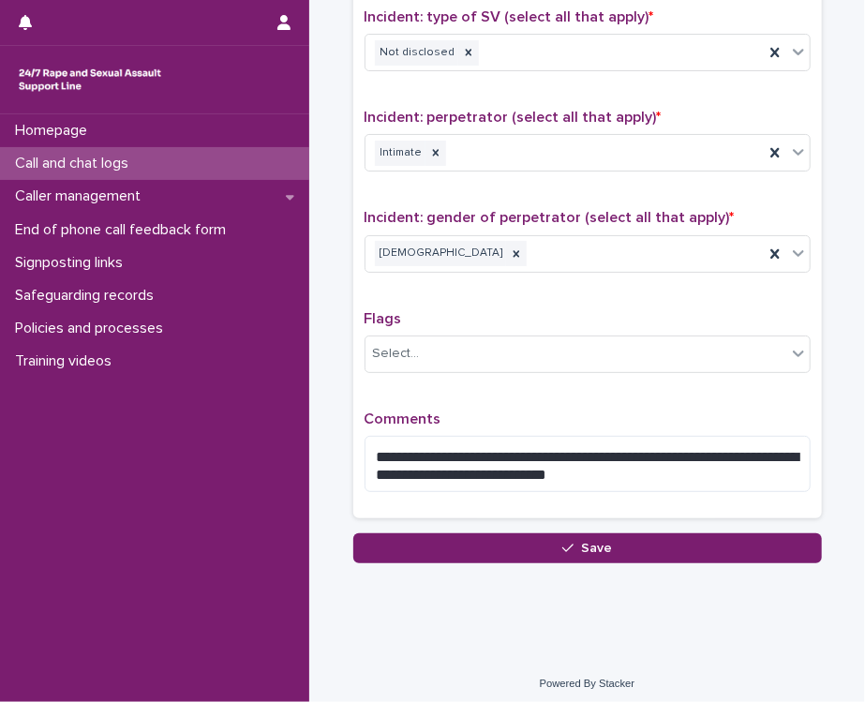
click at [582, 496] on div "**********" at bounding box center [588, 459] width 446 height 97
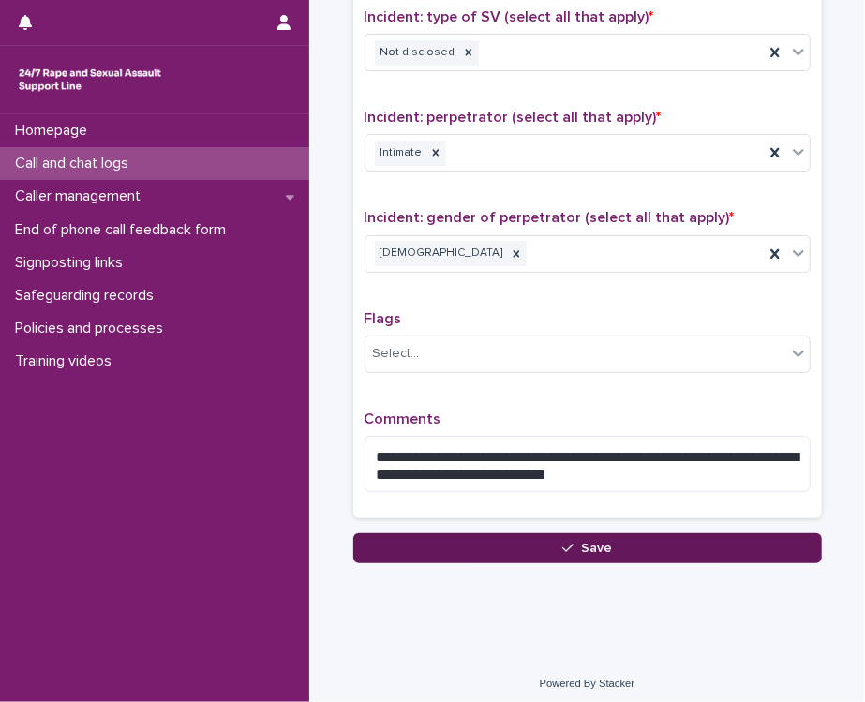
click at [572, 546] on div "button" at bounding box center [572, 548] width 19 height 13
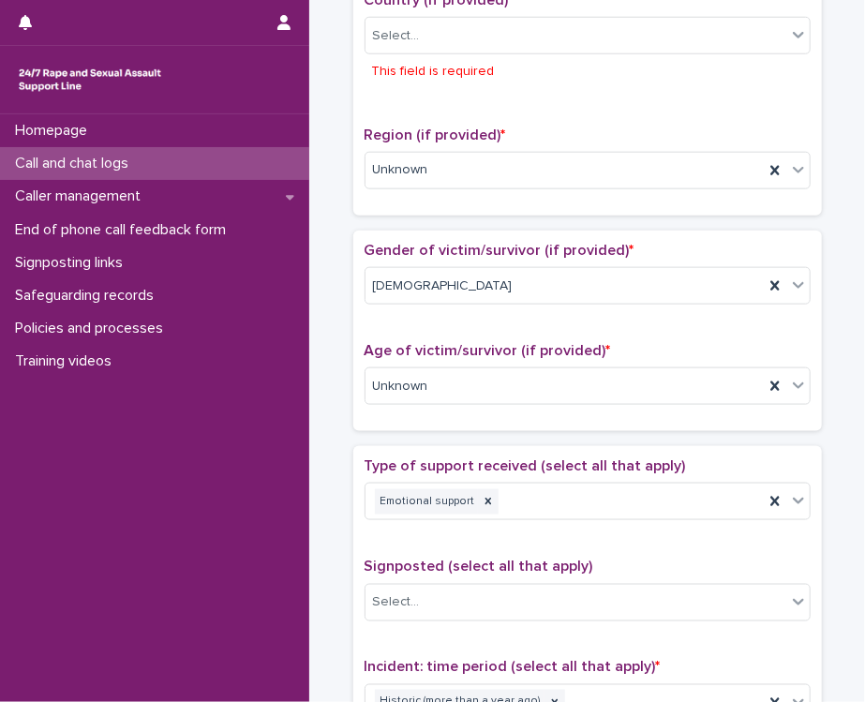
scroll to position [573, 0]
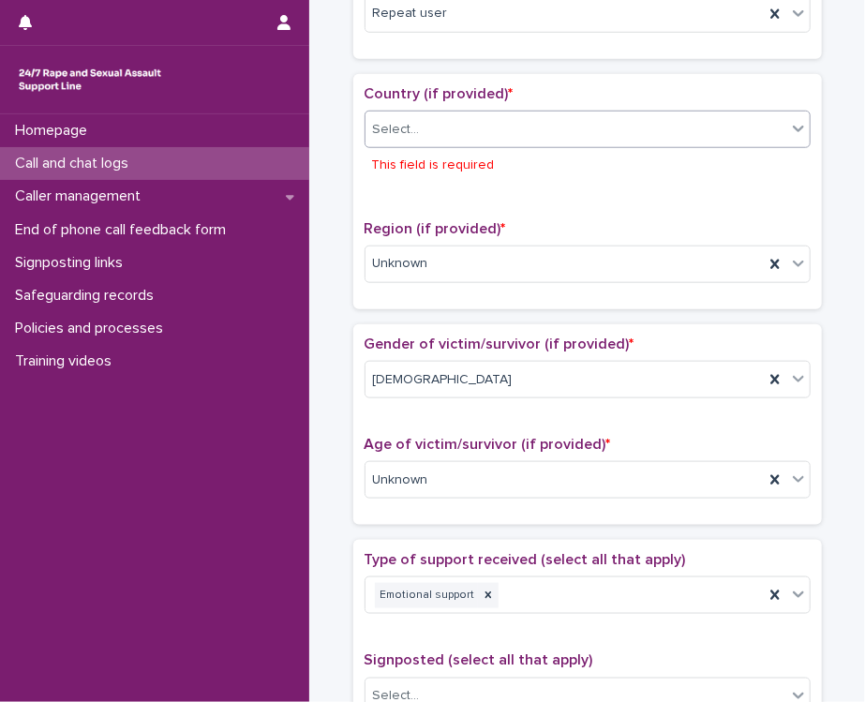
click at [484, 127] on div "Select..." at bounding box center [576, 129] width 421 height 31
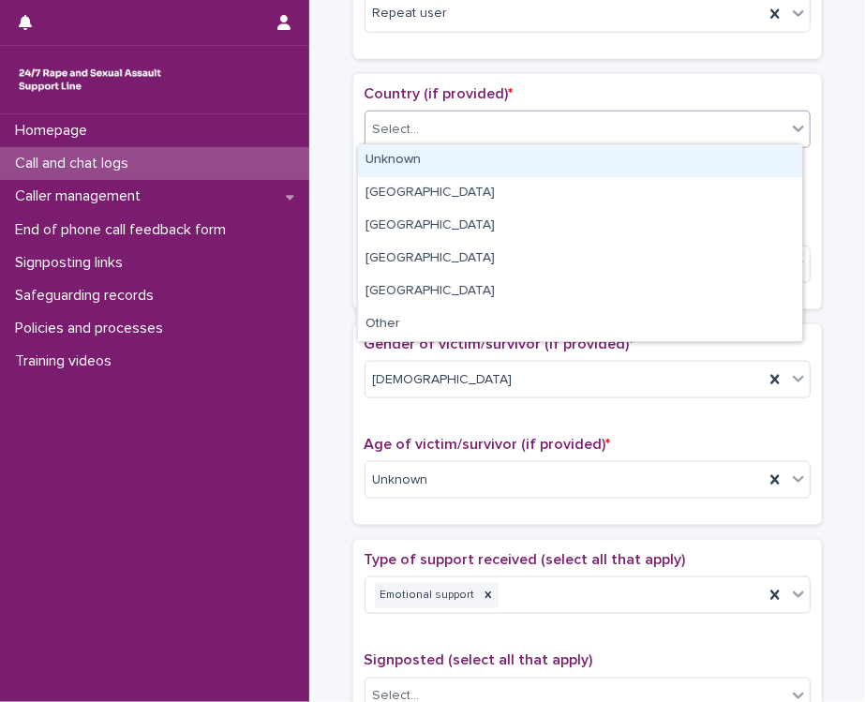
click at [453, 154] on div "Unknown" at bounding box center [580, 160] width 444 height 33
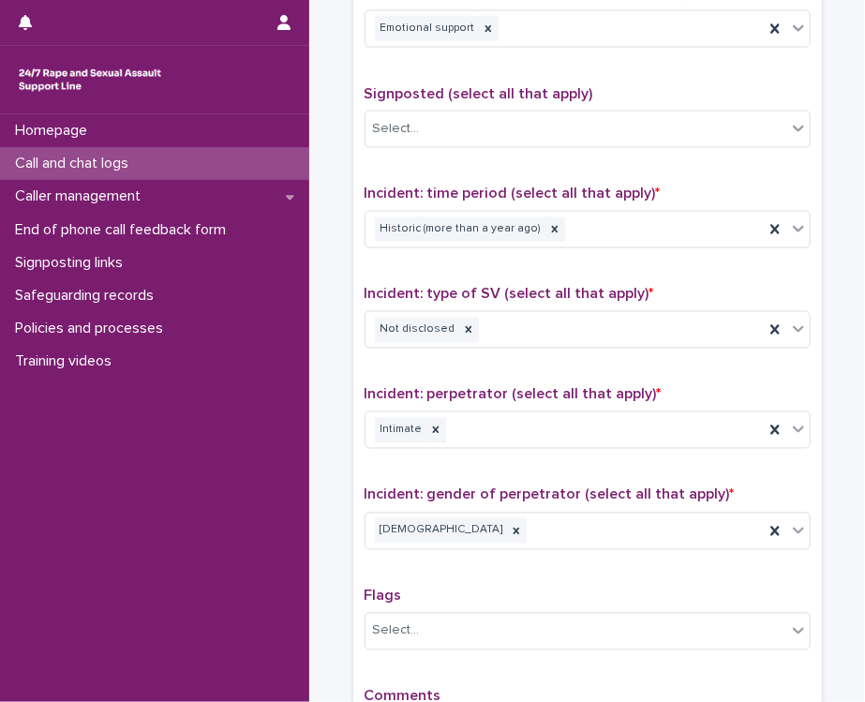
scroll to position [1383, 0]
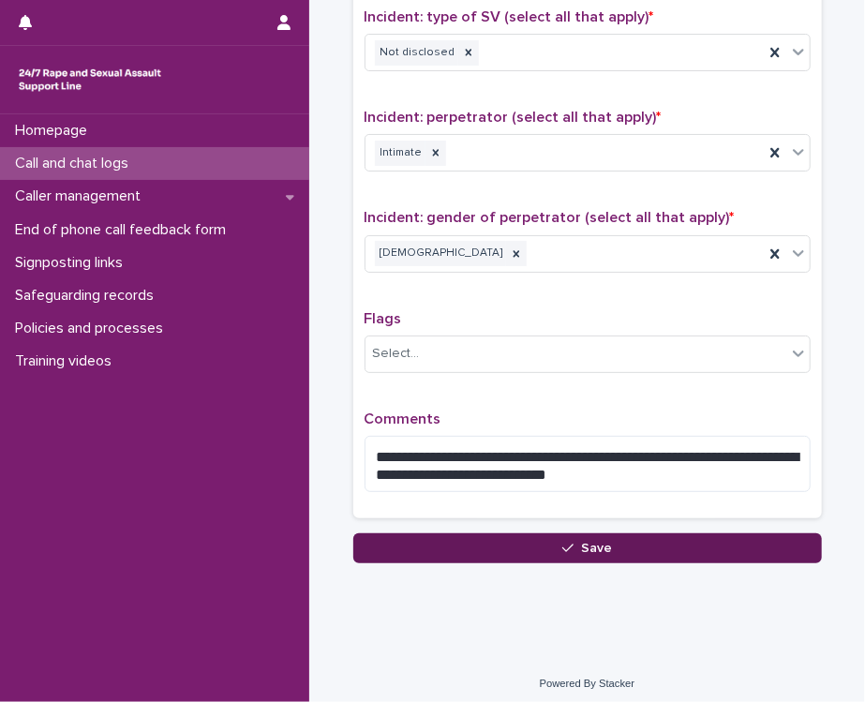
click at [550, 541] on button "Save" at bounding box center [587, 548] width 469 height 30
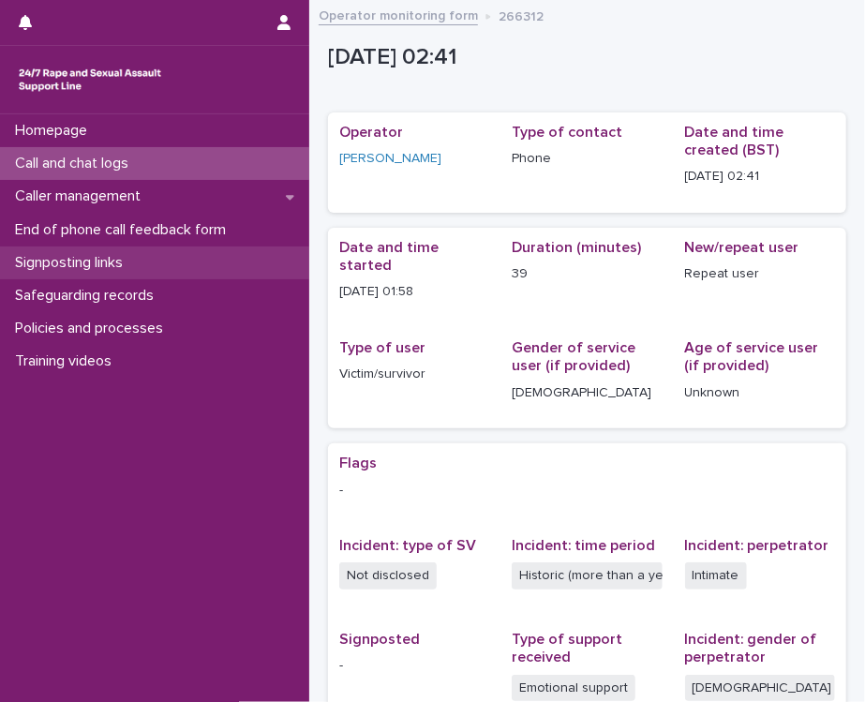
click at [142, 265] on div "Signposting links" at bounding box center [154, 263] width 309 height 33
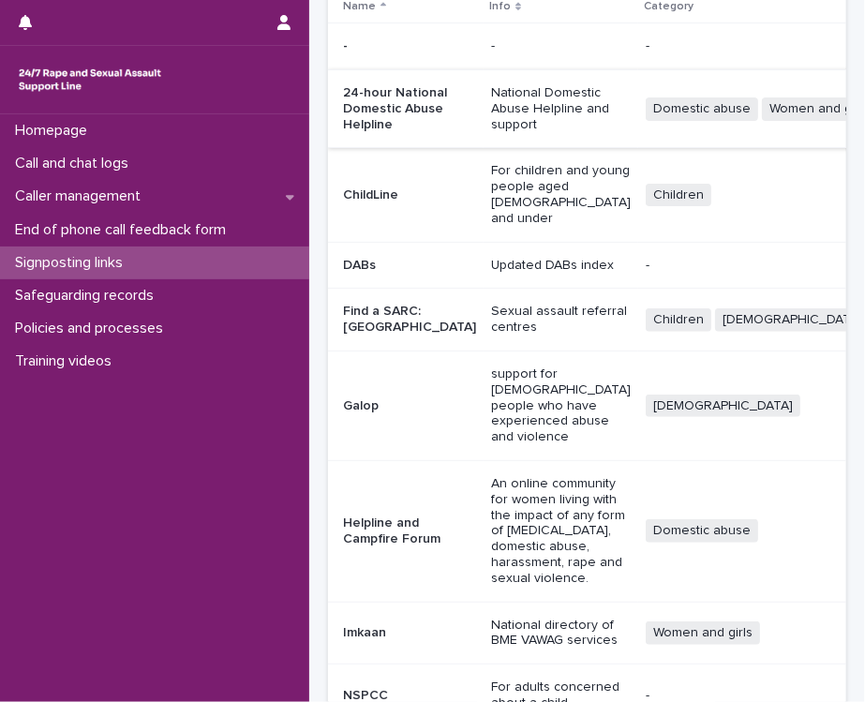
scroll to position [281, 0]
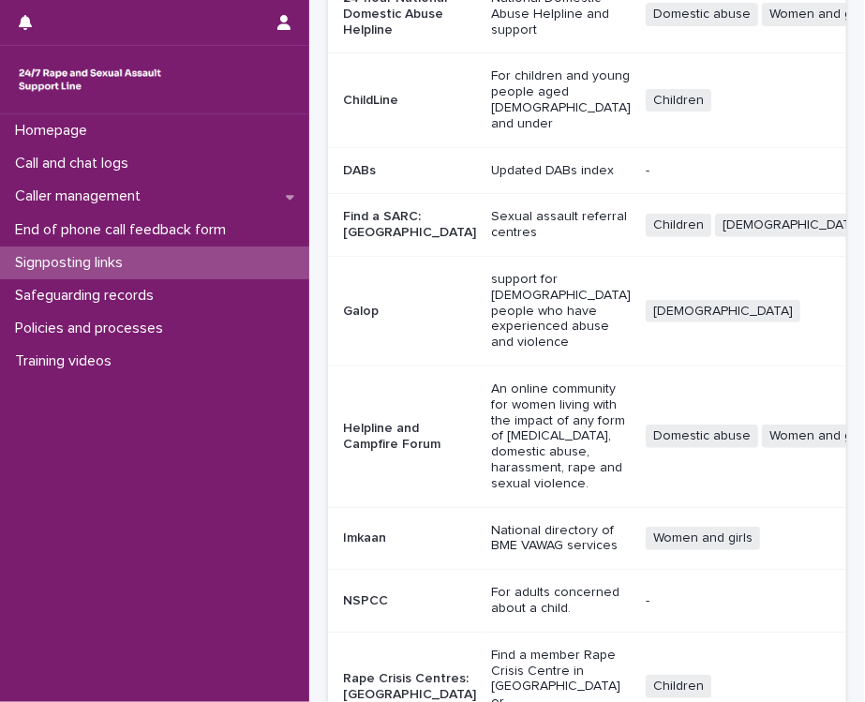
click at [378, 179] on p "DABs" at bounding box center [409, 171] width 133 height 16
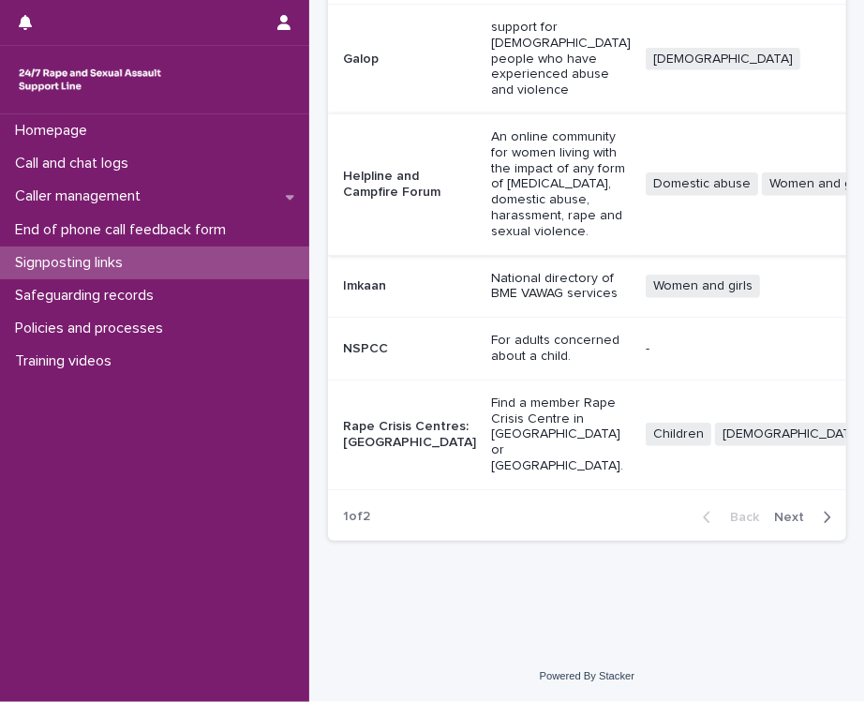
scroll to position [892, 0]
click at [775, 521] on span "Next" at bounding box center [794, 517] width 41 height 13
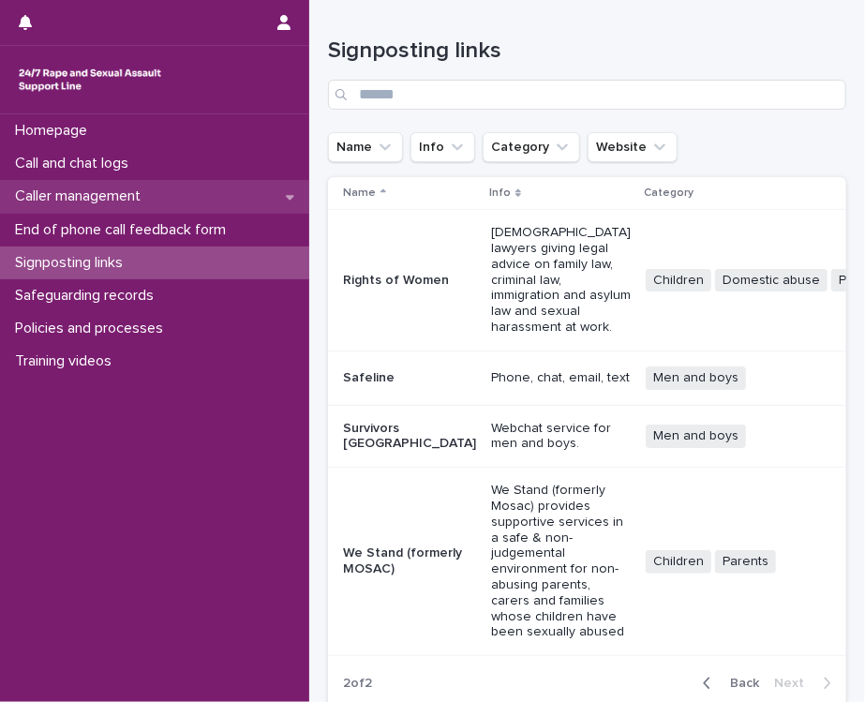
click at [85, 197] on p "Caller management" at bounding box center [82, 197] width 148 height 18
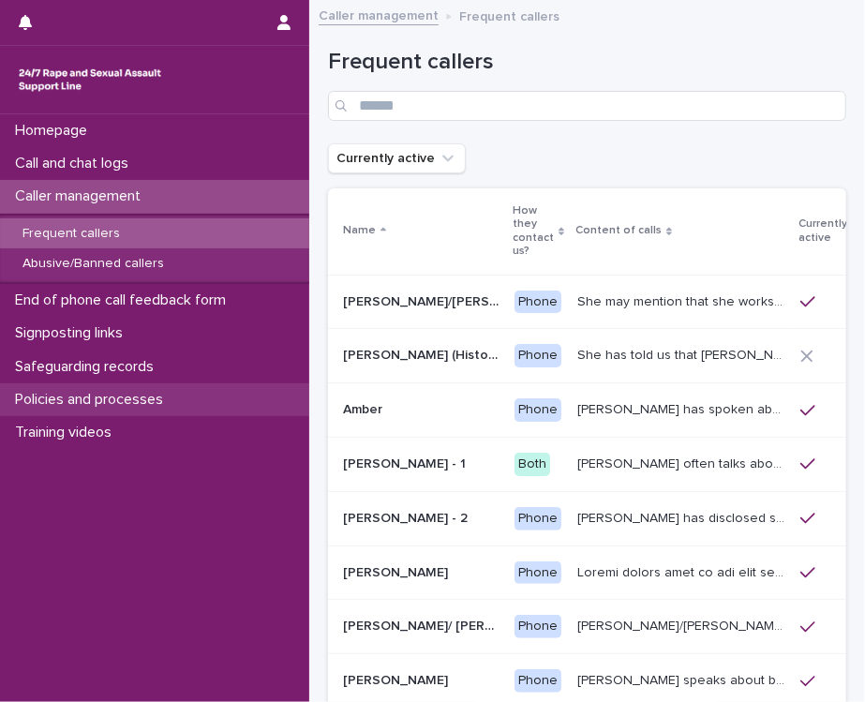
click at [109, 393] on p "Policies and processes" at bounding box center [93, 400] width 171 height 18
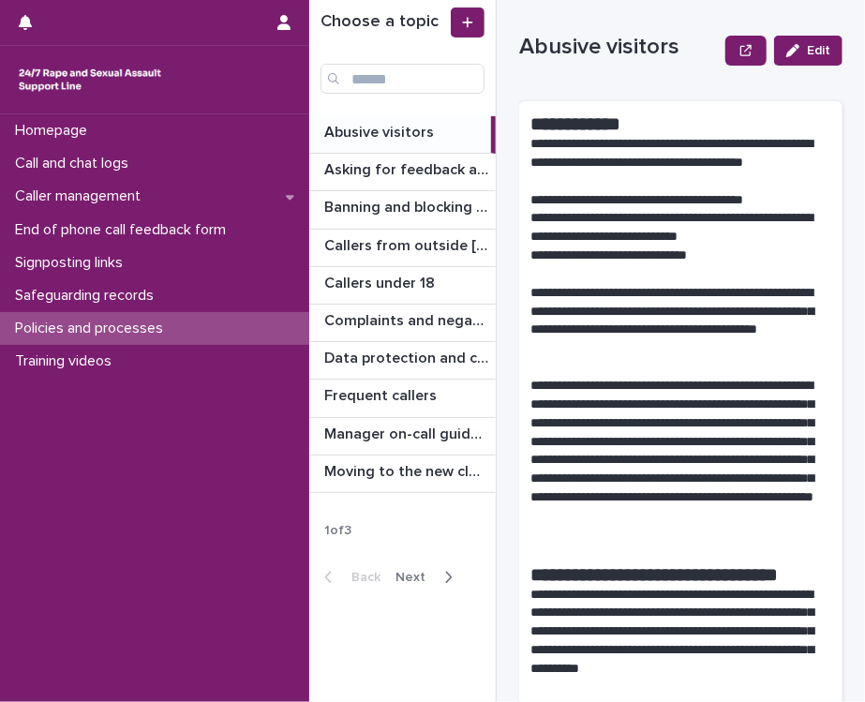
click at [423, 581] on span "Next" at bounding box center [416, 577] width 41 height 13
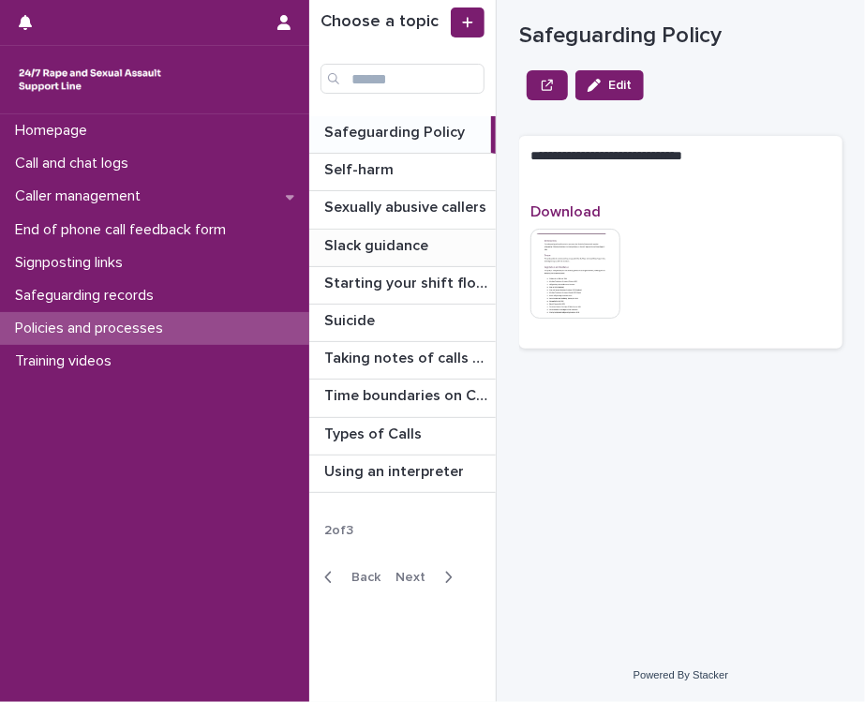
click at [368, 252] on p "Slack guidance" at bounding box center [378, 244] width 108 height 22
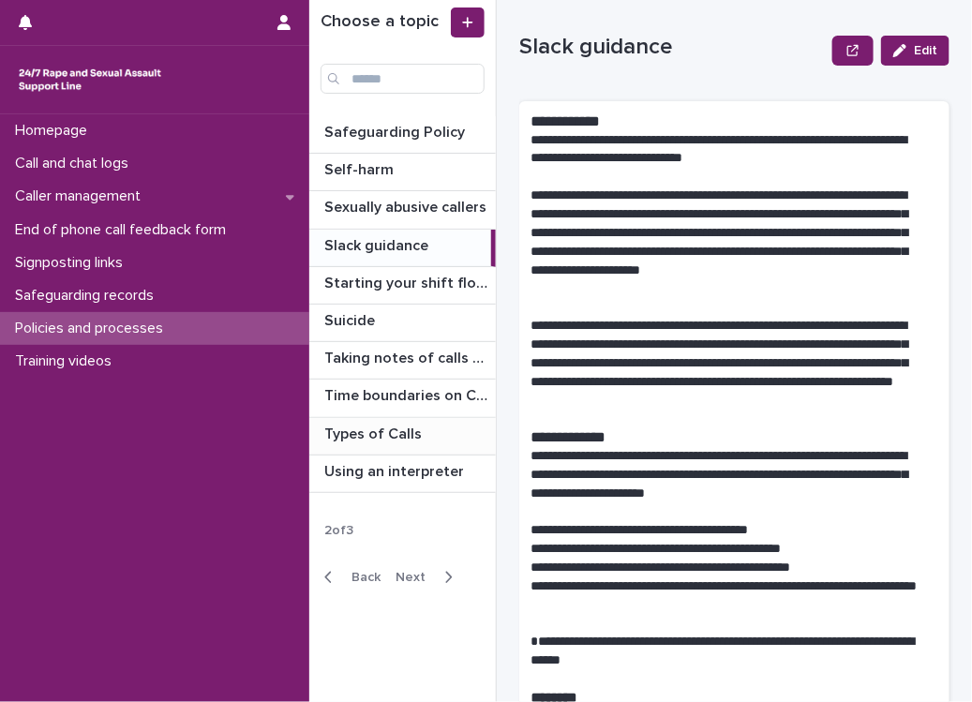
click at [405, 431] on p "Types of Calls" at bounding box center [374, 433] width 101 height 22
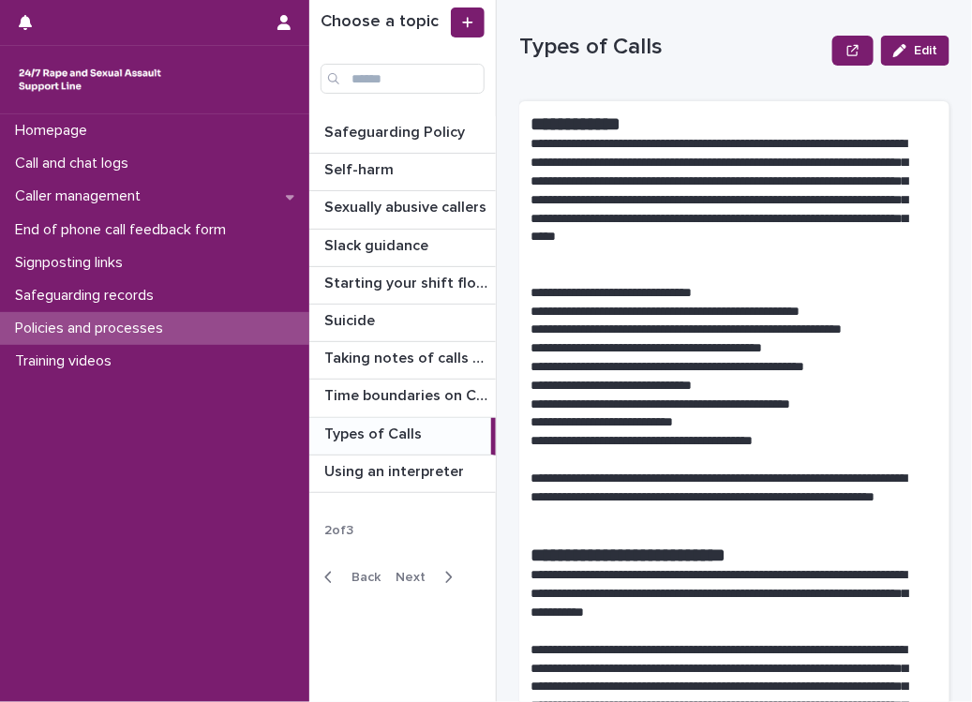
click at [640, 374] on p "**********" at bounding box center [728, 367] width 395 height 19
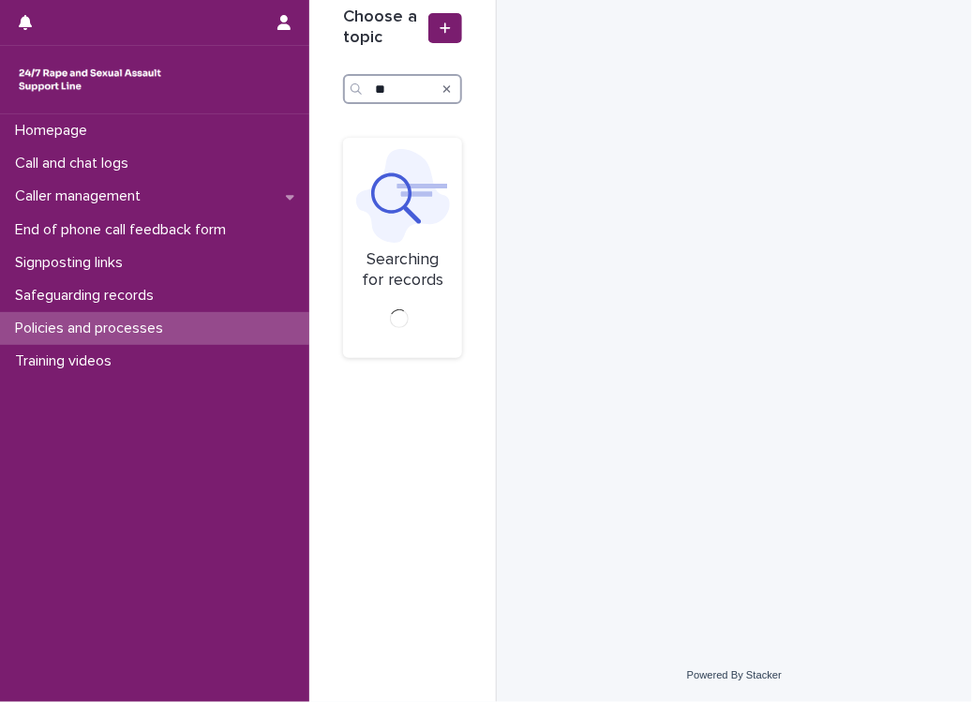
type input "*"
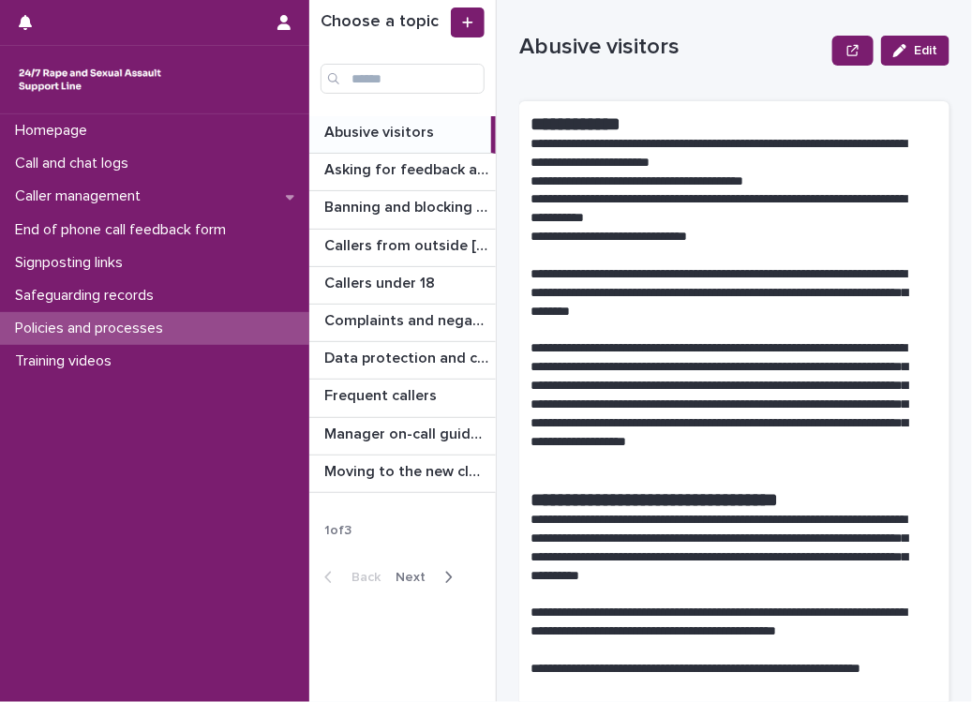
click at [698, 393] on p "**********" at bounding box center [728, 404] width 395 height 130
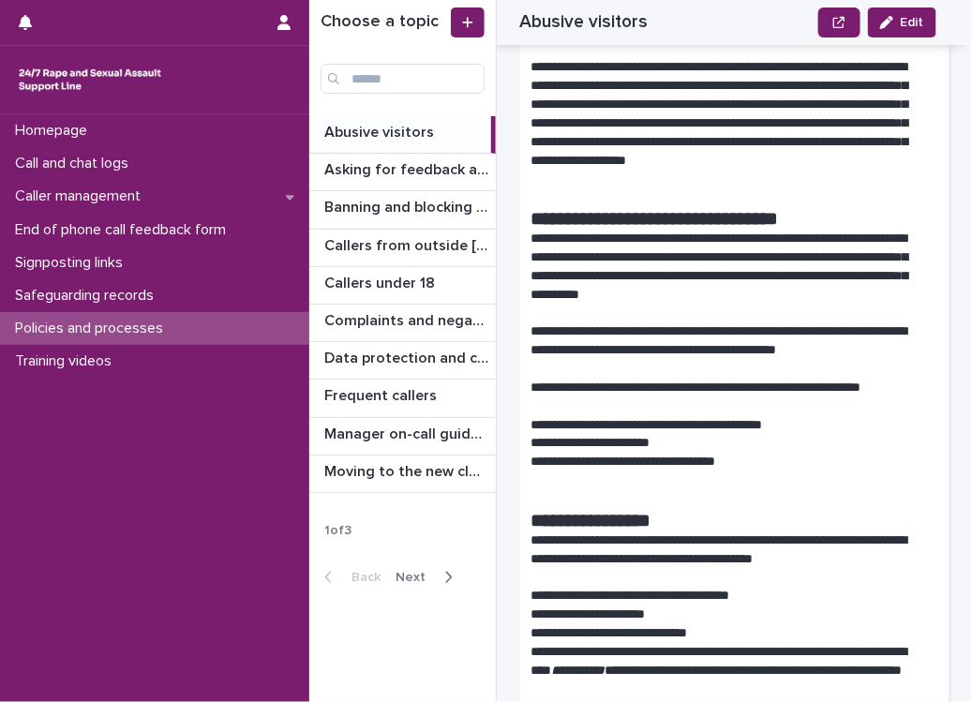
click at [438, 590] on div "Back Next" at bounding box center [388, 577] width 158 height 47
click at [436, 582] on button "Next" at bounding box center [428, 577] width 80 height 17
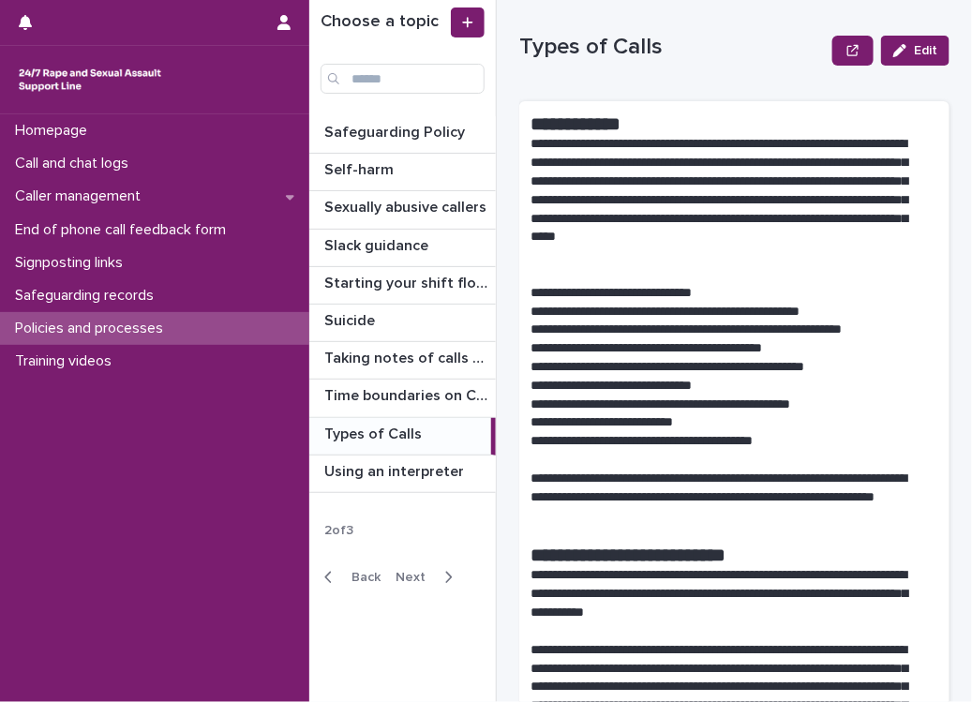
click at [392, 439] on p "Types of Calls" at bounding box center [374, 433] width 101 height 22
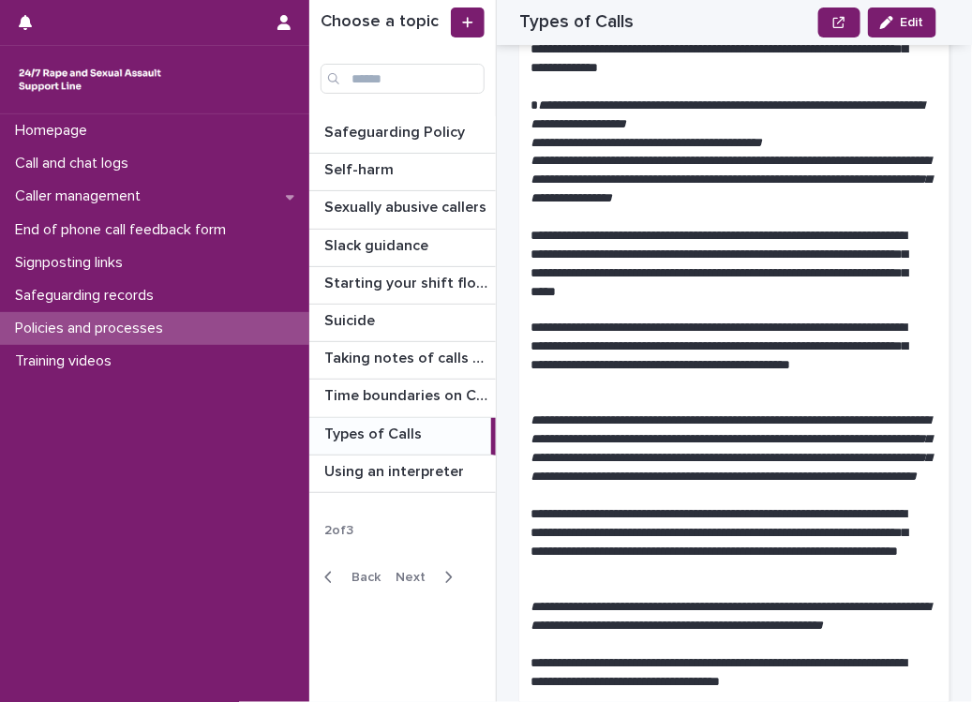
scroll to position [1125, 0]
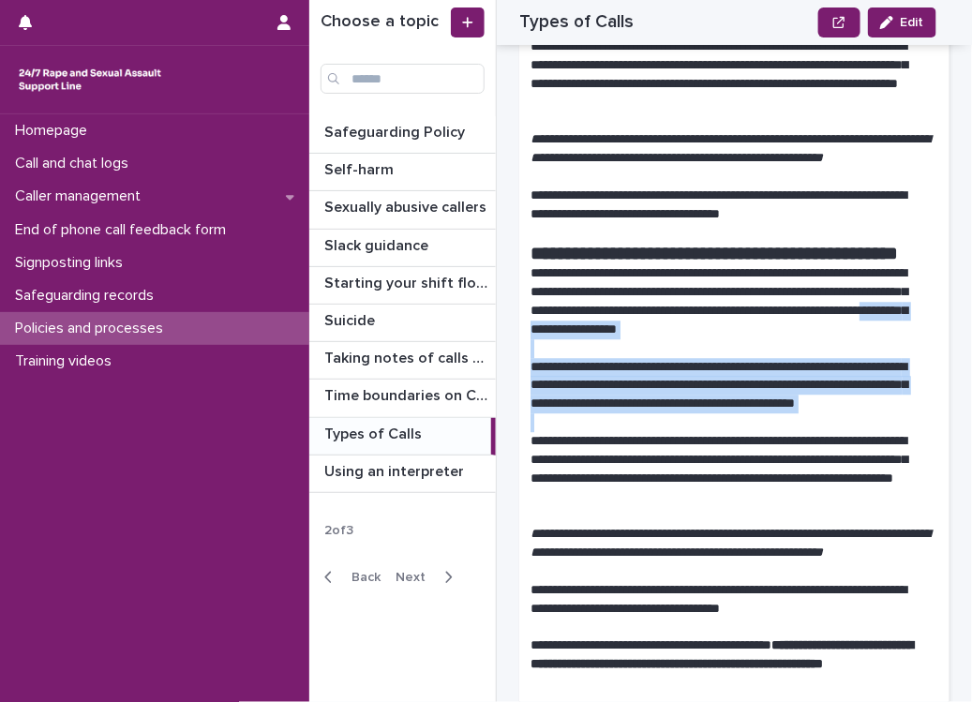
drag, startPoint x: 682, startPoint y: 393, endPoint x: 699, endPoint y: 486, distance: 94.5
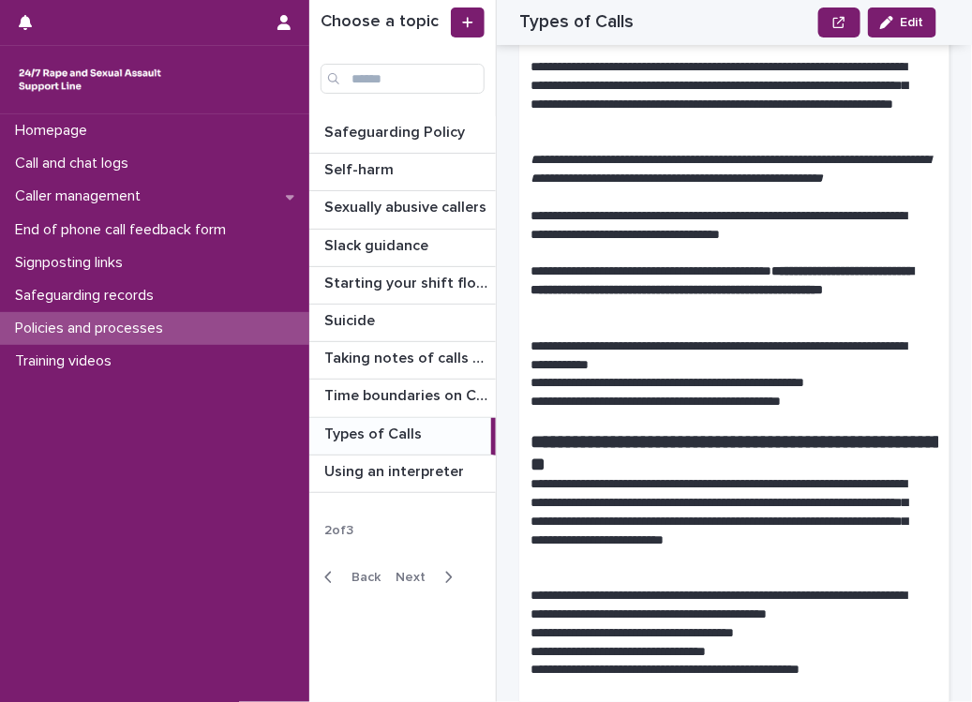
click at [717, 375] on p "**********" at bounding box center [728, 357] width 395 height 38
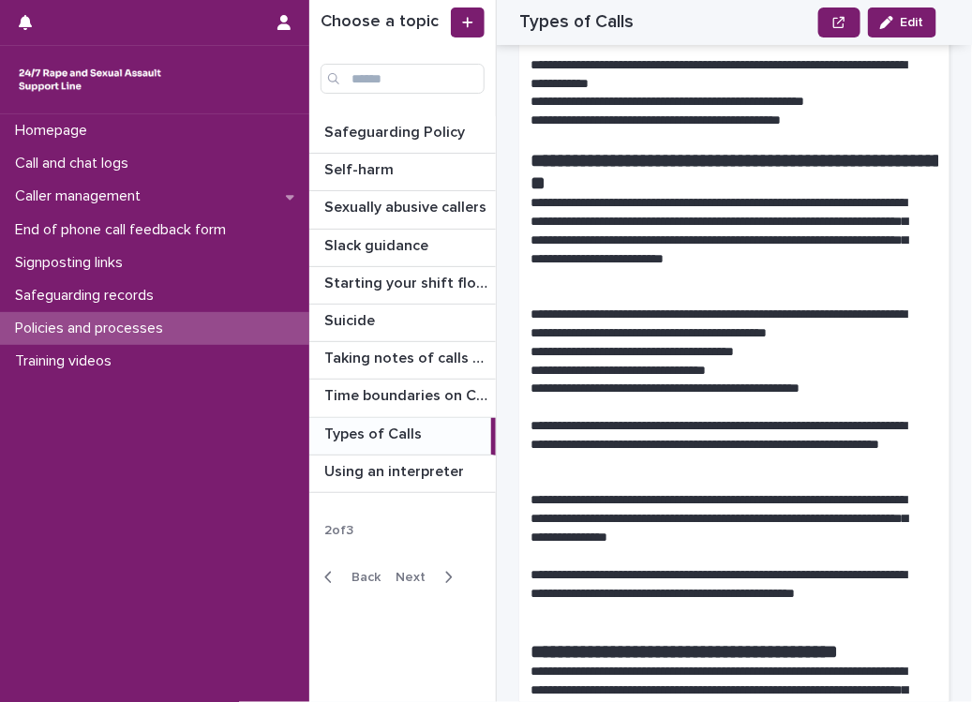
click at [717, 343] on p "**********" at bounding box center [728, 325] width 395 height 38
click at [752, 343] on p "**********" at bounding box center [728, 325] width 395 height 38
click at [670, 381] on p "**********" at bounding box center [728, 371] width 395 height 19
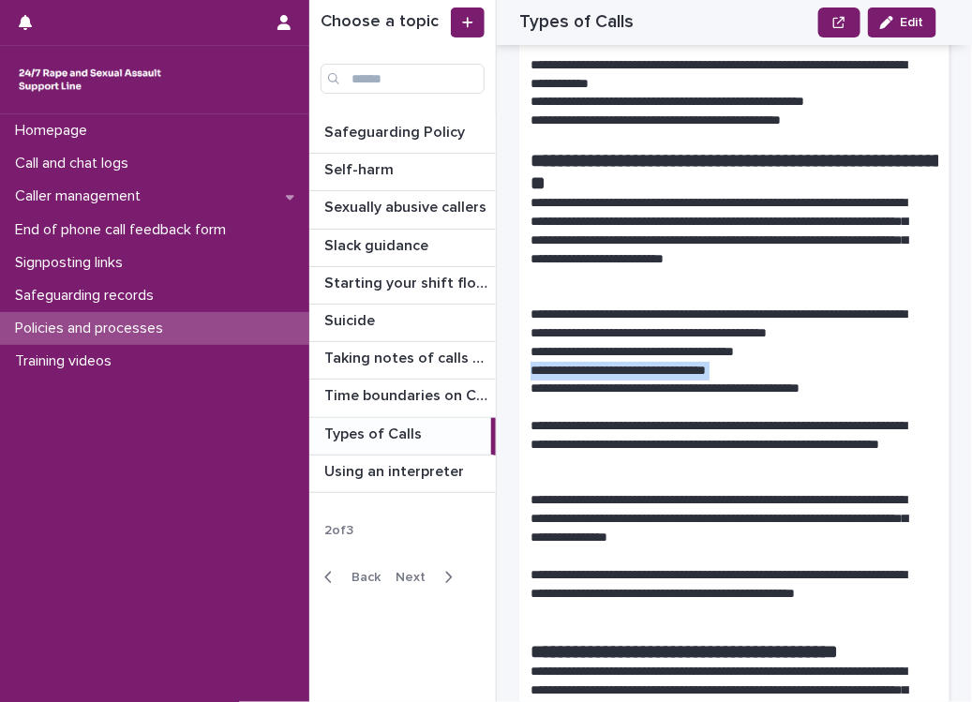
click at [670, 381] on p "**********" at bounding box center [728, 371] width 395 height 19
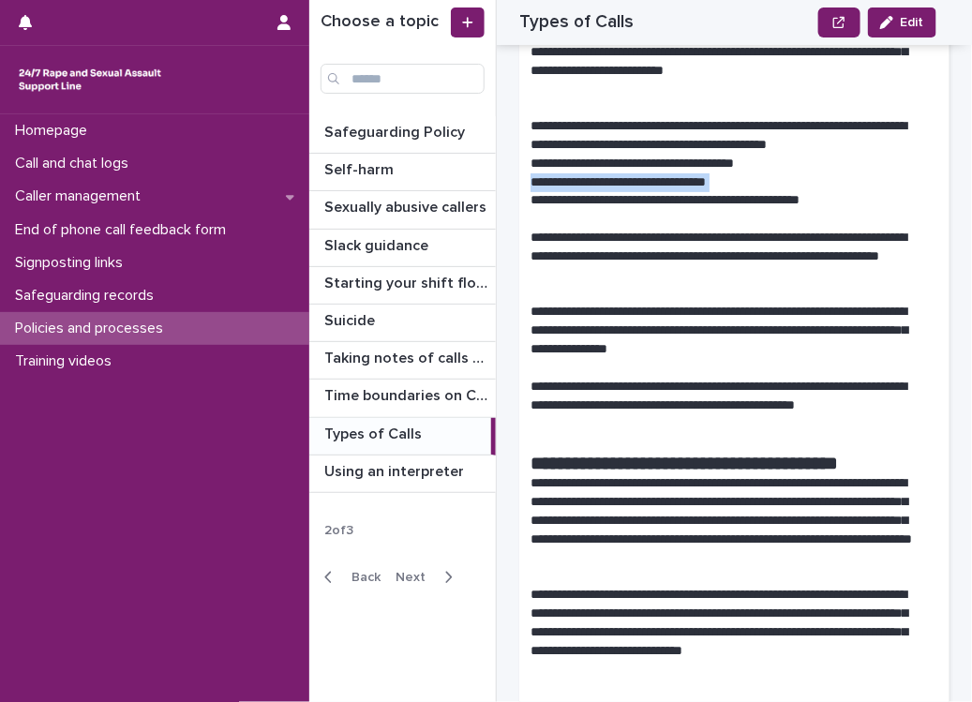
scroll to position [2063, 0]
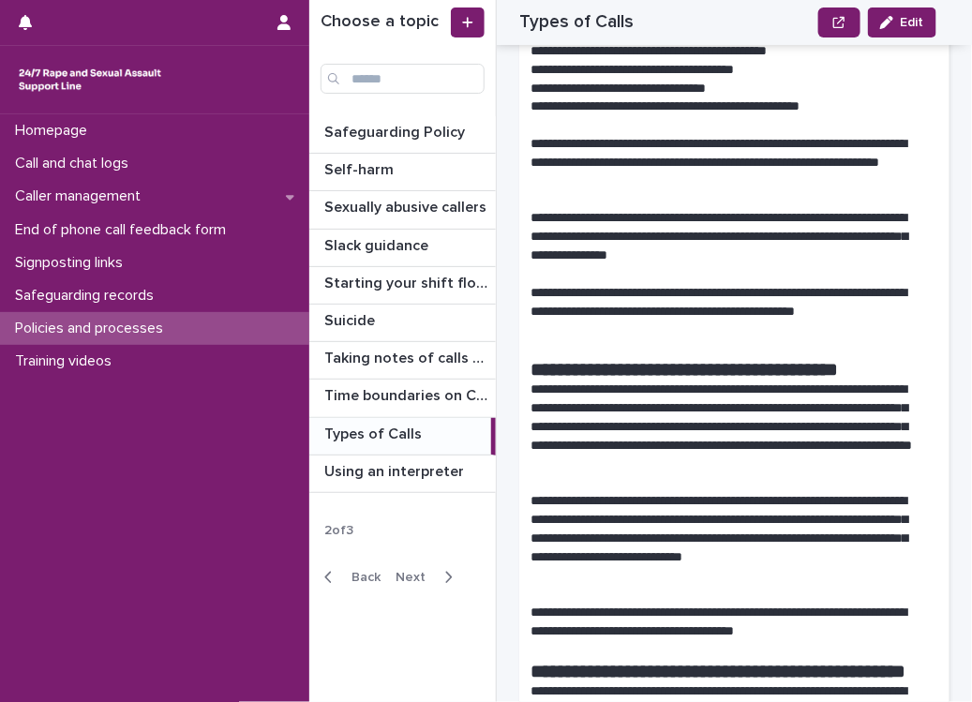
click at [723, 210] on p at bounding box center [735, 200] width 408 height 19
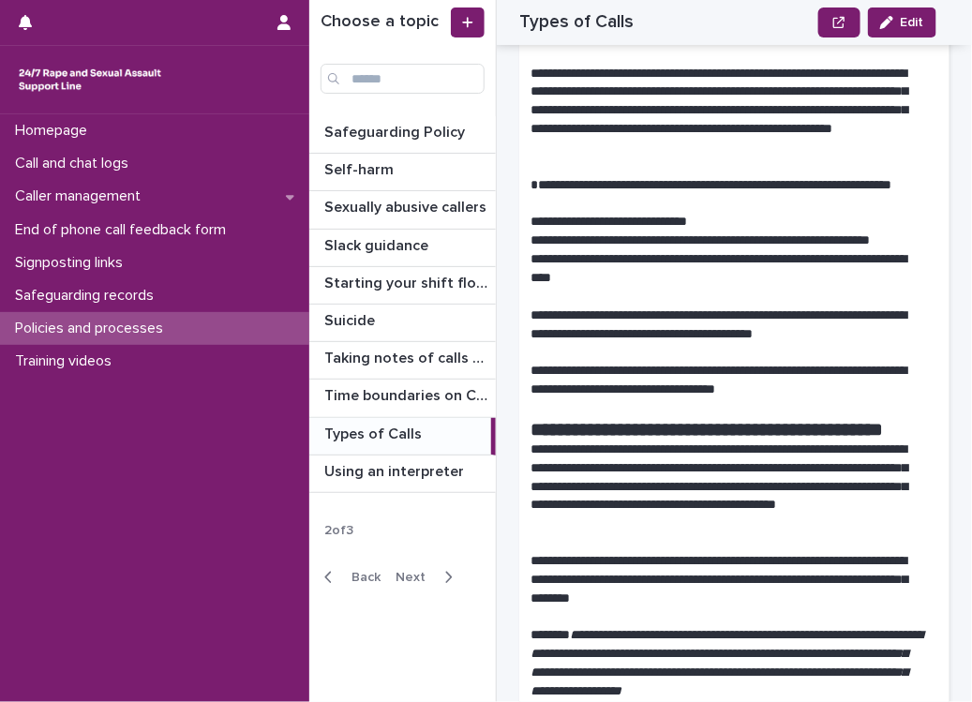
scroll to position [3374, 0]
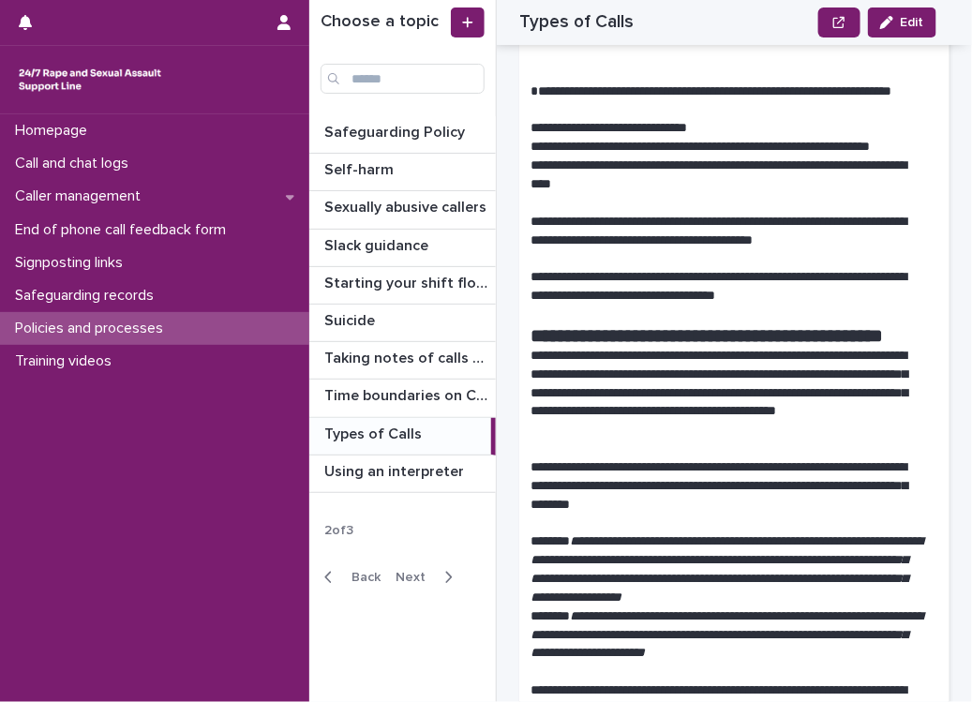
click at [436, 585] on div "Back Next" at bounding box center [388, 577] width 158 height 47
click at [437, 570] on div "button" at bounding box center [445, 577] width 16 height 17
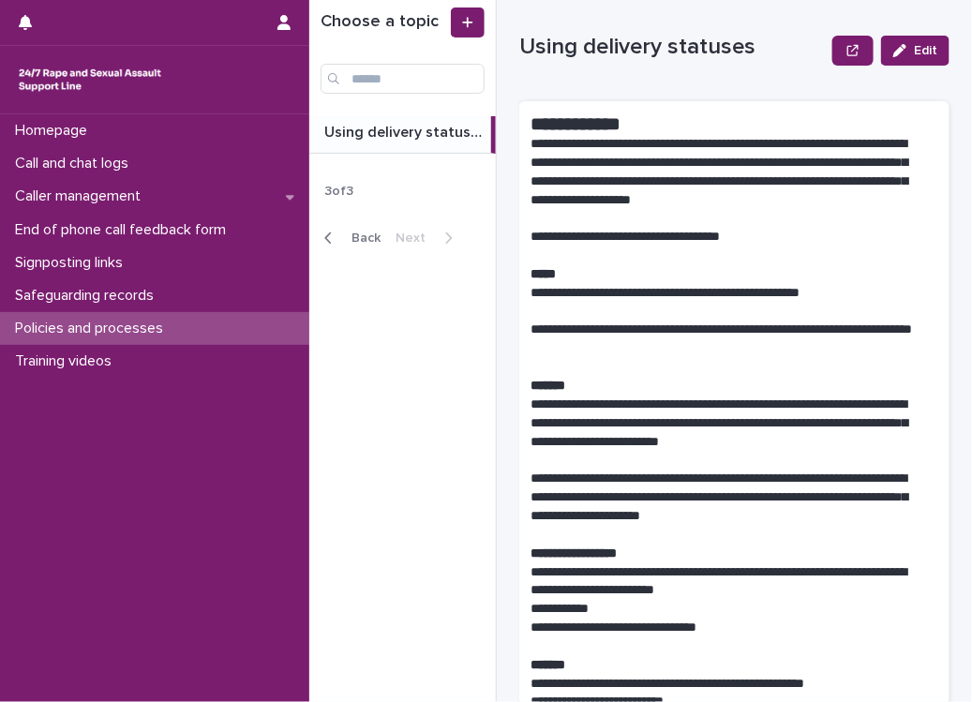
click at [376, 138] on p "Using delivery statuses" at bounding box center [405, 131] width 163 height 22
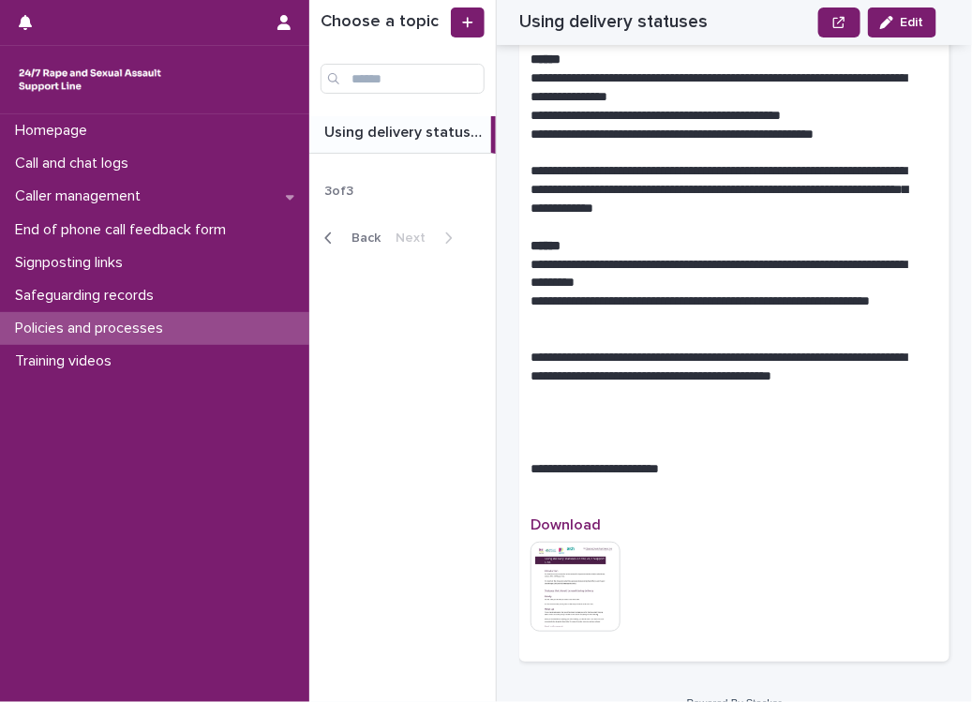
scroll to position [1248, 0]
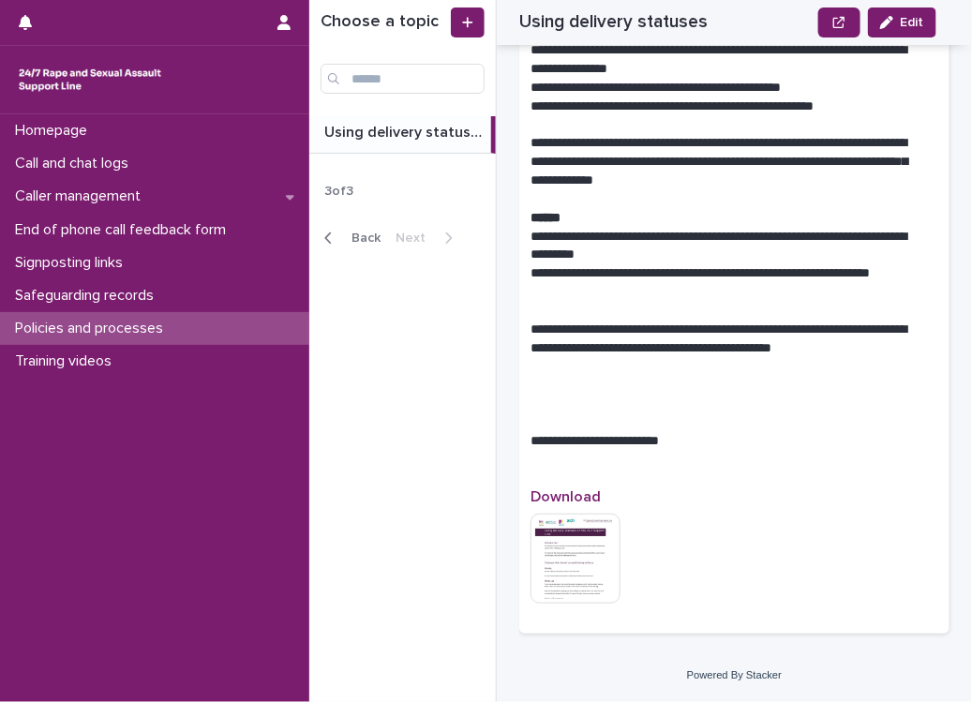
click at [348, 244] on span "Back" at bounding box center [360, 238] width 40 height 13
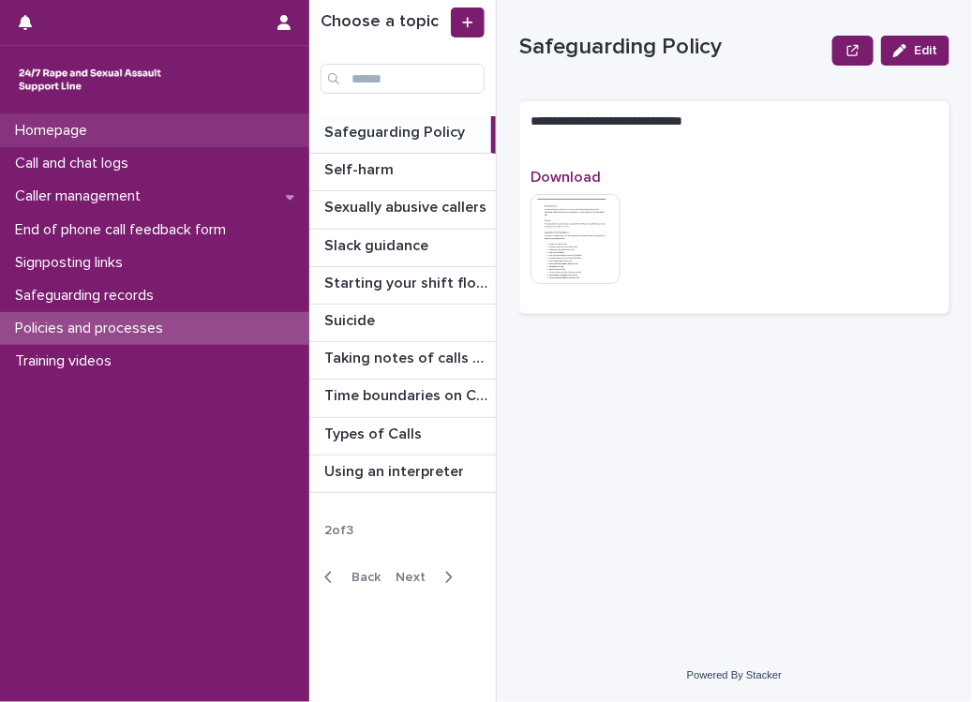
click at [113, 136] on div "Homepage" at bounding box center [154, 130] width 309 height 33
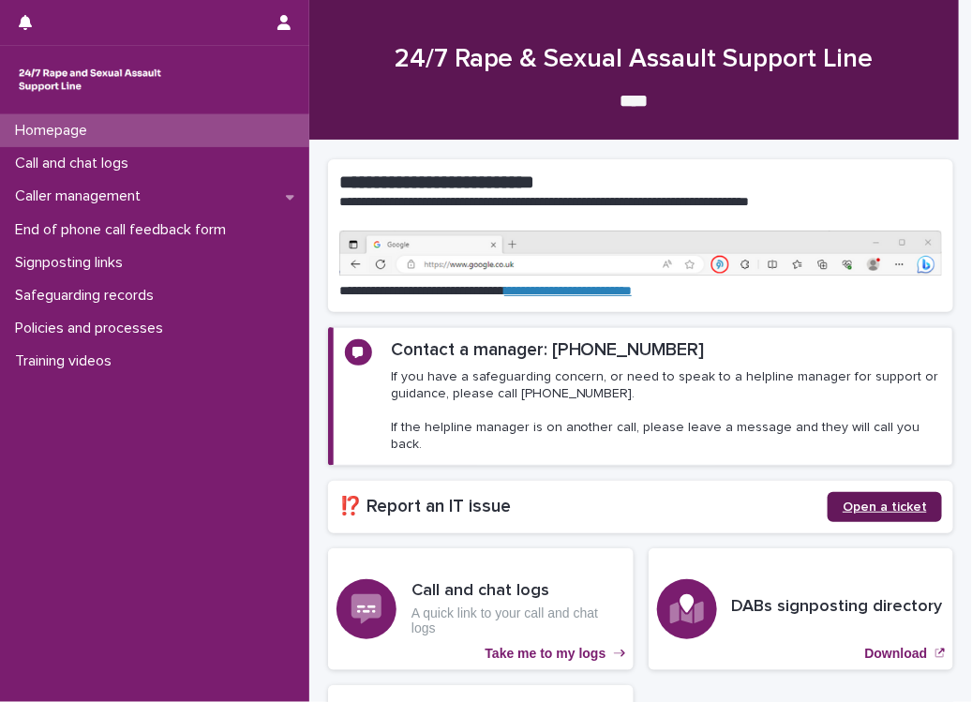
click at [878, 501] on span "Open a ticket" at bounding box center [885, 507] width 84 height 13
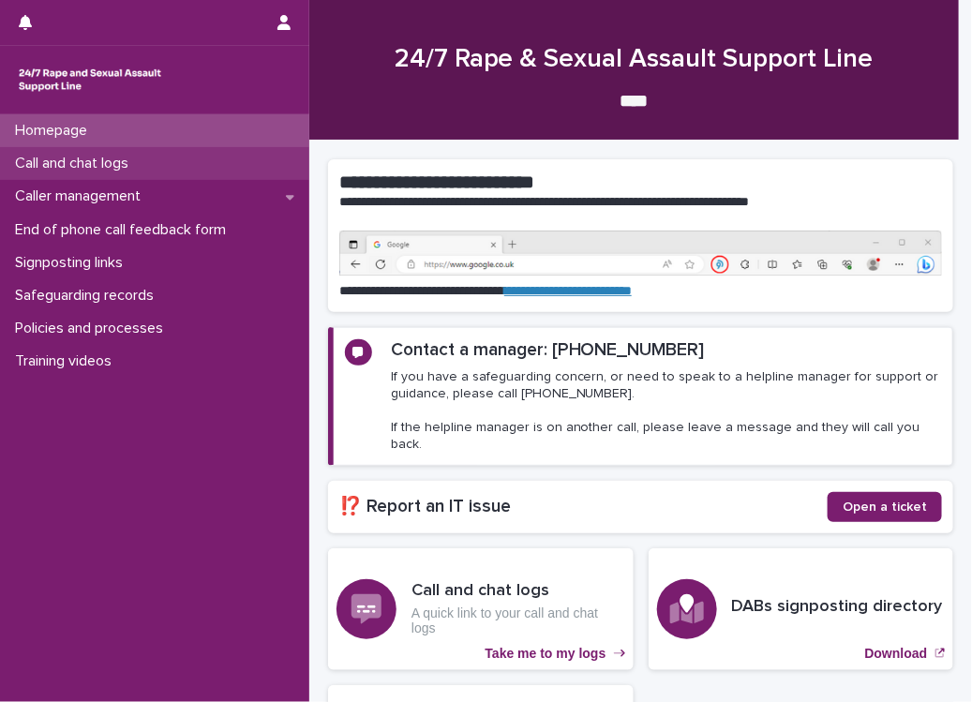
click at [142, 159] on p "Call and chat logs" at bounding box center [76, 164] width 136 height 18
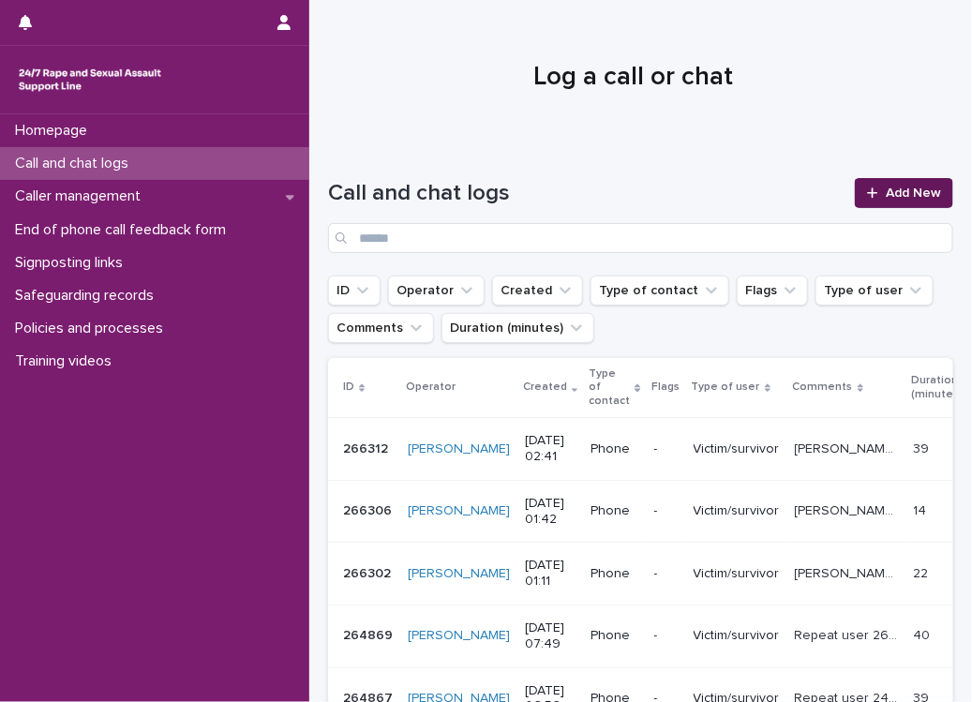
click at [872, 178] on link "Add New" at bounding box center [904, 193] width 98 height 30
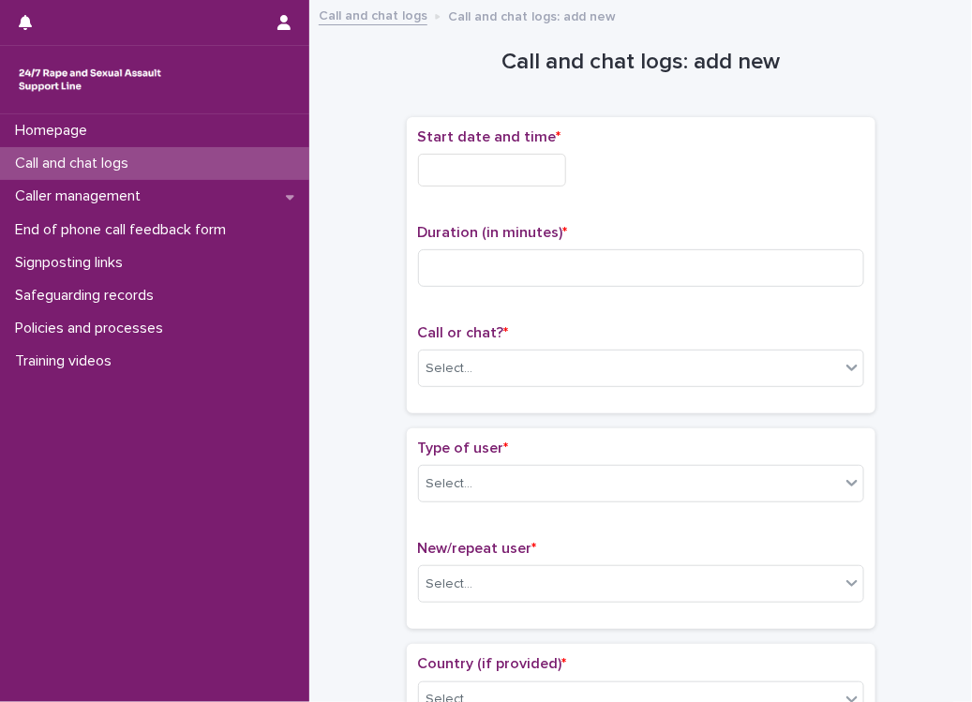
click at [512, 180] on input "text" at bounding box center [492, 170] width 148 height 33
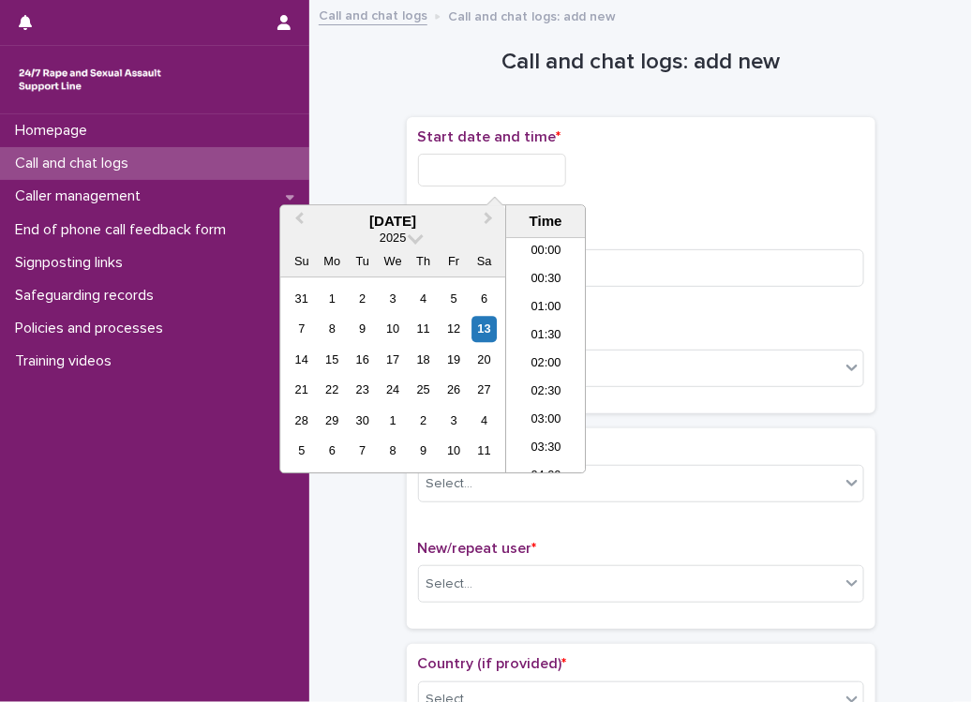
scroll to position [66, 0]
click at [540, 323] on li "02:30" at bounding box center [546, 327] width 80 height 28
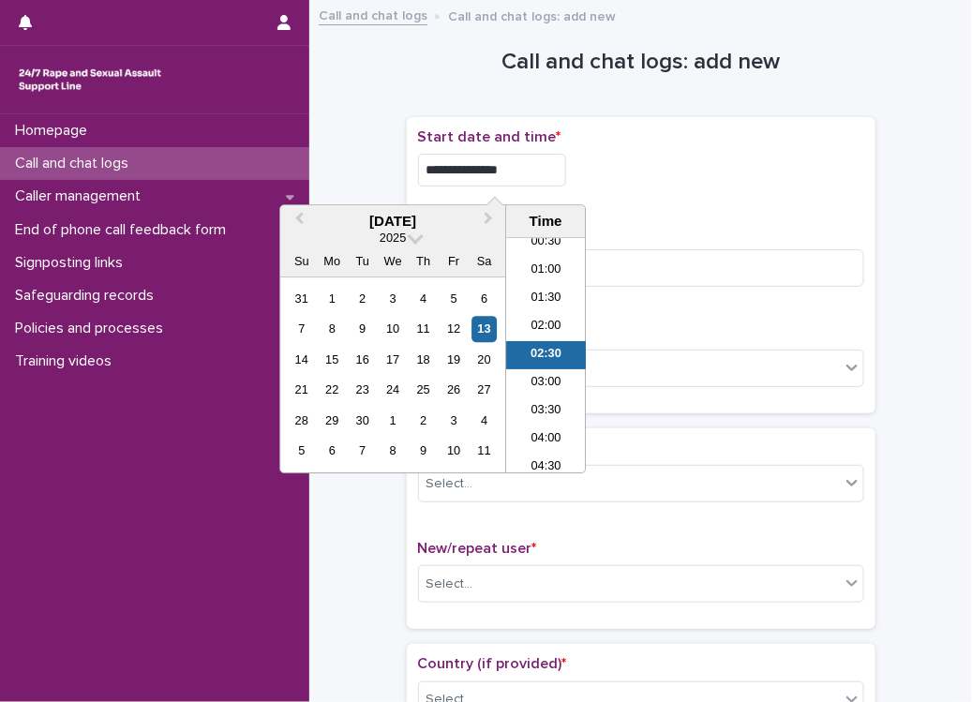
drag, startPoint x: 502, startPoint y: 168, endPoint x: 529, endPoint y: 172, distance: 27.4
click at [529, 172] on input "**********" at bounding box center [492, 170] width 148 height 33
type input "**********"
click at [678, 274] on input at bounding box center [641, 268] width 446 height 38
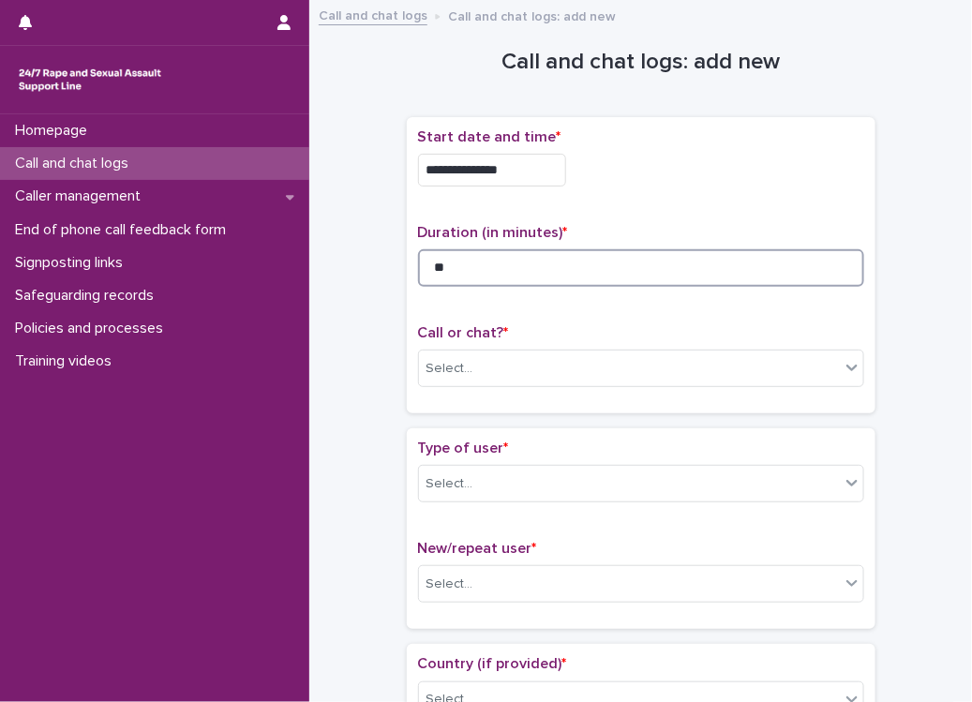
type input "**"
click at [633, 393] on div "Call or chat? * Select..." at bounding box center [641, 363] width 446 height 78
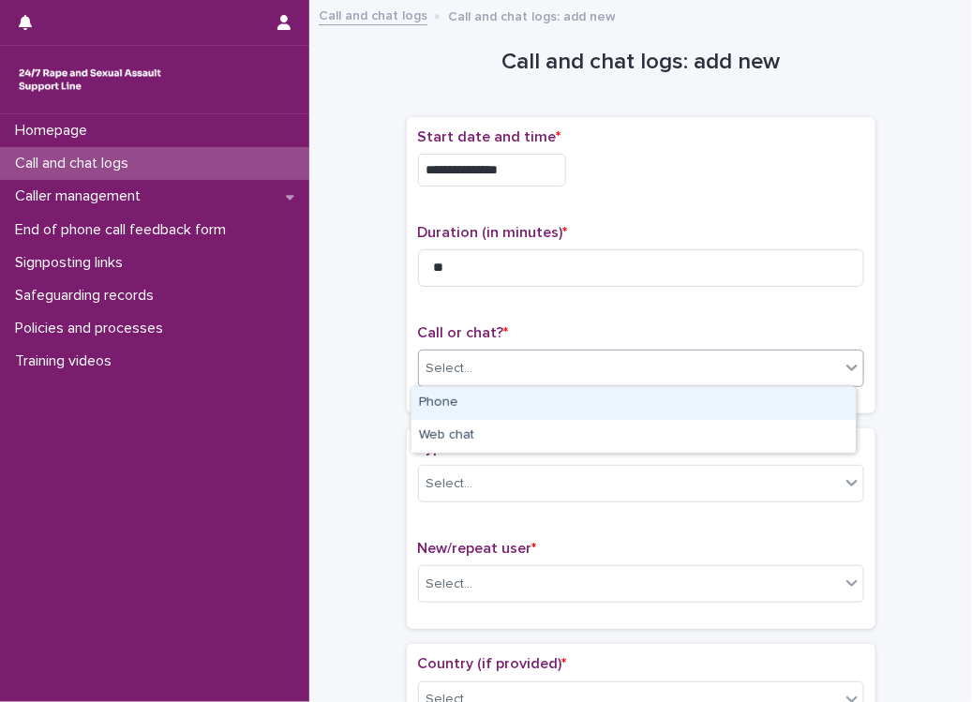
click at [607, 379] on div "Select..." at bounding box center [629, 368] width 421 height 31
click at [507, 403] on div "Phone" at bounding box center [634, 403] width 444 height 33
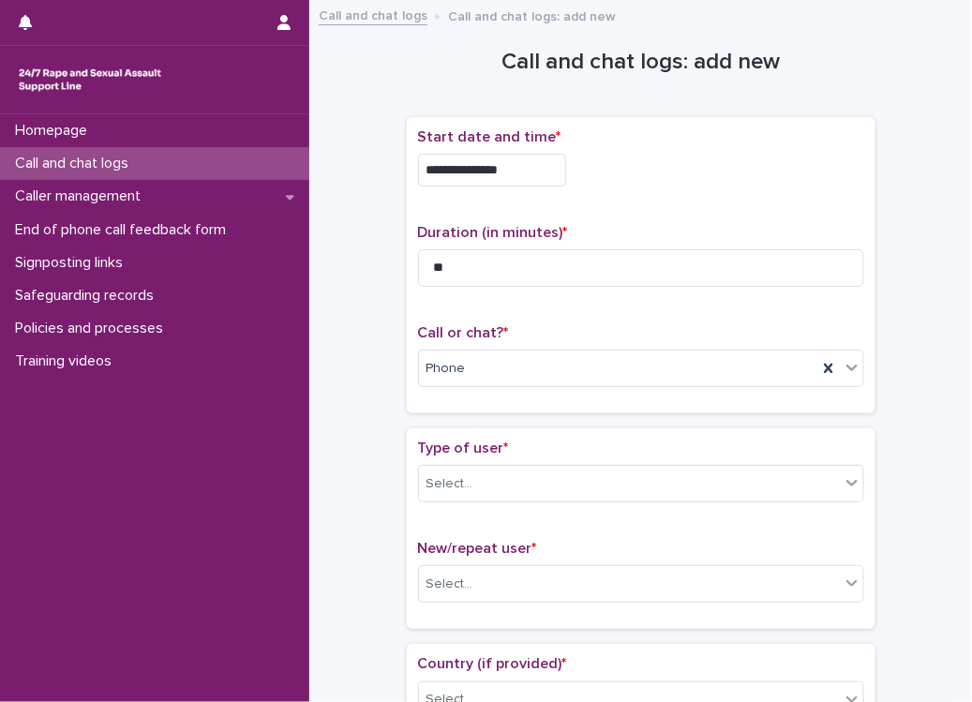
click at [483, 441] on span "Type of user *" at bounding box center [463, 448] width 91 height 15
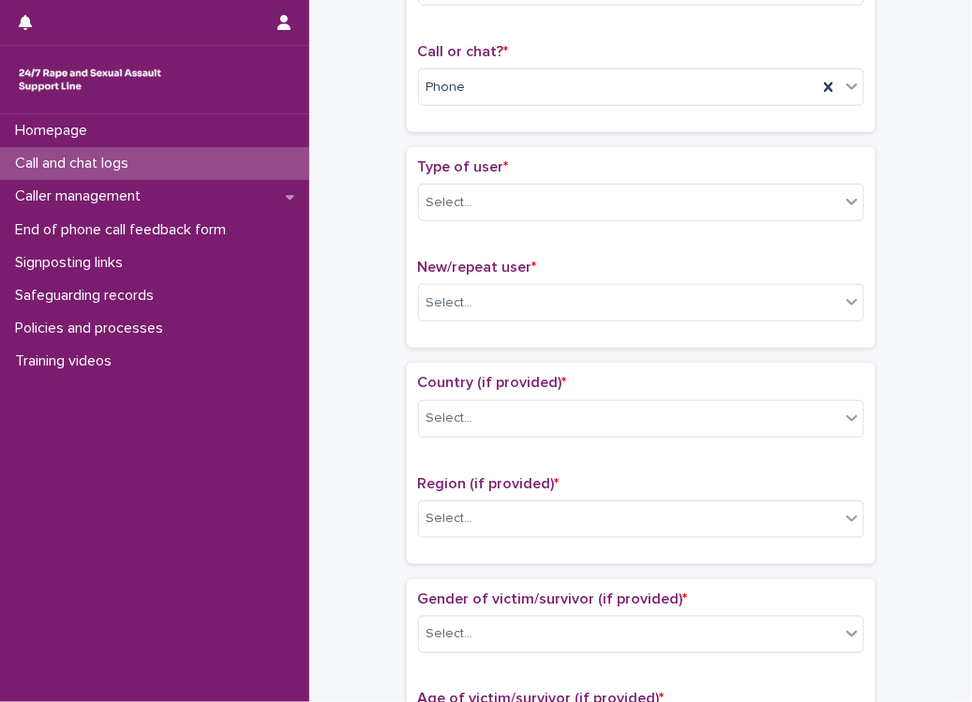
scroll to position [374, 0]
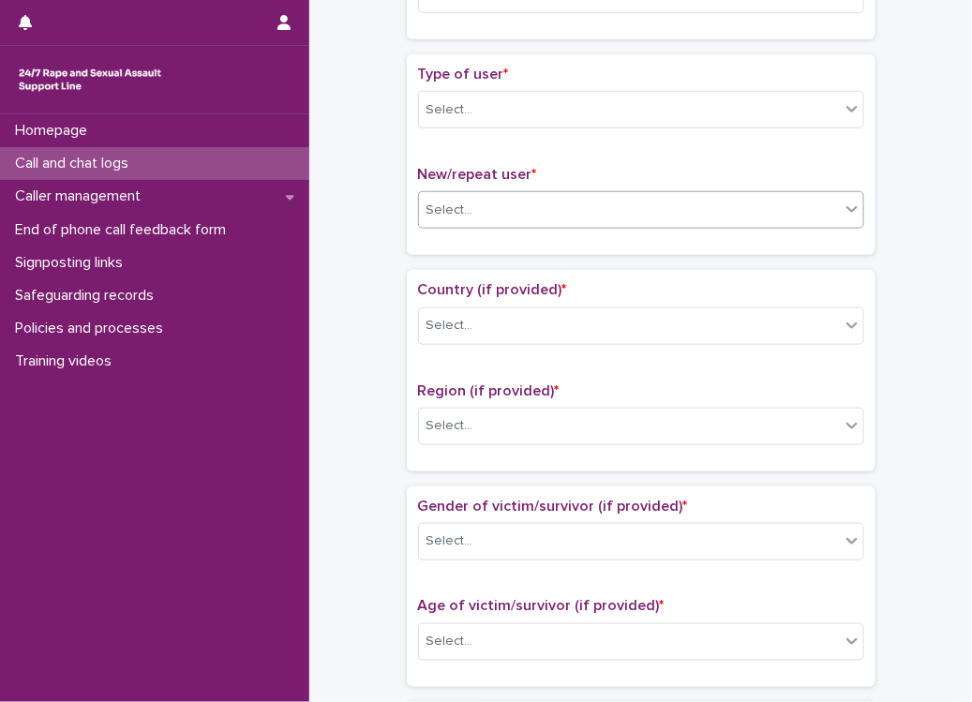
click at [487, 204] on div "Select..." at bounding box center [629, 210] width 421 height 31
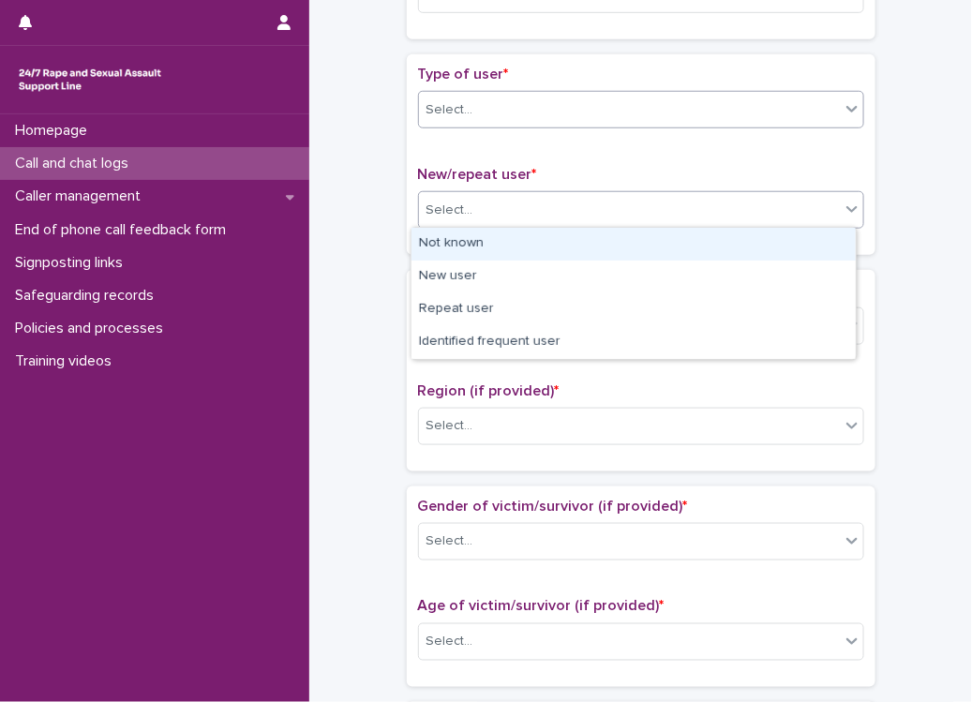
click at [498, 91] on div "Select..." at bounding box center [641, 110] width 446 height 38
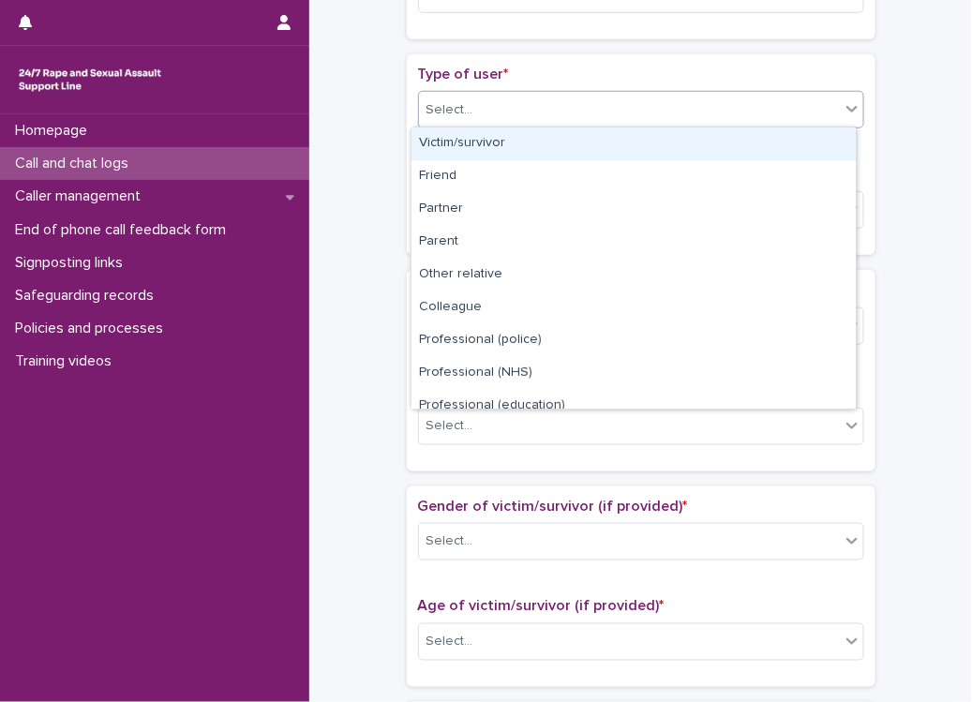
click at [485, 137] on div "Victim/survivor" at bounding box center [634, 144] width 444 height 33
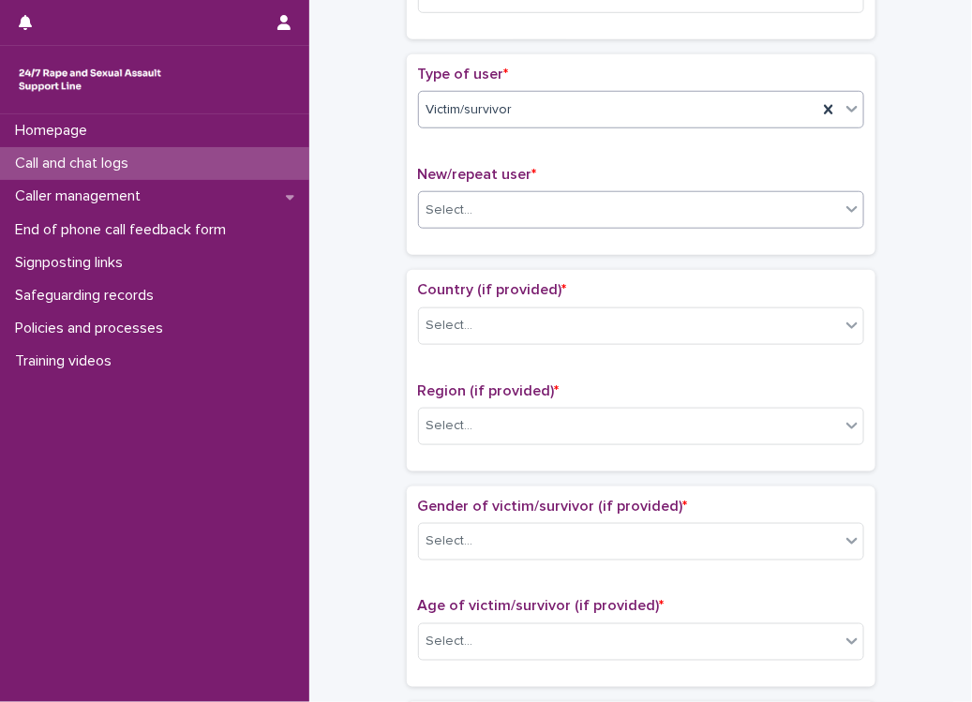
click at [474, 205] on div "Select..." at bounding box center [629, 210] width 421 height 31
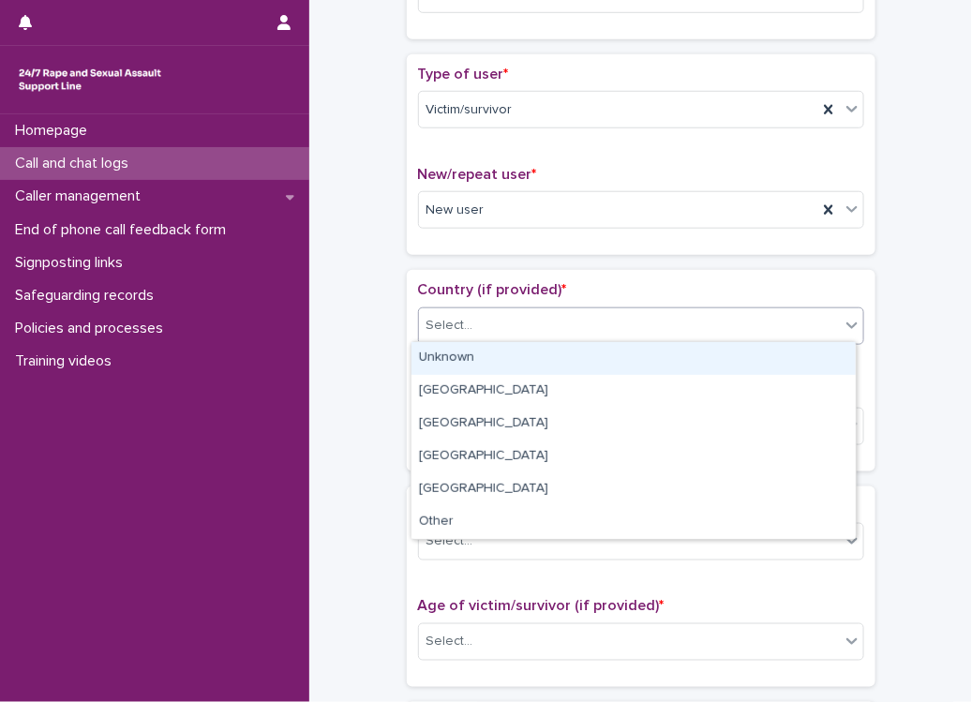
click at [478, 323] on div "Select..." at bounding box center [629, 325] width 421 height 31
click at [484, 363] on div "Unknown" at bounding box center [634, 358] width 444 height 33
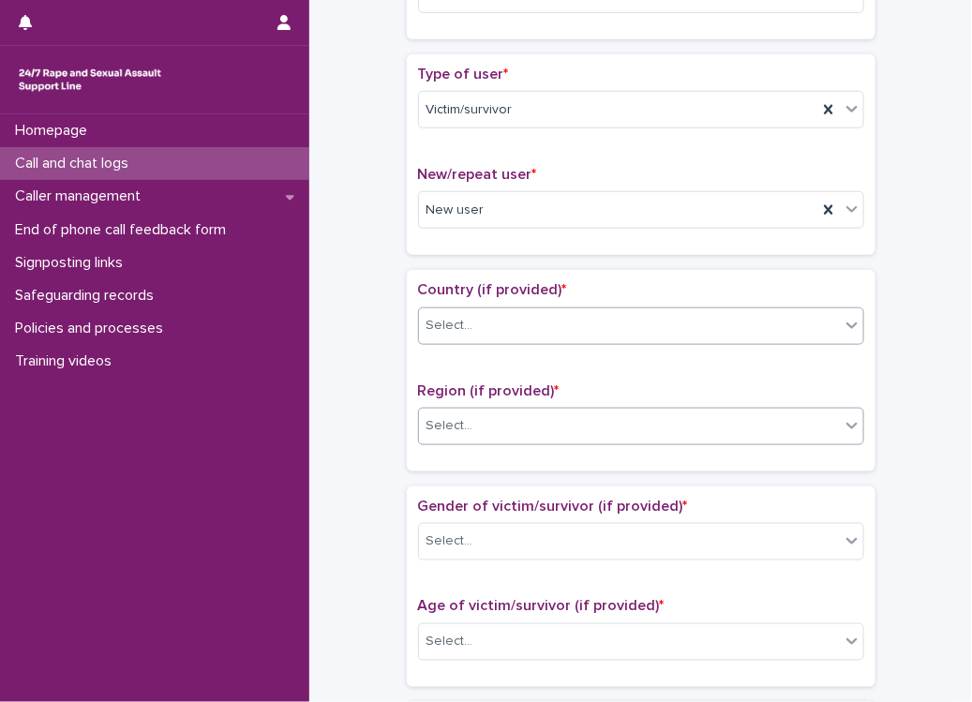
click at [481, 421] on div "Select..." at bounding box center [629, 426] width 421 height 31
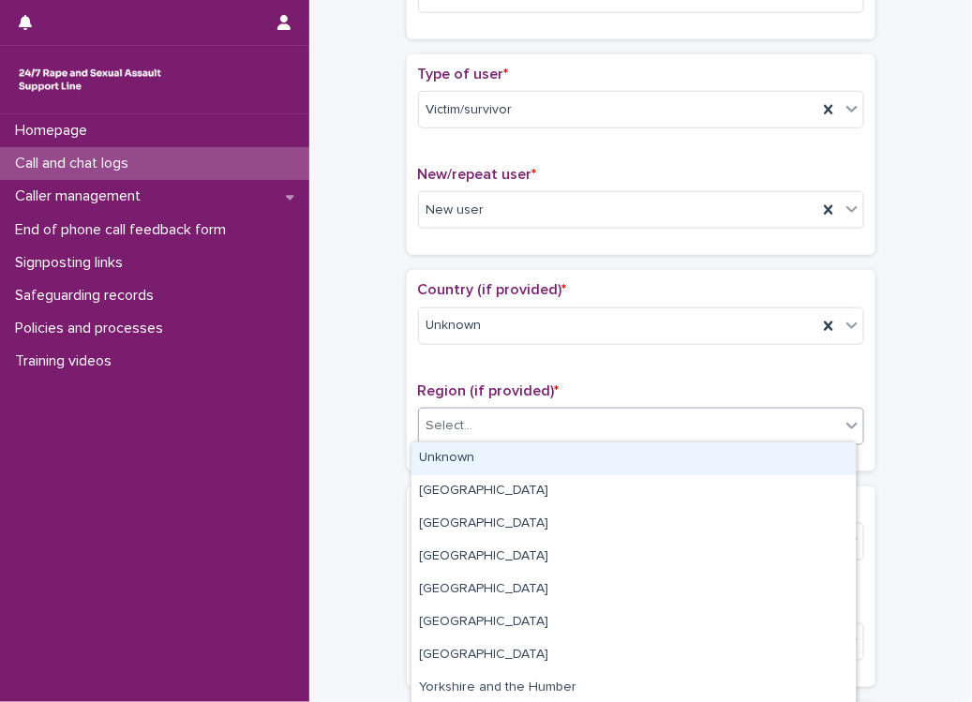
click at [481, 464] on div "Unknown" at bounding box center [634, 459] width 444 height 33
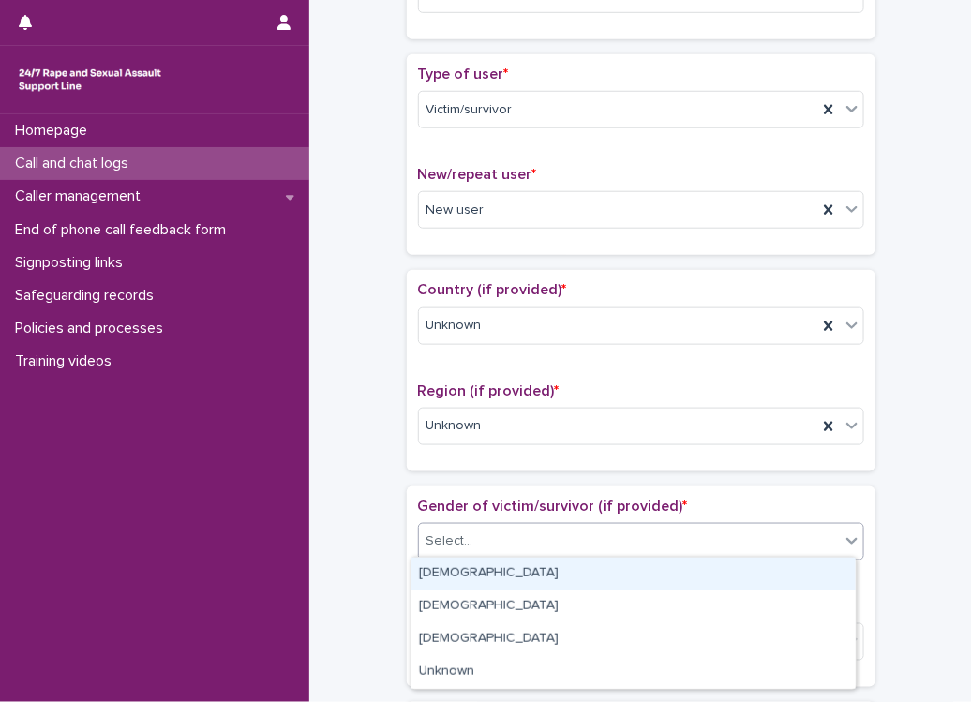
click at [485, 531] on div "Select..." at bounding box center [629, 541] width 421 height 31
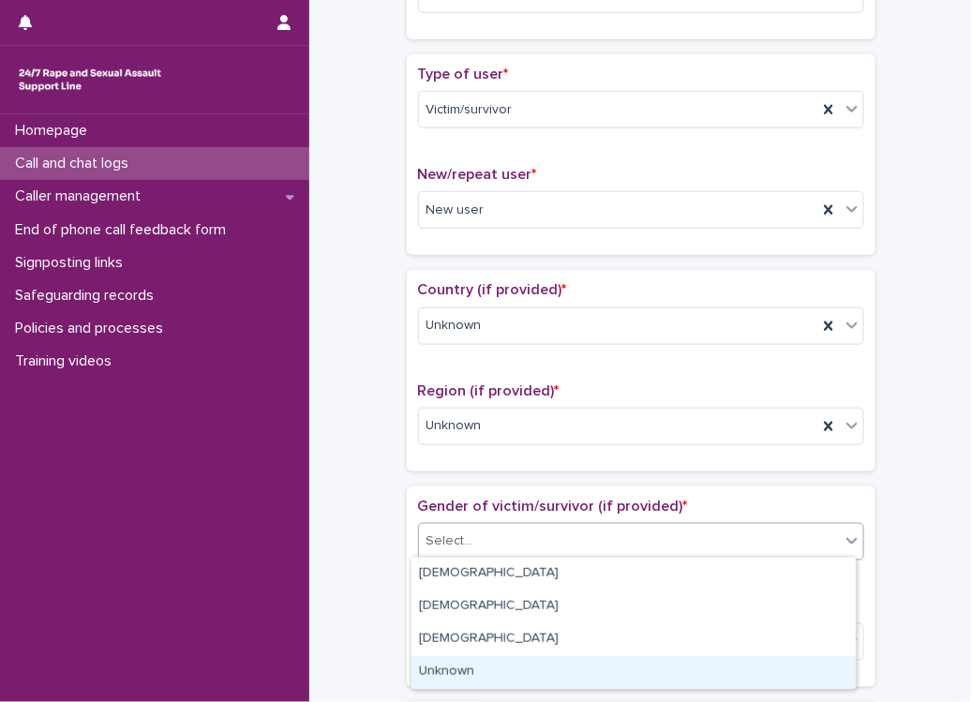
click at [471, 661] on div "Unknown" at bounding box center [634, 672] width 444 height 33
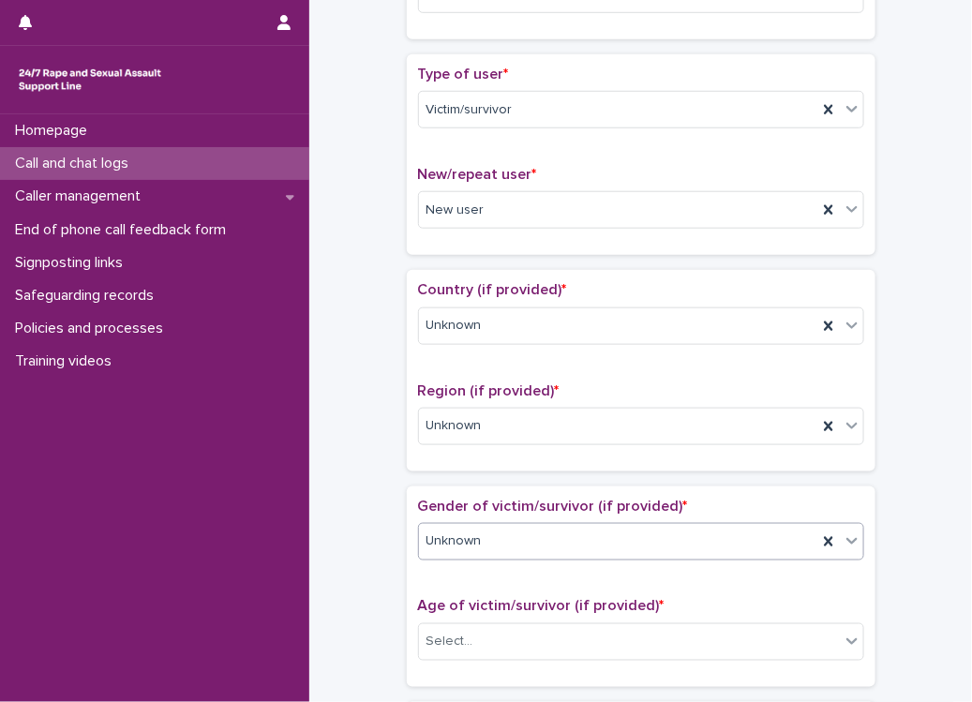
click at [512, 498] on p "Gender of victim/survivor (if provided) *" at bounding box center [641, 507] width 446 height 18
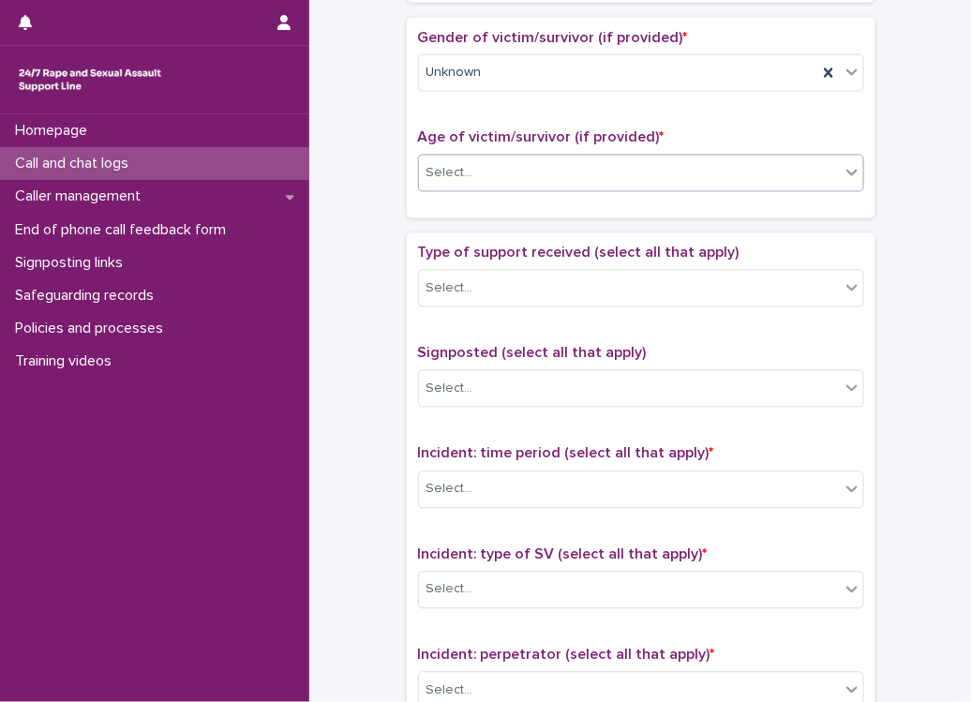
click at [497, 169] on div "Select..." at bounding box center [629, 173] width 421 height 31
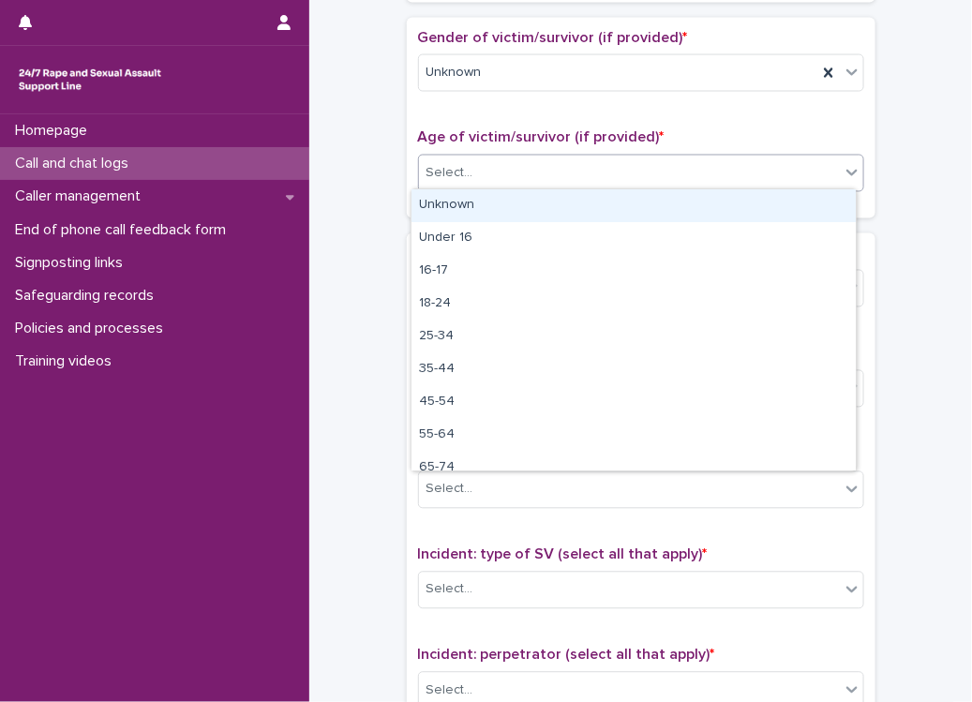
click at [484, 201] on div "Unknown" at bounding box center [634, 205] width 444 height 33
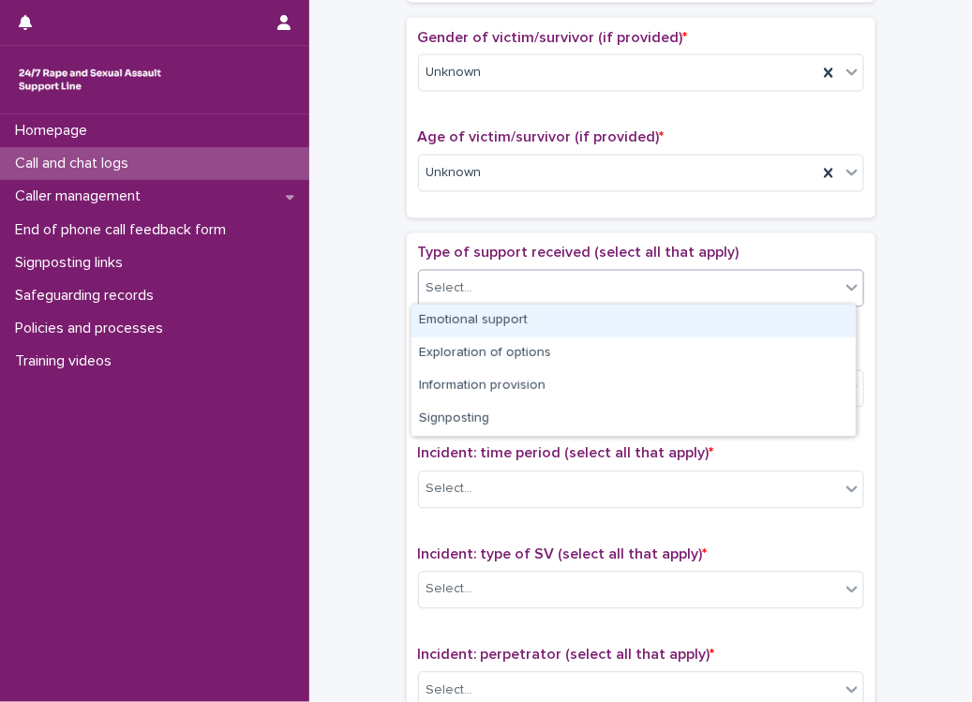
click at [470, 302] on div "Select..." at bounding box center [641, 289] width 446 height 38
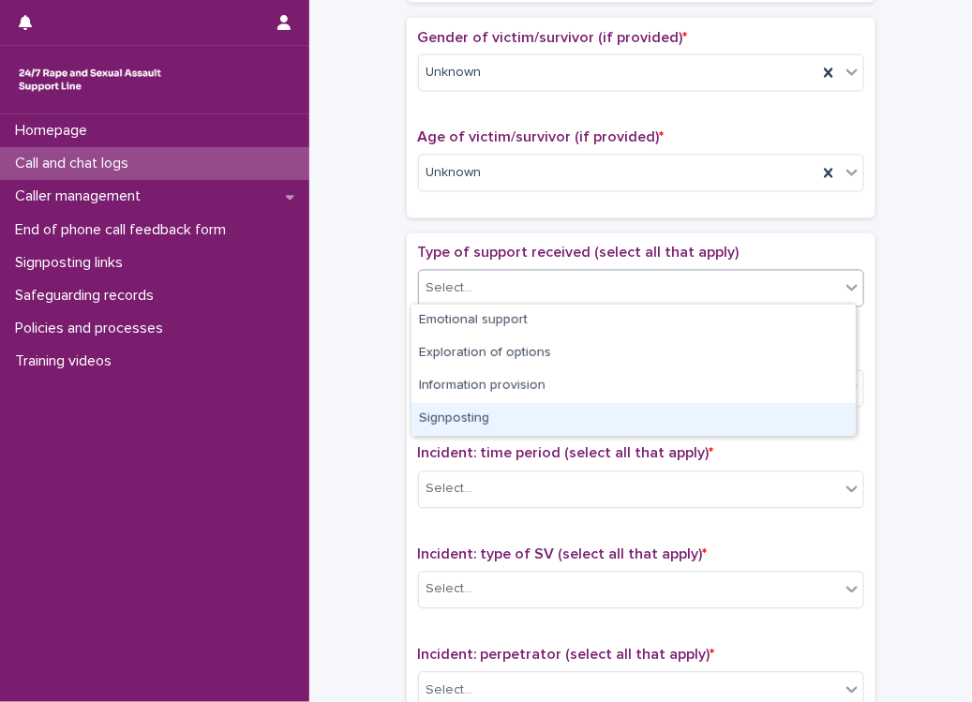
click at [487, 428] on div "Signposting" at bounding box center [634, 419] width 444 height 33
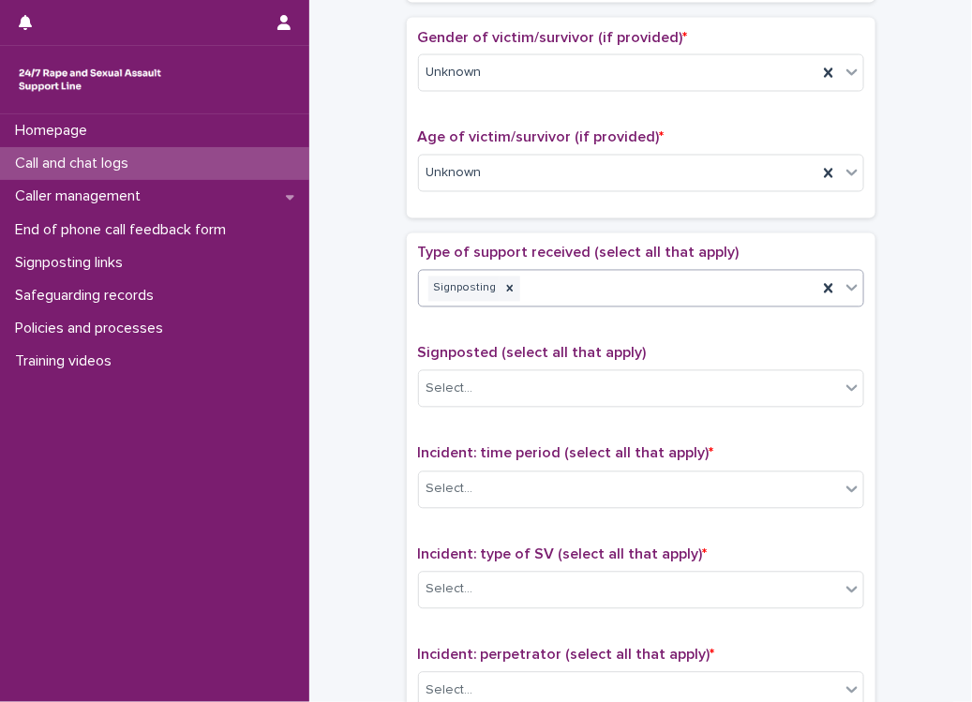
click at [593, 280] on div "Signposting" at bounding box center [618, 289] width 398 height 33
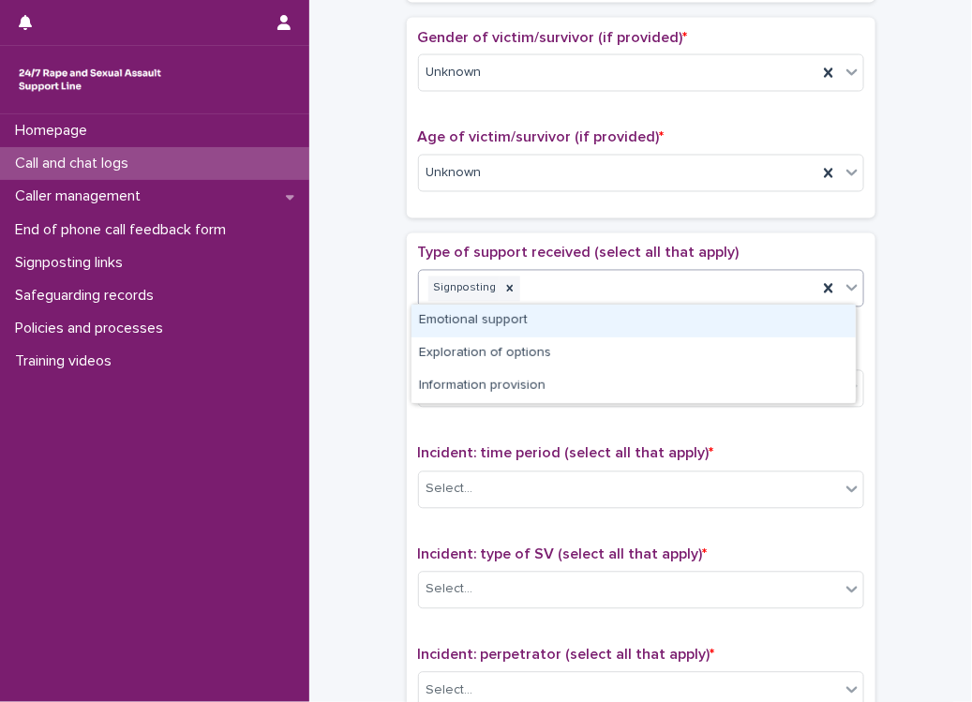
click at [512, 317] on div "Emotional support" at bounding box center [634, 321] width 444 height 33
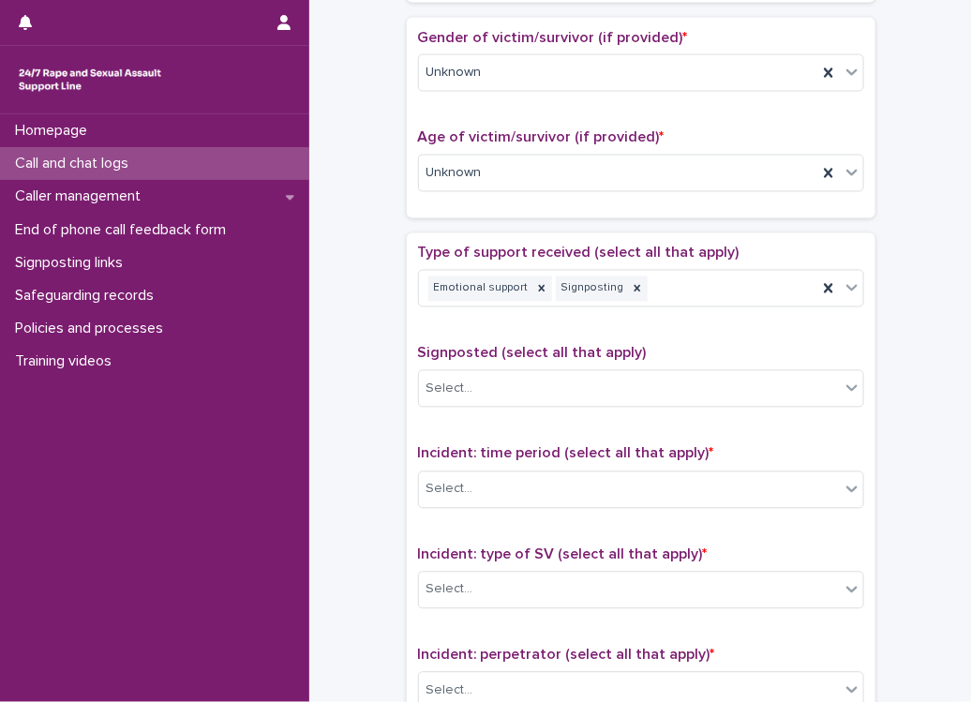
click at [518, 351] on span "Signposted (select all that apply)" at bounding box center [532, 353] width 229 height 15
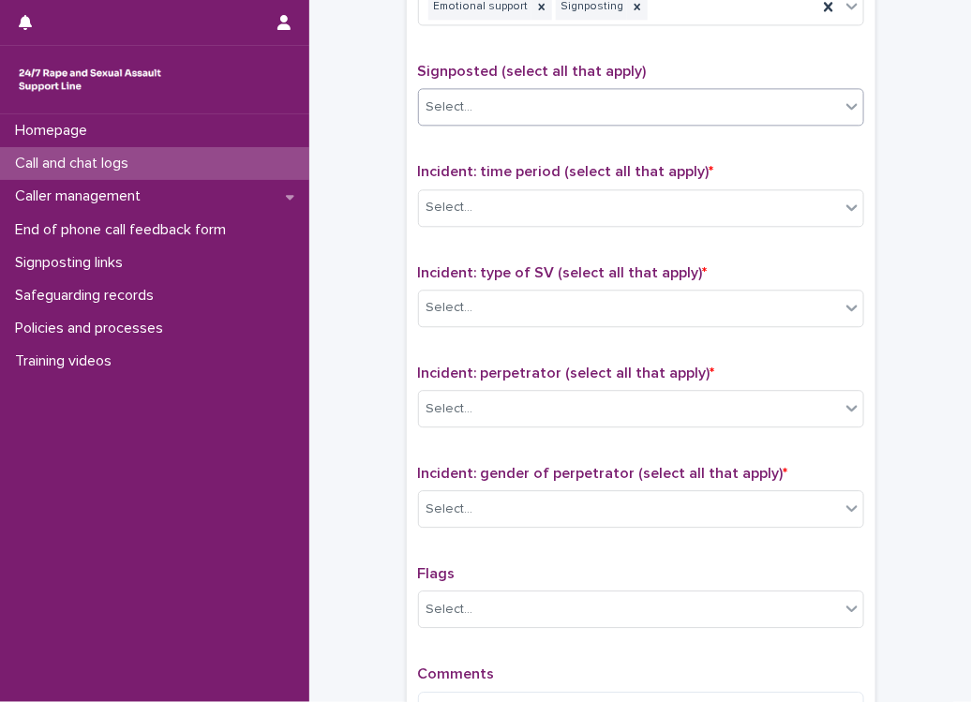
click at [505, 110] on div "Select..." at bounding box center [629, 107] width 421 height 31
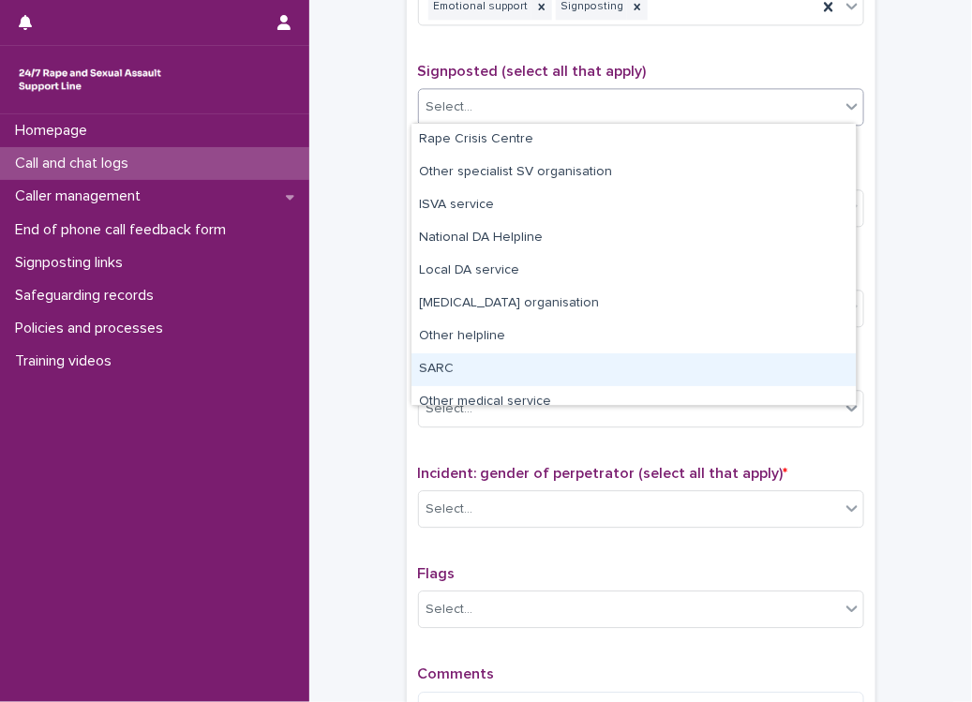
scroll to position [112, 0]
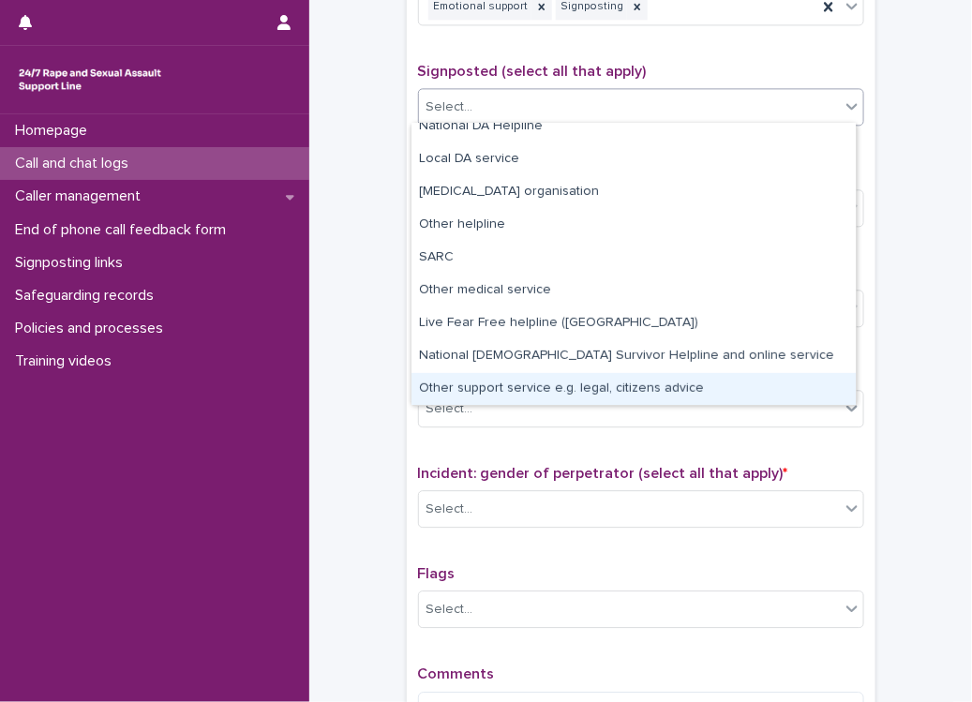
drag, startPoint x: 516, startPoint y: 369, endPoint x: 516, endPoint y: 383, distance: 14.1
click at [516, 383] on div "Other support service e.g. legal, citizens advice" at bounding box center [634, 389] width 444 height 33
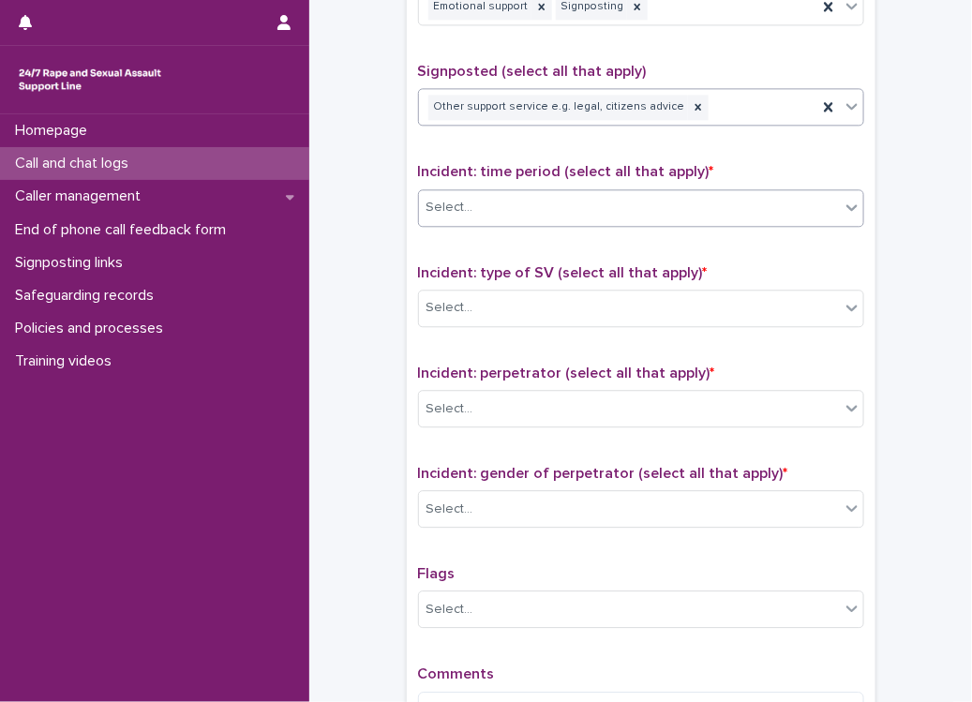
click at [490, 213] on div "Select..." at bounding box center [629, 207] width 421 height 31
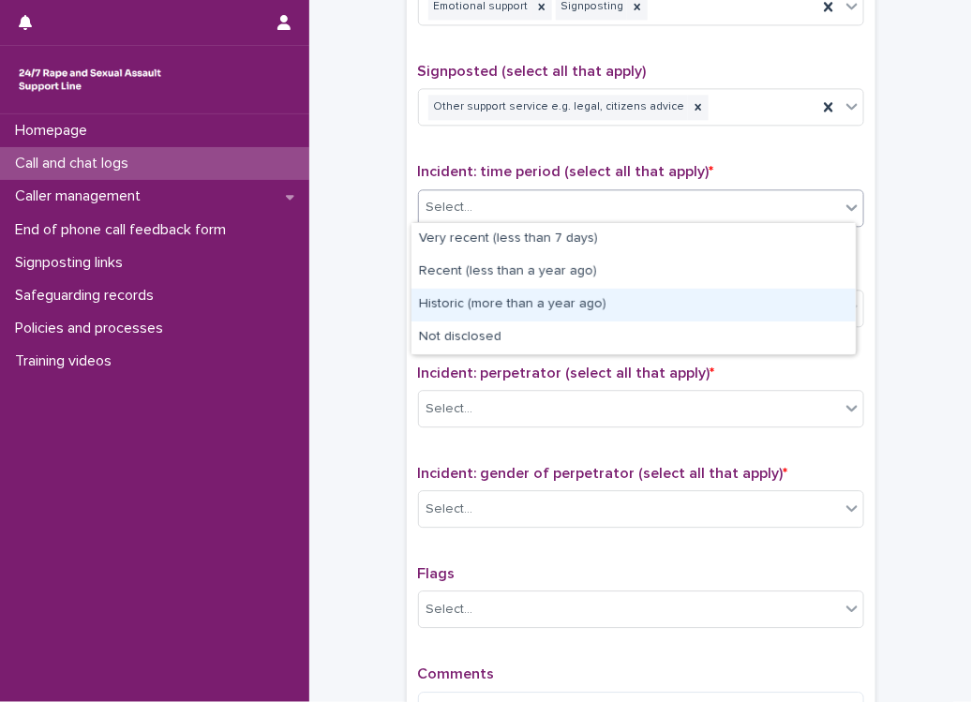
click at [486, 302] on div "Historic (more than a year ago)" at bounding box center [634, 305] width 444 height 33
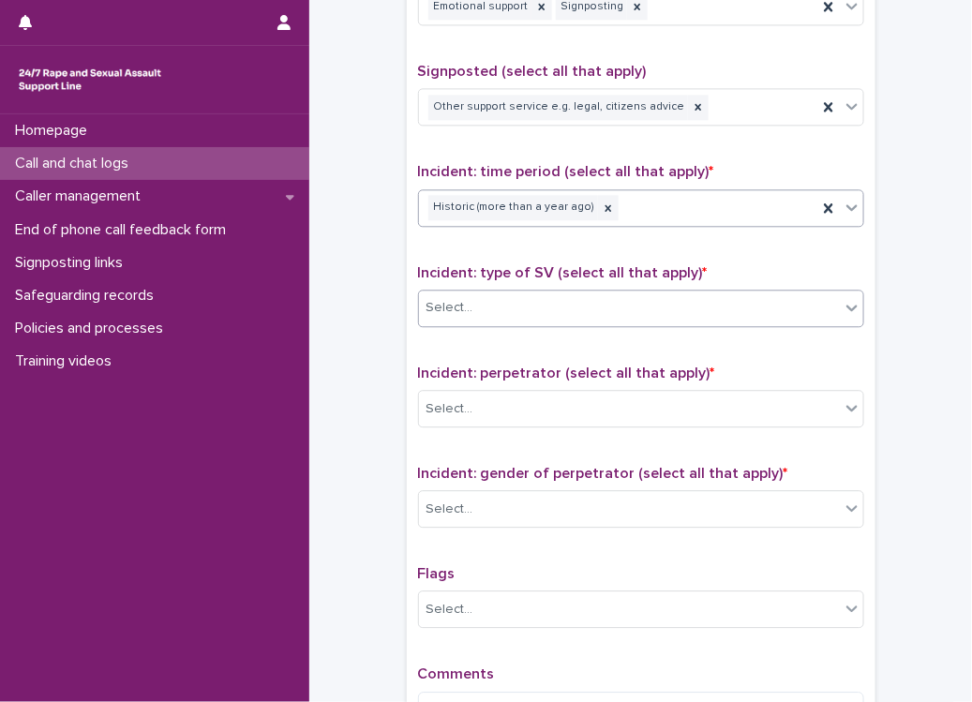
click at [482, 307] on div "Select..." at bounding box center [629, 308] width 421 height 31
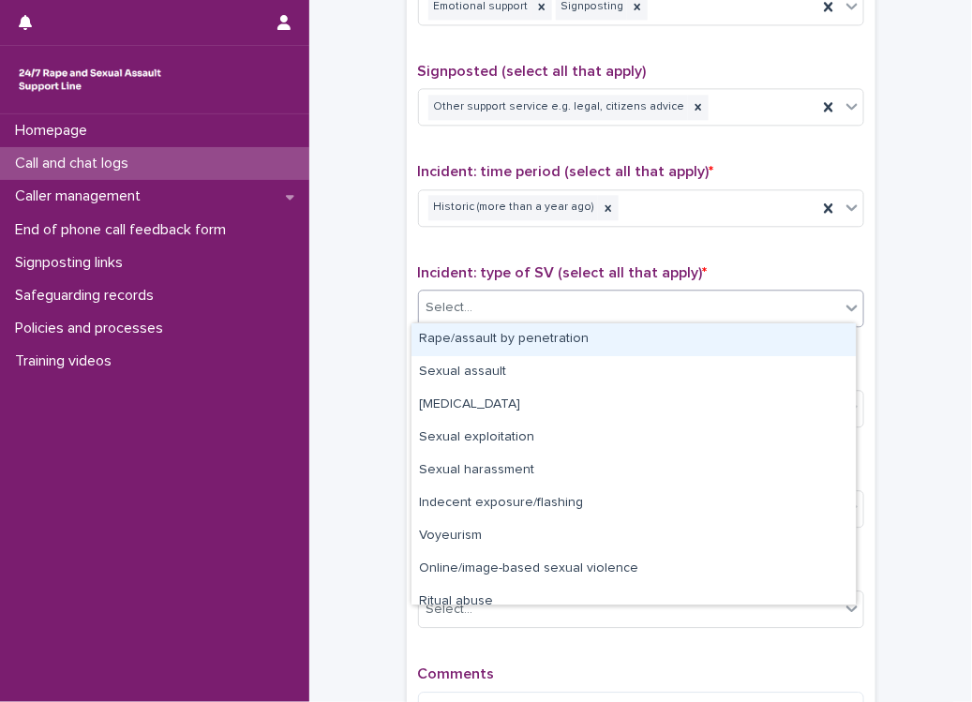
click at [461, 341] on div "Rape/assault by penetration" at bounding box center [634, 339] width 444 height 33
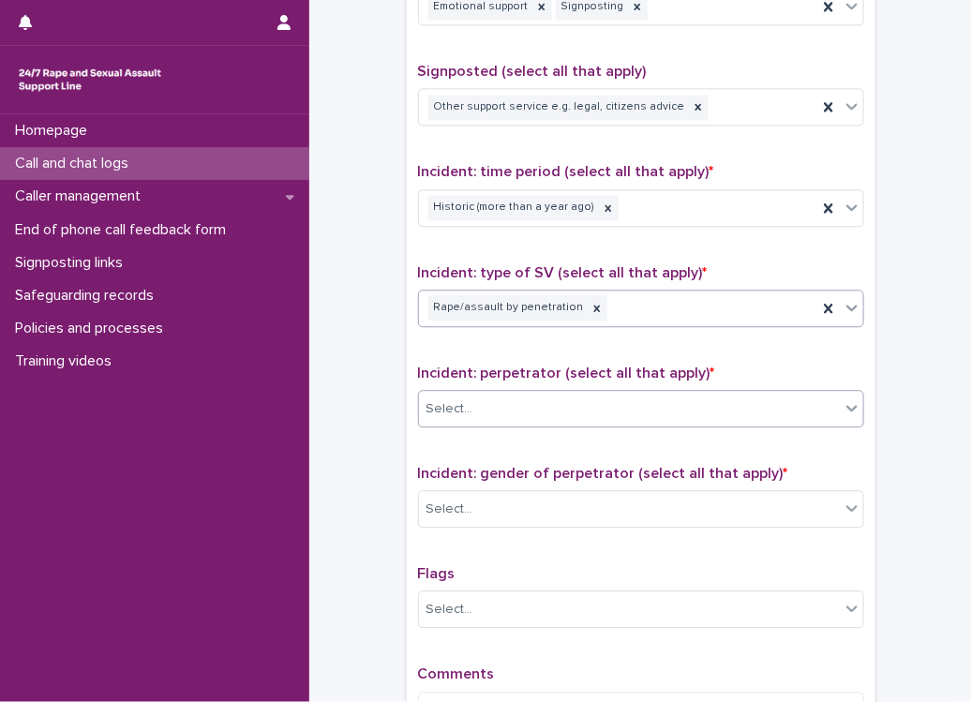
click at [490, 398] on div "Select..." at bounding box center [629, 409] width 421 height 31
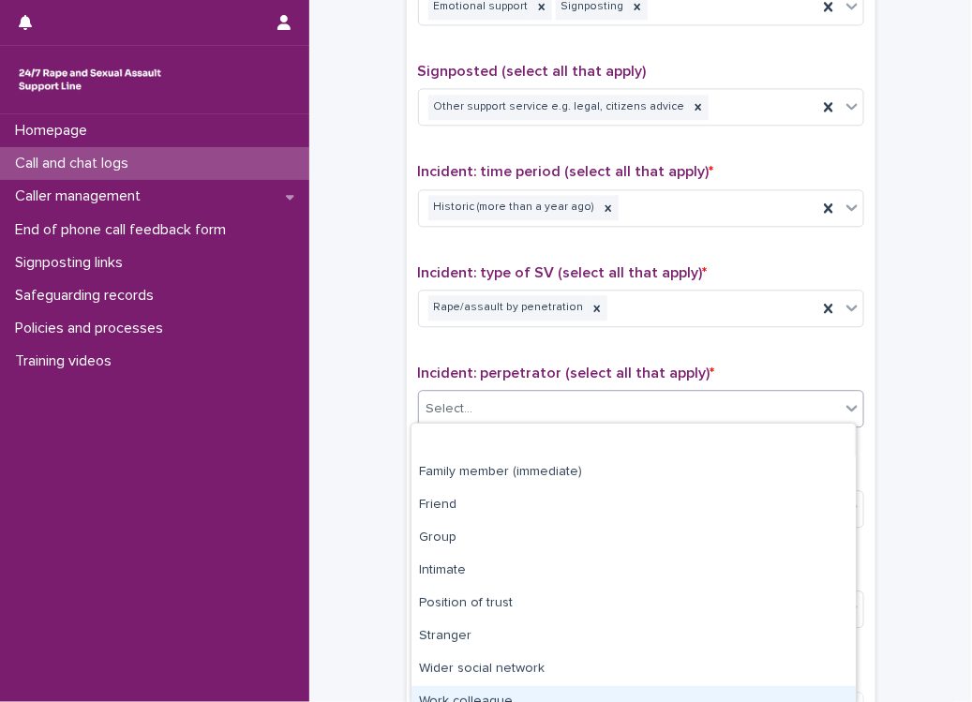
scroll to position [81, 0]
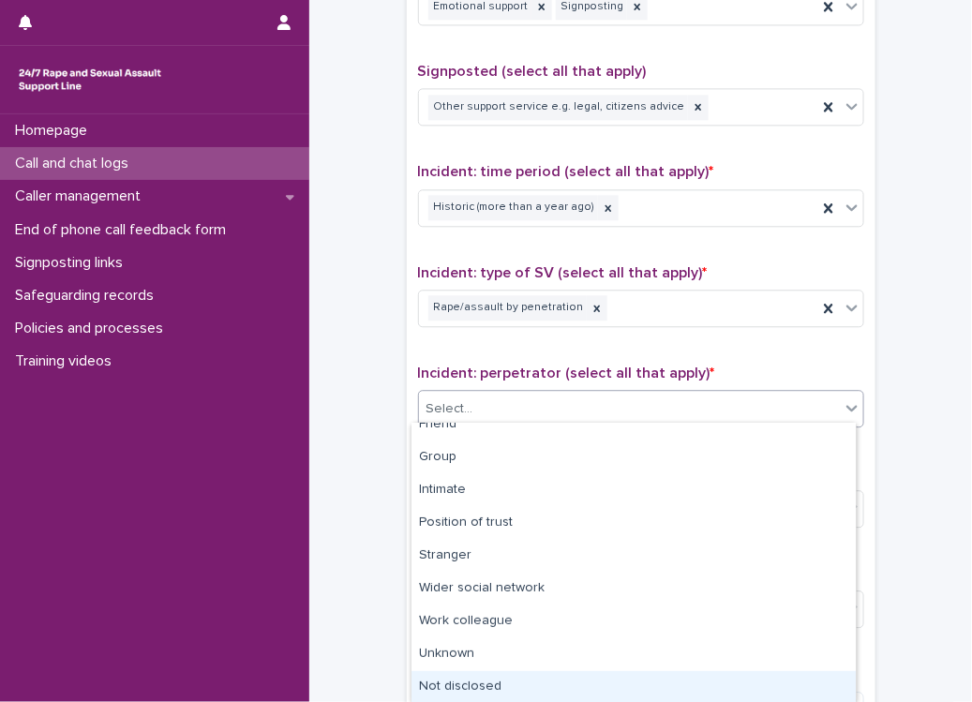
click at [468, 683] on div "Not disclosed" at bounding box center [634, 687] width 444 height 33
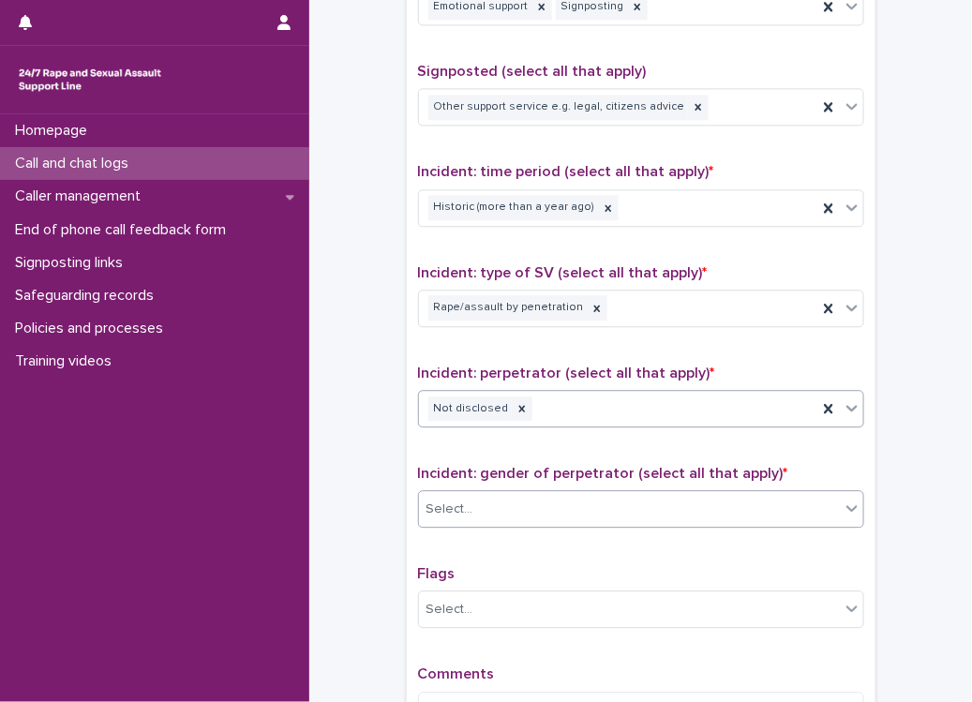
click at [529, 503] on div "Select..." at bounding box center [629, 509] width 421 height 31
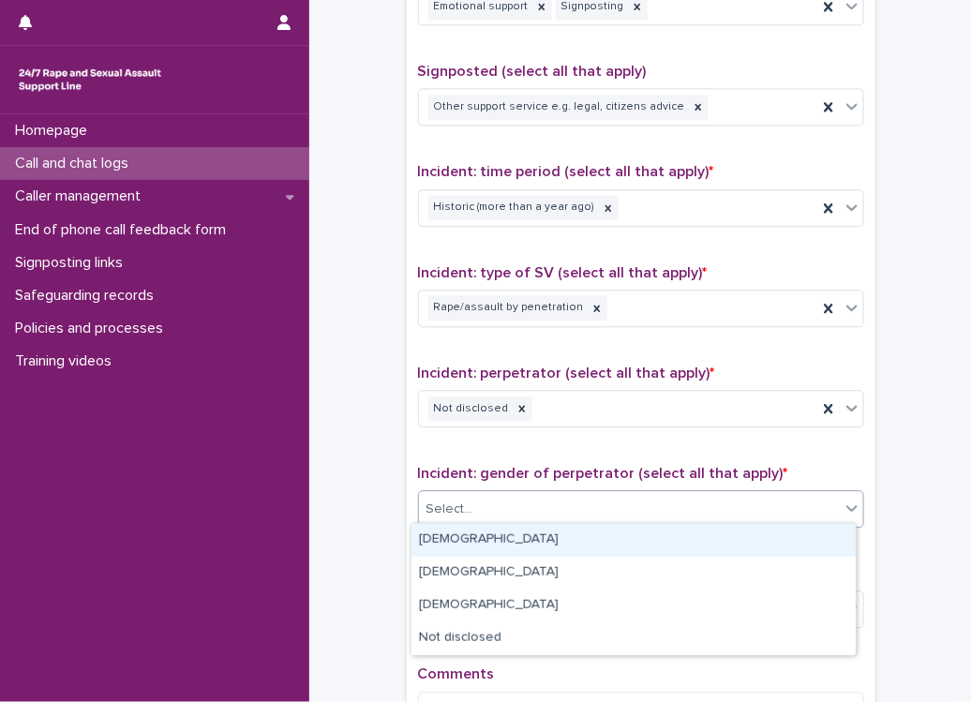
click at [495, 535] on div "[DEMOGRAPHIC_DATA]" at bounding box center [634, 540] width 444 height 33
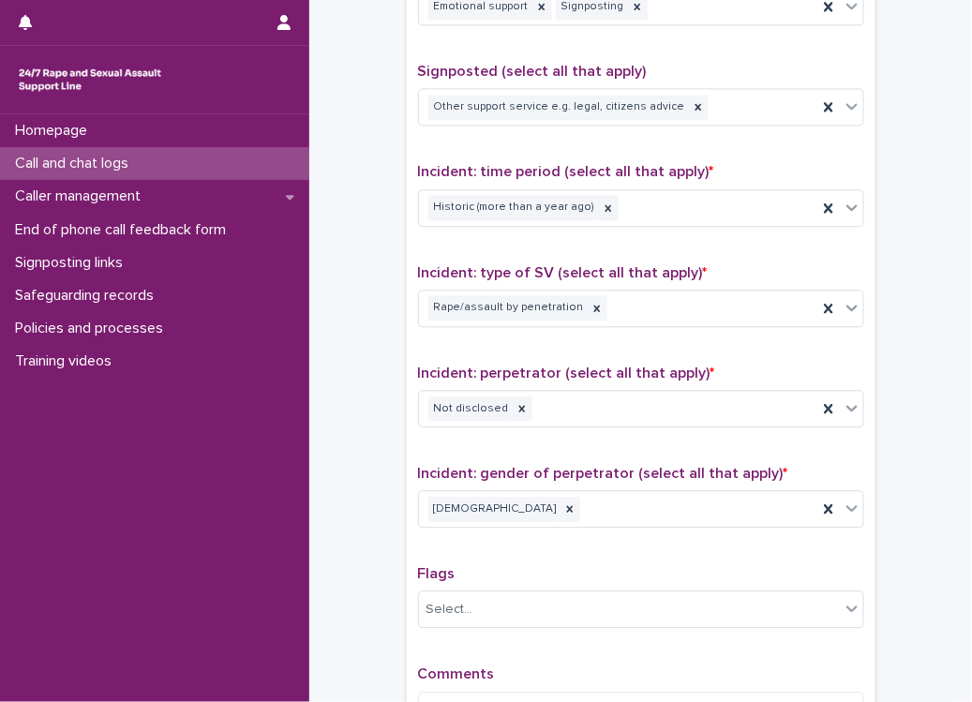
click at [495, 568] on p "Flags" at bounding box center [641, 574] width 446 height 18
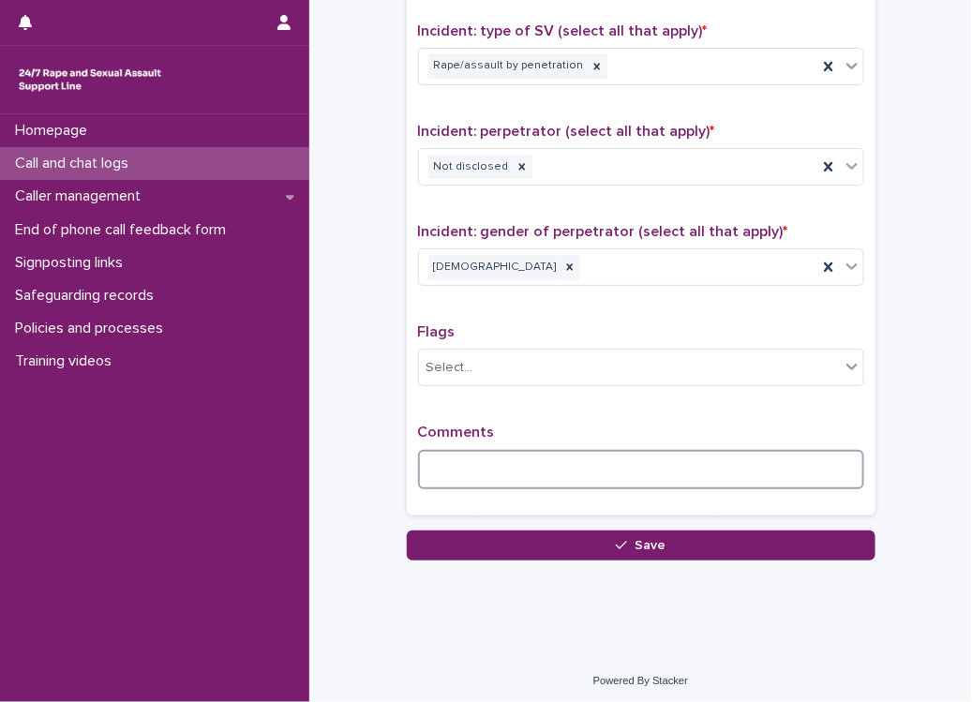
click at [500, 450] on textarea at bounding box center [641, 470] width 446 height 40
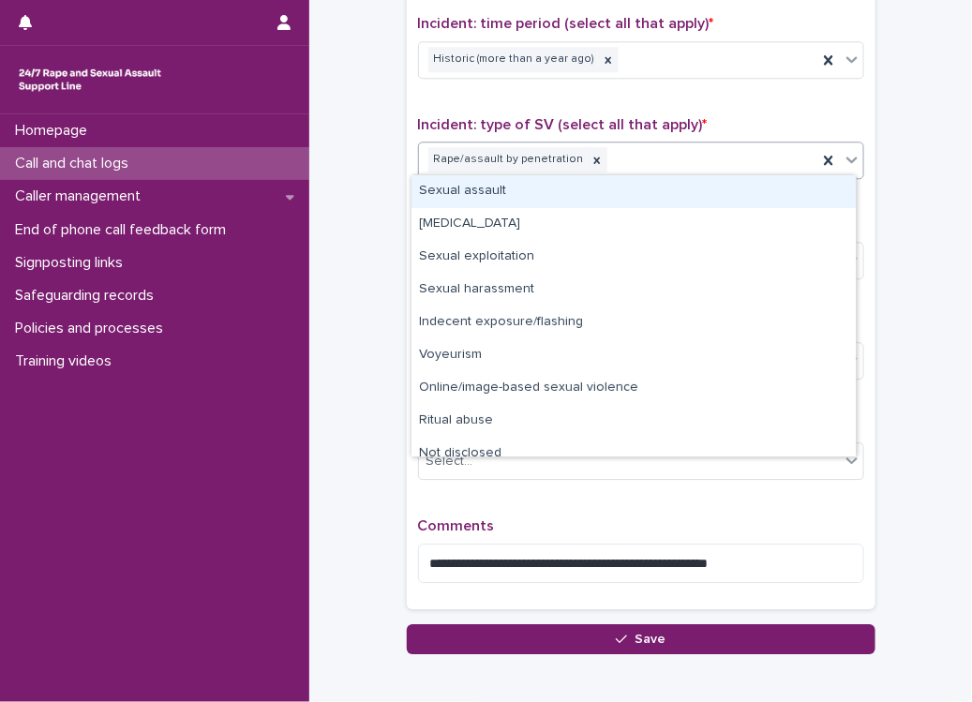
click at [608, 158] on div "Rape/assault by penetration" at bounding box center [618, 159] width 398 height 33
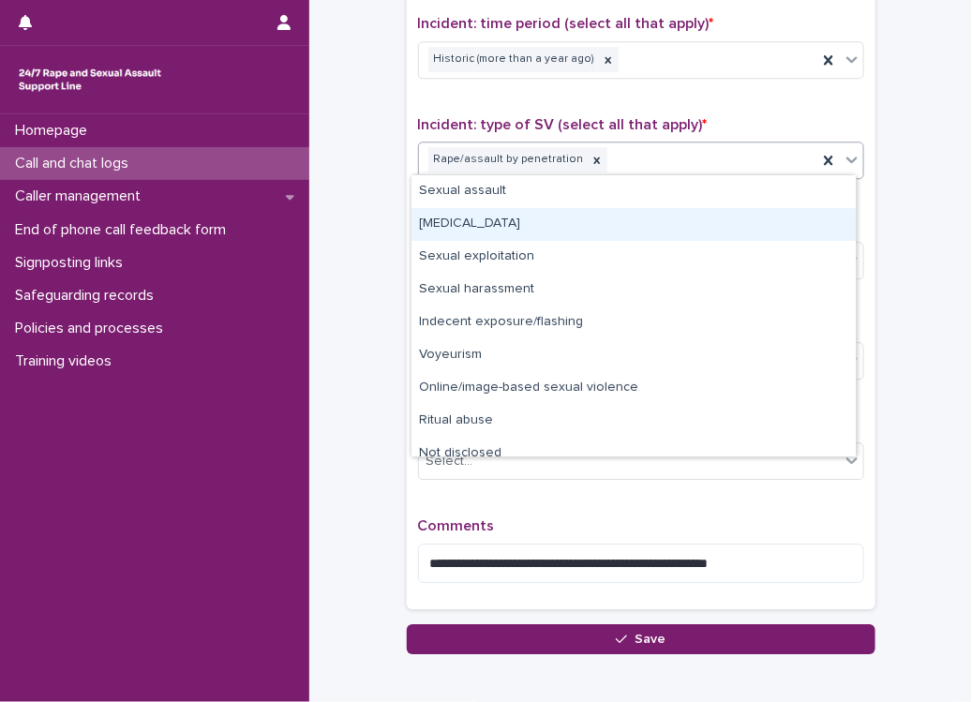
click at [520, 219] on div "[MEDICAL_DATA]" at bounding box center [634, 224] width 444 height 33
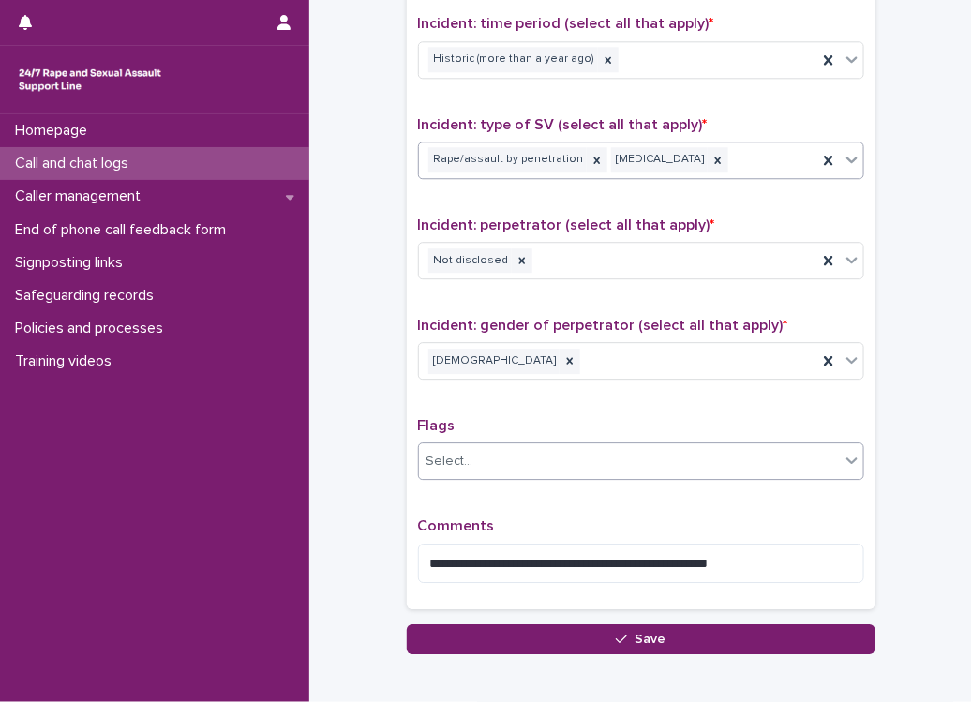
scroll to position [1367, 0]
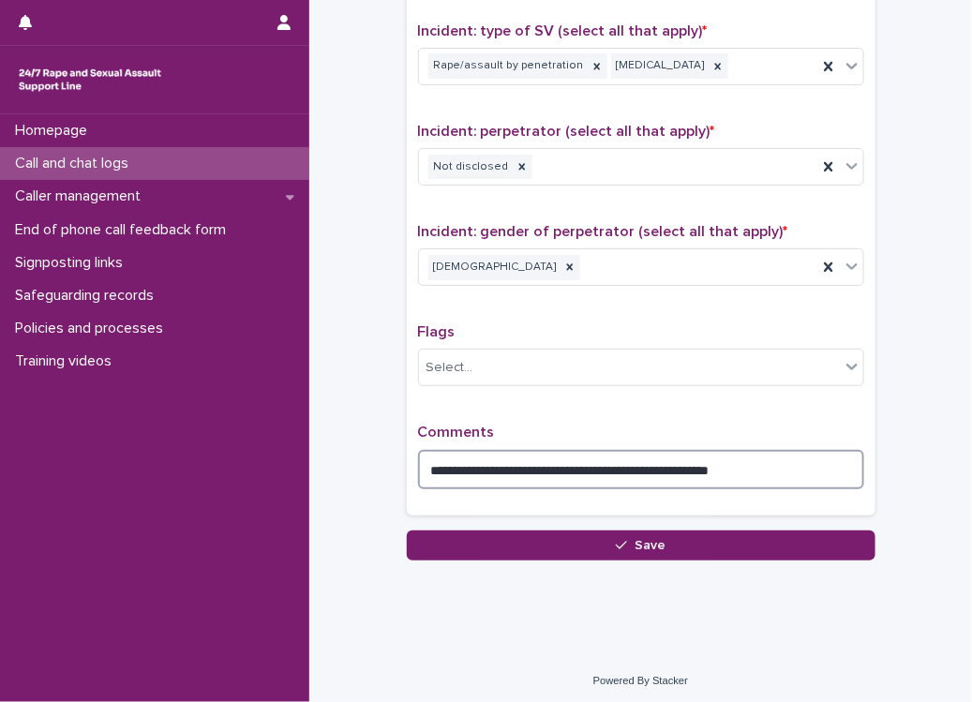
drag, startPoint x: 713, startPoint y: 461, endPoint x: 834, endPoint y: 473, distance: 122.5
click at [834, 473] on textarea "**********" at bounding box center [641, 470] width 446 height 40
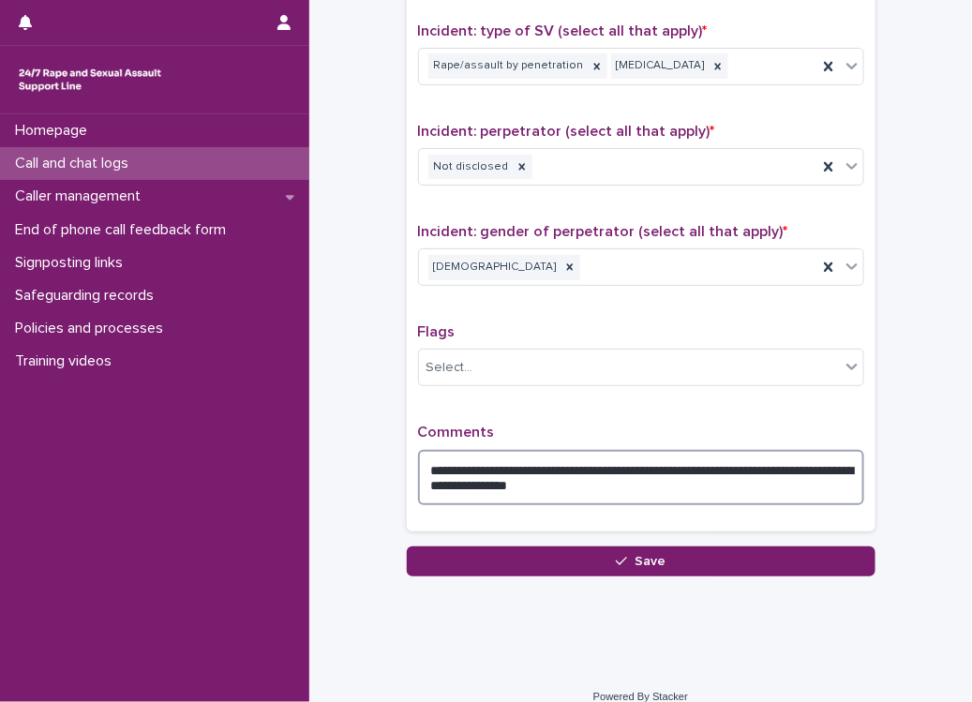
click at [436, 486] on textarea "**********" at bounding box center [641, 478] width 446 height 56
click at [774, 464] on textarea "**********" at bounding box center [641, 478] width 446 height 56
click at [488, 482] on textarea "**********" at bounding box center [641, 478] width 446 height 56
click at [661, 485] on textarea "**********" at bounding box center [641, 478] width 446 height 56
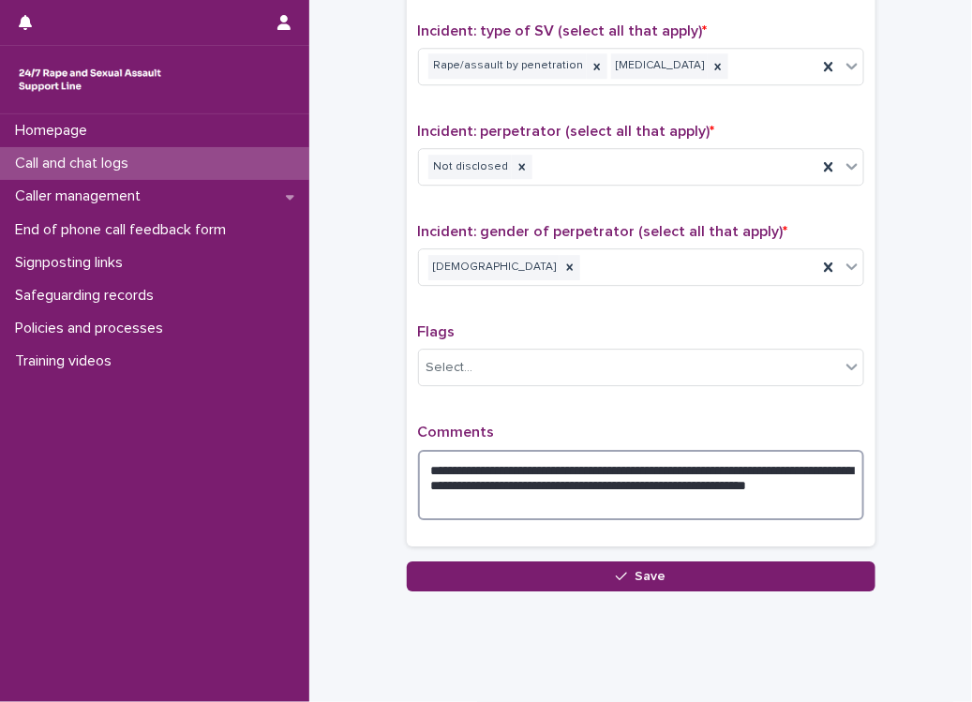
click at [656, 481] on textarea "**********" at bounding box center [641, 485] width 446 height 71
drag, startPoint x: 760, startPoint y: 481, endPoint x: 821, endPoint y: 485, distance: 61.1
click at [821, 486] on textarea "**********" at bounding box center [641, 485] width 446 height 71
click at [821, 485] on textarea "**********" at bounding box center [641, 485] width 446 height 71
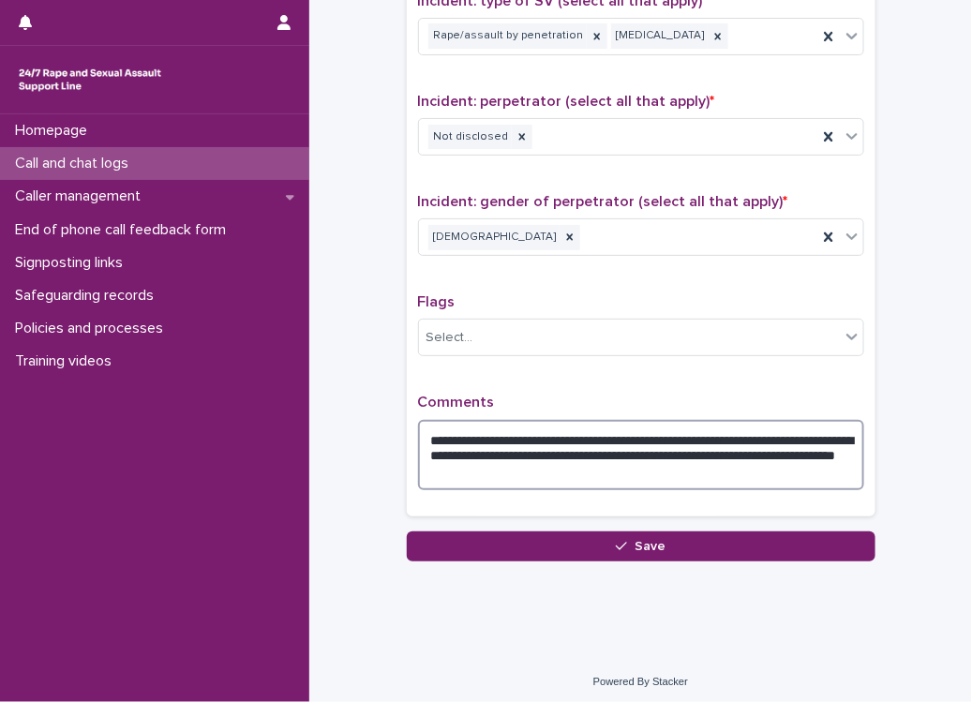
click at [663, 448] on textarea "**********" at bounding box center [641, 455] width 446 height 71
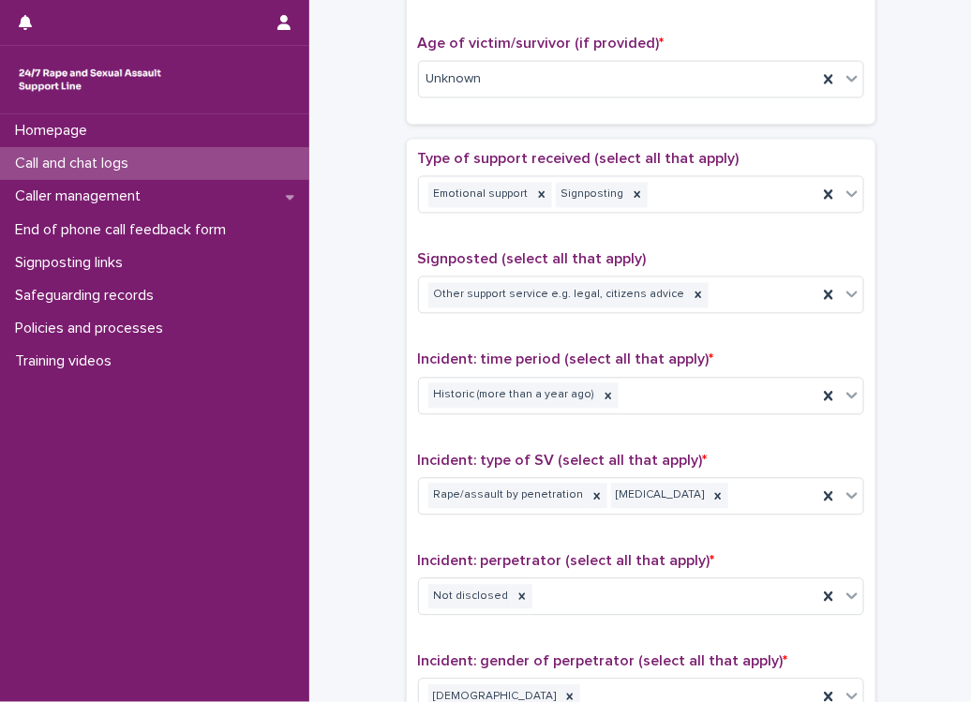
scroll to position [1313, 0]
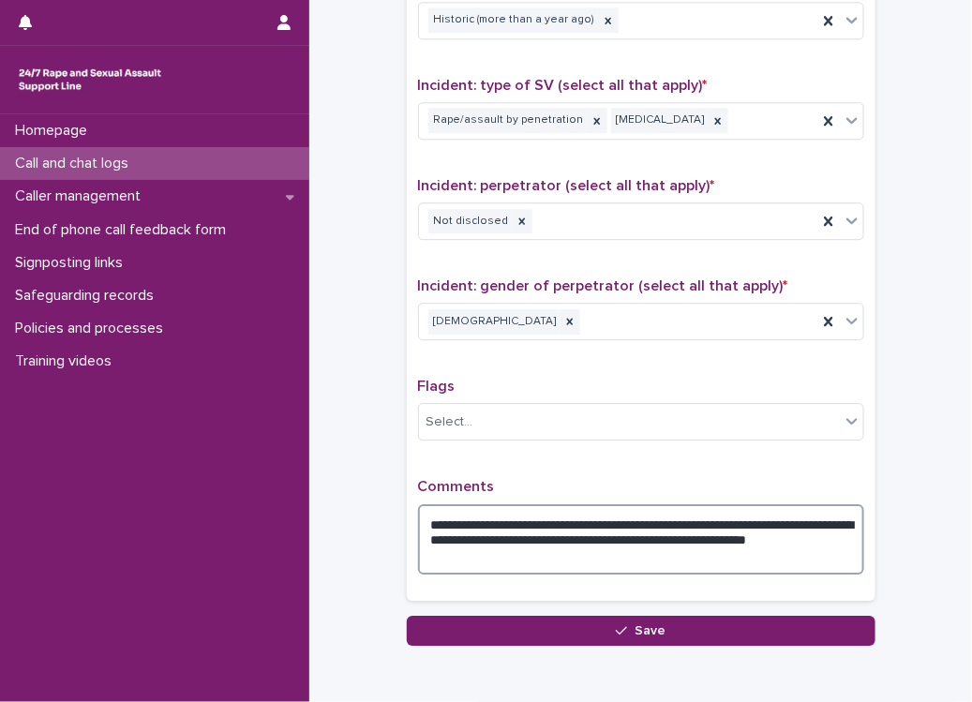
click at [466, 520] on textarea "**********" at bounding box center [641, 539] width 446 height 71
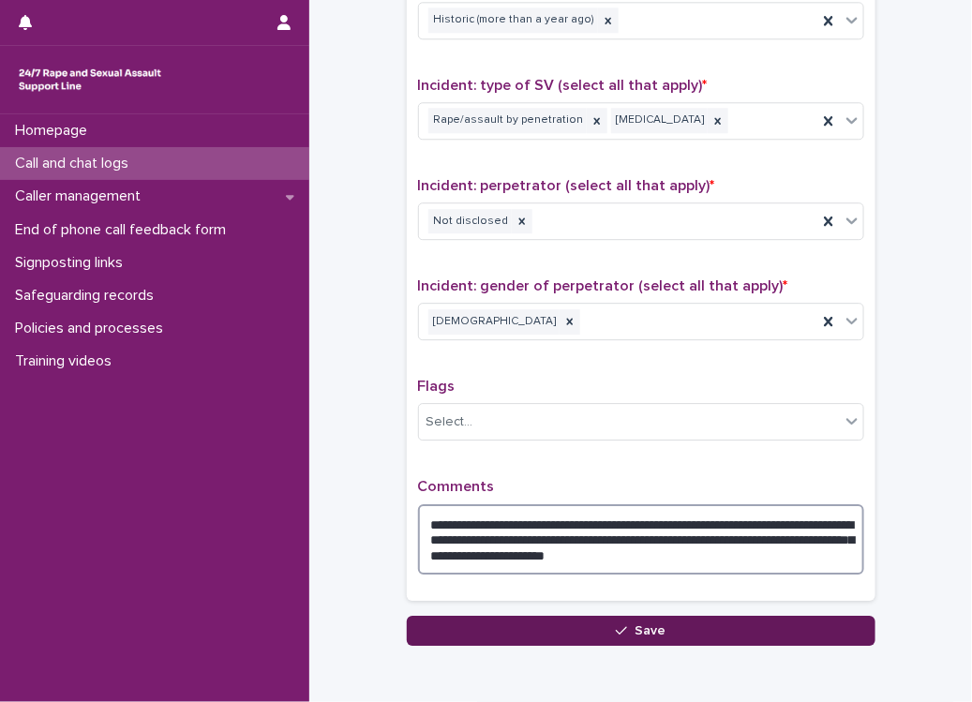
type textarea "**********"
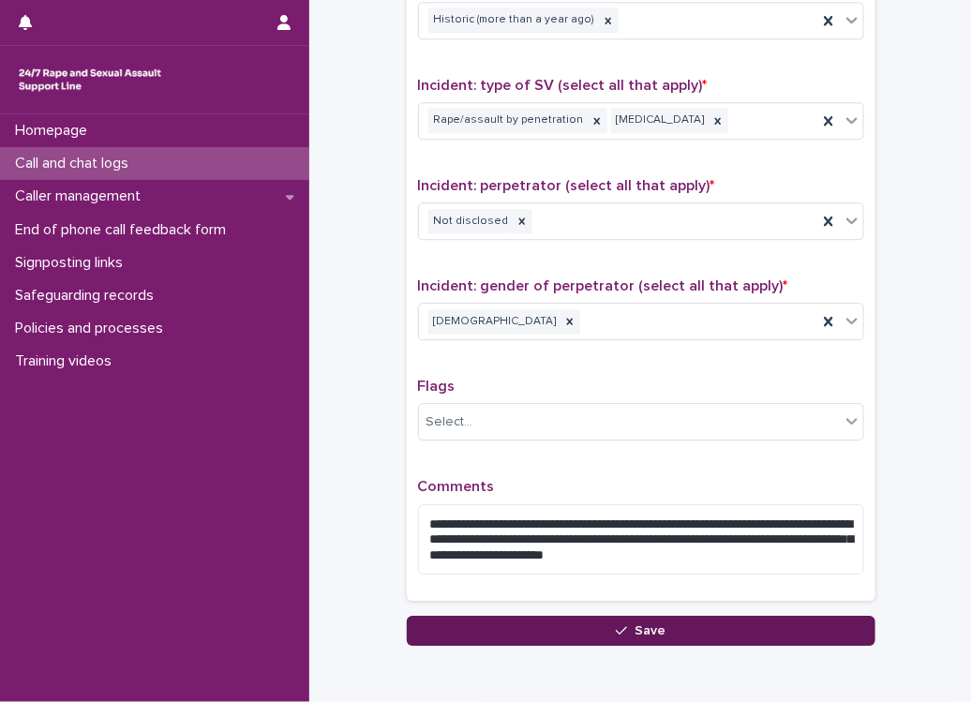
click at [605, 631] on button "Save" at bounding box center [641, 631] width 469 height 30
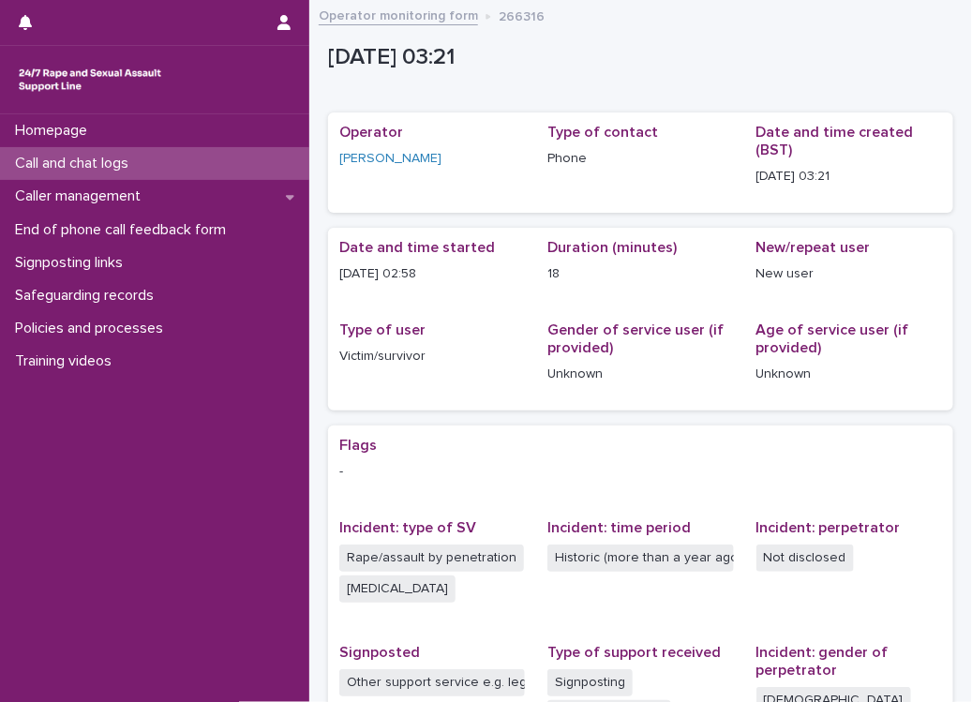
click at [406, 21] on link "Operator monitoring form" at bounding box center [398, 15] width 159 height 22
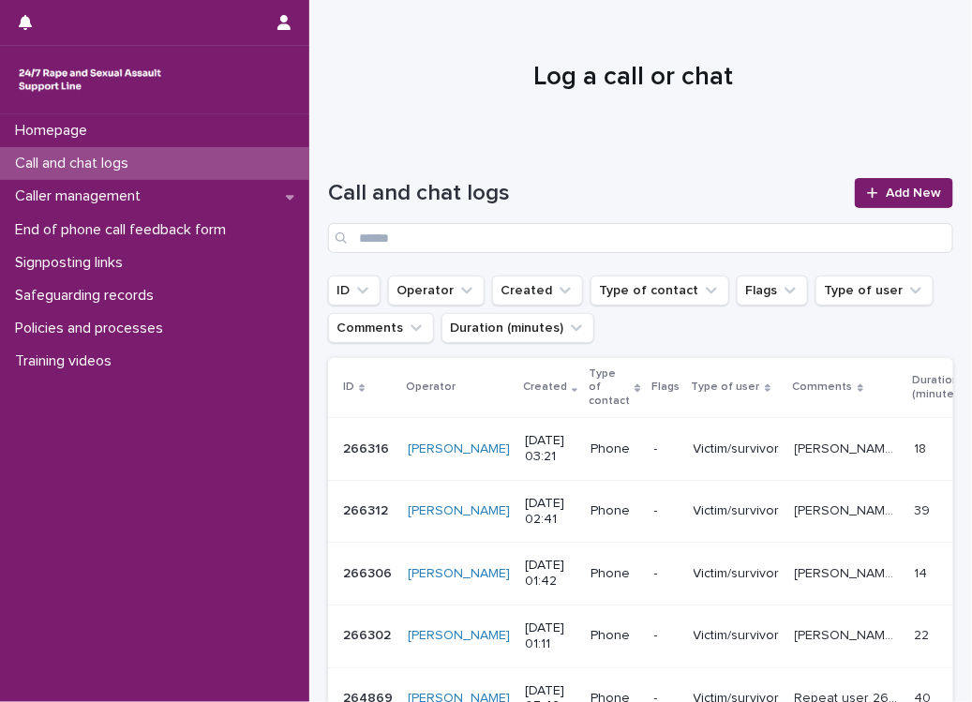
click at [272, 504] on div "Homepage Call and chat logs Caller management End of phone call feedback form S…" at bounding box center [154, 408] width 309 height 588
click at [798, 325] on ul "ID Operator Created Type of contact Flags Type of user Comments Duration (minut…" at bounding box center [640, 309] width 633 height 75
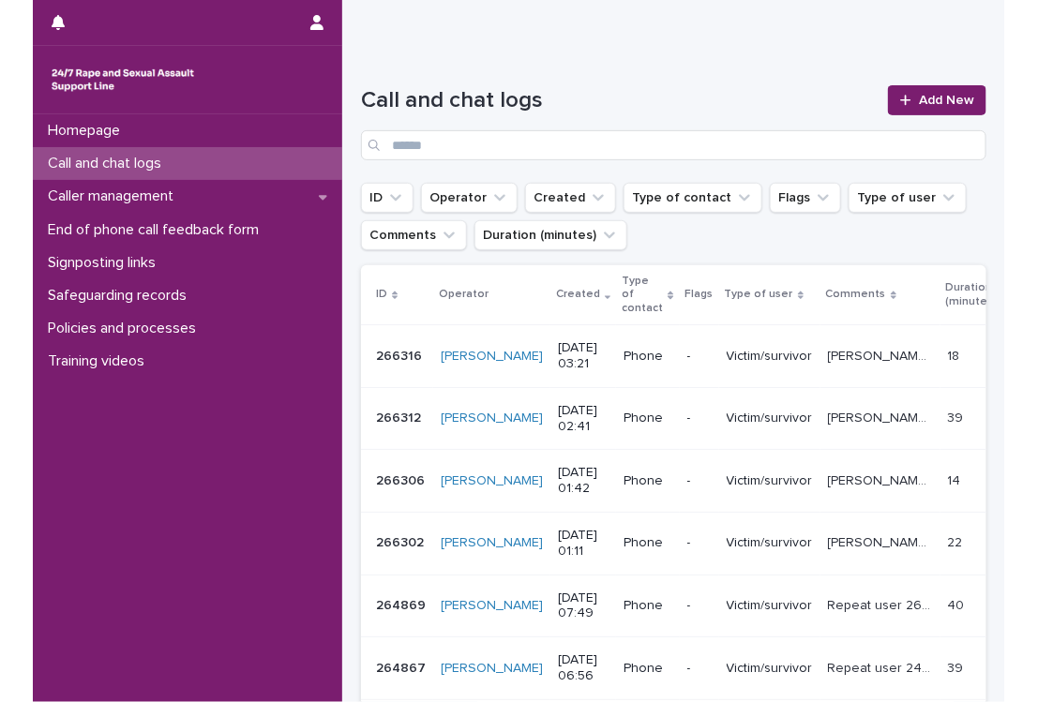
scroll to position [187, 0]
